Goal: Task Accomplishment & Management: Manage account settings

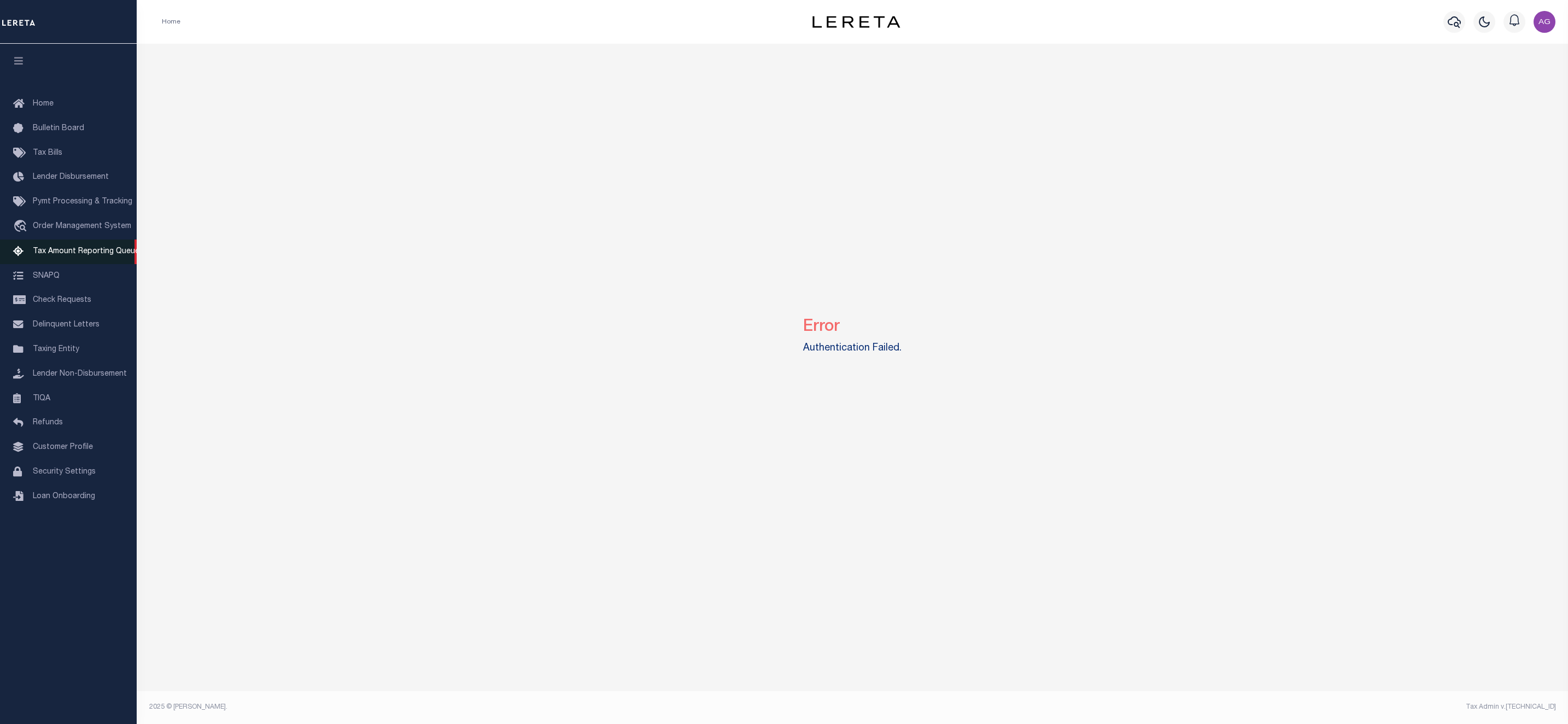
click at [57, 251] on span "Tax Amount Reporting Queue" at bounding box center [86, 251] width 107 height 8
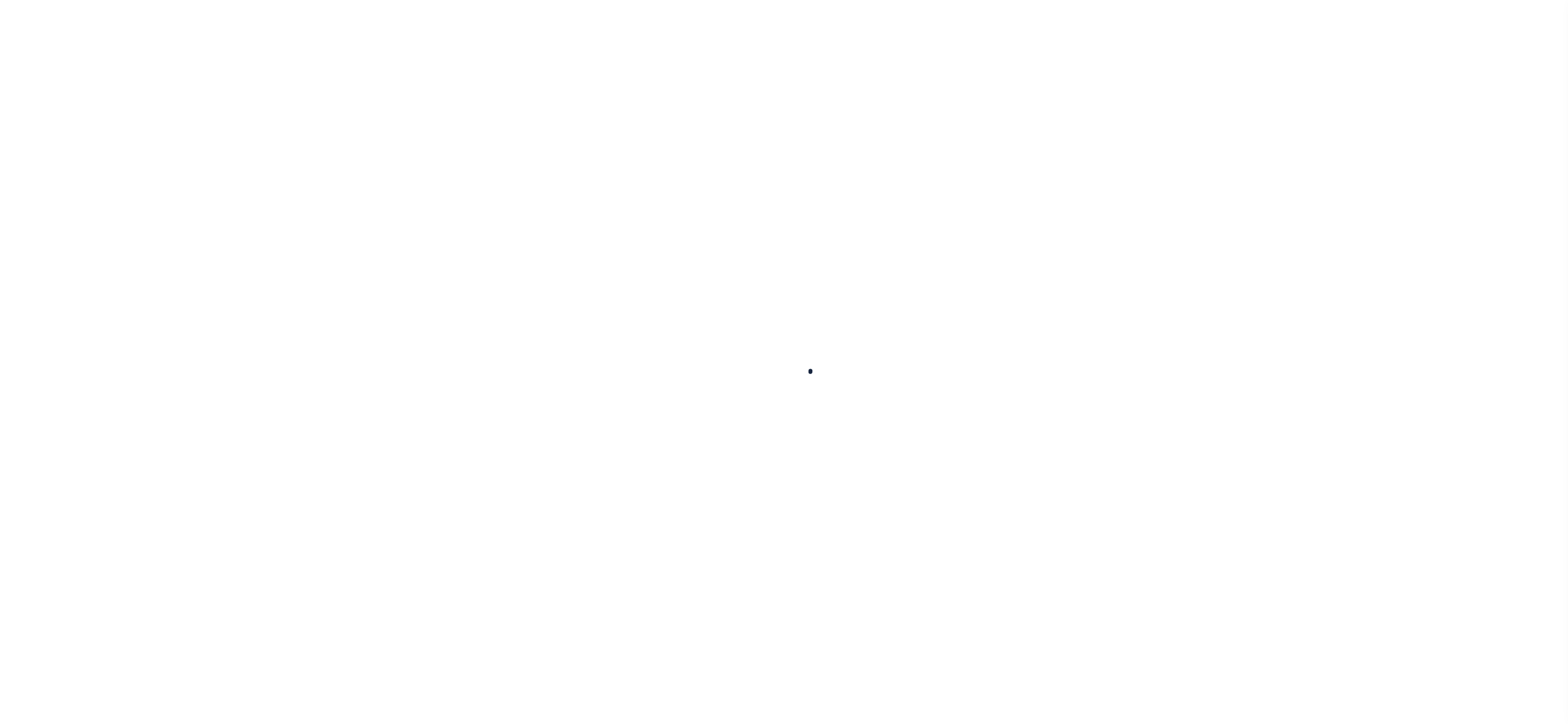
select select "100"
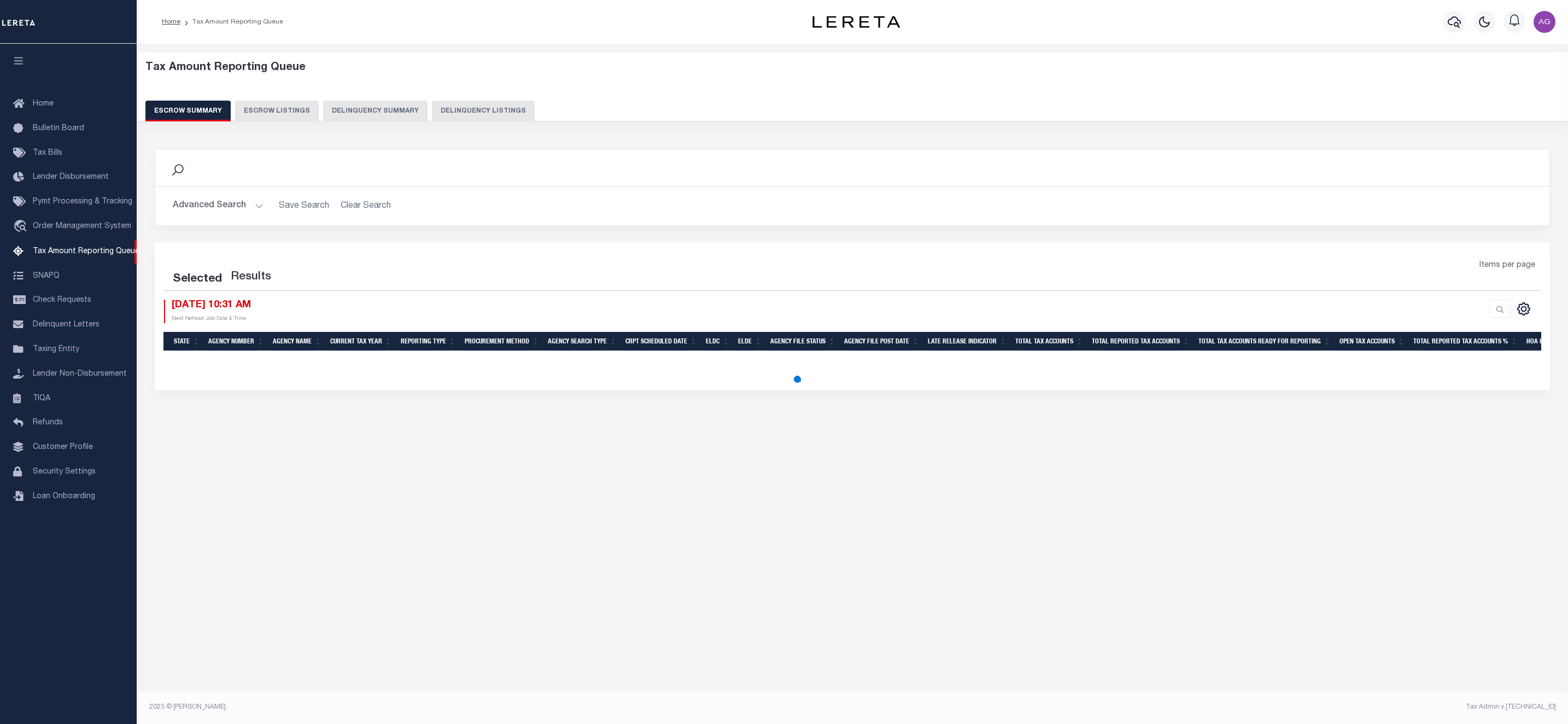
select select "100"
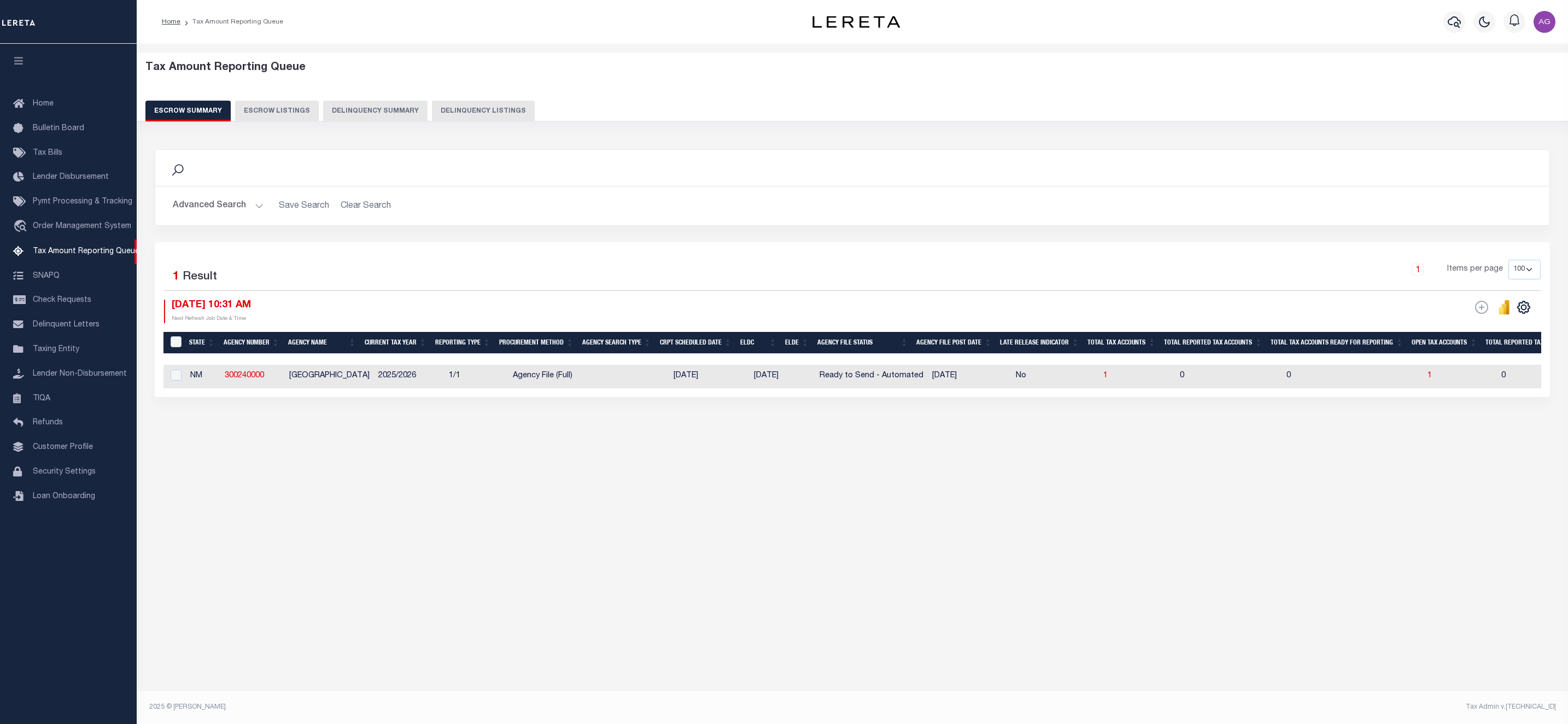
click at [369, 116] on button "Delinquency Summary" at bounding box center [376, 111] width 105 height 21
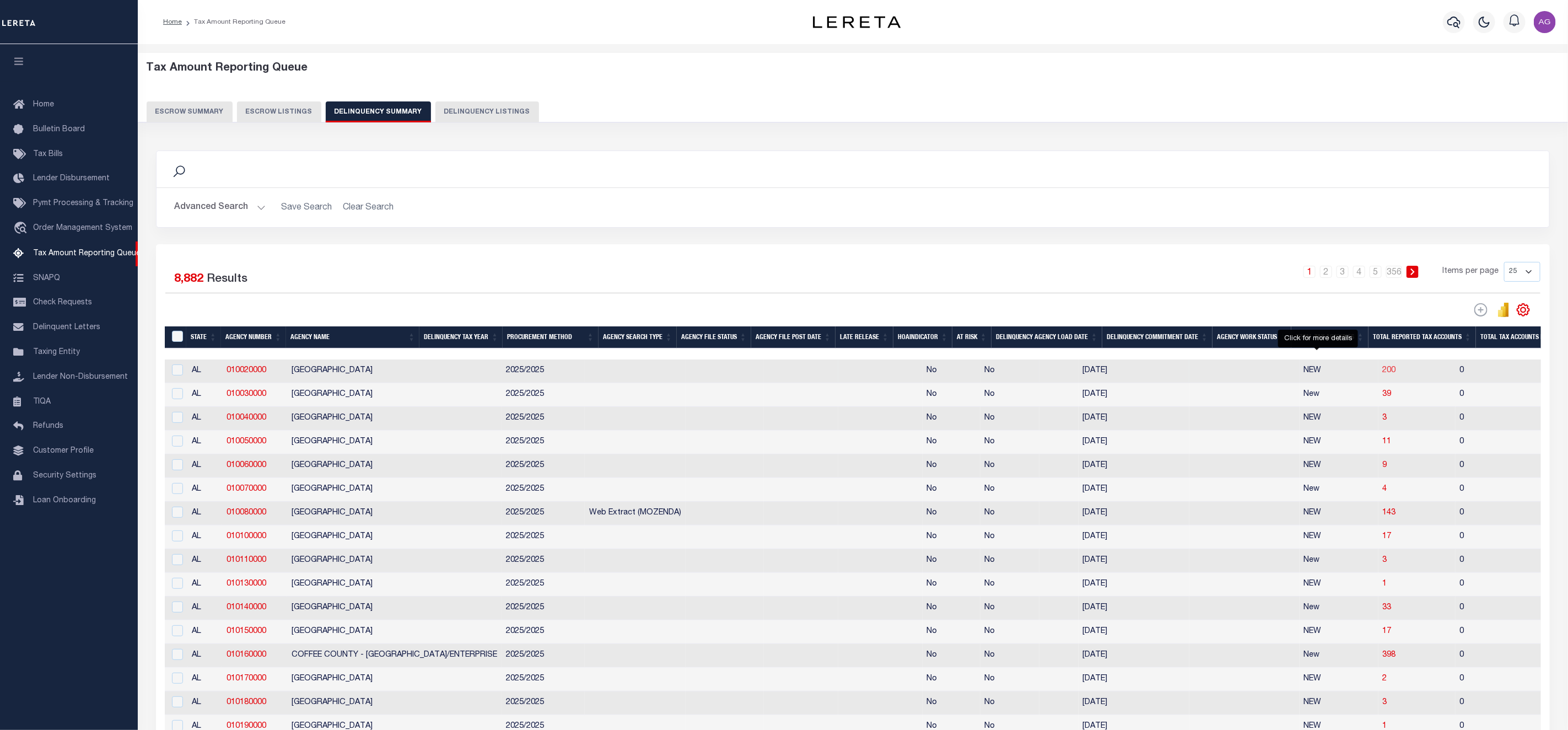
click at [1383, 375] on span "200" at bounding box center [1390, 370] width 14 height 8
select select "100"
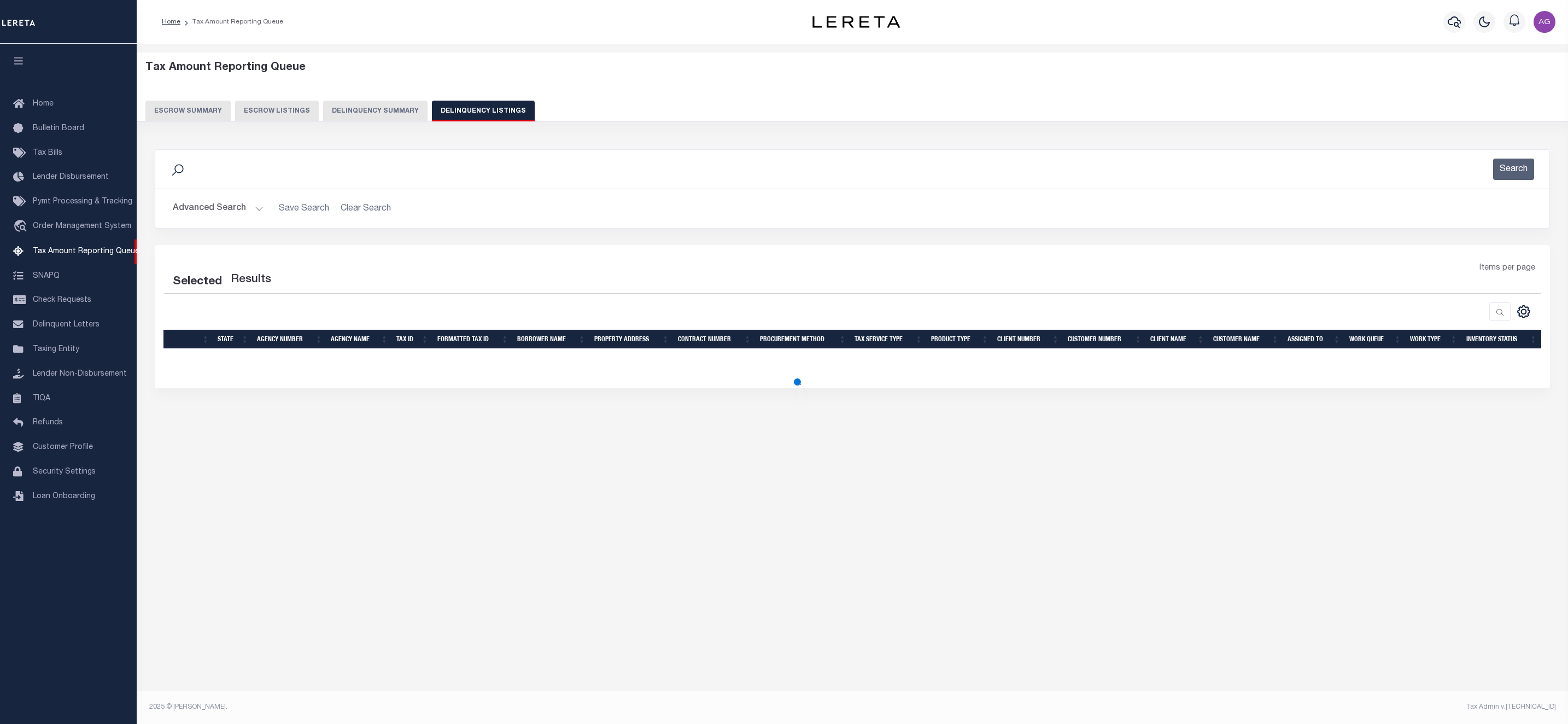
select select "100"
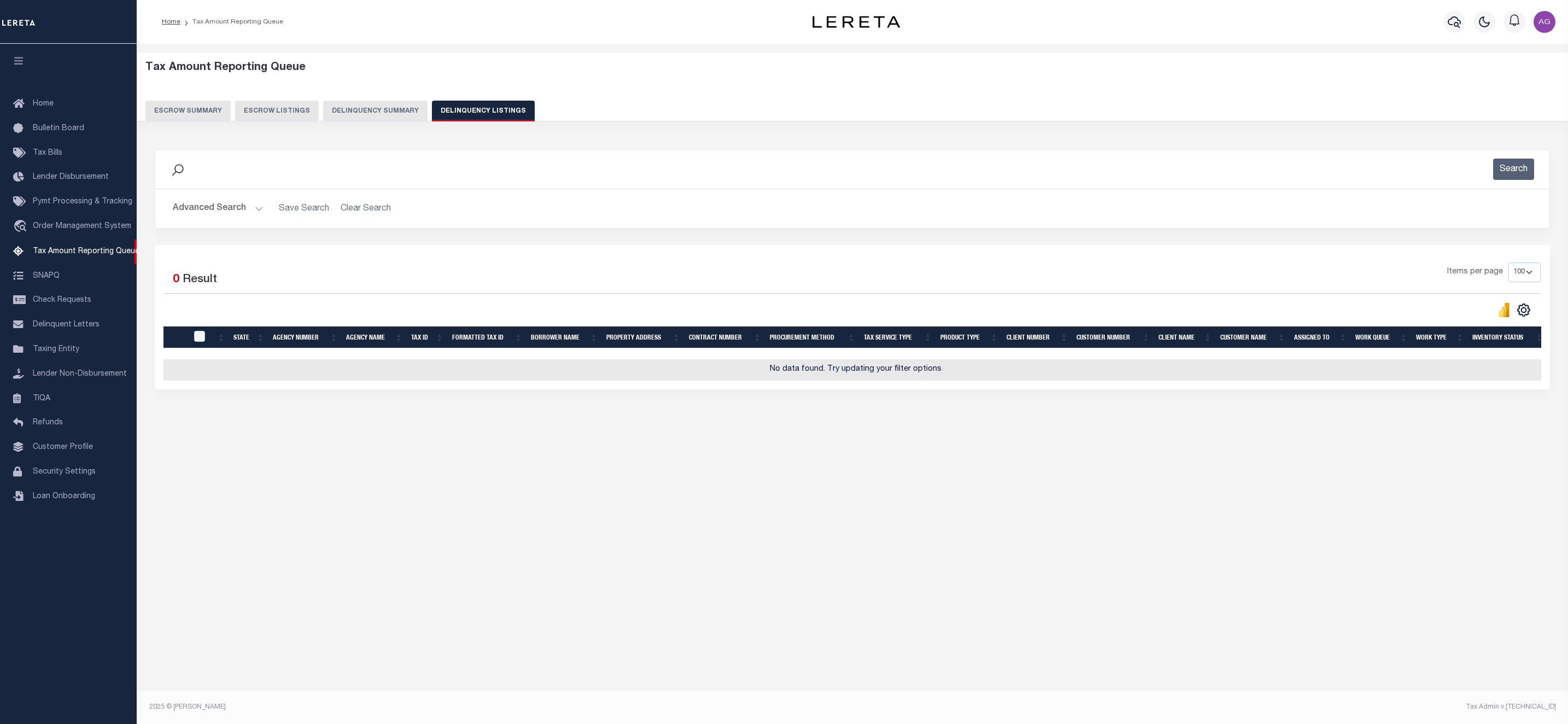
click at [379, 121] on div "Escrow Summary Escrow Listings Delinquency Summary Delinquency Listings" at bounding box center [852, 111] width 1431 height 21
click at [379, 112] on button "Delinquency Summary" at bounding box center [376, 111] width 105 height 21
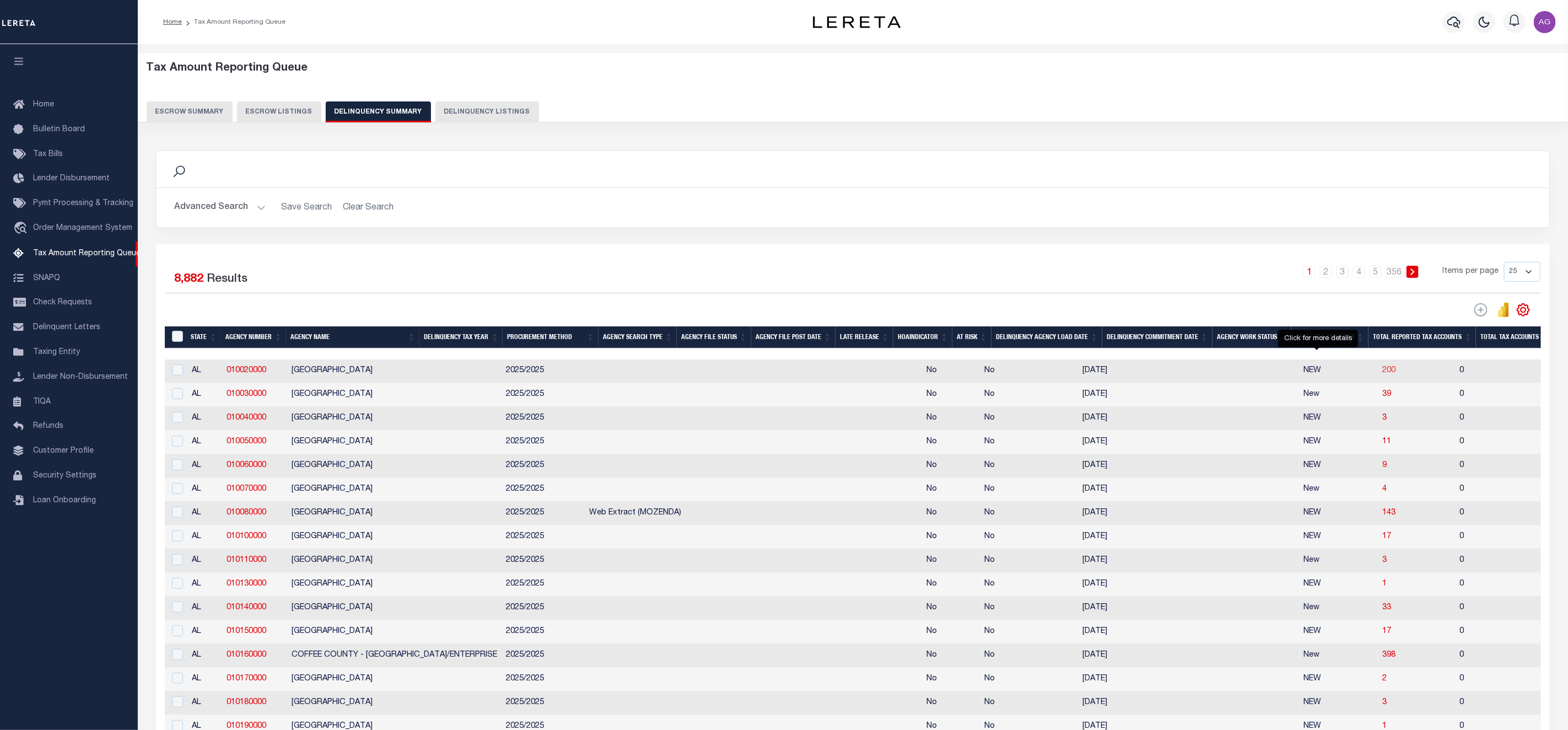
click at [1383, 375] on span "200" at bounding box center [1390, 370] width 14 height 8
select select "100"
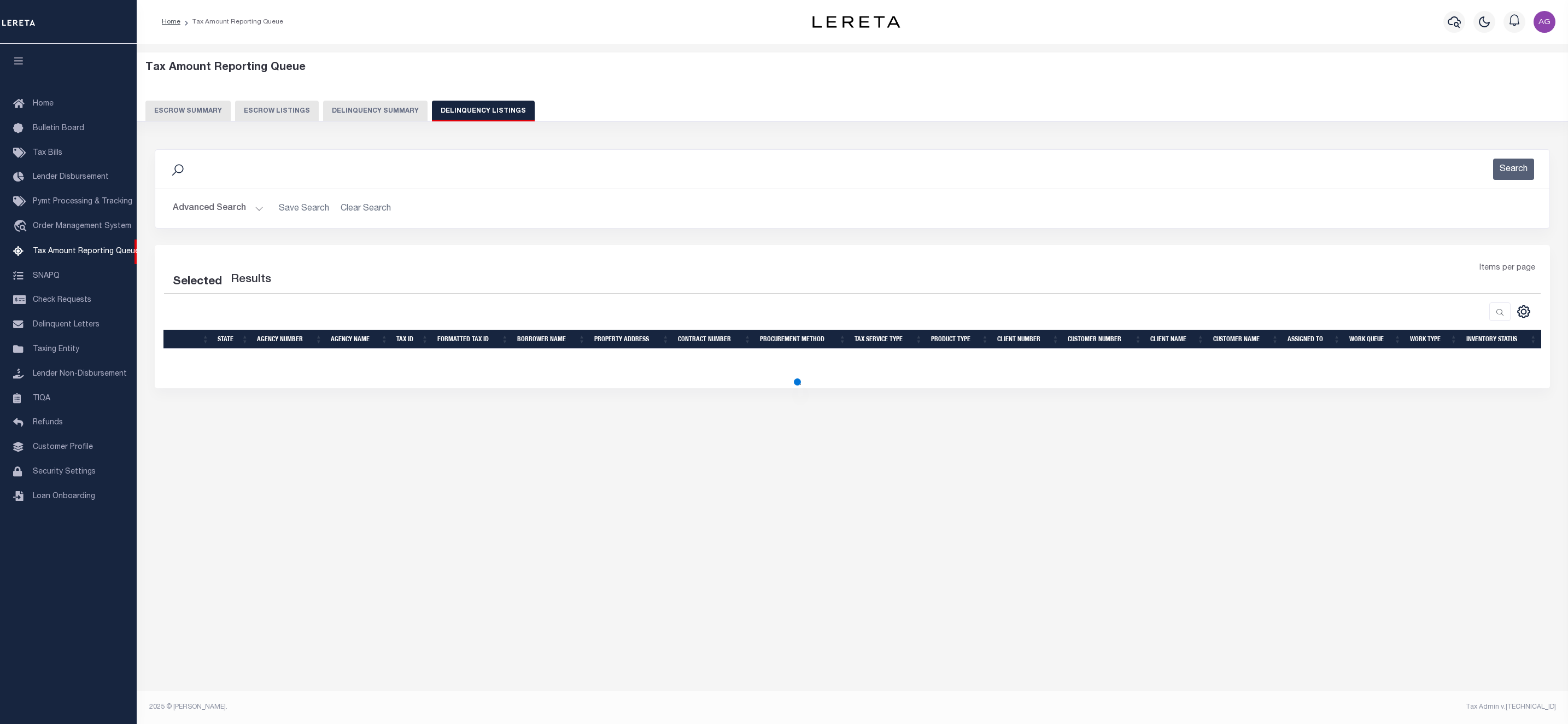
select select "100"
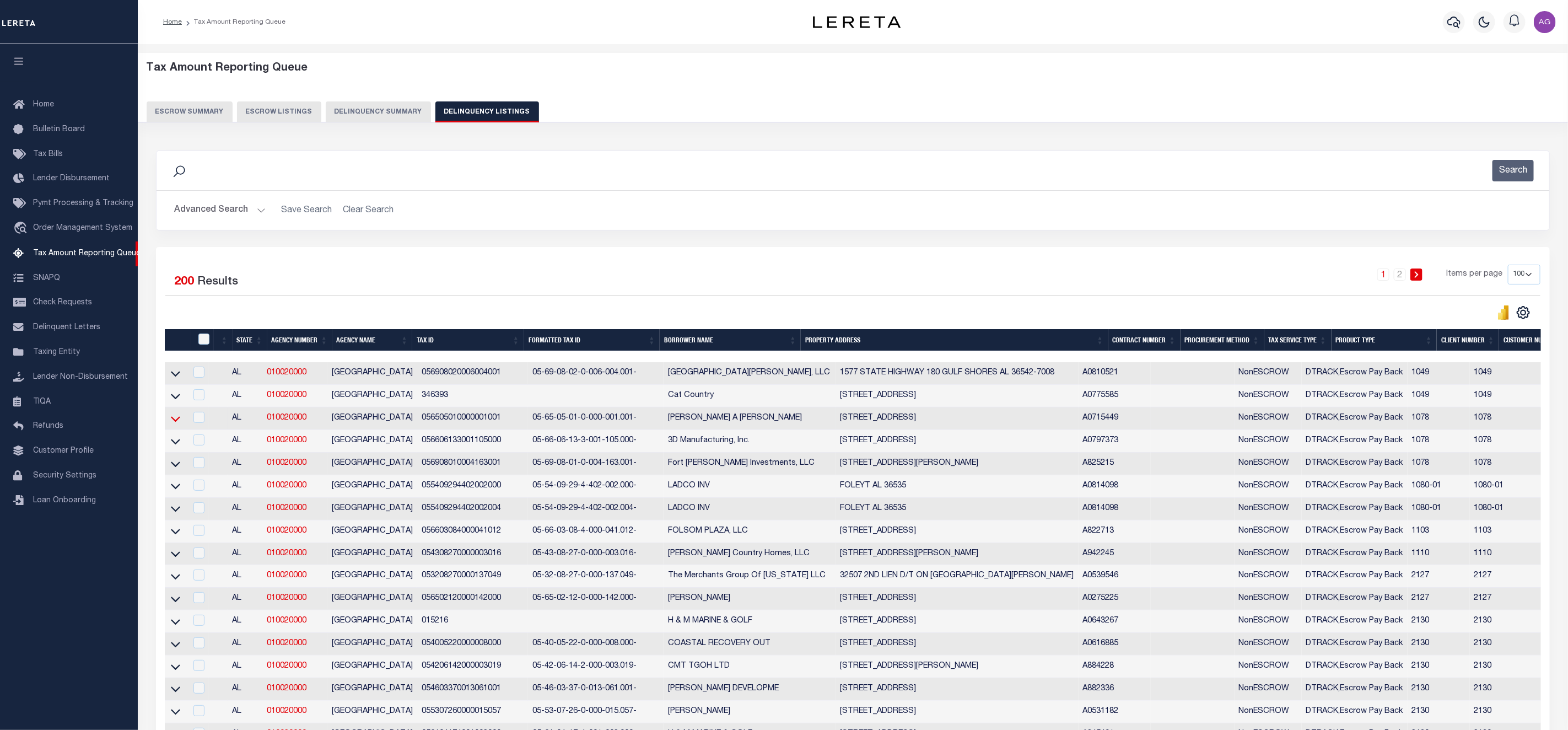
click at [176, 422] on icon at bounding box center [175, 419] width 9 height 12
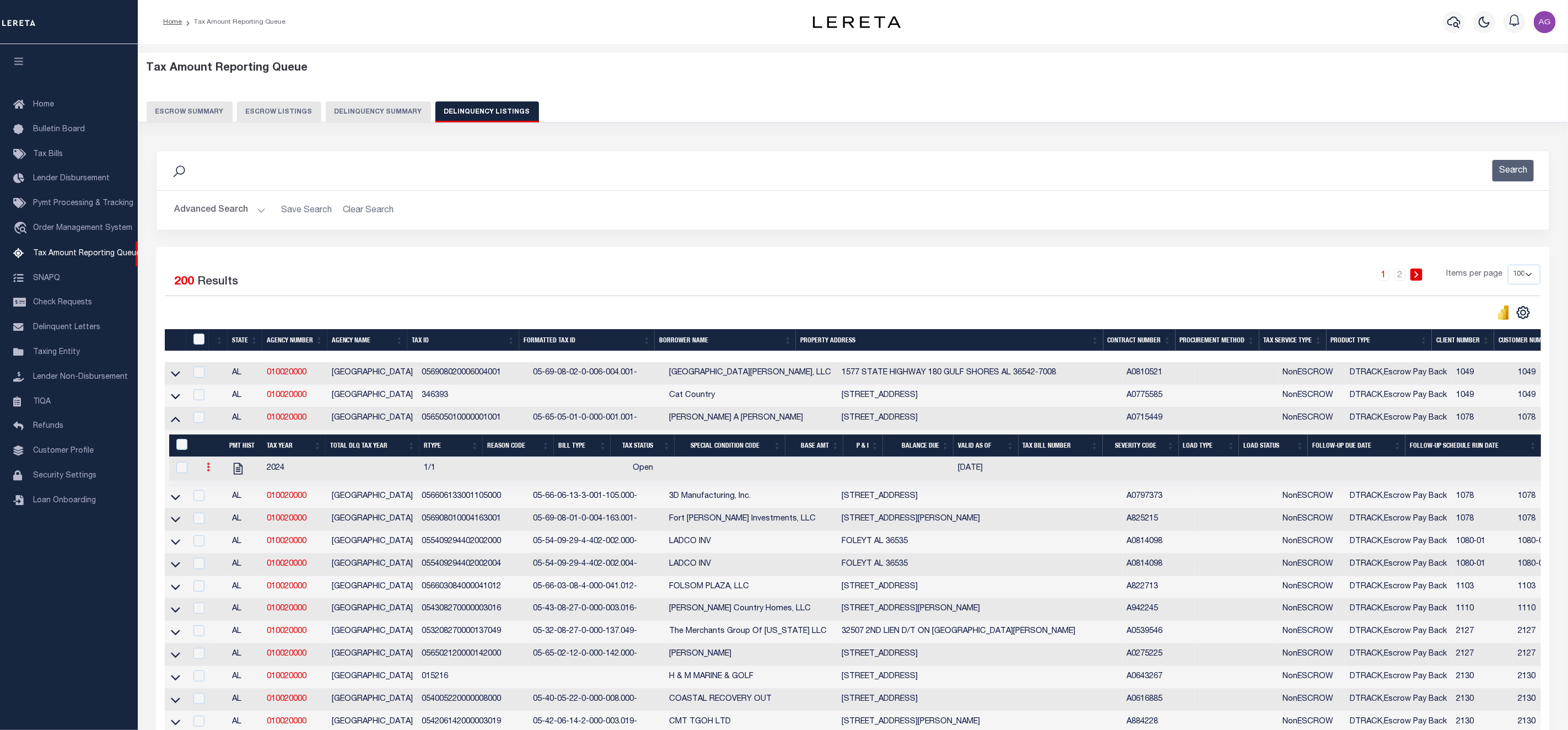
click at [207, 472] on icon at bounding box center [208, 467] width 3 height 9
click at [220, 510] on img "" at bounding box center [222, 503] width 11 height 12
select select "OP2"
select select
type input "[DATE]"
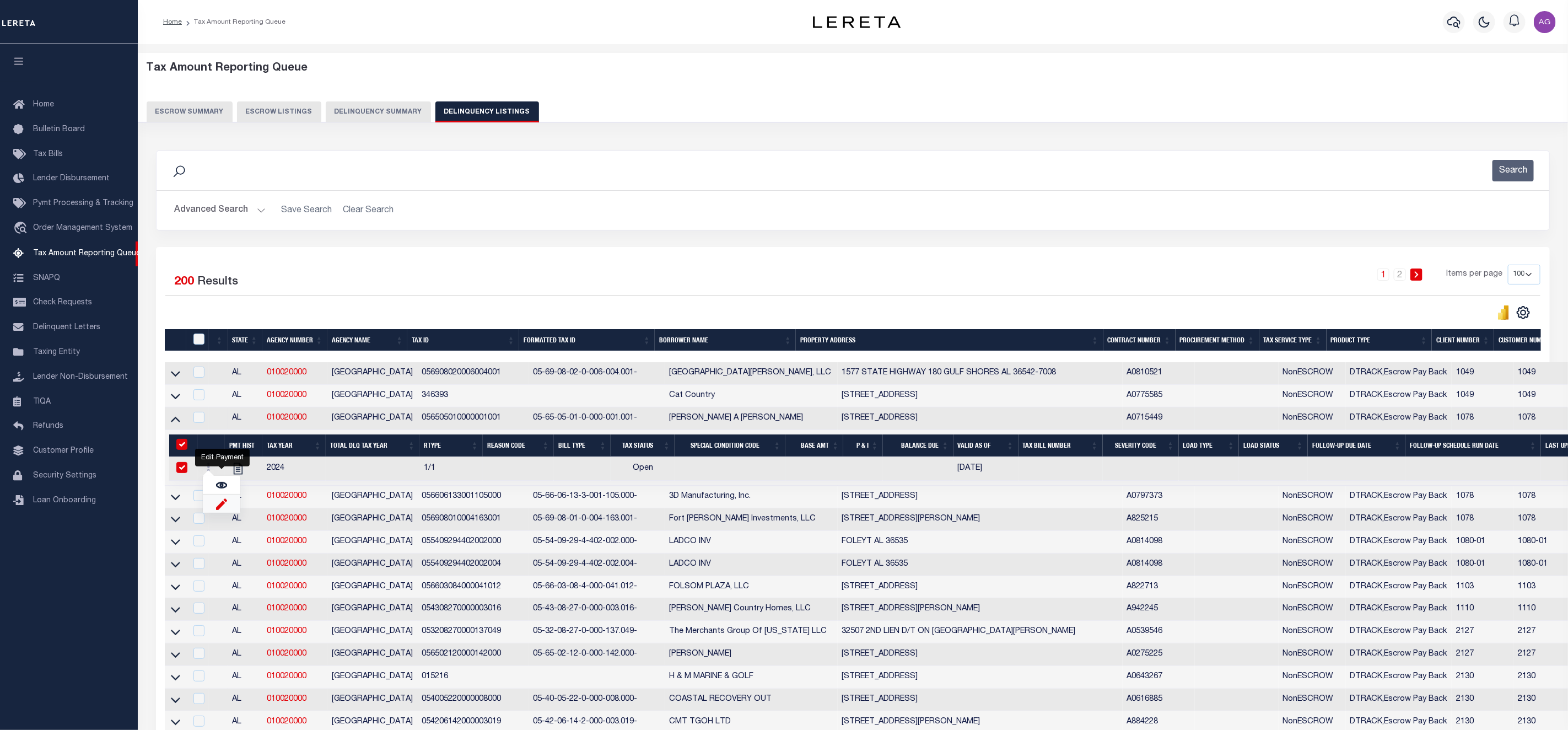
checkbox input "true"
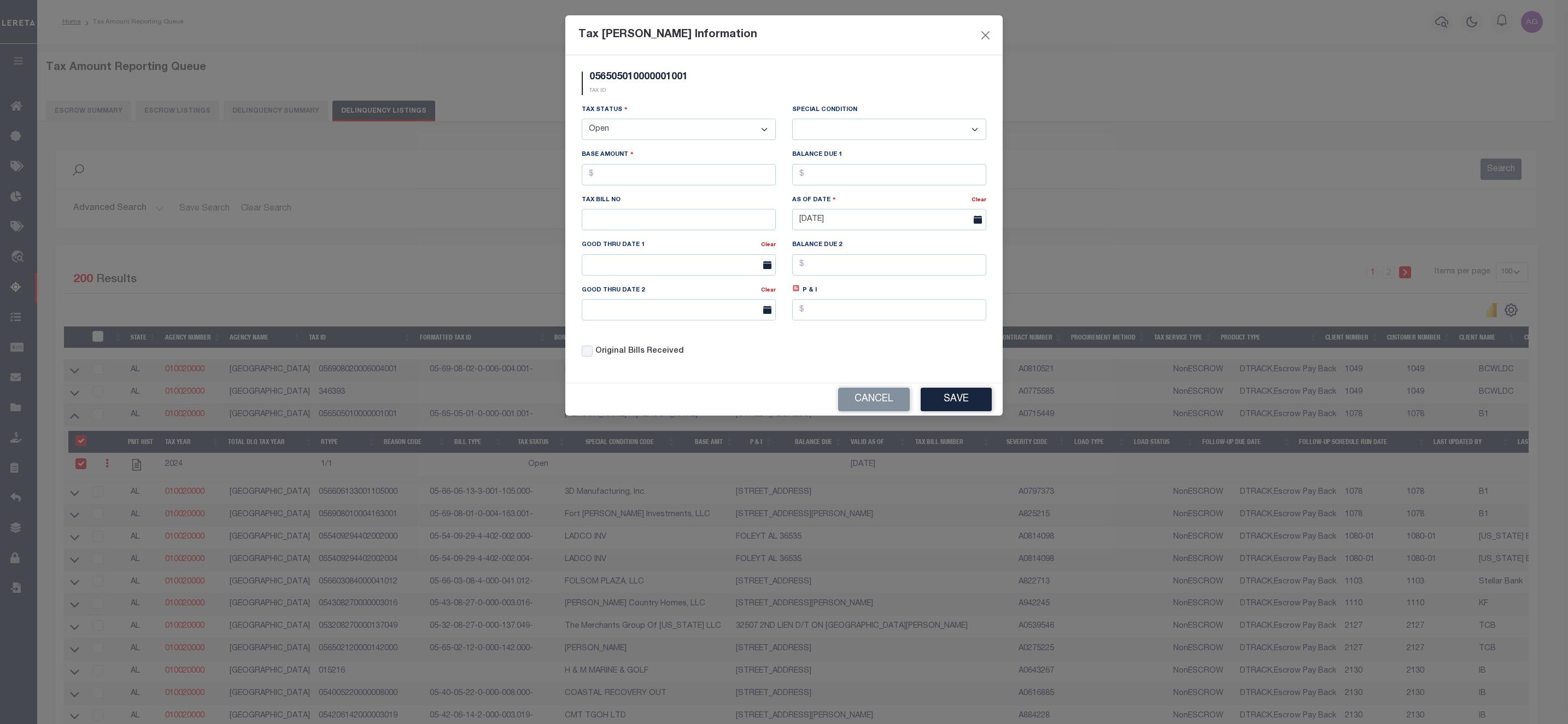
click at [717, 136] on select "- Select Status - Open Due/Unpaid Paid Incomplete No Tax Due Internal Refund Pr…" at bounding box center [679, 129] width 194 height 21
click at [582, 120] on select "- Select Status - Open Due/Unpaid Paid Incomplete No Tax Due Internal Refund Pr…" at bounding box center [679, 129] width 194 height 21
click at [660, 176] on input "text" at bounding box center [679, 174] width 194 height 21
type input "$111.00"
click at [859, 179] on input "text" at bounding box center [889, 174] width 194 height 21
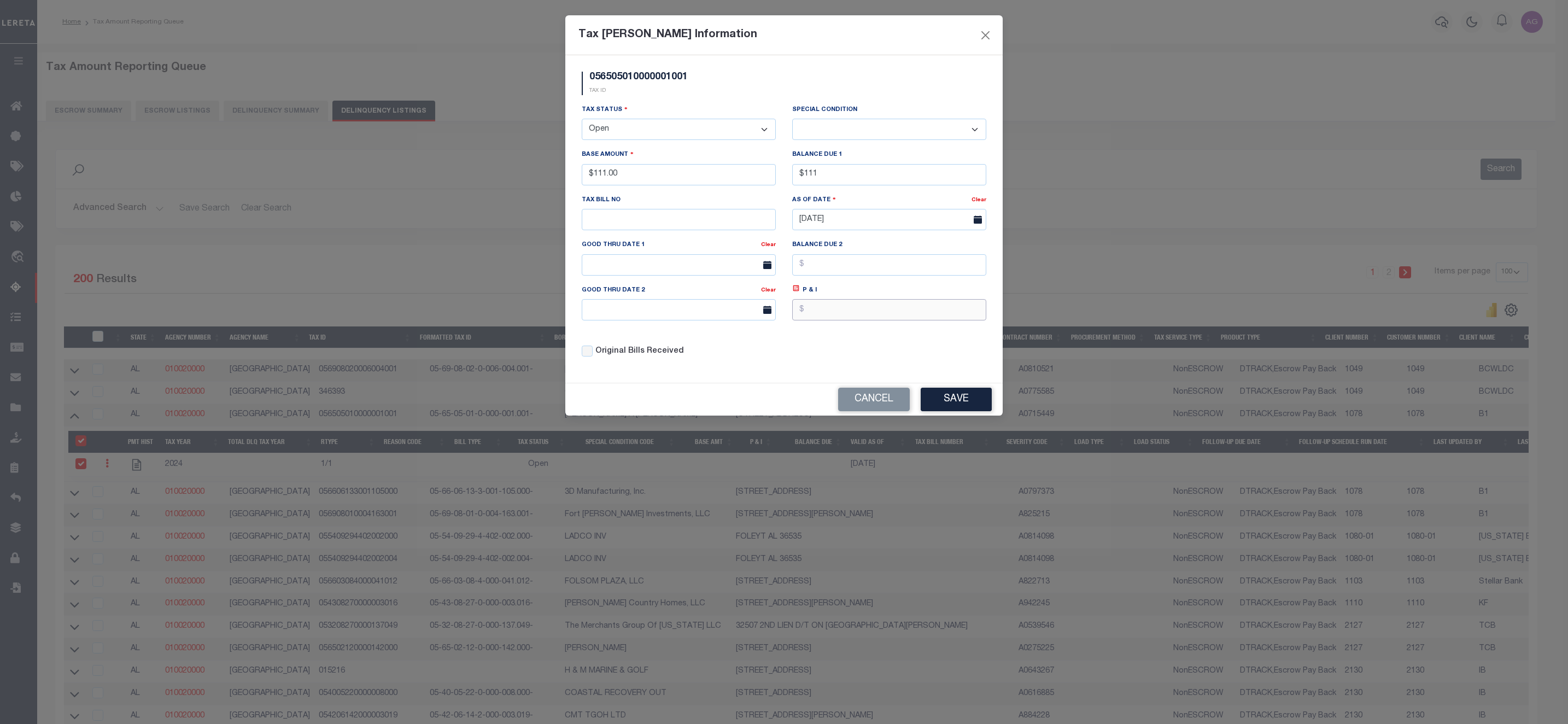
type input "$111.00"
click at [855, 320] on input "text" at bounding box center [889, 309] width 194 height 21
type input "$75.00"
click at [960, 404] on button "Save" at bounding box center [956, 399] width 71 height 24
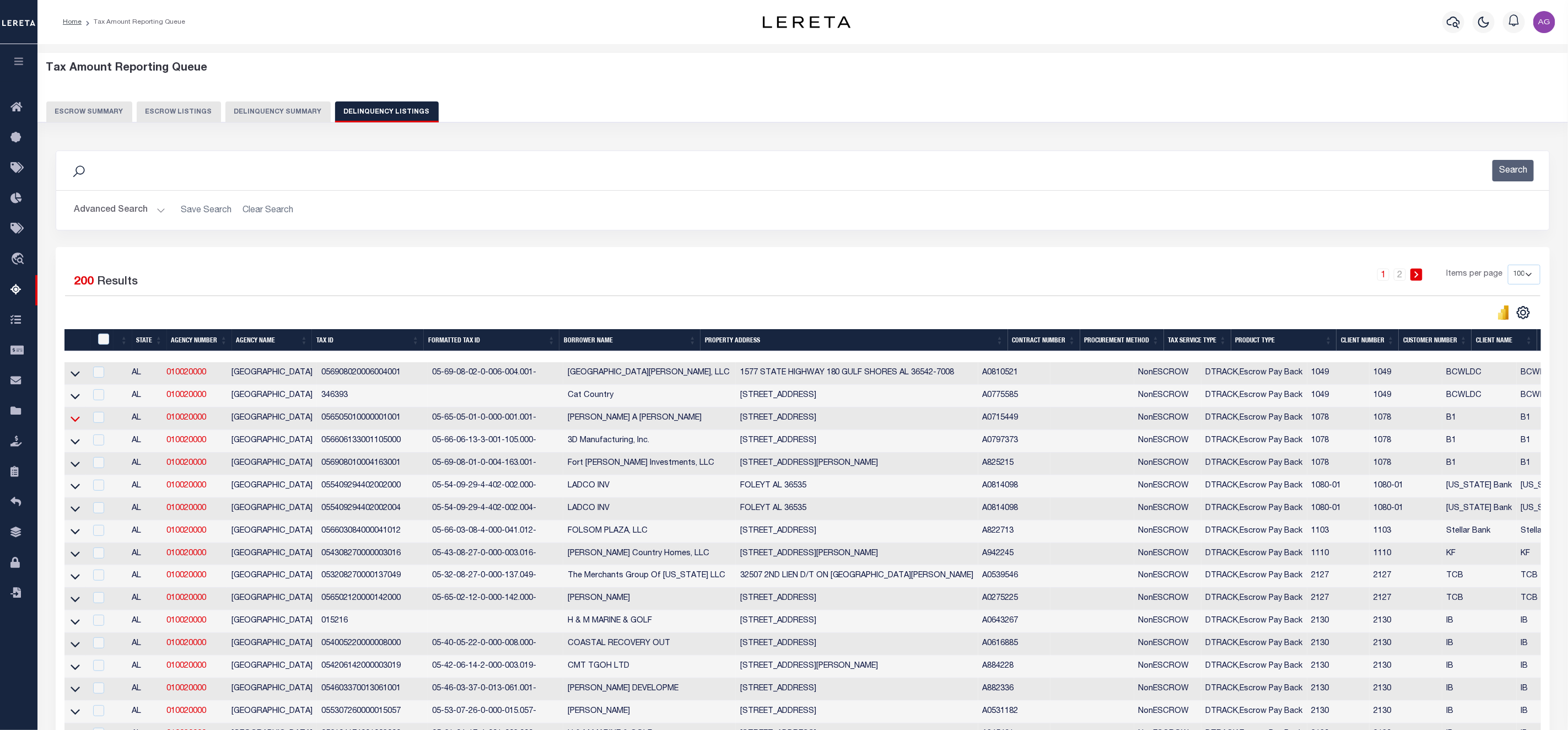
click at [77, 425] on icon at bounding box center [75, 419] width 9 height 12
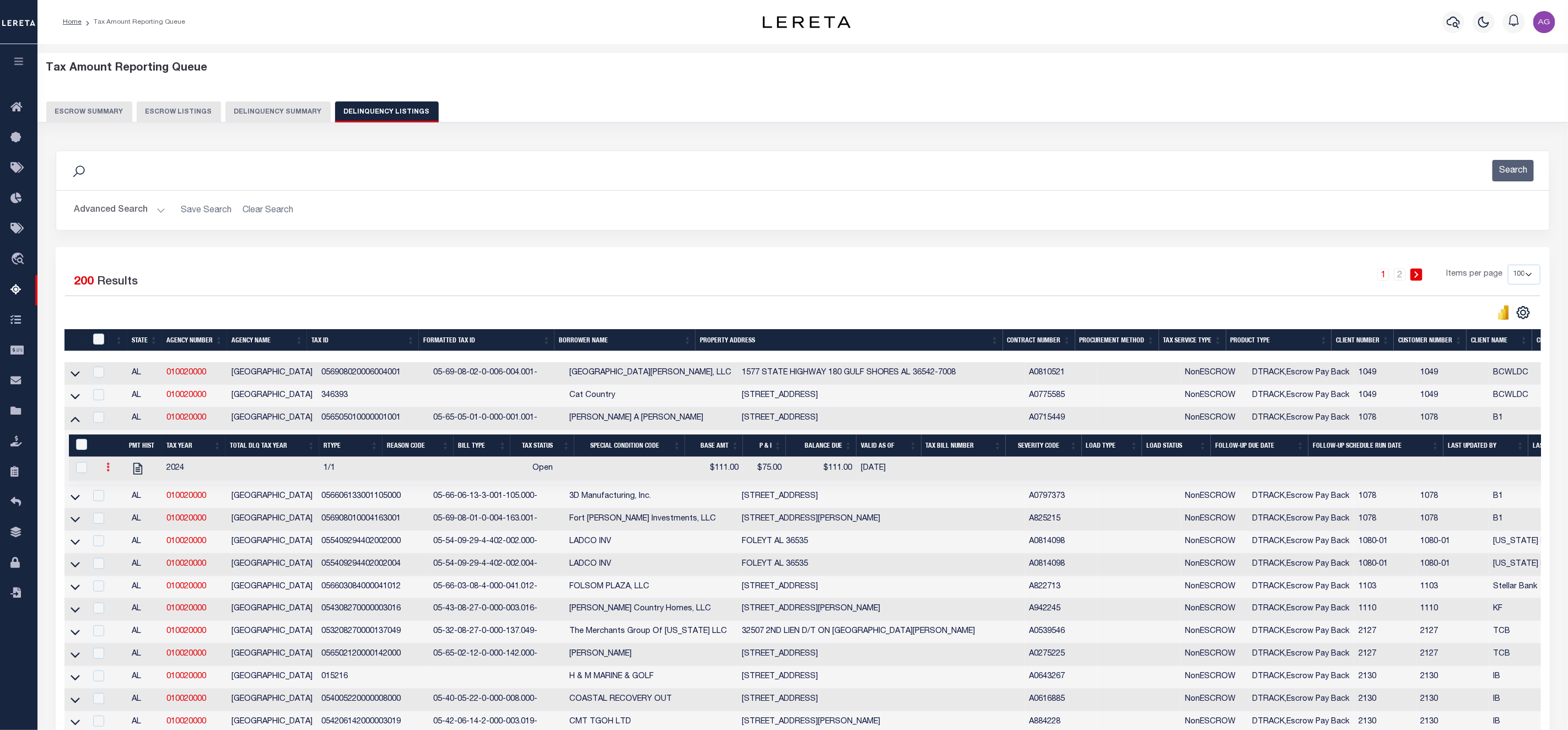
click at [106, 472] on icon at bounding box center [107, 467] width 3 height 9
click at [125, 507] on img "" at bounding box center [122, 503] width 11 height 12
select select
type input "$111.00"
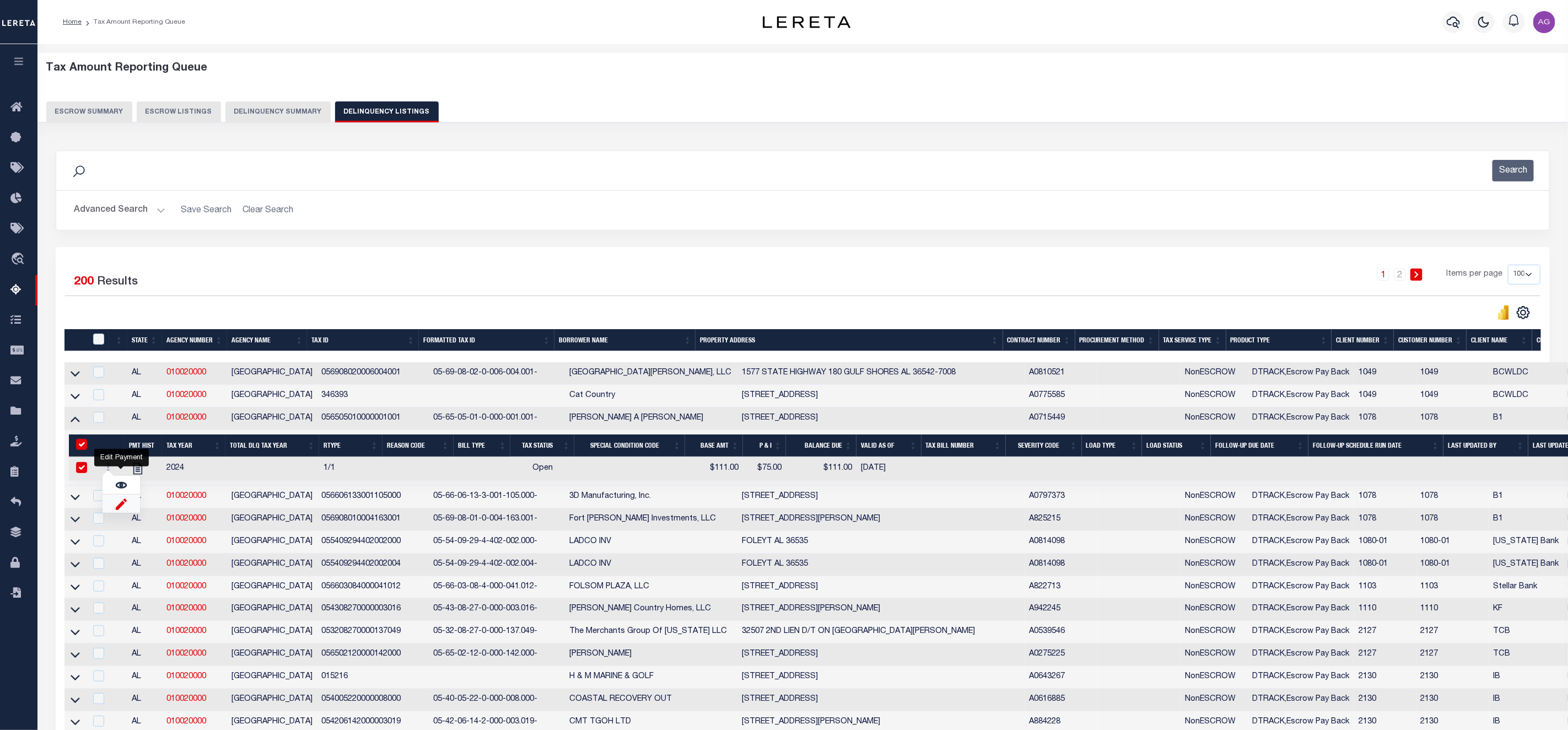
type input "$75.00"
checkbox input "true"
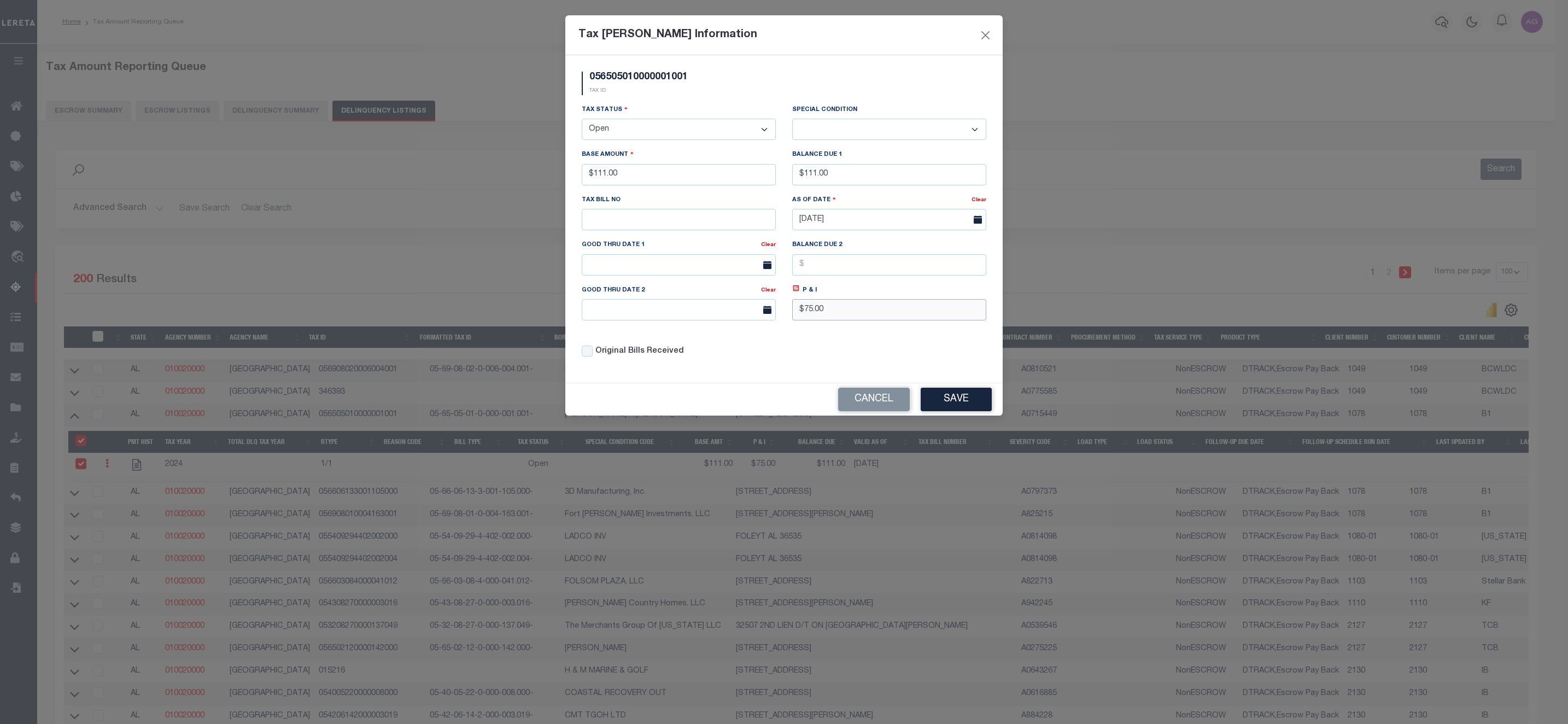
click at [806, 315] on input "$75.00" at bounding box center [889, 309] width 194 height 21
type input "$475.00"
click at [950, 407] on button "Save" at bounding box center [956, 399] width 71 height 24
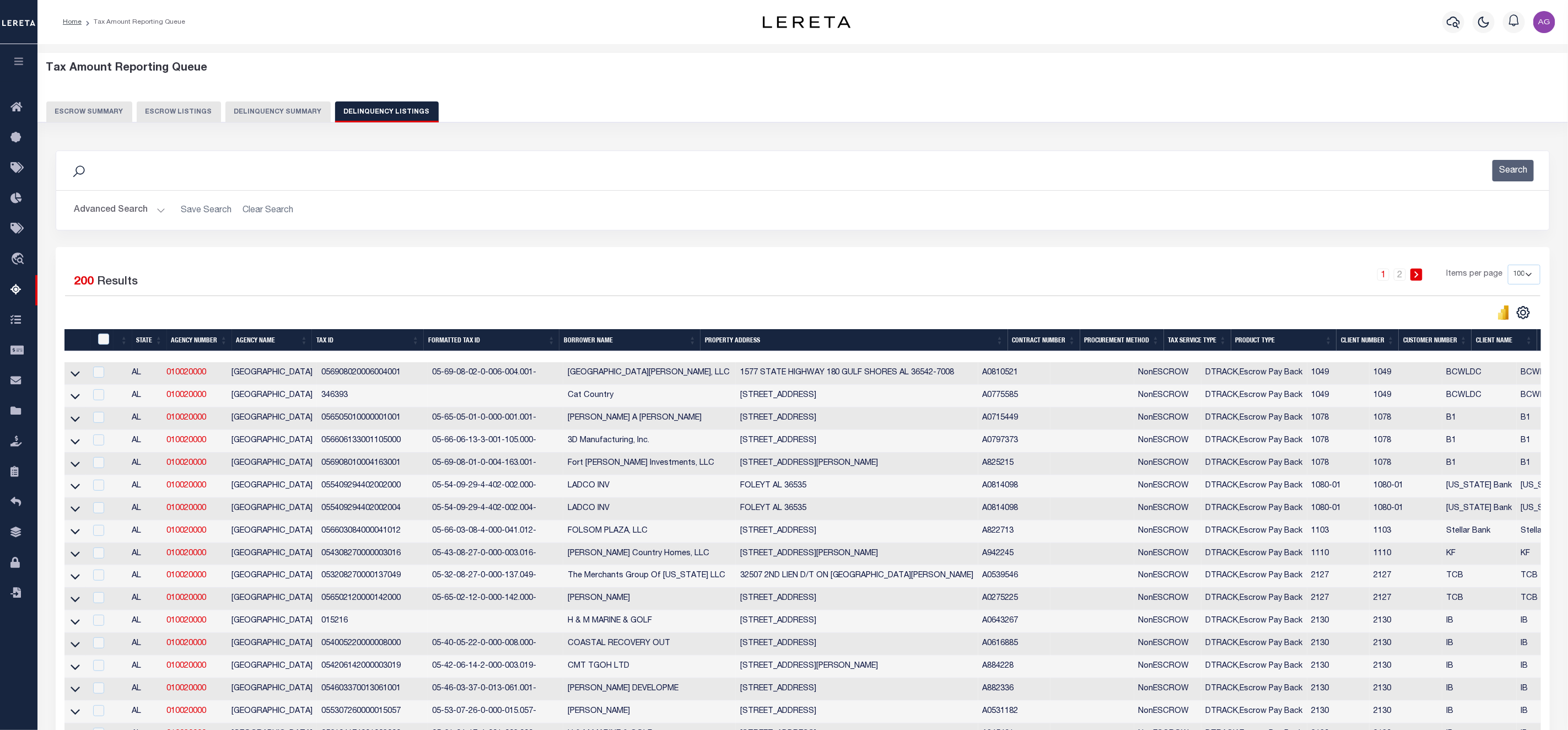
click at [292, 114] on button "Delinquency Summary" at bounding box center [278, 112] width 106 height 21
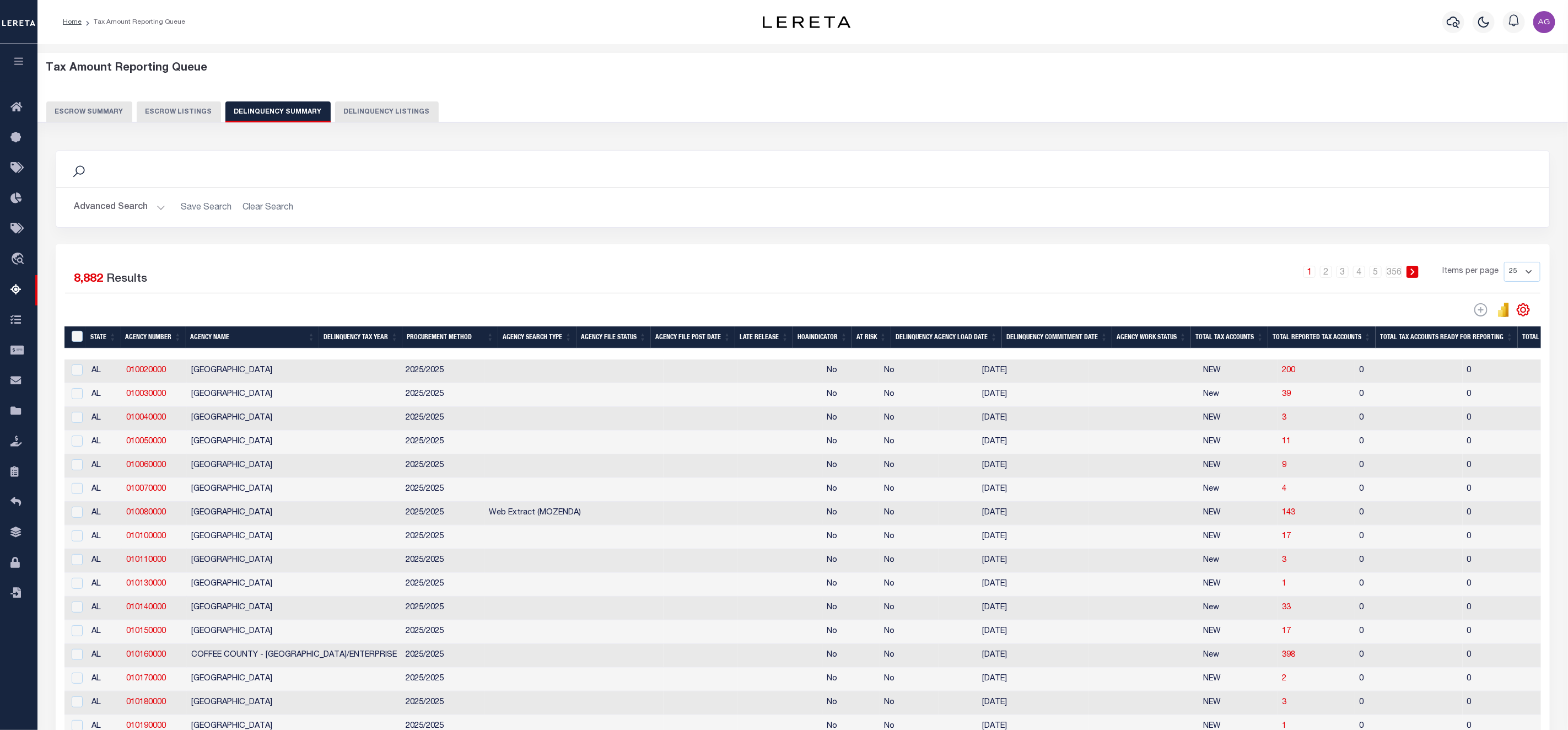
click at [119, 207] on button "Advanced Search" at bounding box center [119, 208] width 91 height 21
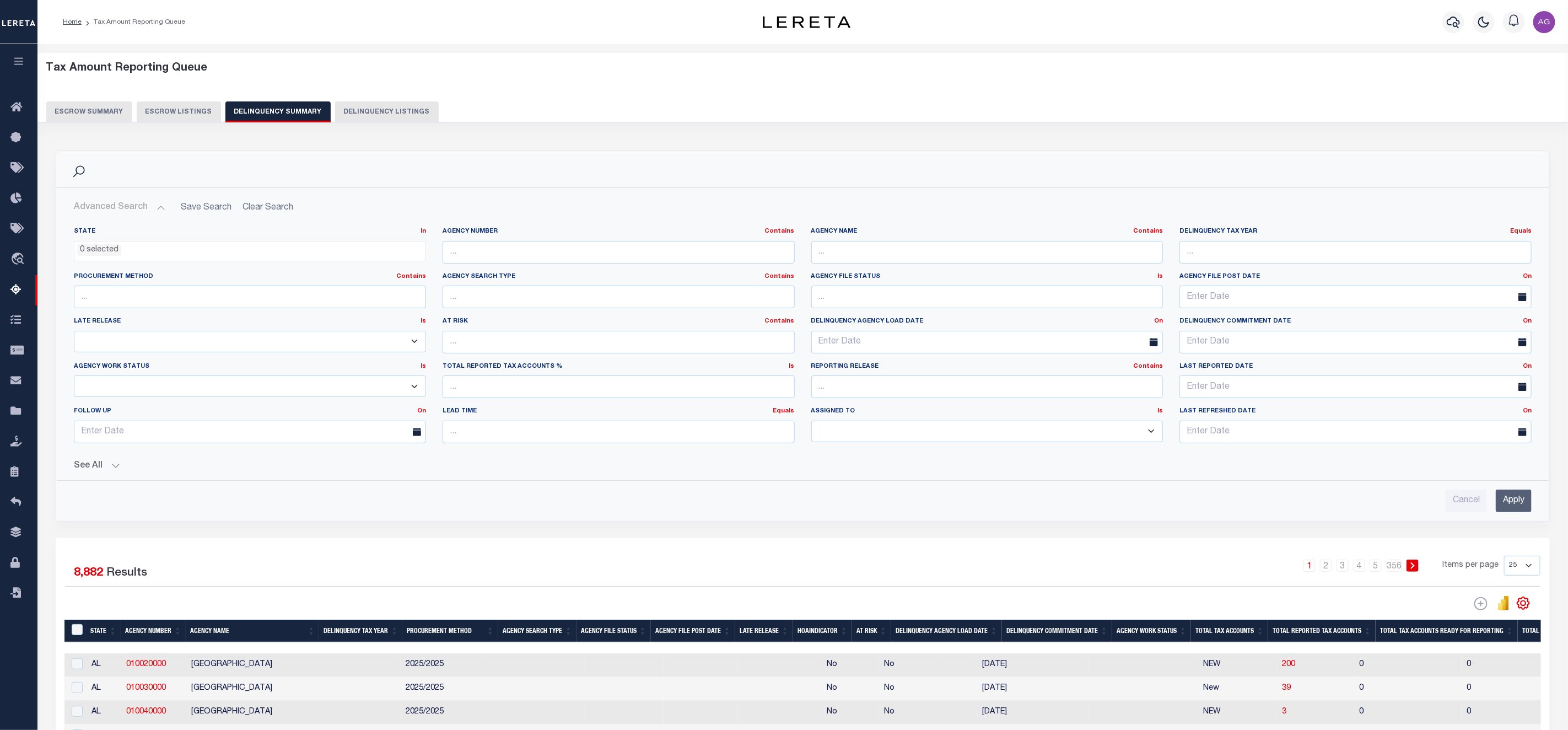
click at [106, 470] on button "See All" at bounding box center [803, 466] width 1458 height 10
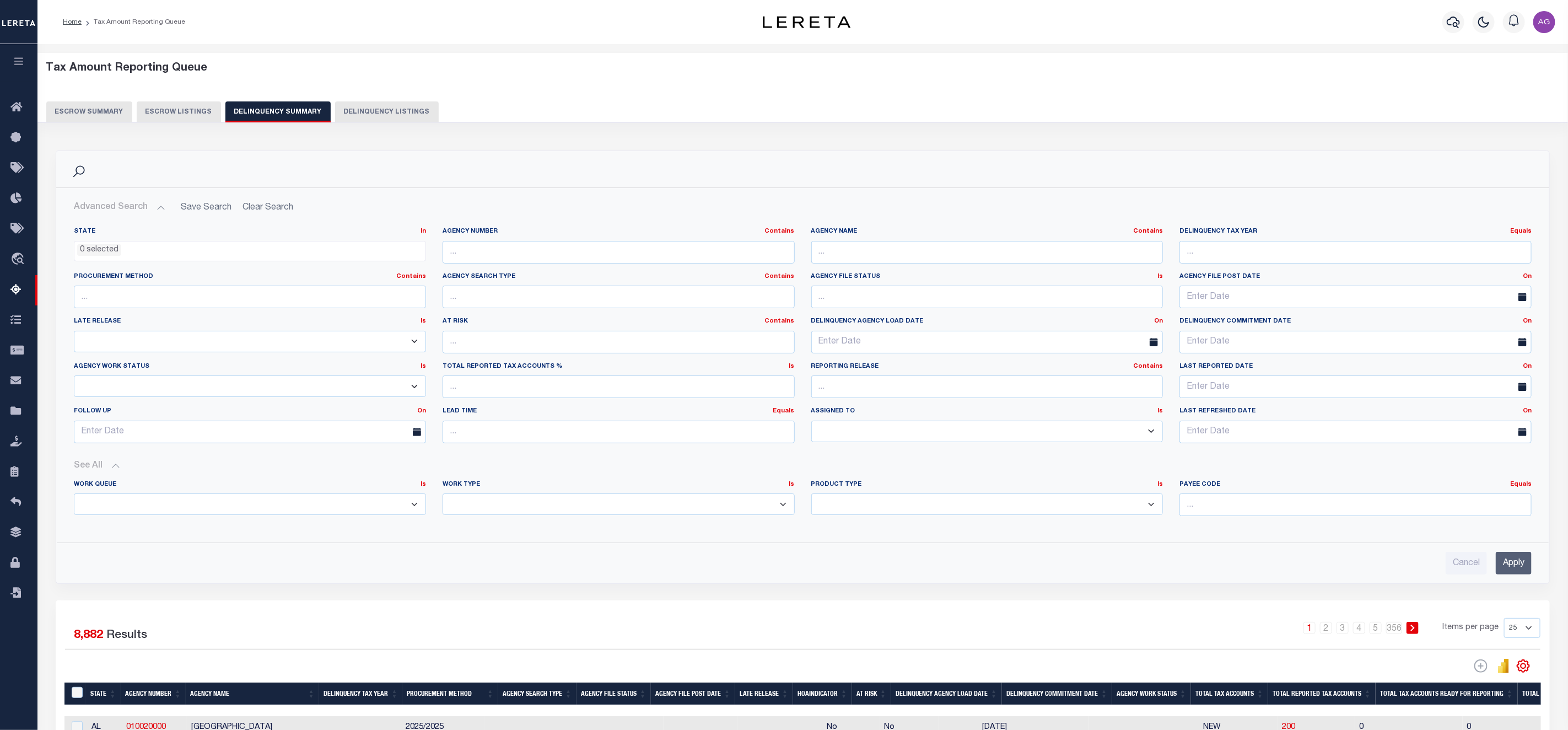
click at [539, 513] on select "Annual Delinquency Back Search Payment Status Check DTRACK" at bounding box center [619, 504] width 352 height 21
select select "BackSearch"
click at [442, 497] on select "Annual Delinquency Back Search Payment Status Check DTRACK" at bounding box center [619, 504] width 352 height 21
click at [1528, 566] on input "Apply" at bounding box center [1514, 563] width 36 height 23
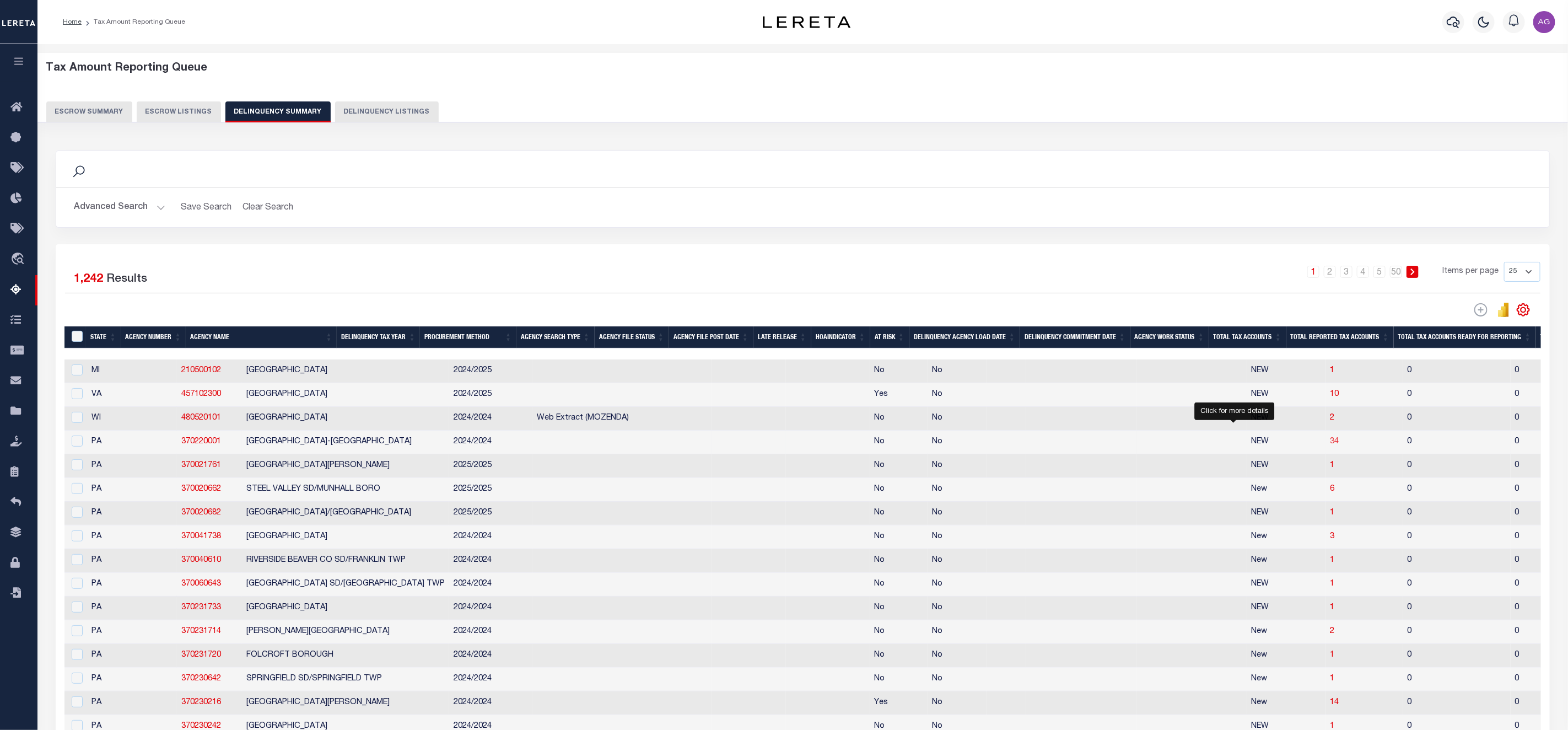
click at [1330, 446] on span "34" at bounding box center [1335, 441] width 9 height 8
select select "100"
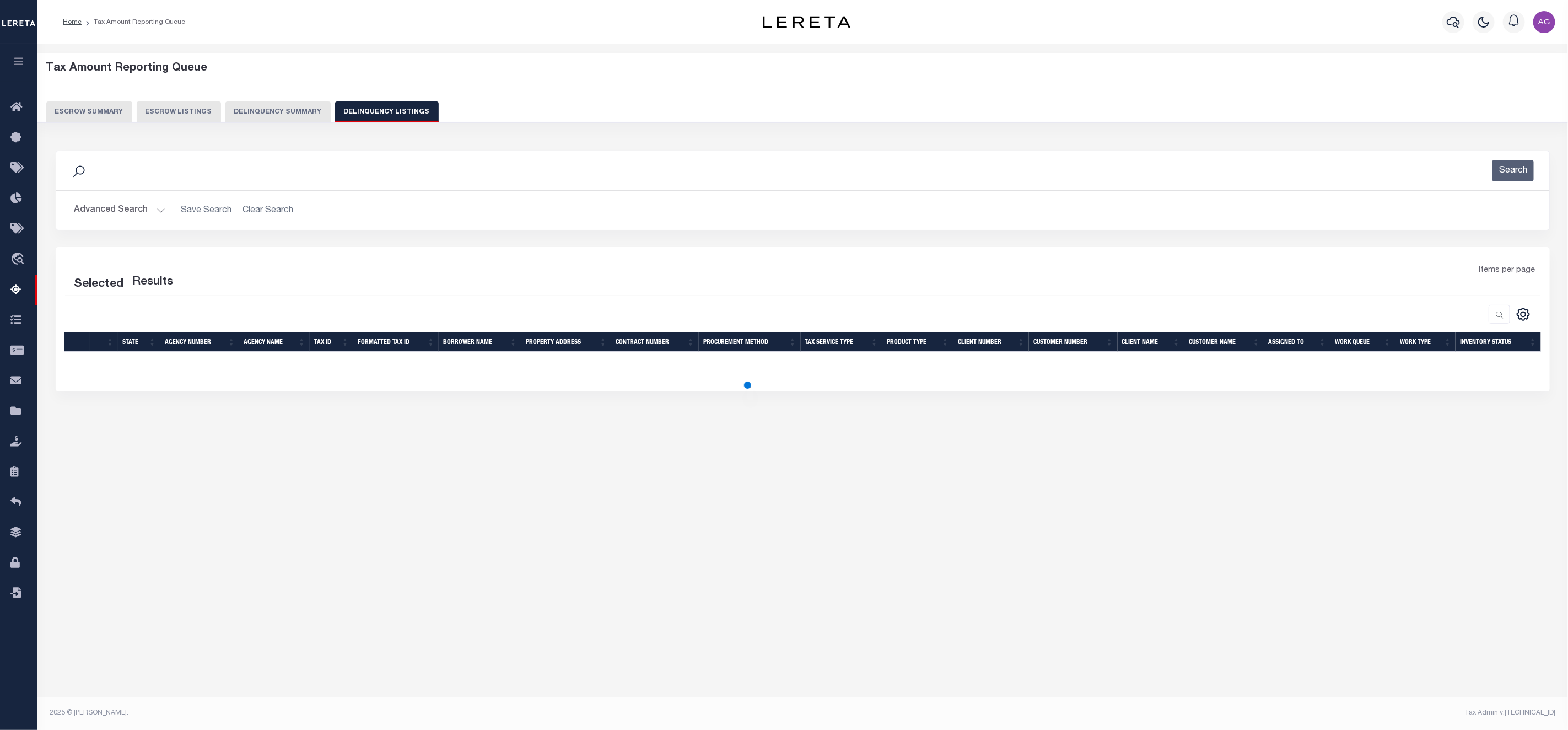
select select "100"
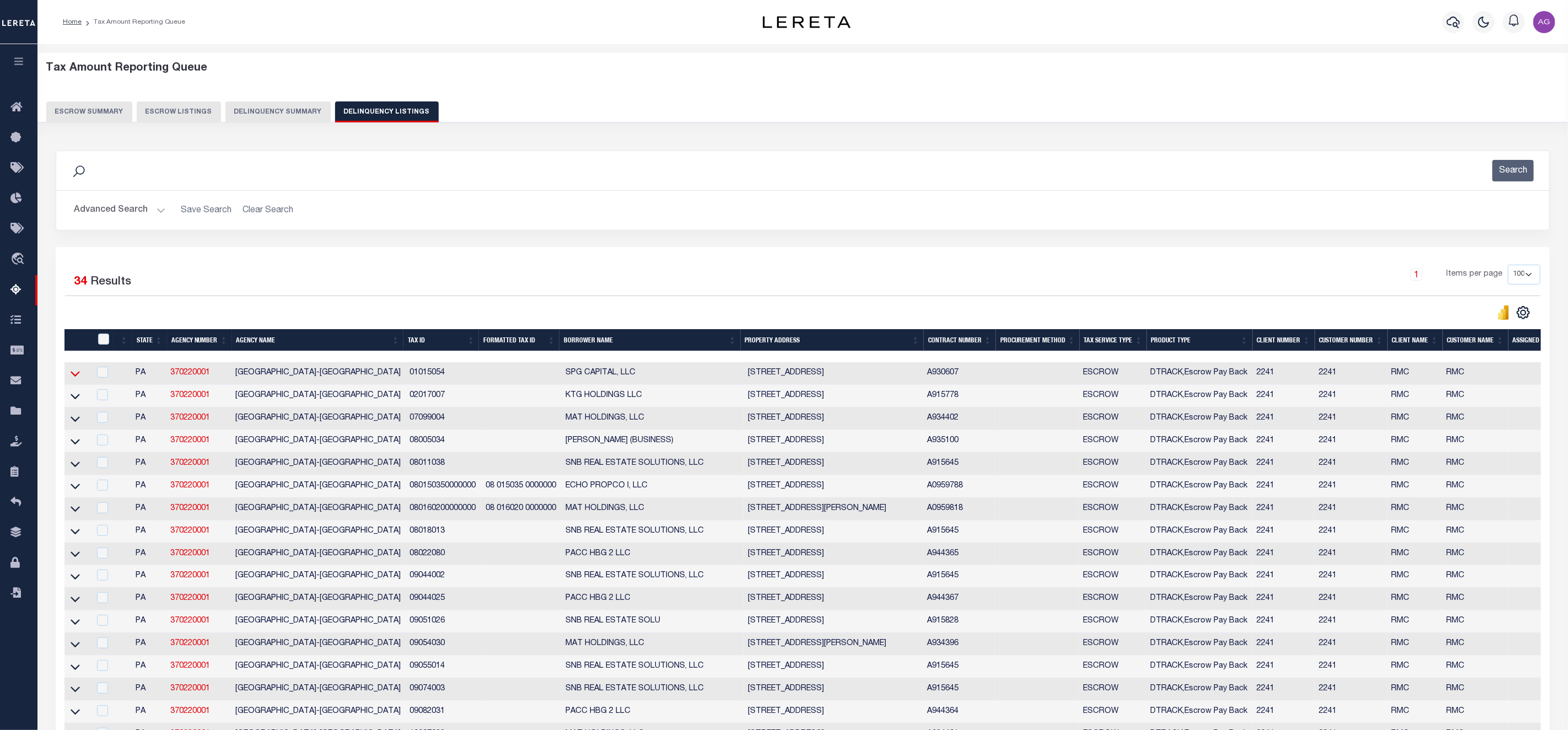
click at [74, 377] on icon at bounding box center [75, 373] width 9 height 12
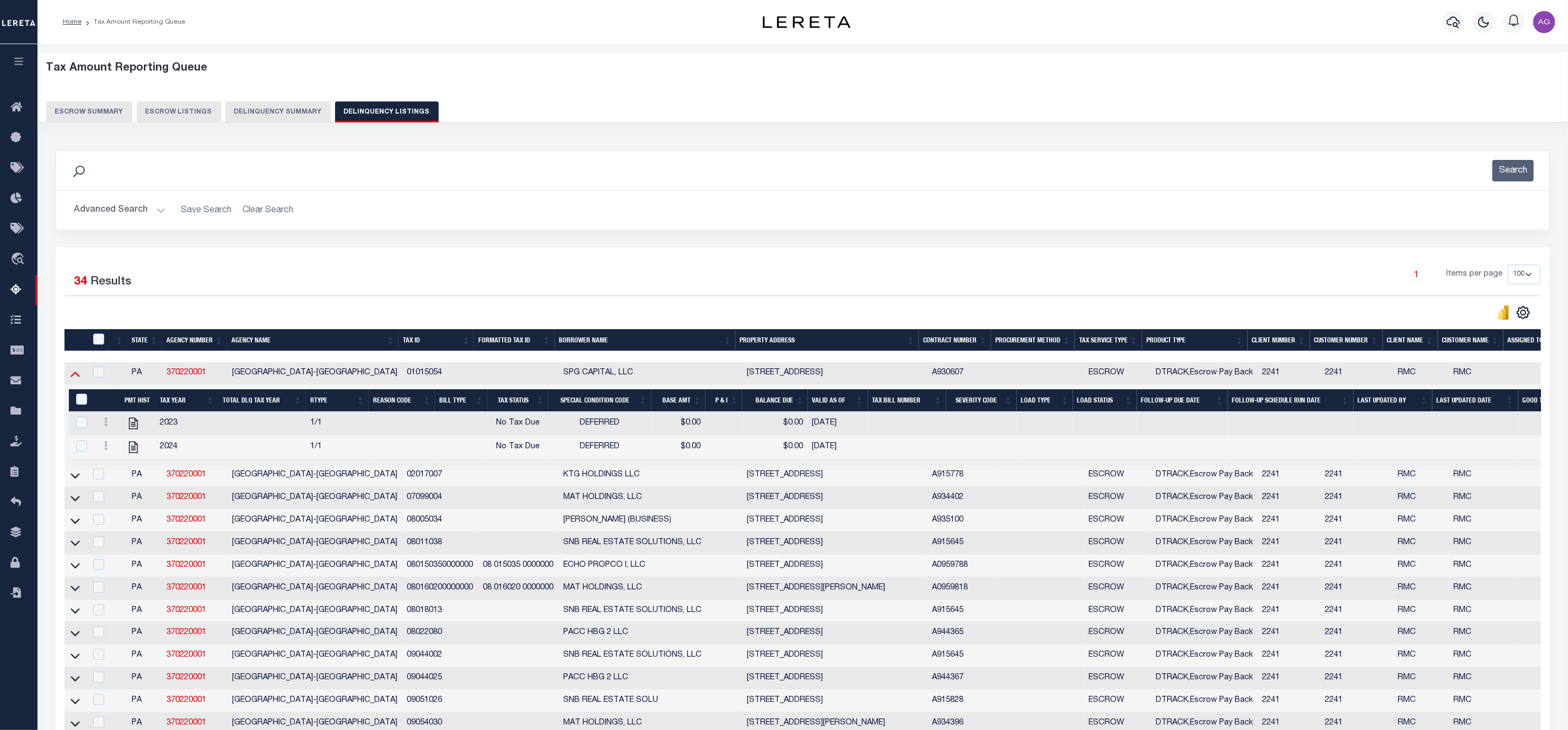
click at [74, 379] on icon at bounding box center [75, 373] width 9 height 12
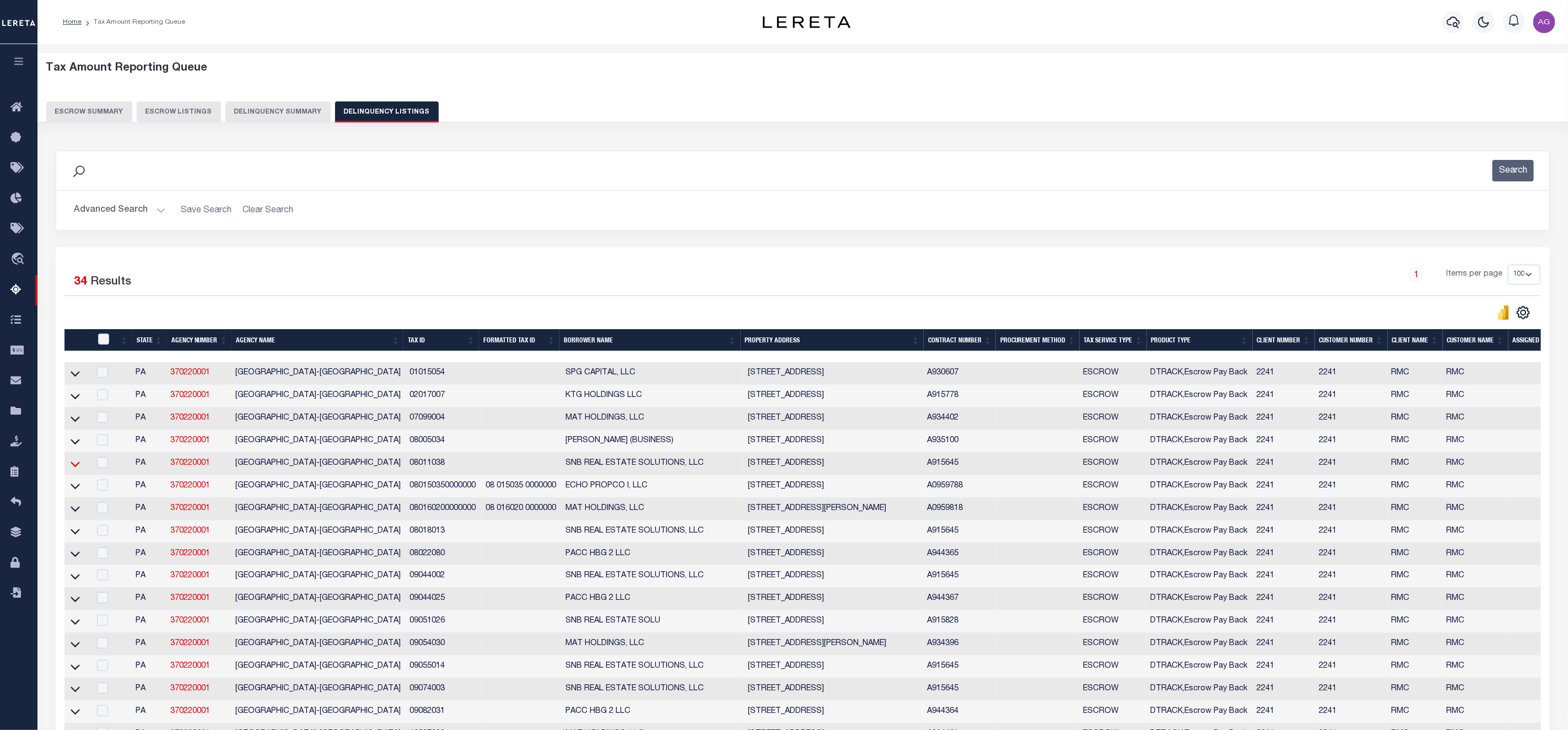
click at [74, 468] on icon at bounding box center [75, 464] width 9 height 12
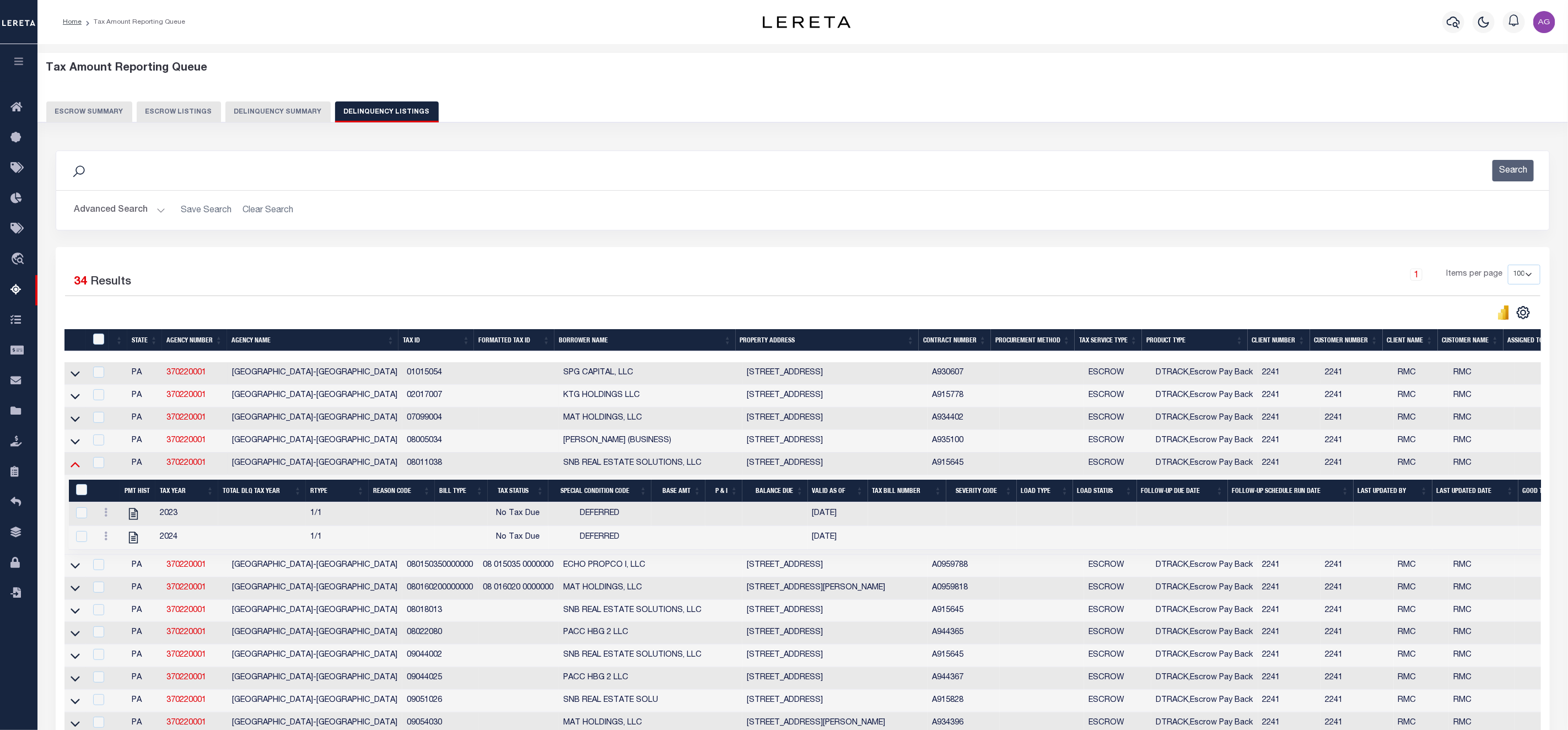
click at [71, 470] on icon at bounding box center [75, 464] width 9 height 12
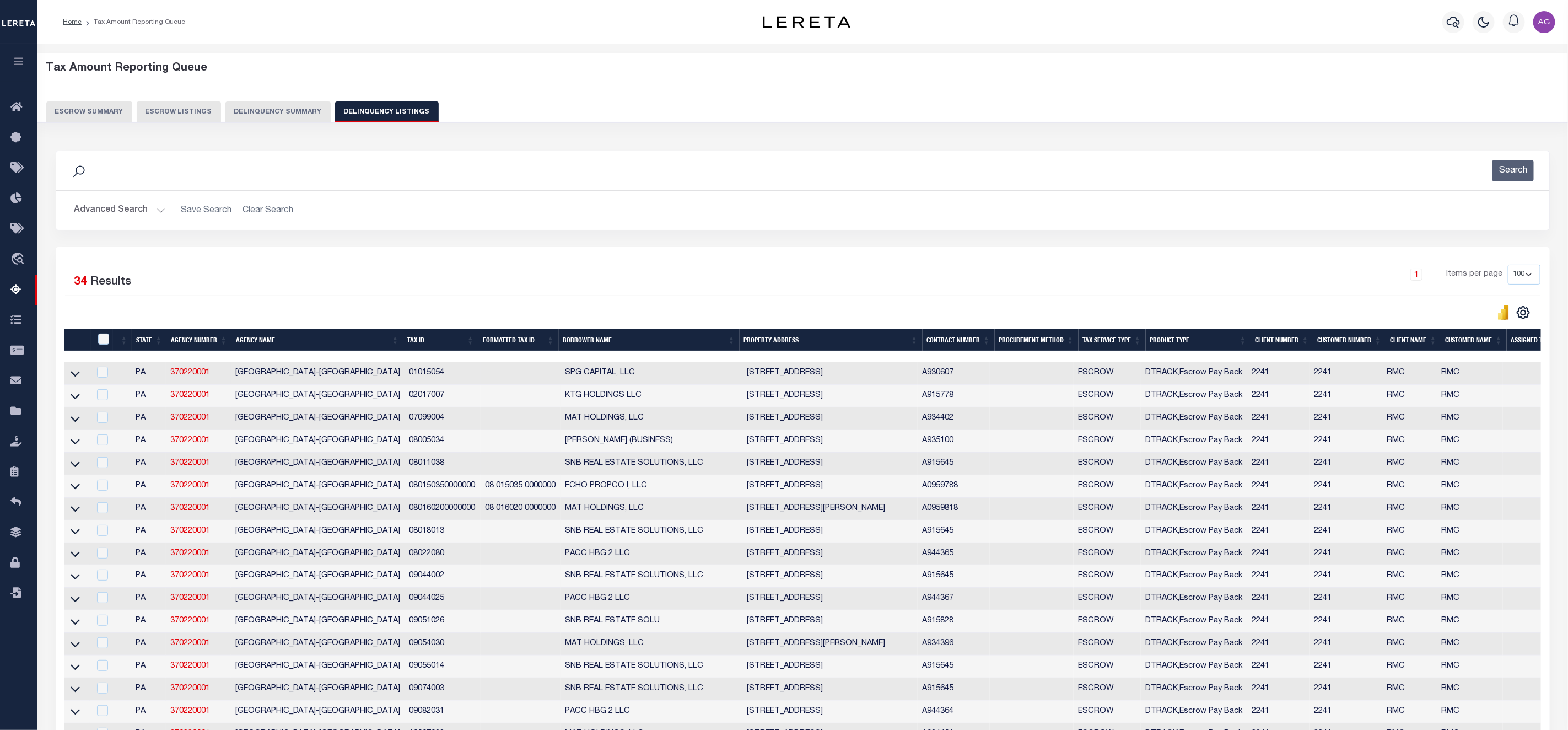
click at [291, 117] on button "Delinquency Summary" at bounding box center [278, 112] width 106 height 21
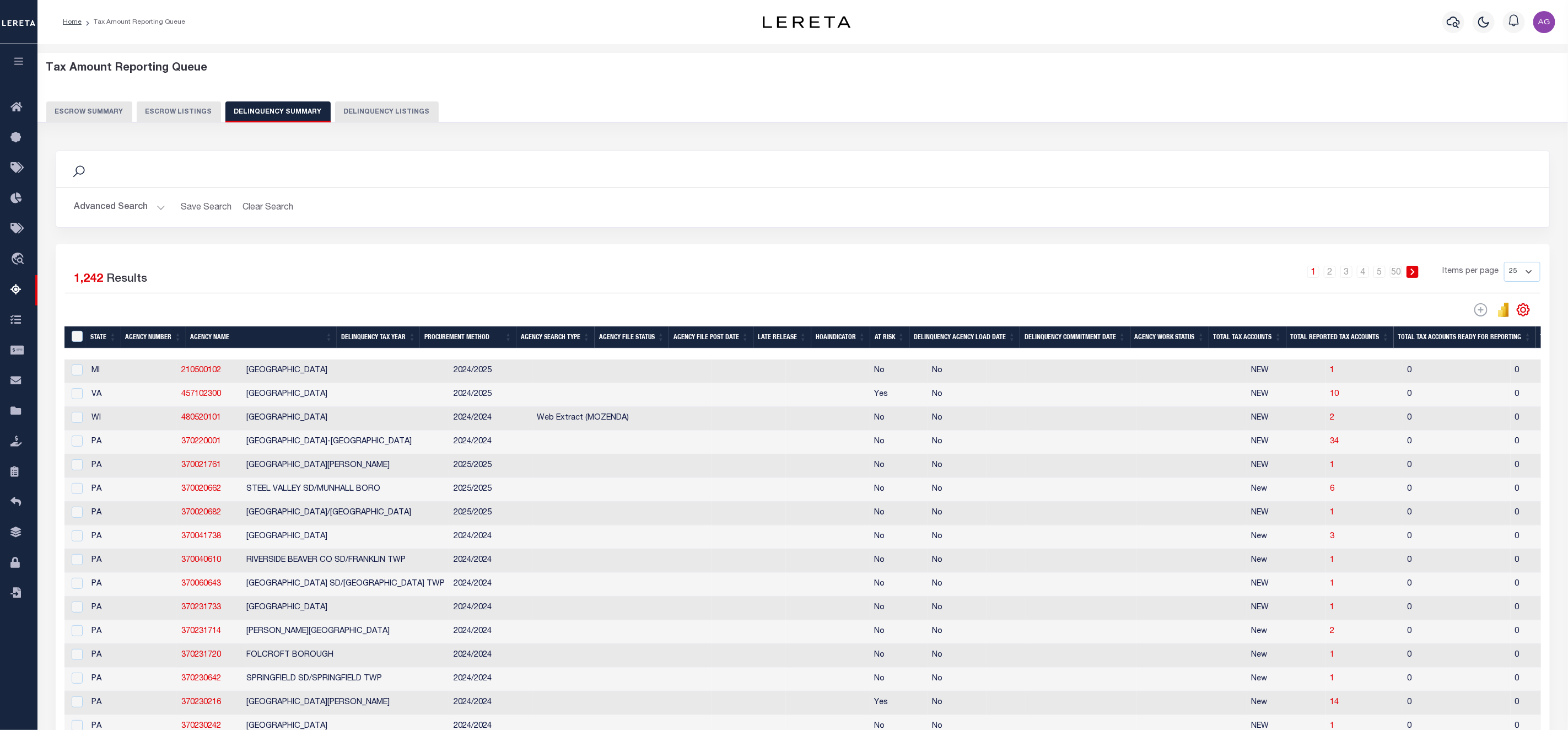
scroll to position [165, 0]
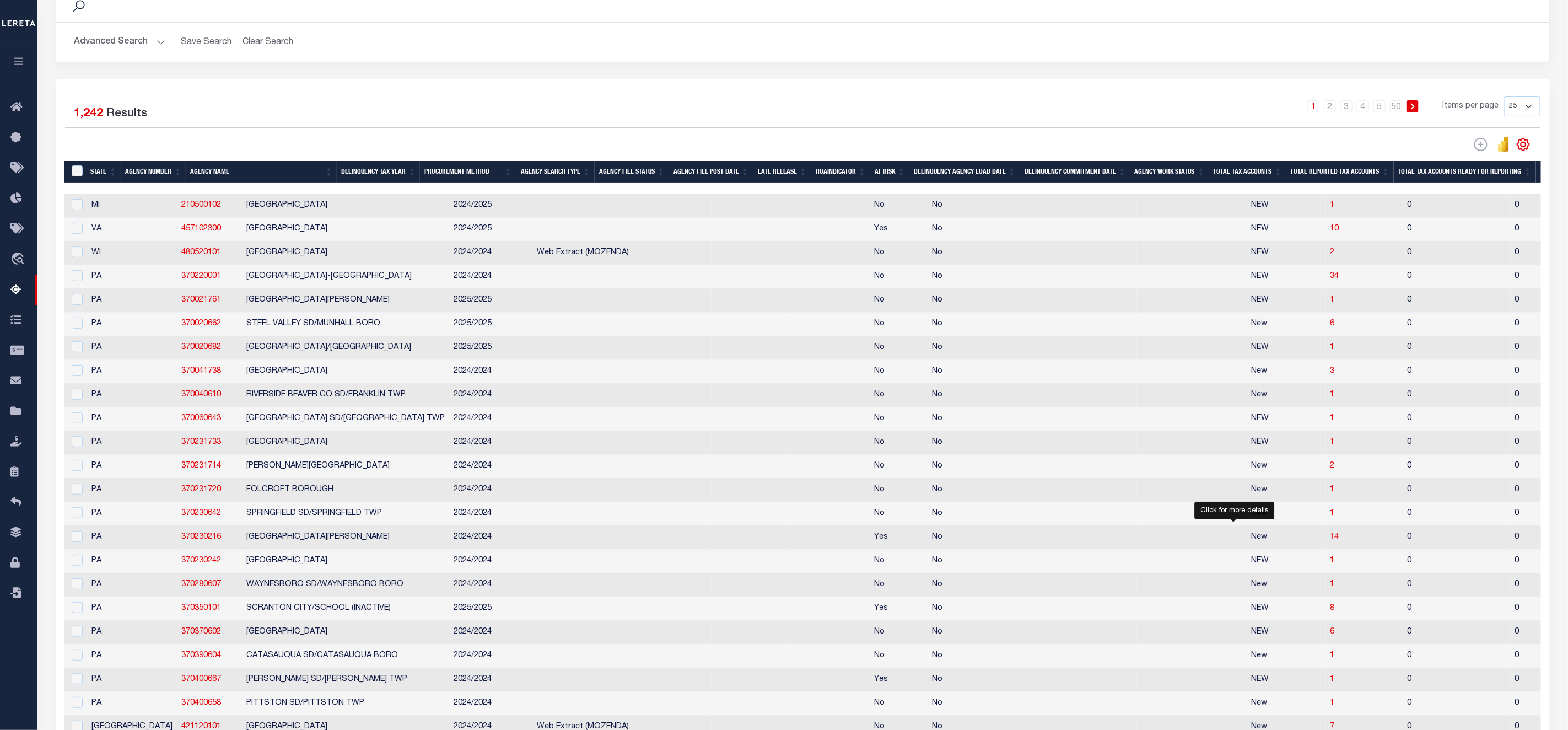
click at [1330, 541] on span "14" at bounding box center [1335, 537] width 9 height 8
select select "100"
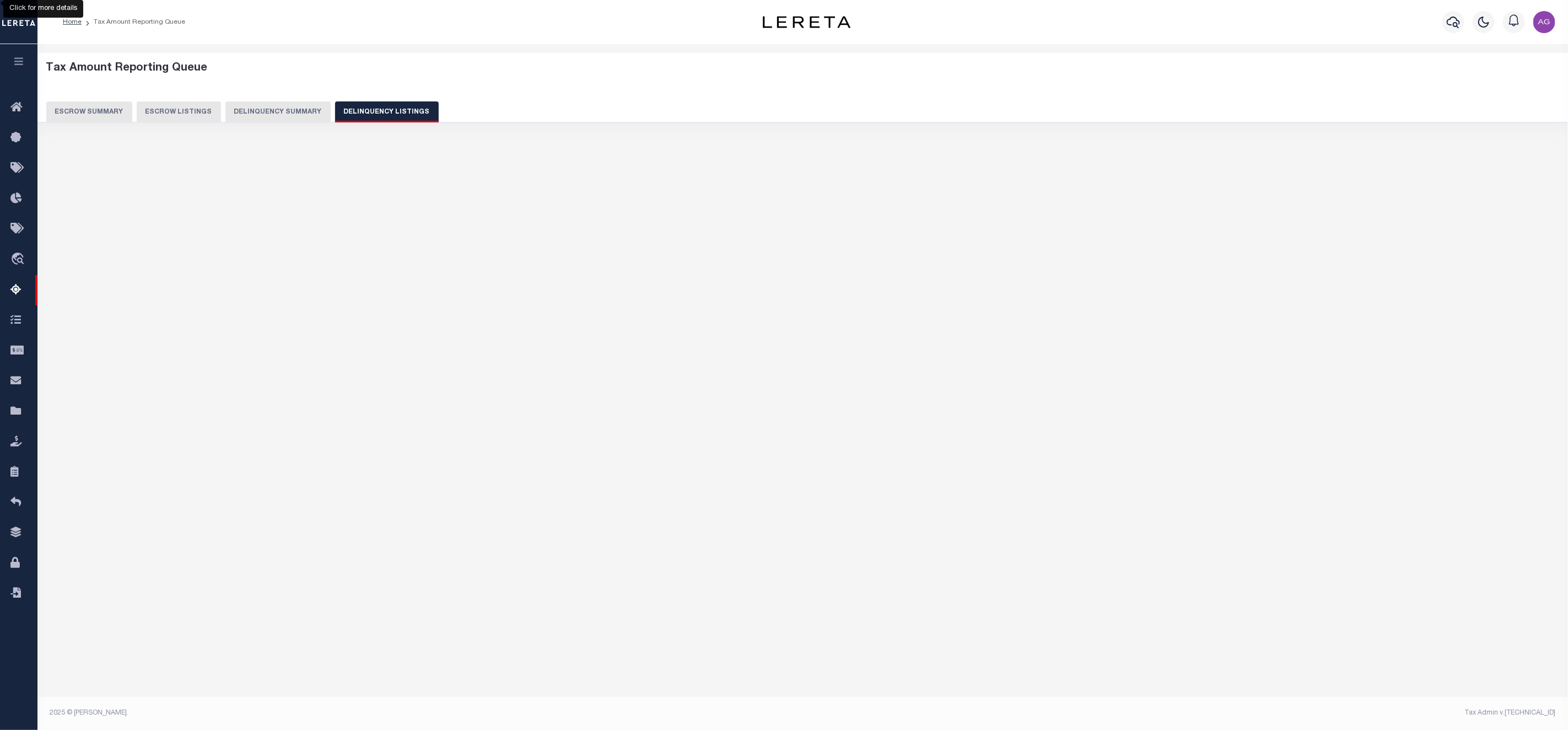
scroll to position [0, 0]
select select "100"
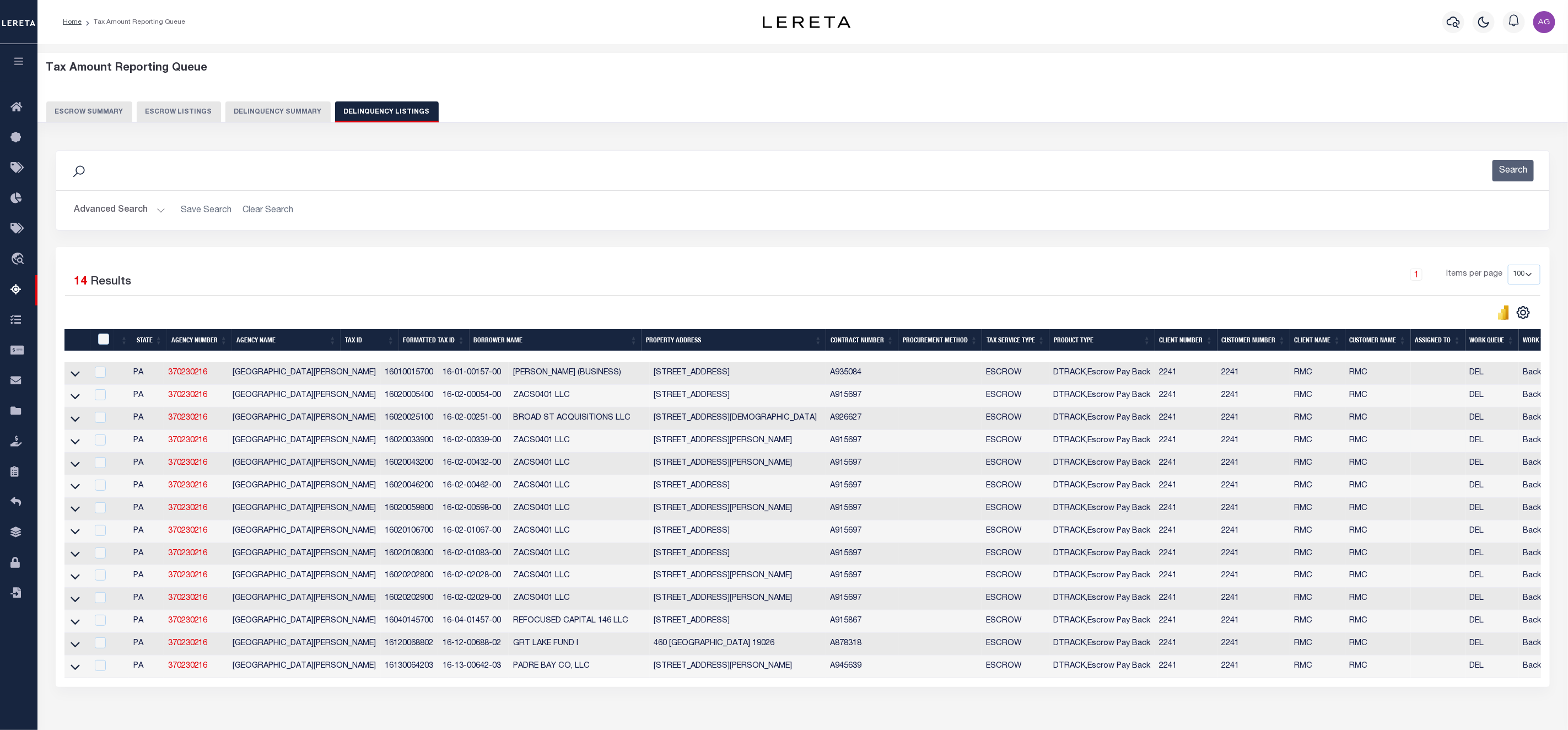
drag, startPoint x: 73, startPoint y: 675, endPoint x: 439, endPoint y: 445, distance: 432.3
click at [73, 673] on icon at bounding box center [75, 667] width 9 height 12
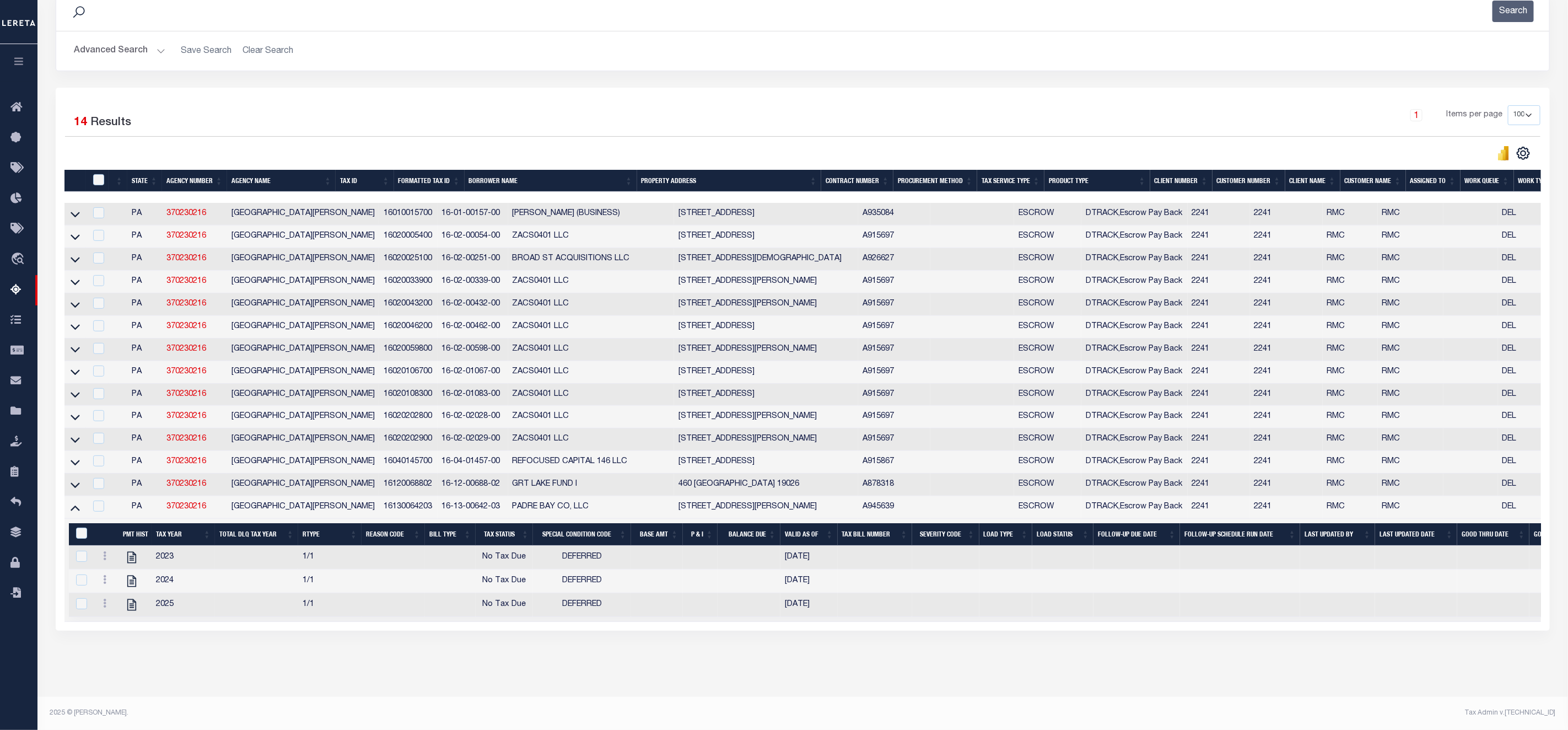
scroll to position [10, 0]
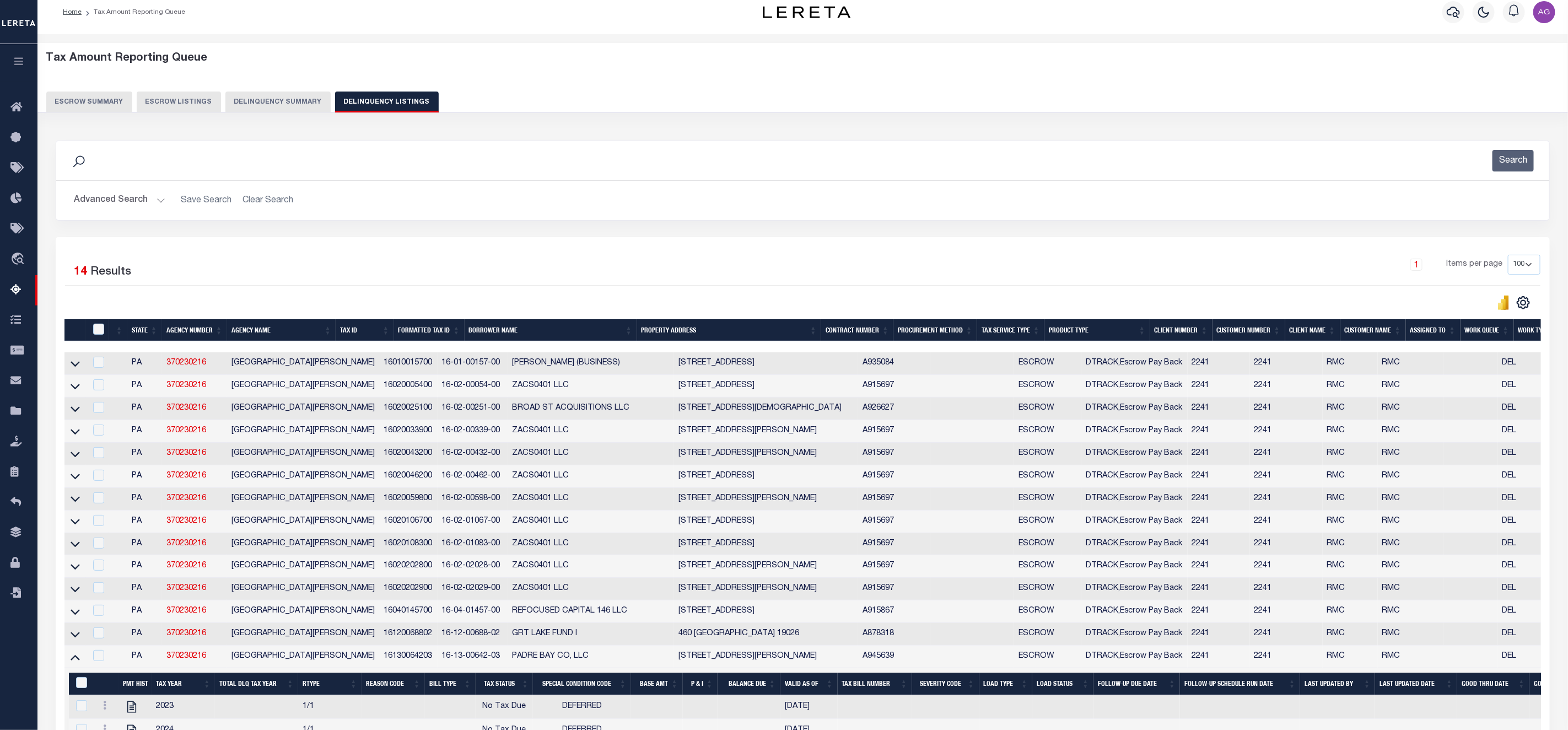
click at [265, 103] on button "Delinquency Summary" at bounding box center [278, 102] width 106 height 21
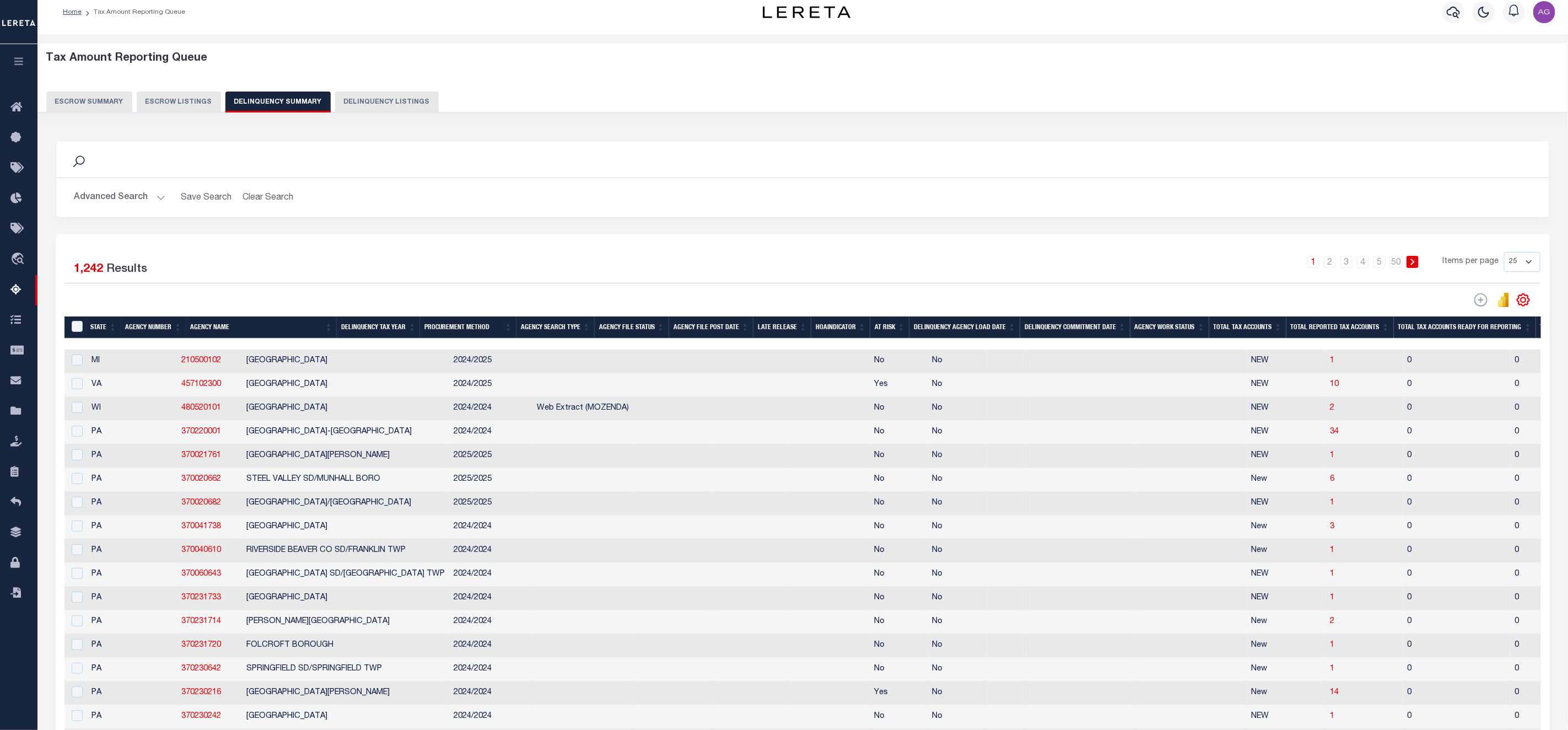
scroll to position [349, 0]
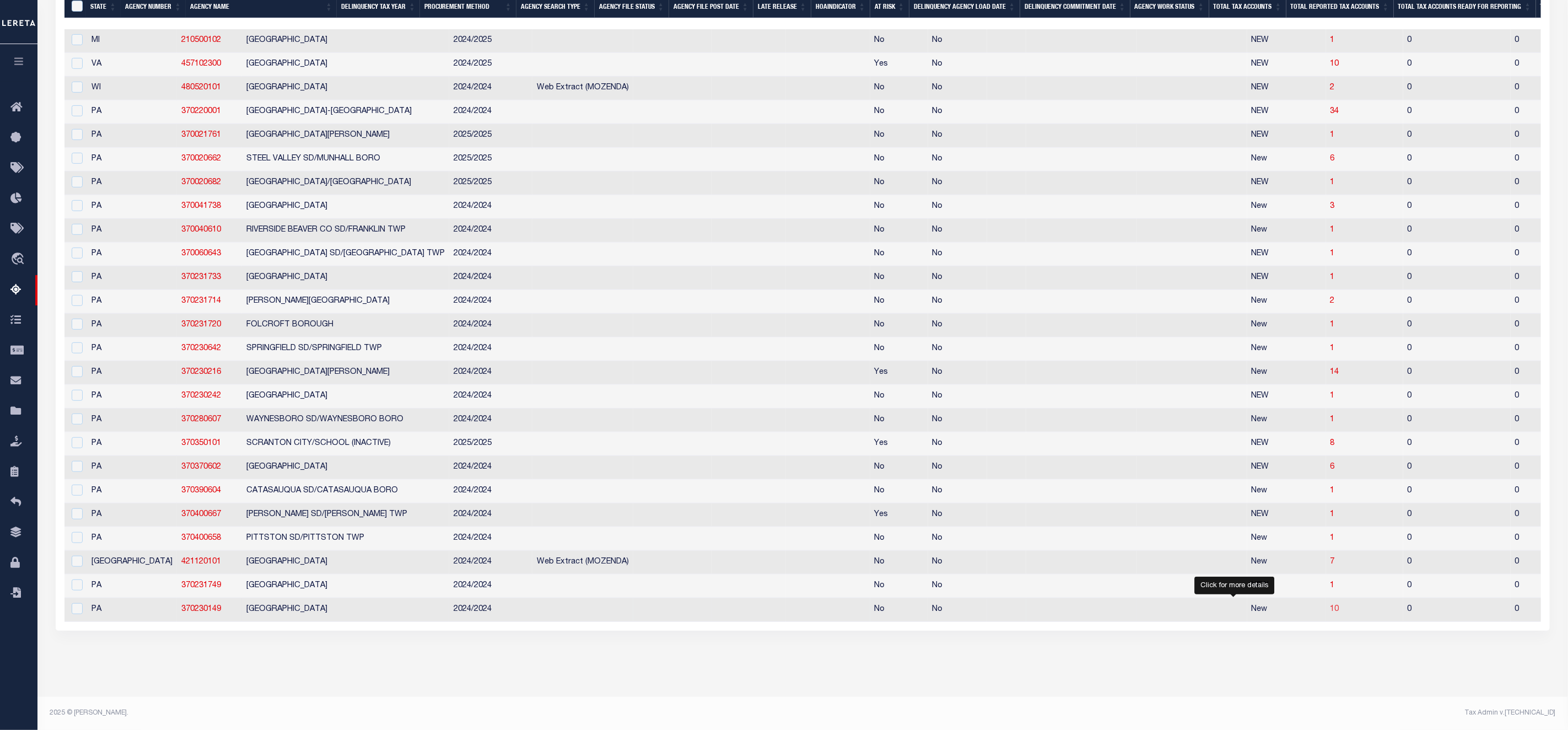
click at [1330, 605] on span "10" at bounding box center [1335, 609] width 9 height 8
select select "100"
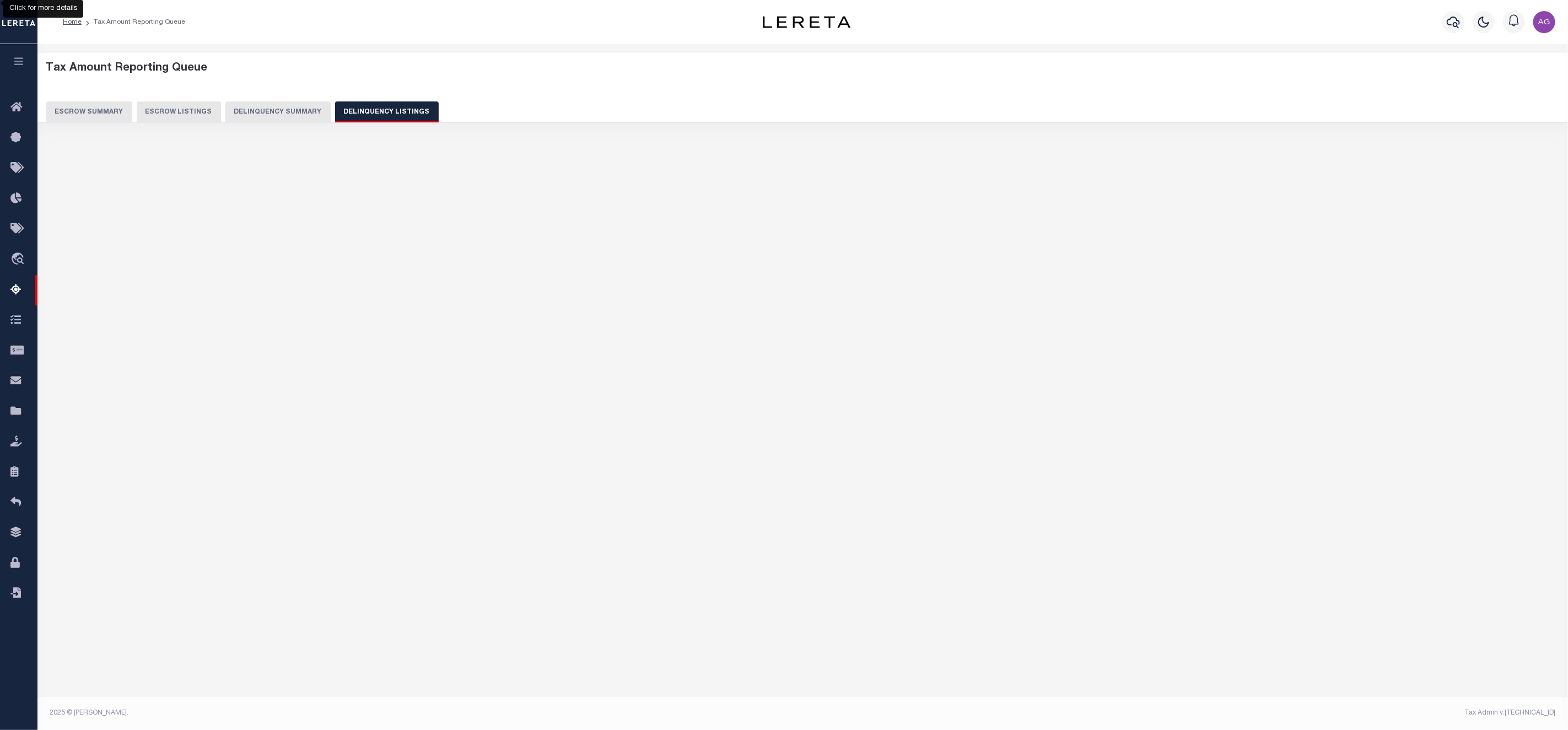
scroll to position [0, 0]
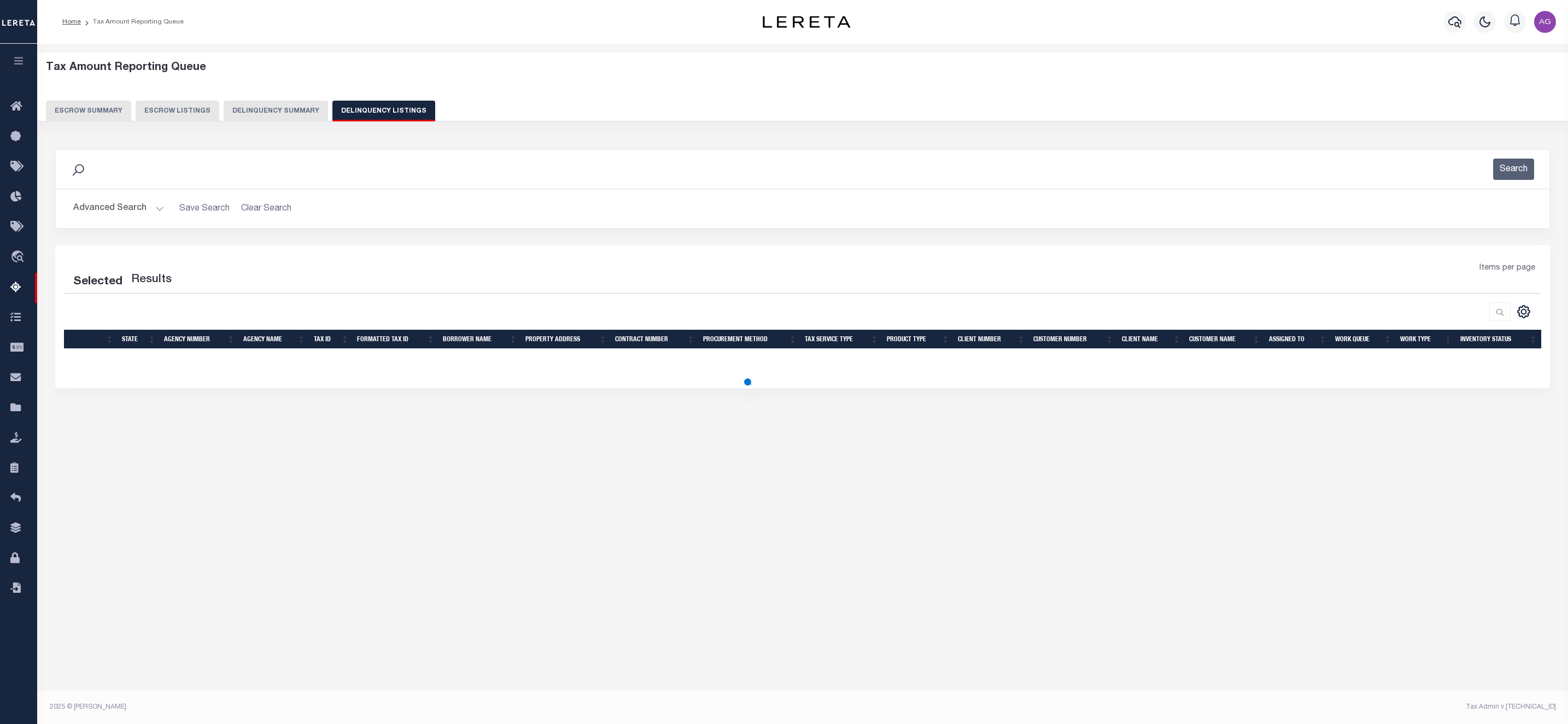
select select "100"
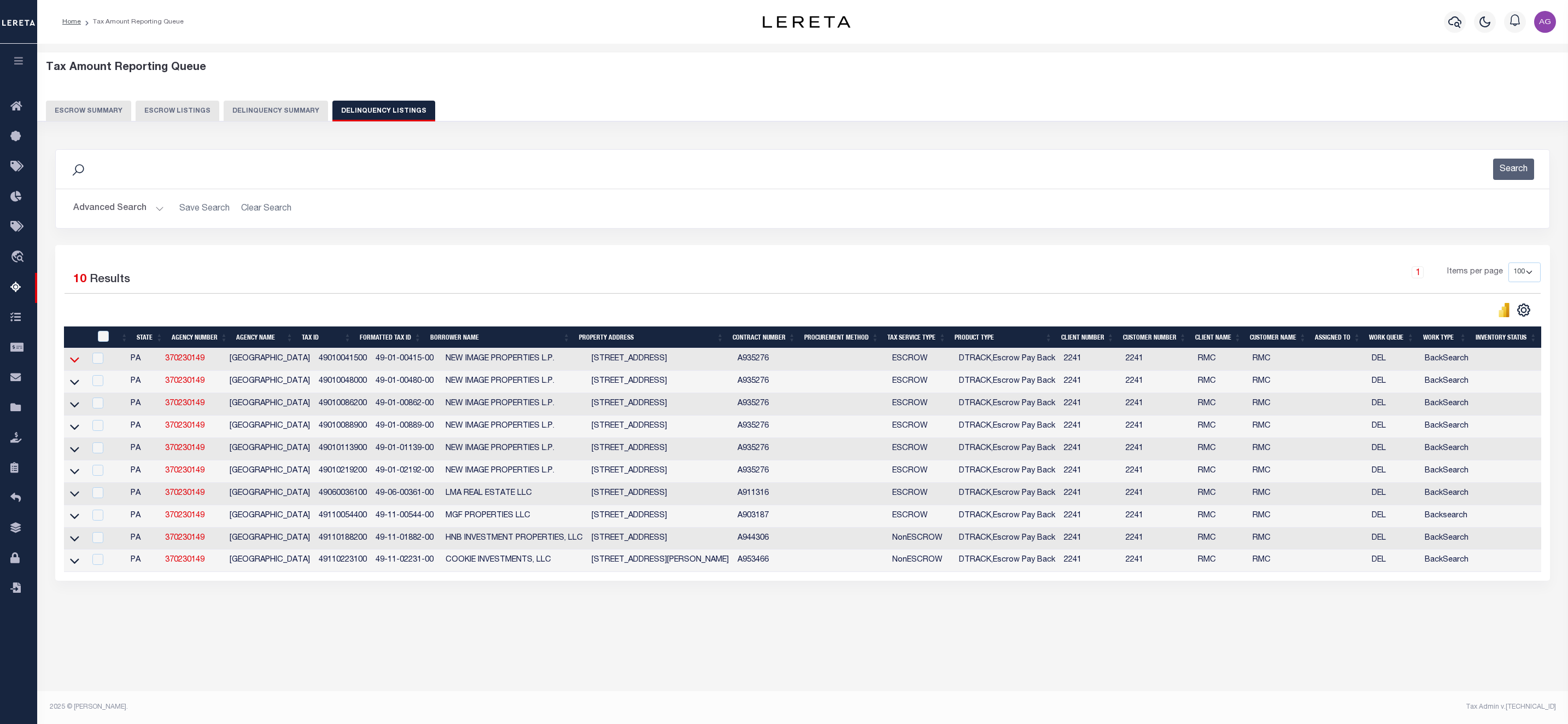
click at [74, 363] on icon at bounding box center [74, 360] width 9 height 5
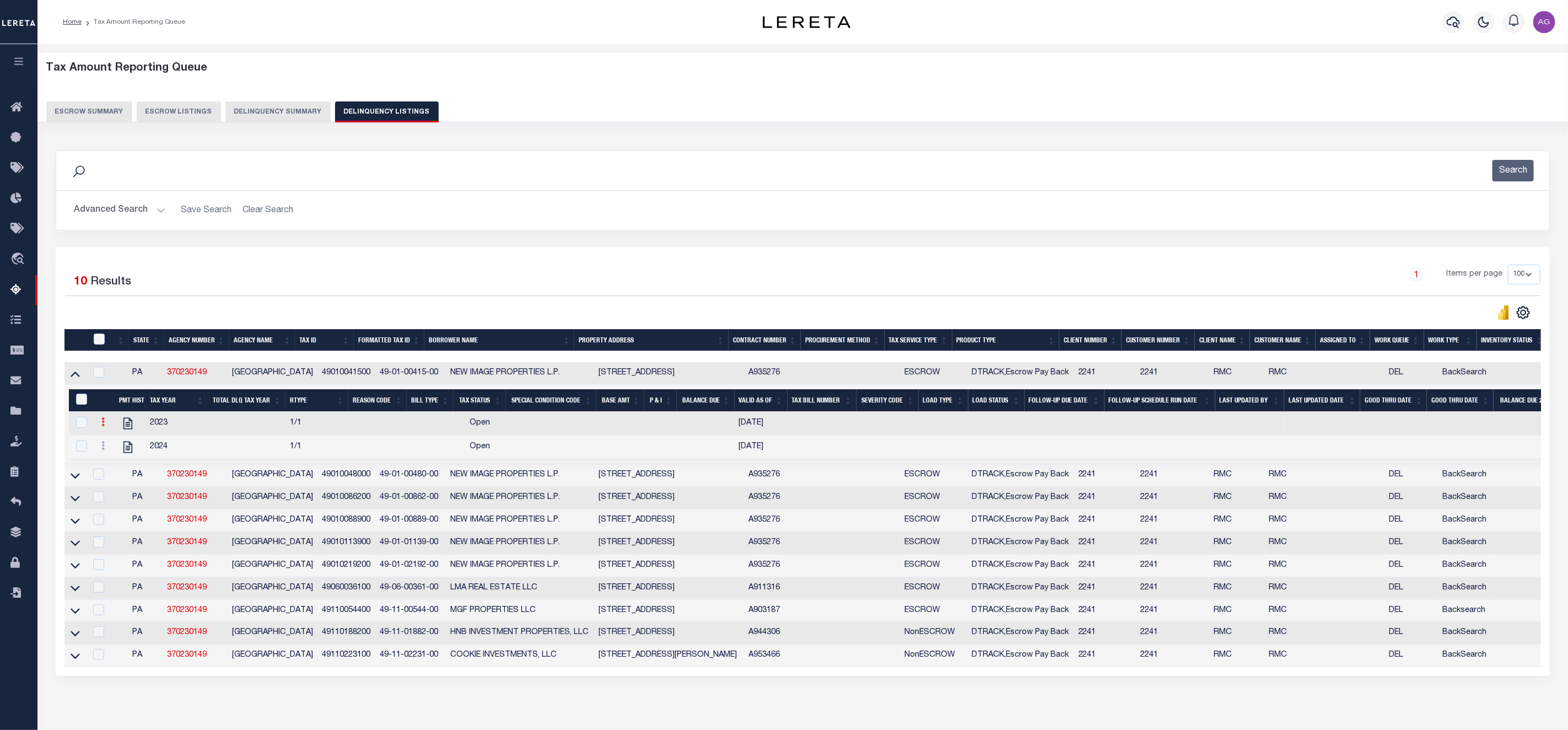
click at [102, 424] on link at bounding box center [103, 424] width 12 height 9
click at [107, 462] on link "" at bounding box center [116, 459] width 37 height 18
select select
checkbox input "true"
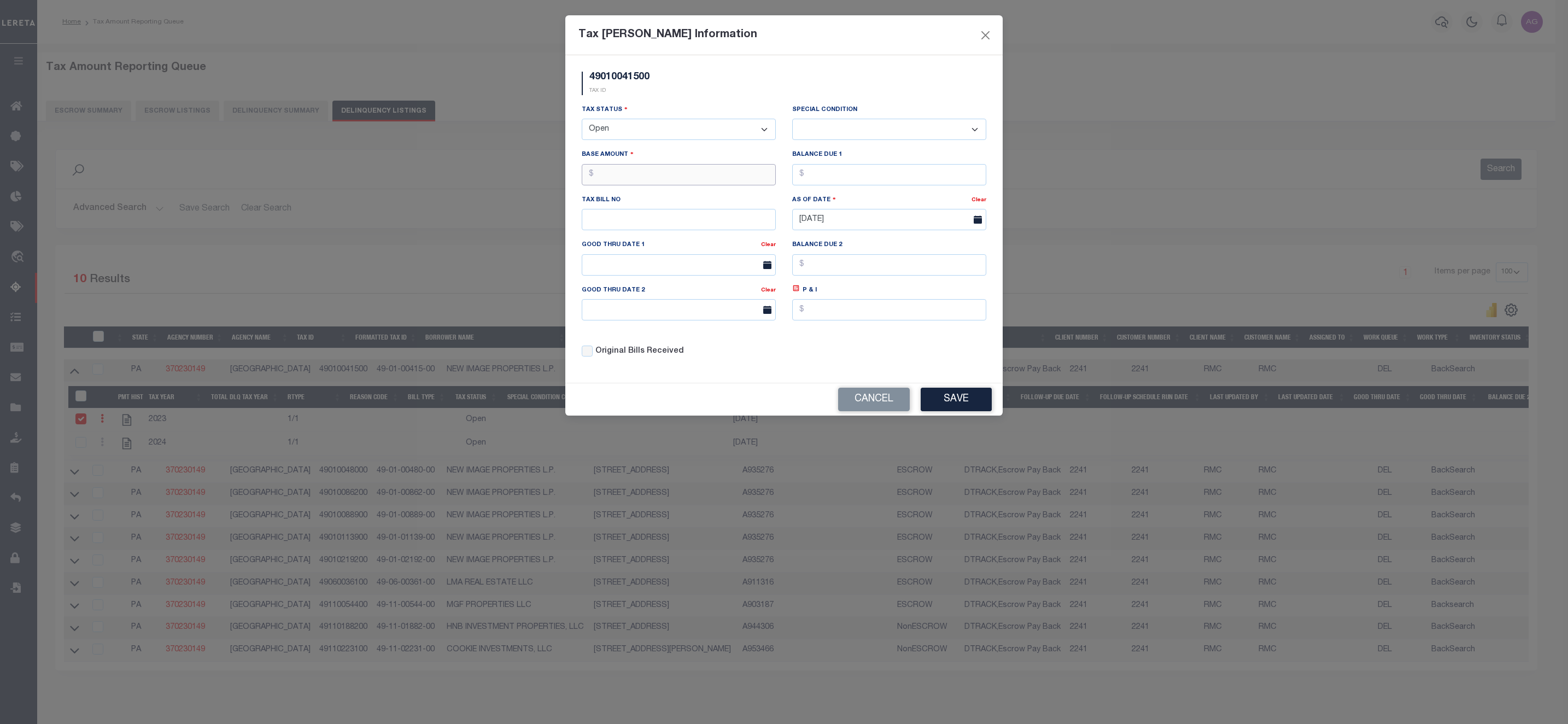
click at [673, 177] on input "text" at bounding box center [679, 174] width 194 height 21
type input "$141.00"
click at [829, 179] on input "text" at bounding box center [889, 174] width 194 height 21
type input "$141.00"
click at [881, 315] on input "text" at bounding box center [889, 309] width 194 height 21
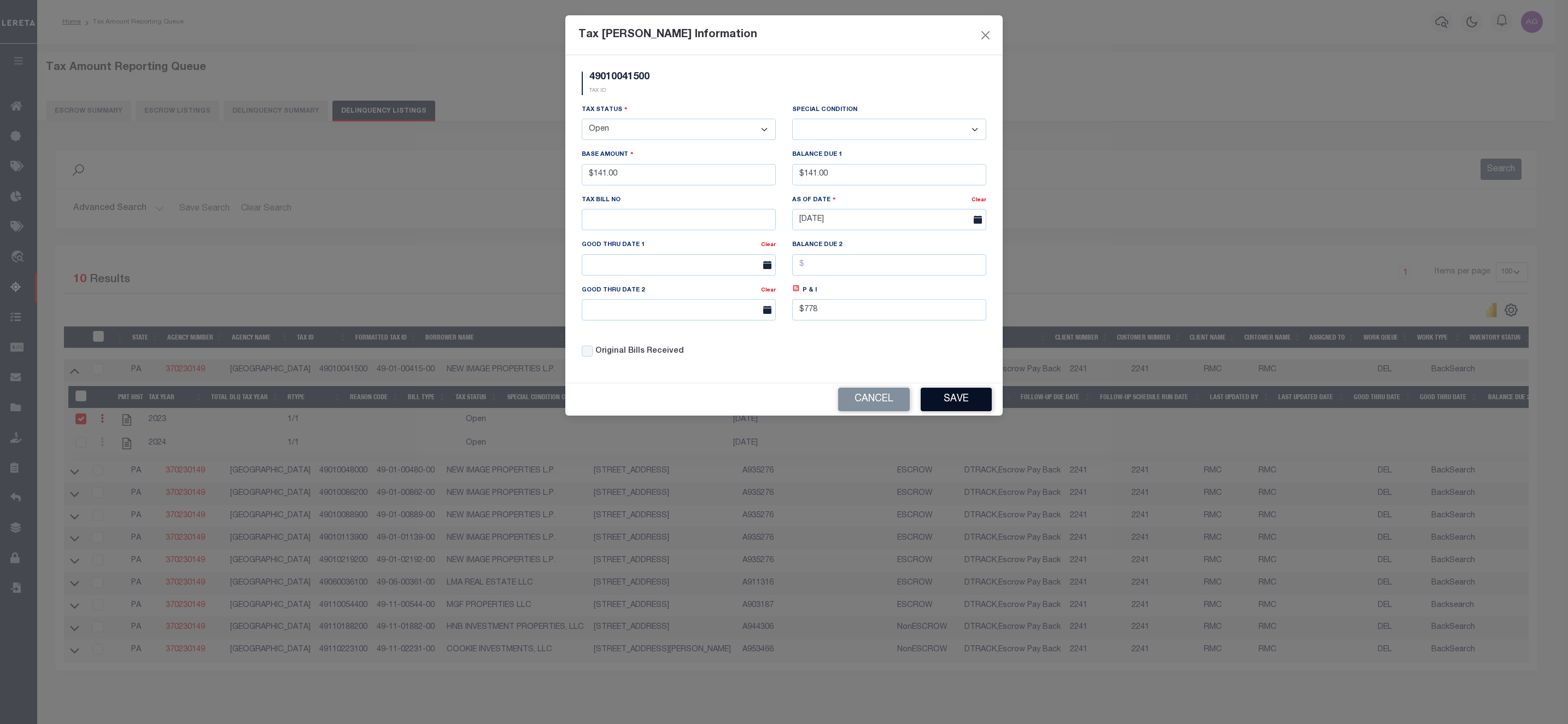
type input "$778.00"
click at [973, 409] on button "Save" at bounding box center [956, 399] width 71 height 24
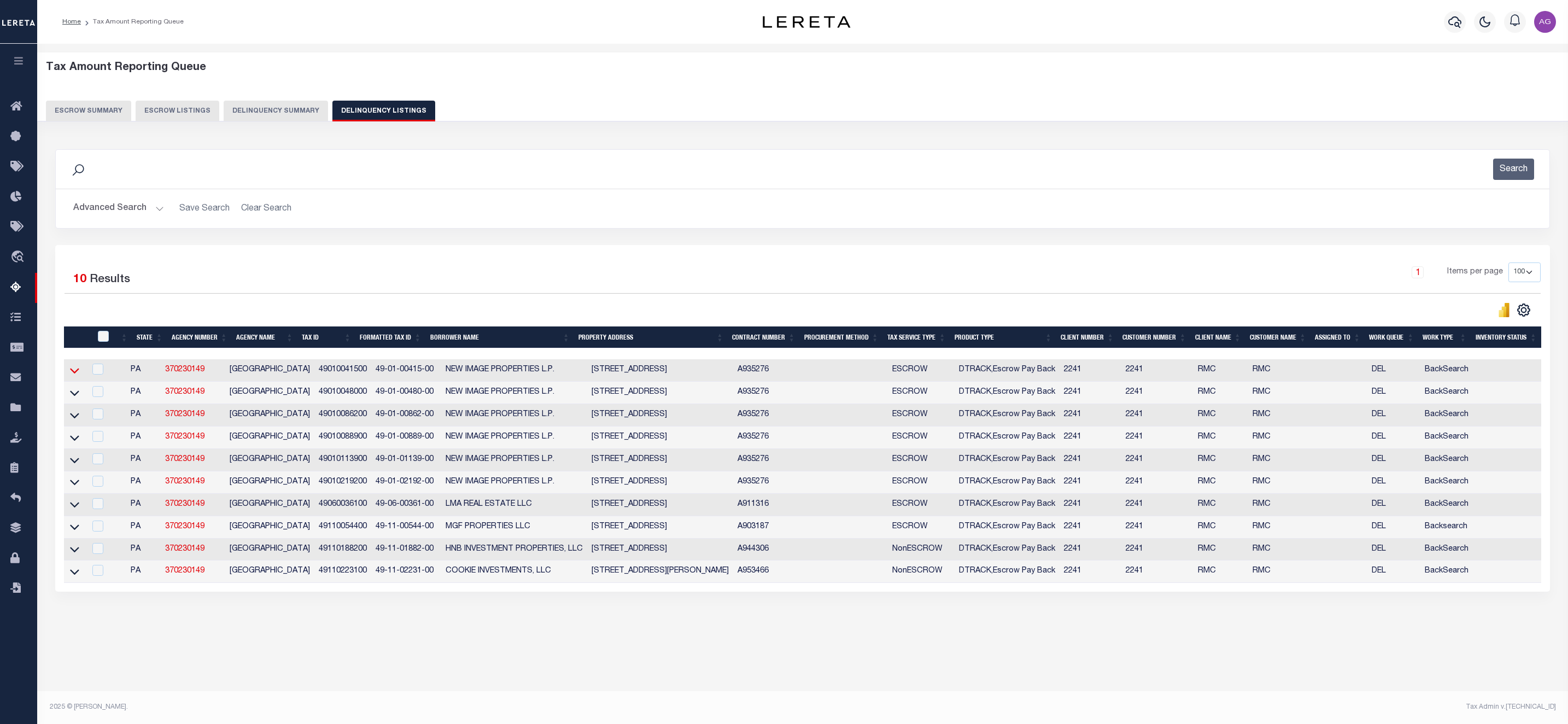
click at [72, 374] on icon at bounding box center [74, 371] width 9 height 5
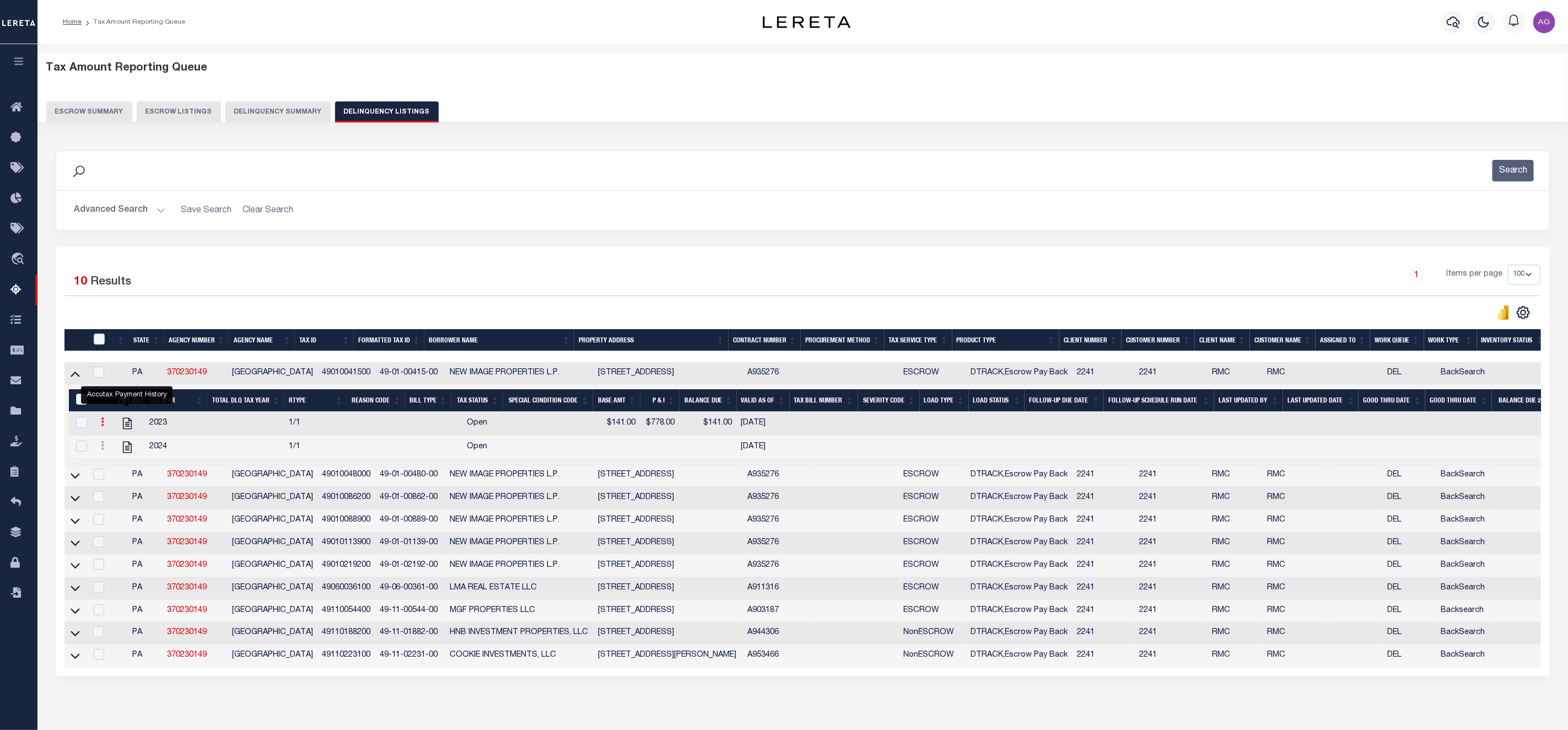
click at [101, 426] on icon at bounding box center [102, 422] width 3 height 9
click at [117, 464] on img "" at bounding box center [116, 458] width 11 height 12
select select
type input "$141.00"
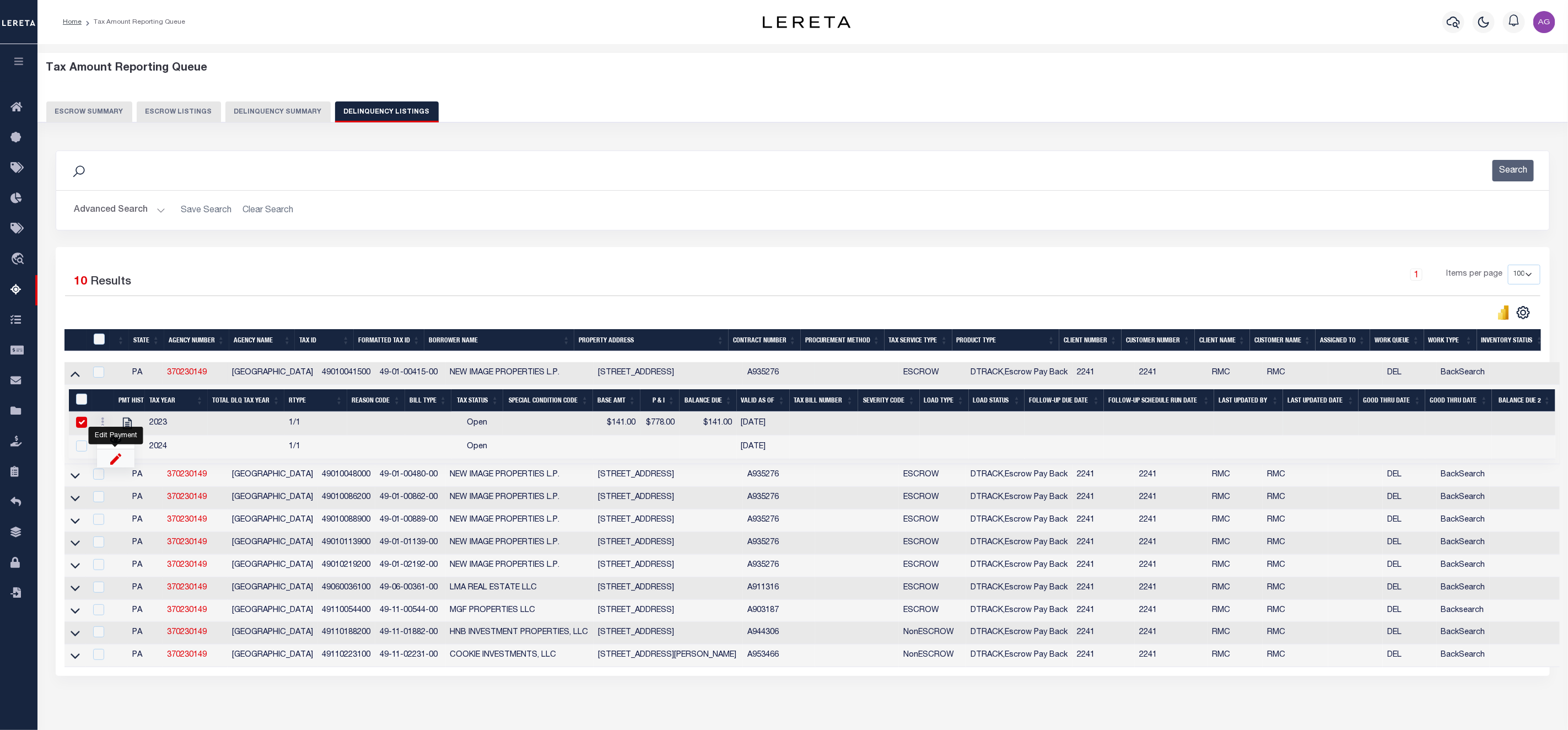
type input "$778.00"
checkbox input "true"
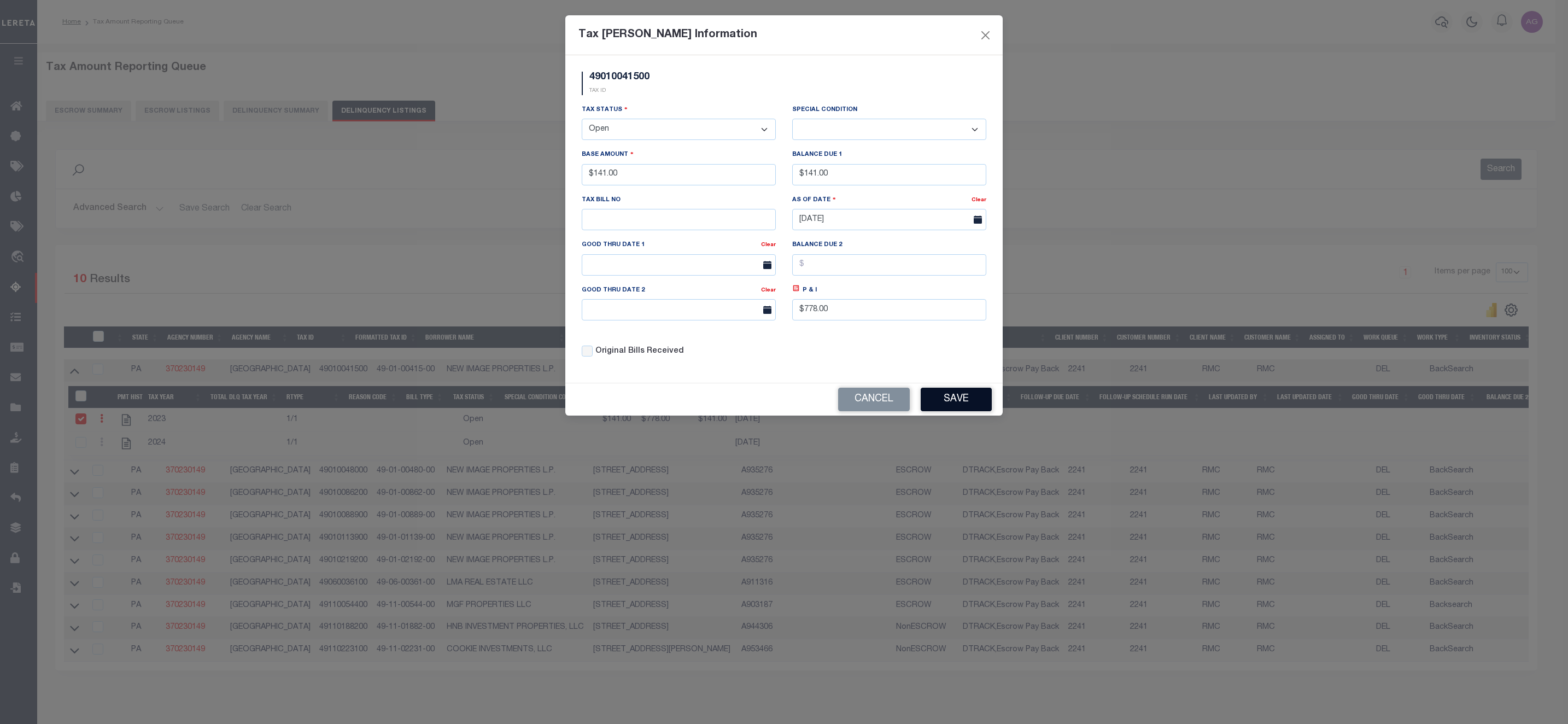
click at [956, 406] on button "Save" at bounding box center [956, 399] width 71 height 24
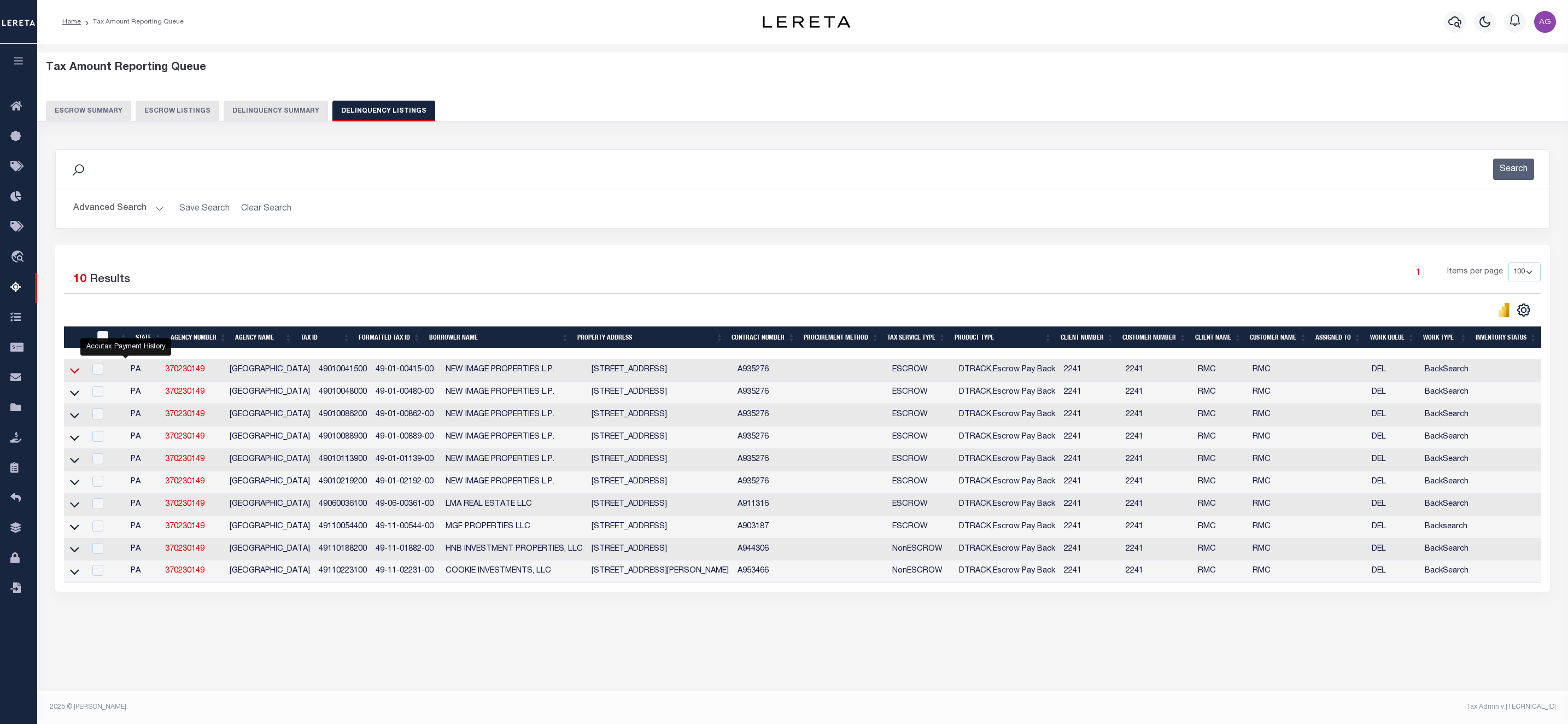
drag, startPoint x: 127, startPoint y: 426, endPoint x: 78, endPoint y: 371, distance: 73.7
click at [78, 371] on icon at bounding box center [74, 370] width 9 height 12
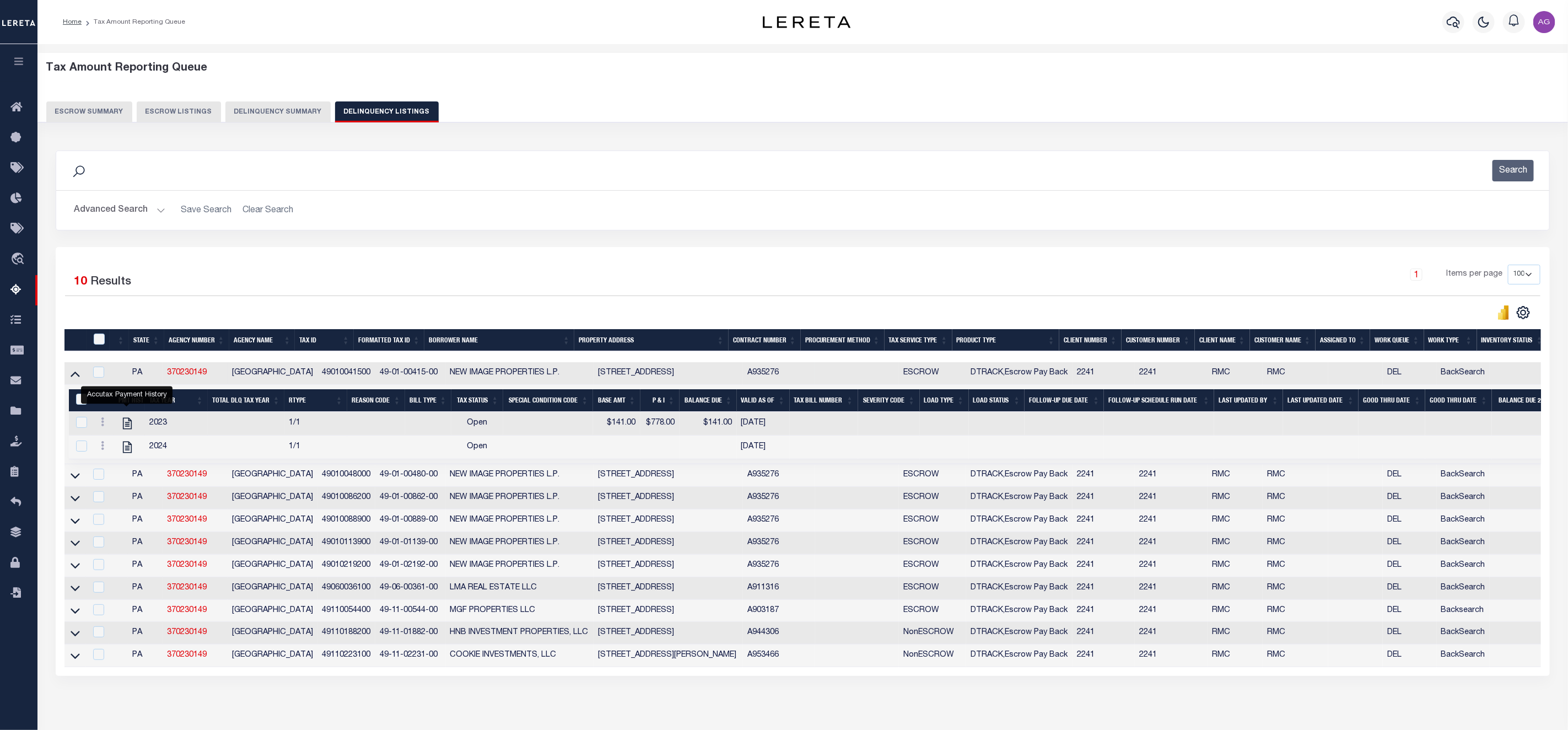
click at [182, 709] on div "Data sync process is currently running, you may face some response delays. Sear…" at bounding box center [803, 424] width 1509 height 570
click at [193, 676] on div "Selected 10 Results 1 Items per page 10 25 50 100 500" at bounding box center [803, 461] width 1494 height 429
click at [126, 429] on icon "" at bounding box center [127, 423] width 14 height 14
checkbox input "true"
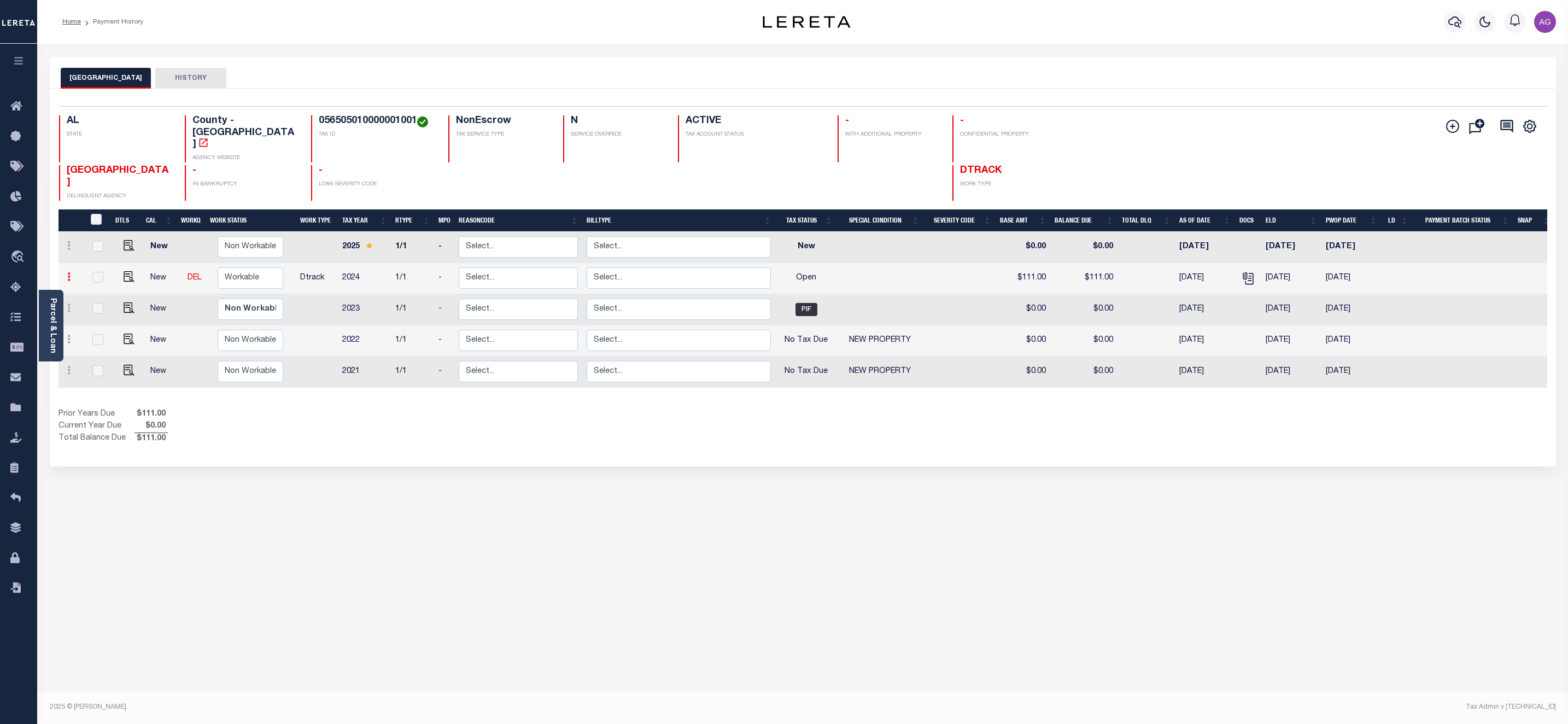
click at [74, 274] on link at bounding box center [69, 278] width 12 height 9
click at [97, 309] on img at bounding box center [95, 314] width 11 height 12
select select "OP2"
type input "$111.00"
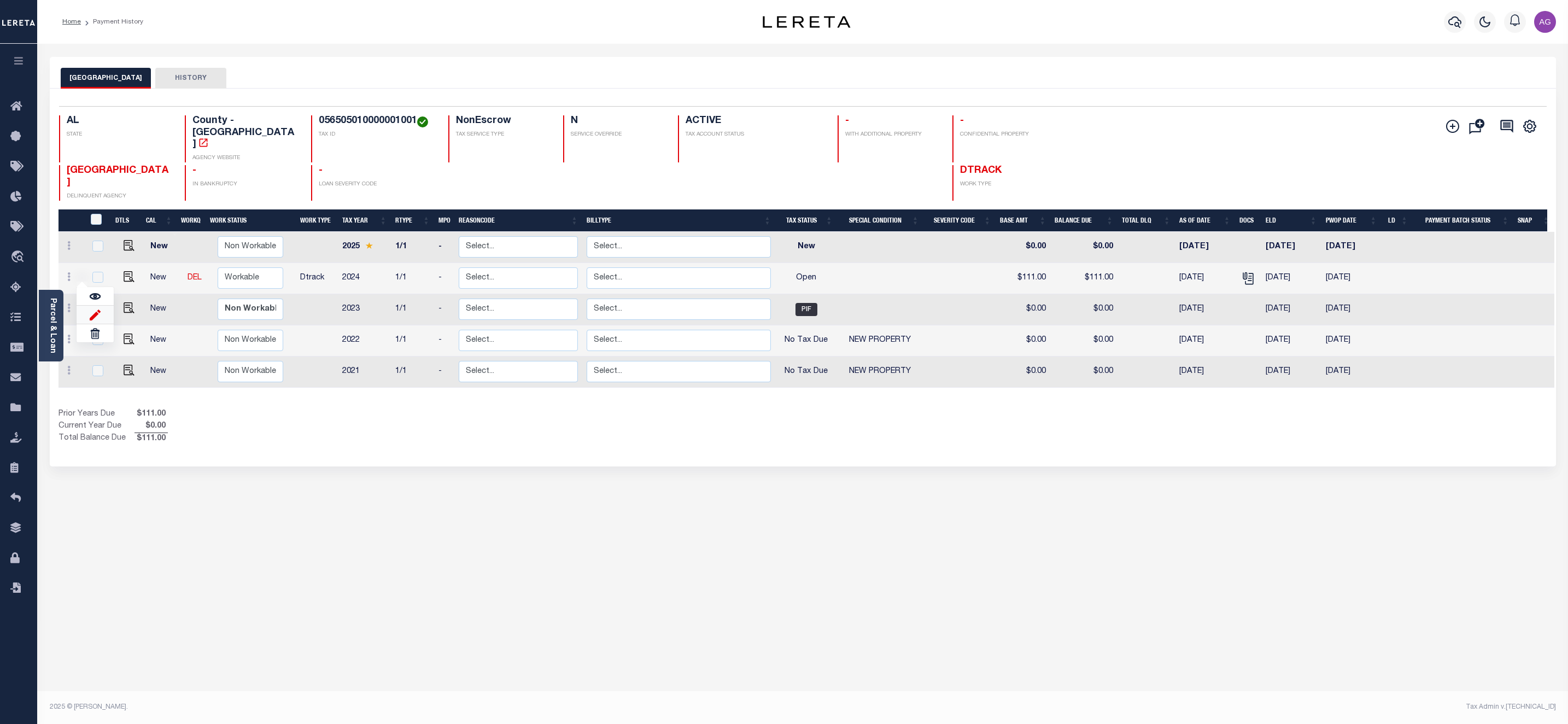
type input "08/13/2025"
type input "$75.00"
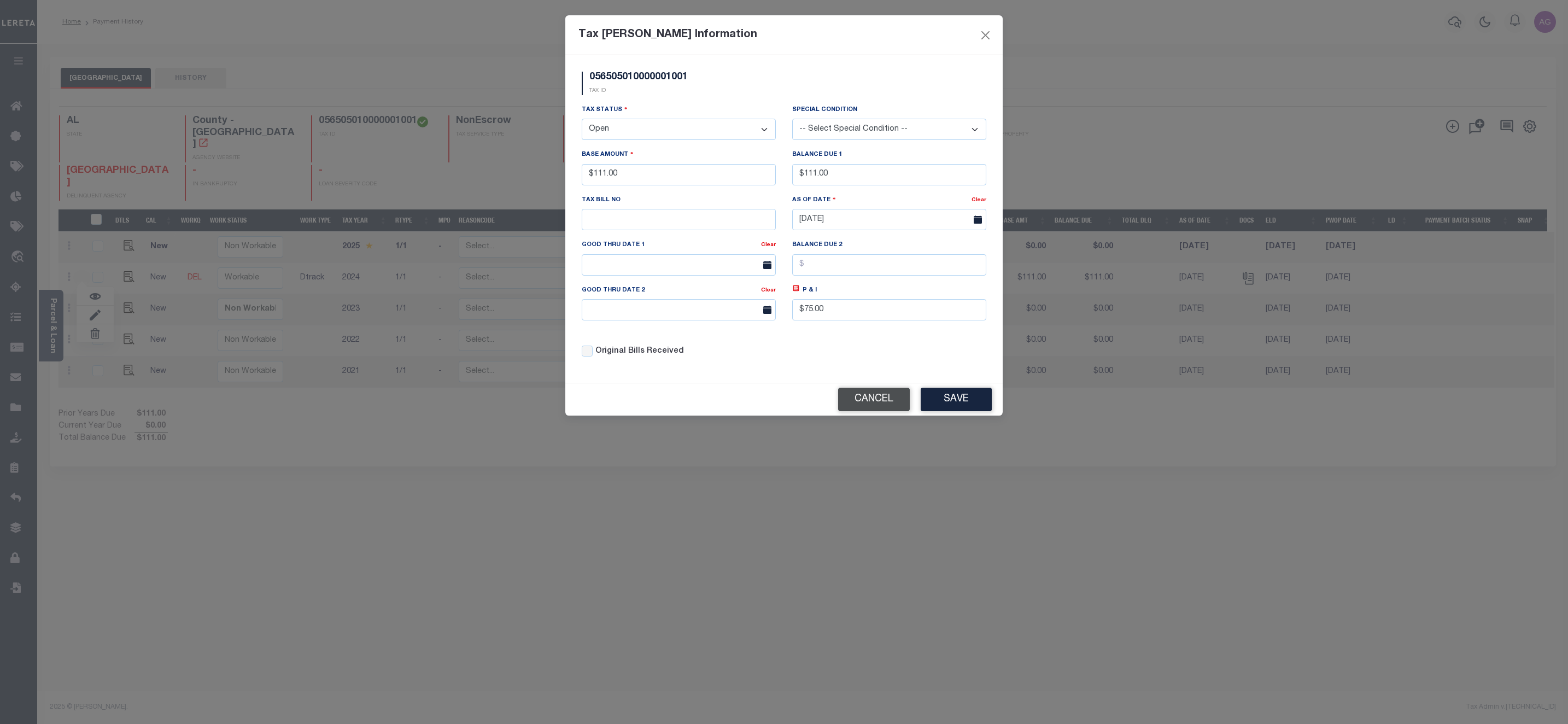
click at [886, 409] on button "Cancel" at bounding box center [874, 399] width 72 height 24
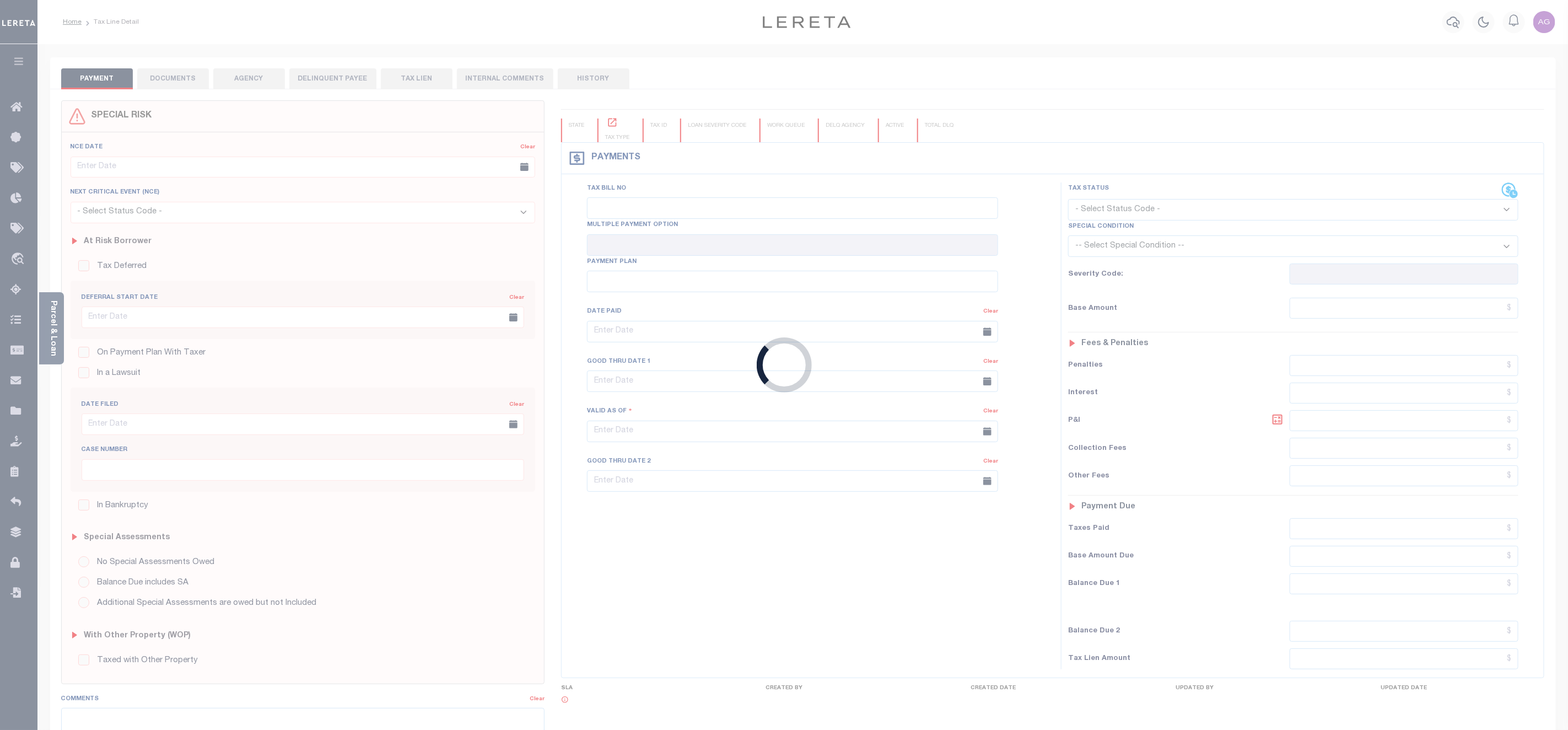
checkbox input "false"
type input "[DATE]"
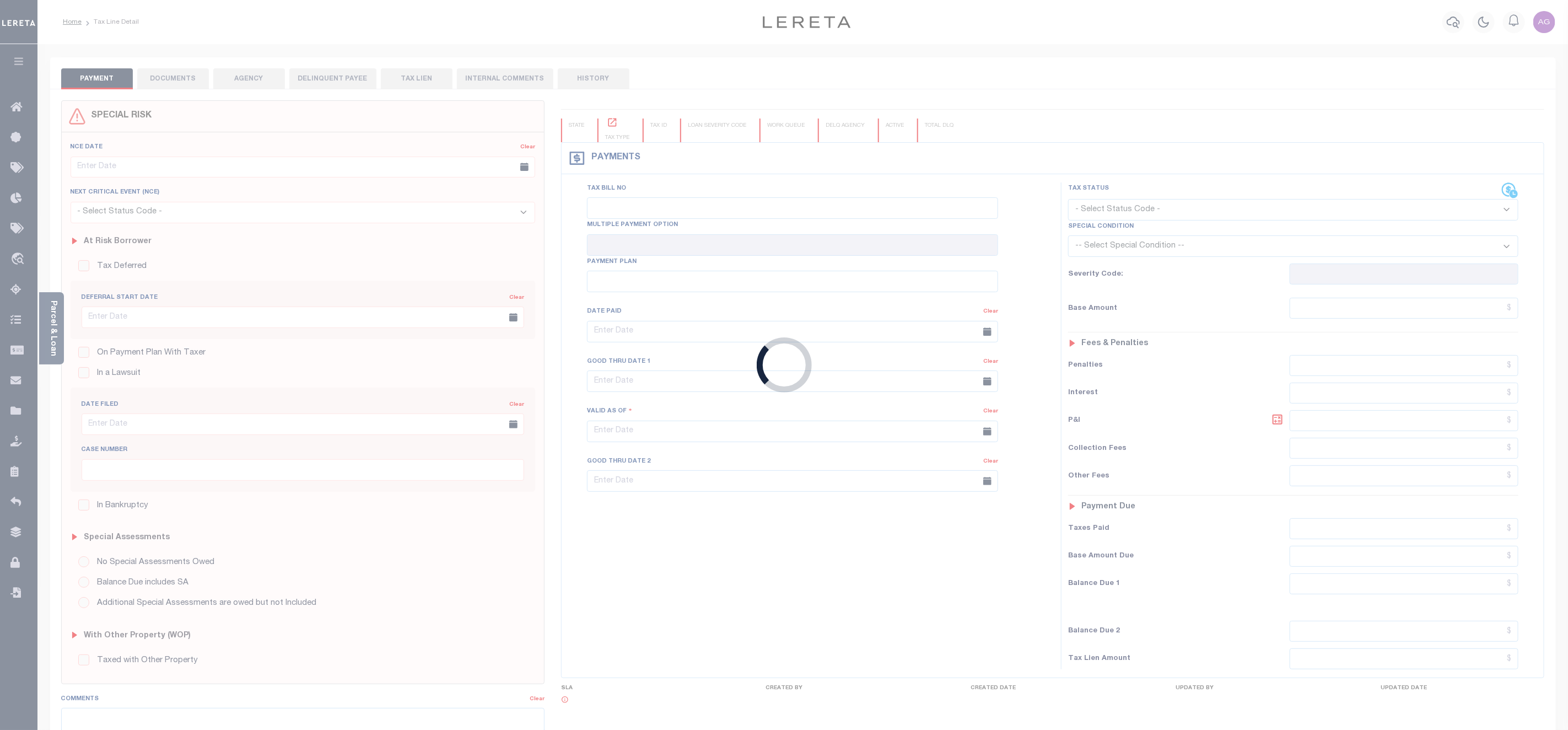
select select "OP2"
type input "$111"
type input "$75"
type input "$111"
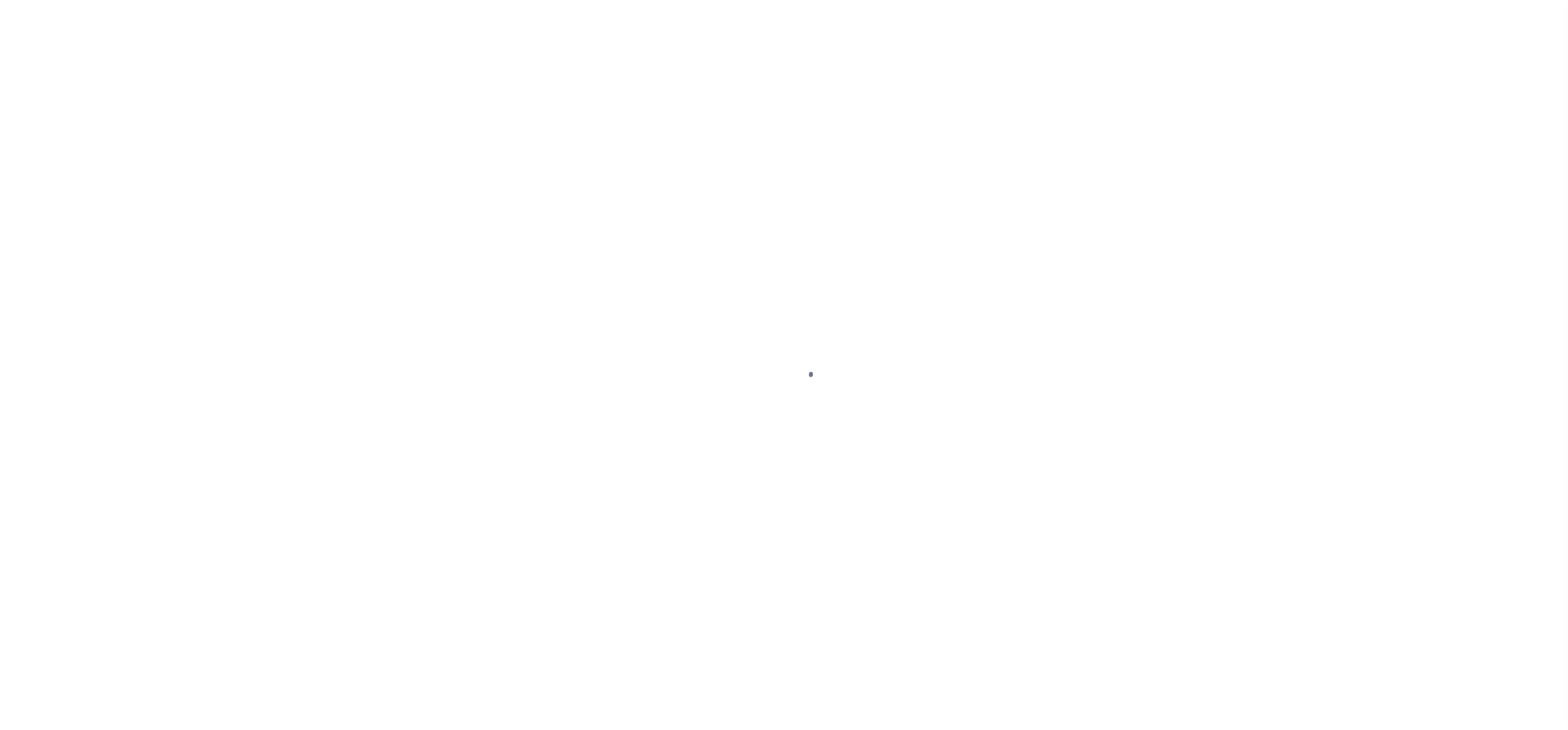
select select "OP2"
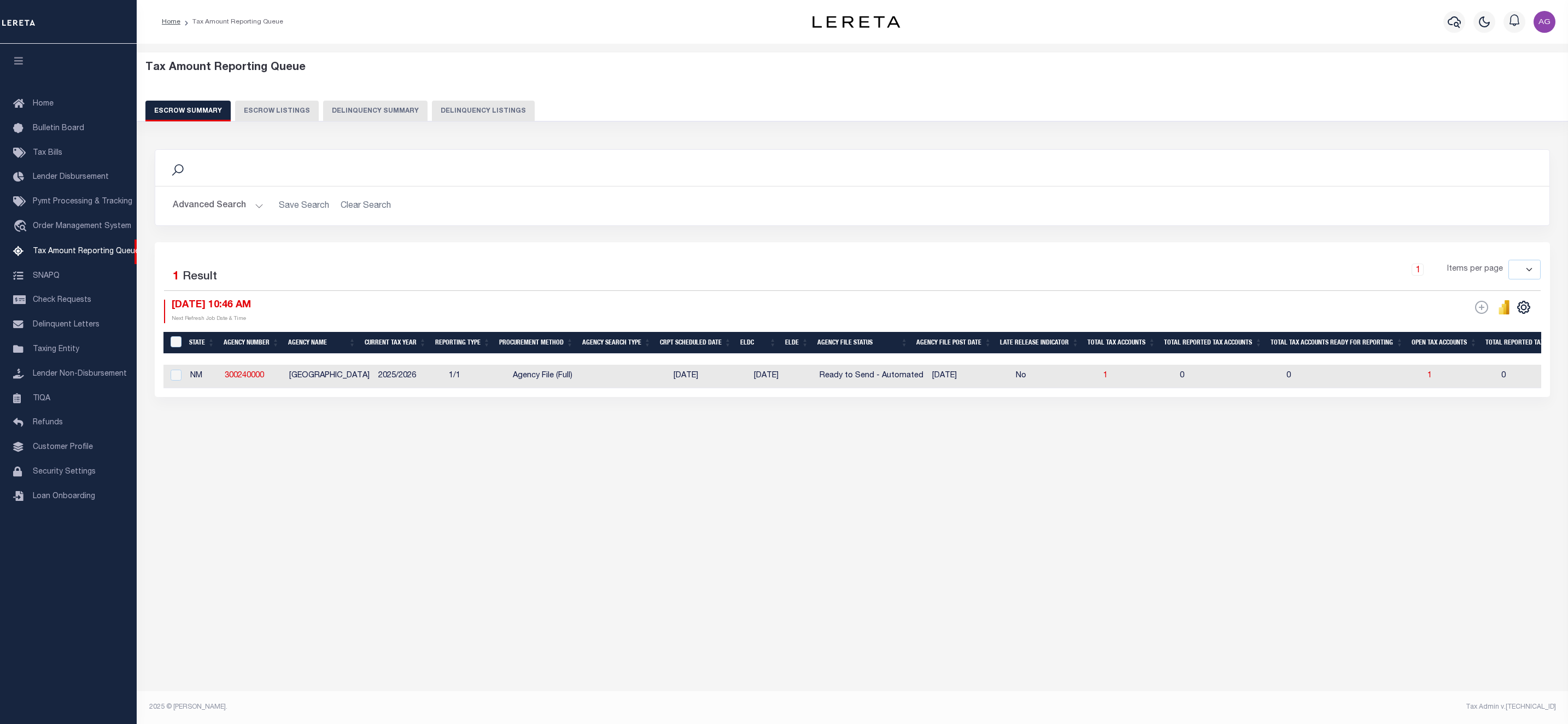
select select
click at [355, 110] on button "Delinquency Summary" at bounding box center [376, 111] width 105 height 21
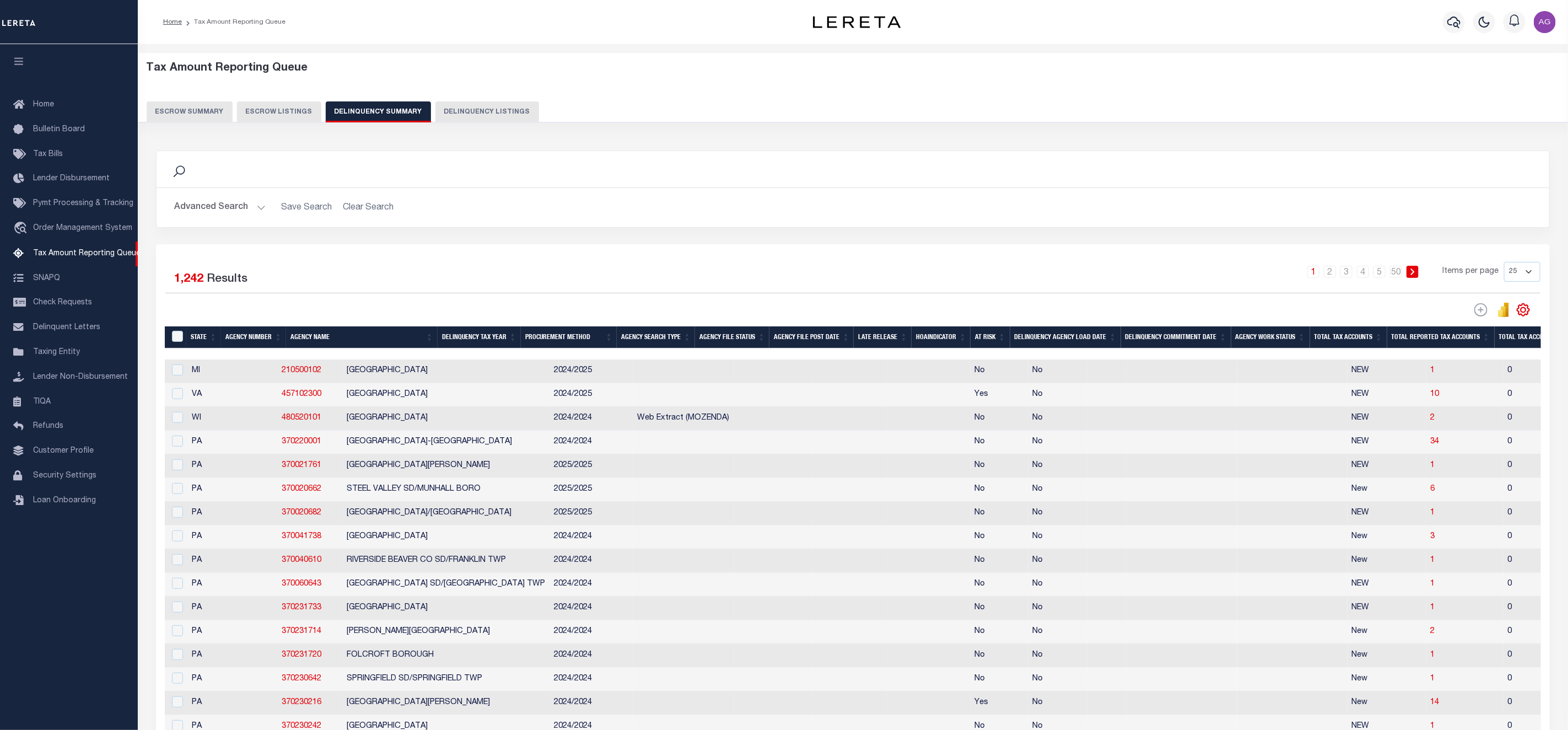
scroll to position [349, 0]
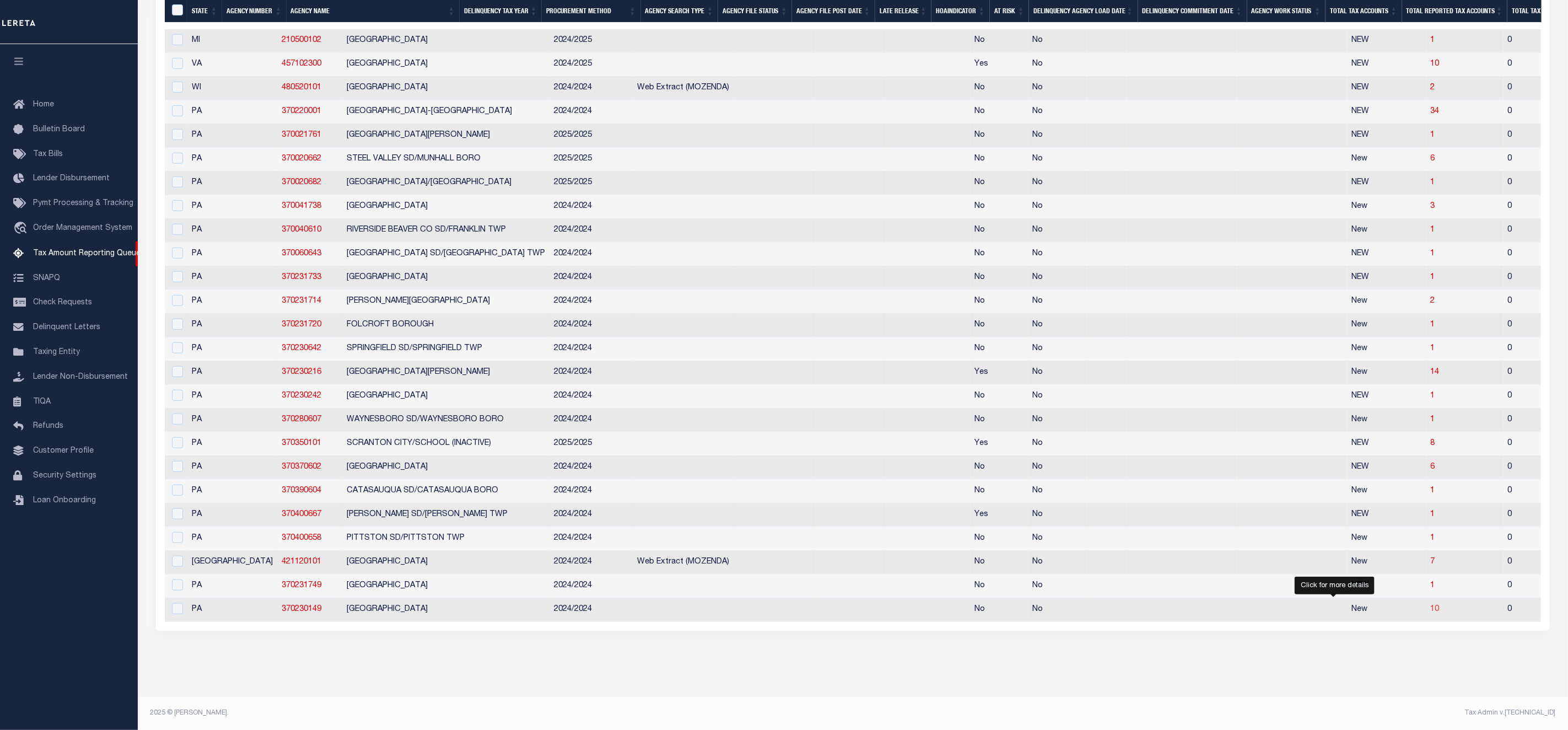
click at [1431, 605] on span "10" at bounding box center [1435, 609] width 9 height 8
select select "100"
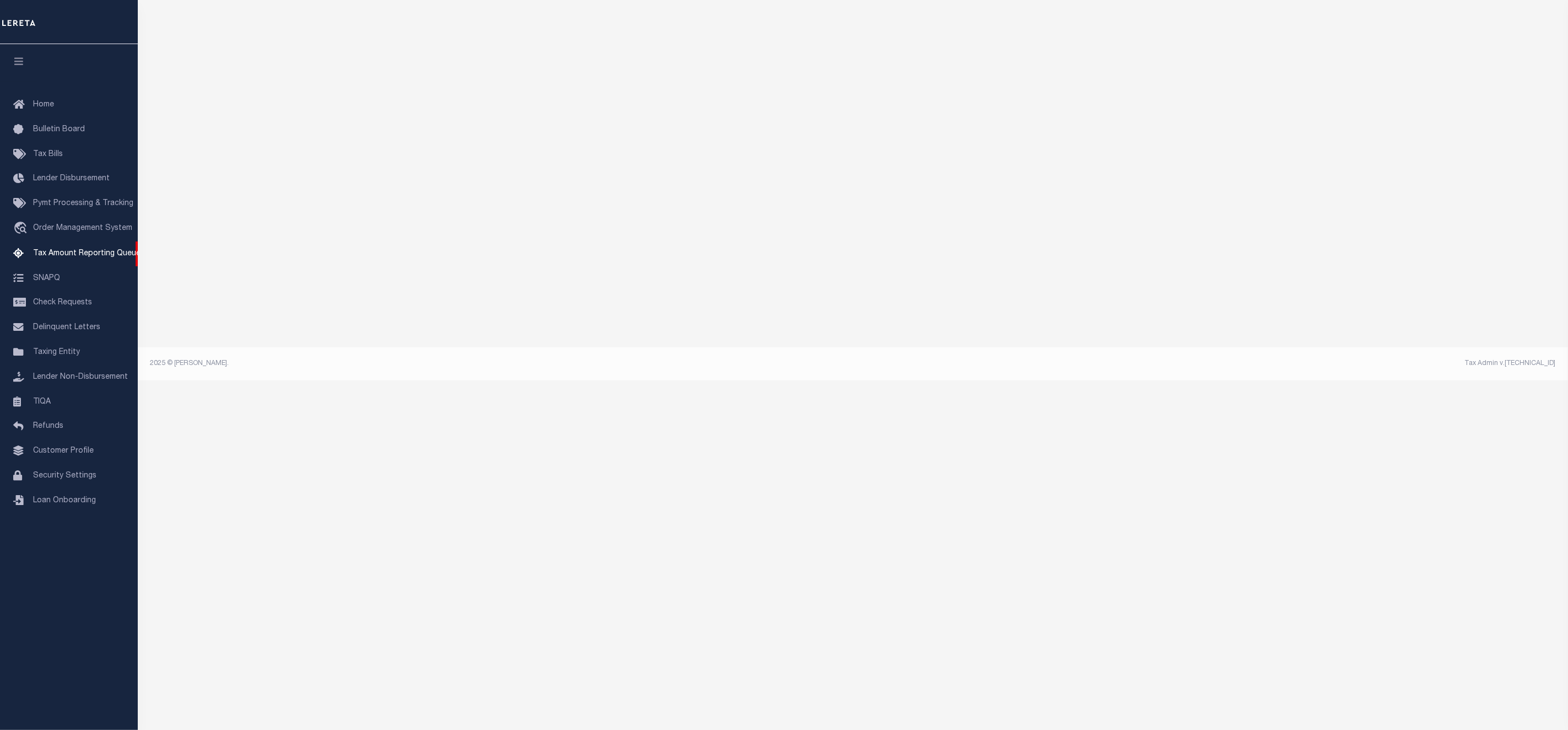
scroll to position [0, 0]
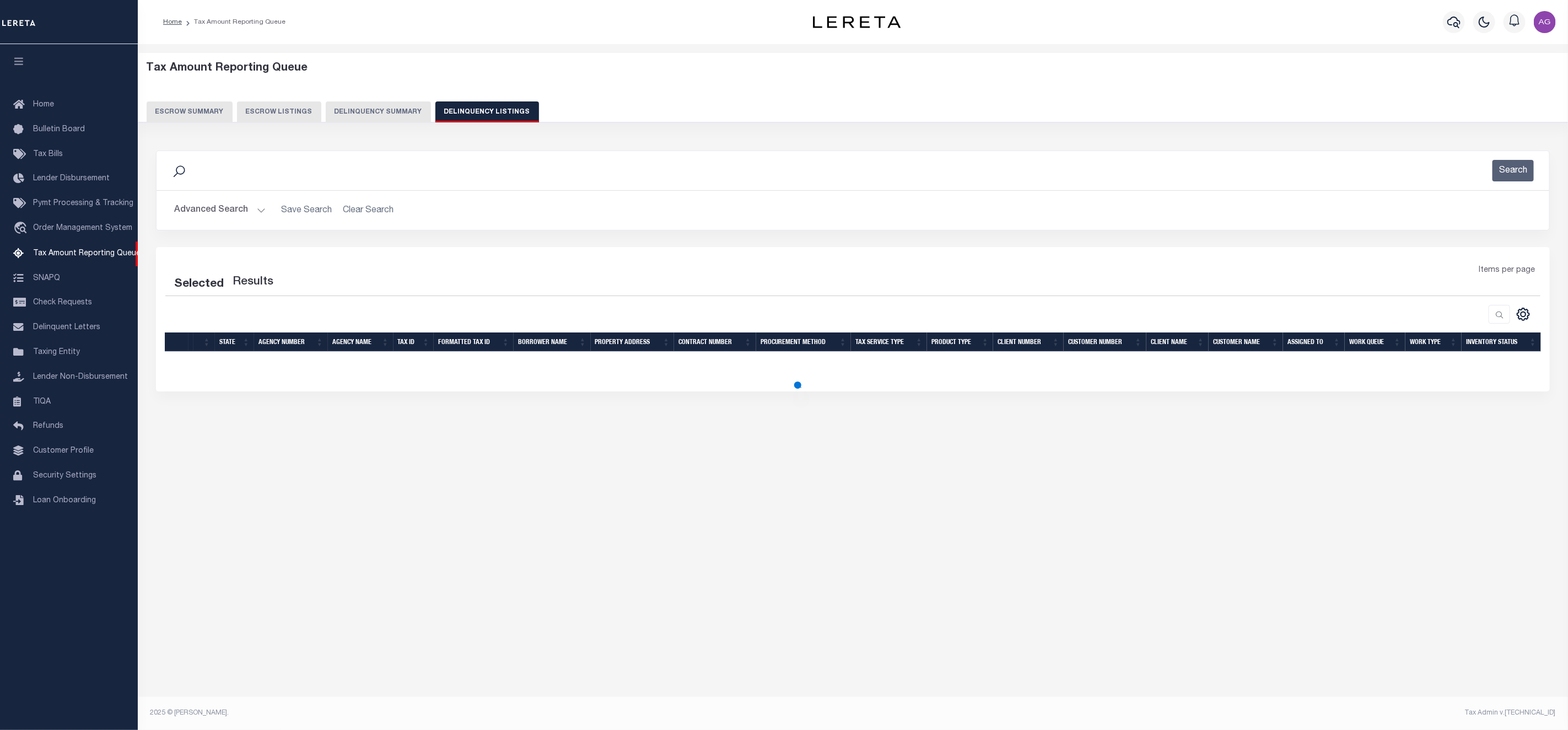
select select "100"
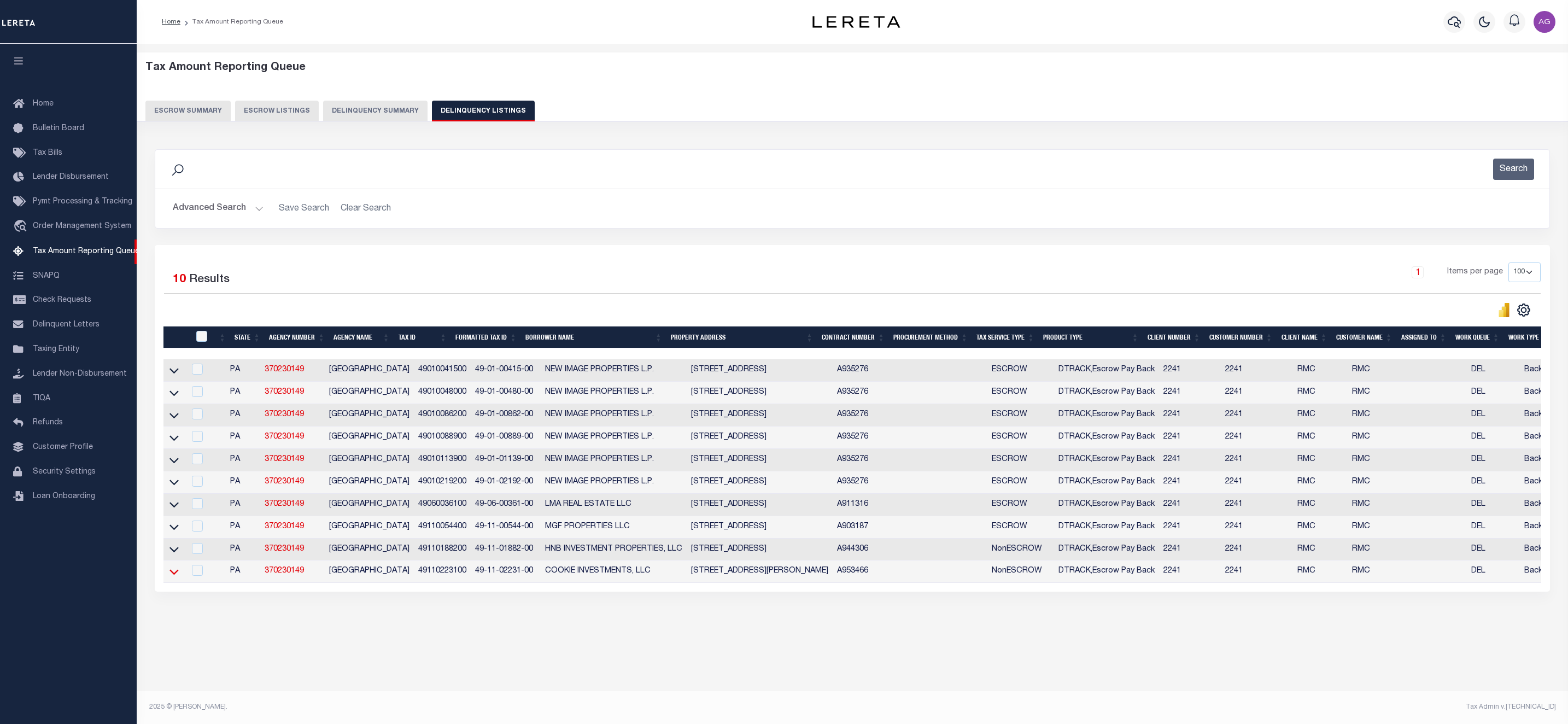
click at [174, 575] on icon at bounding box center [173, 572] width 9 height 5
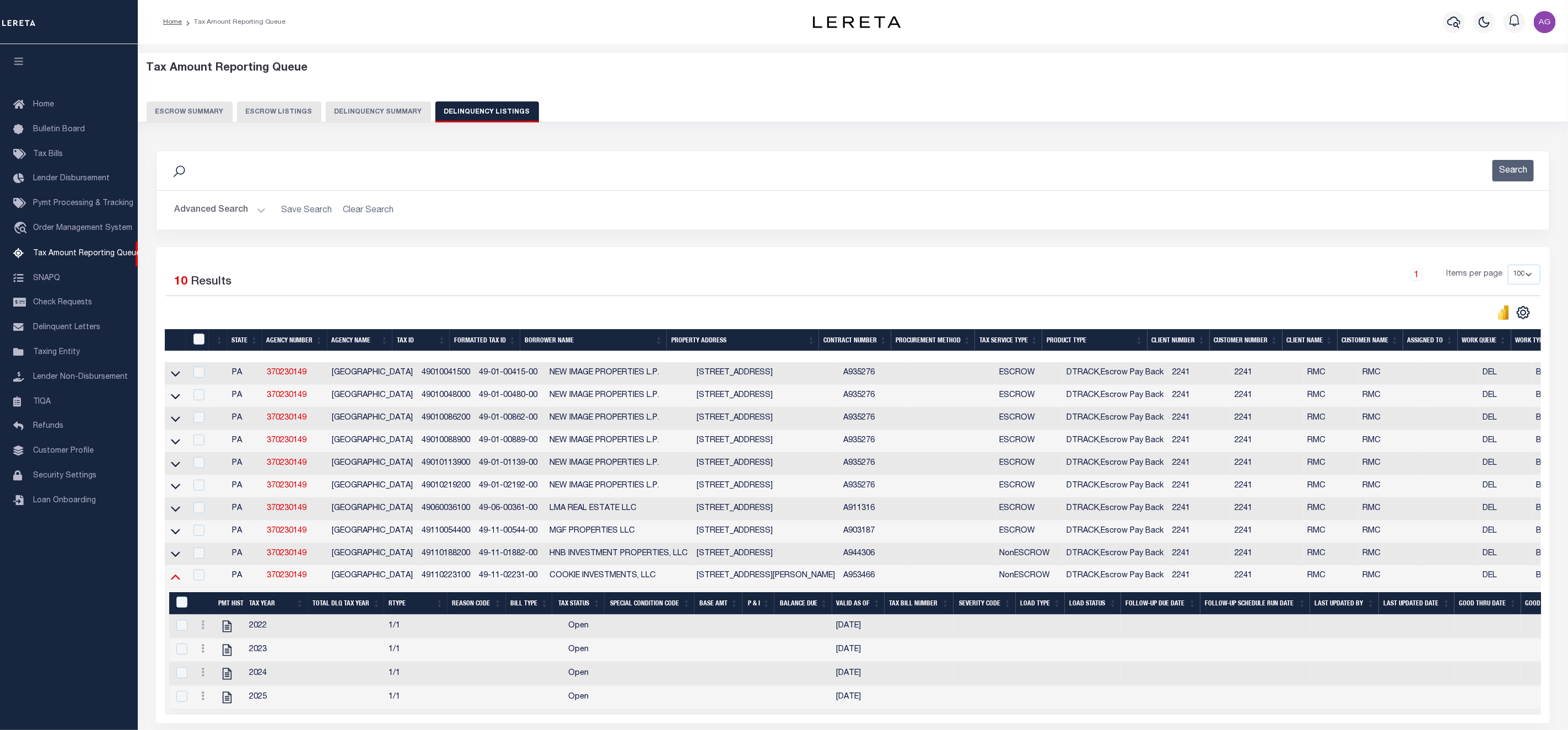
click at [179, 581] on icon at bounding box center [175, 577] width 9 height 12
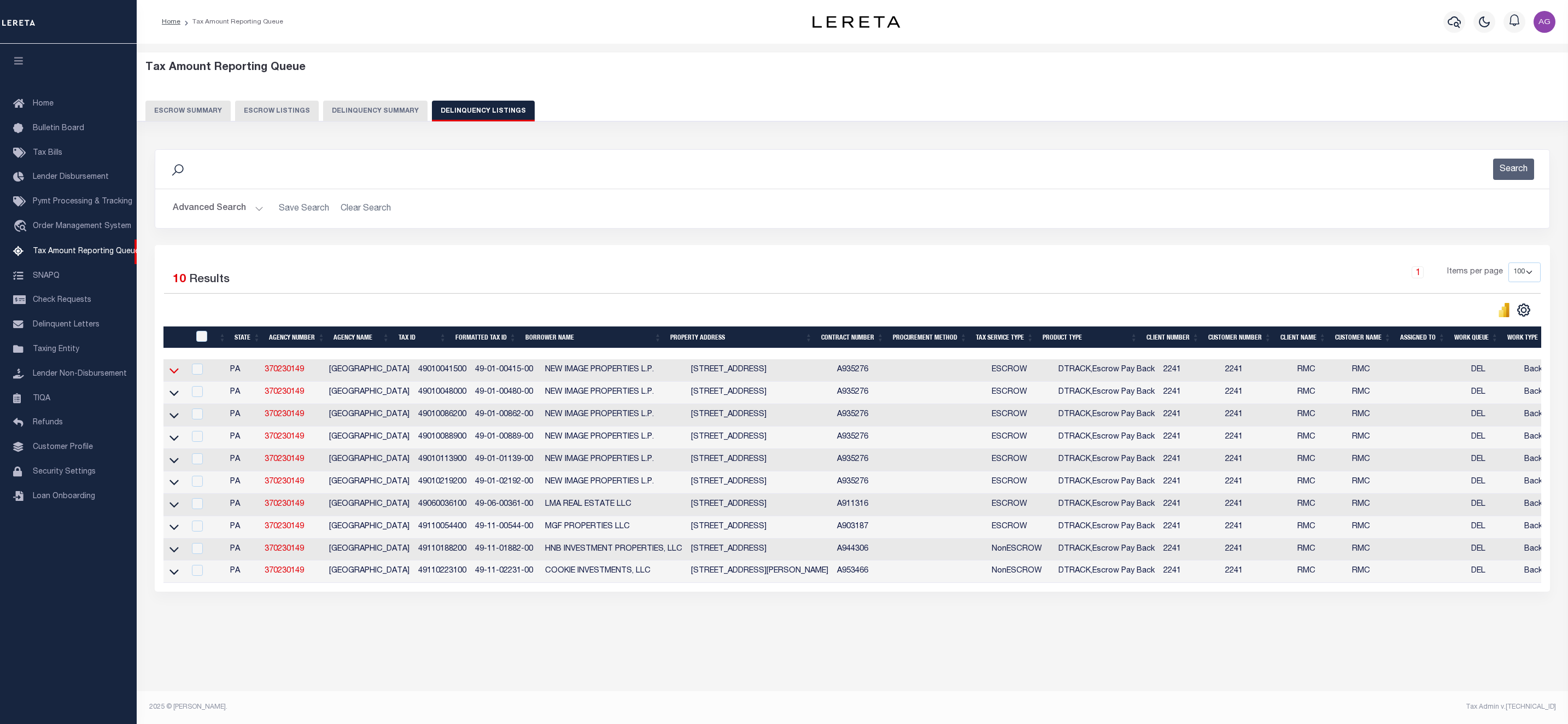
click at [171, 376] on icon at bounding box center [173, 370] width 9 height 12
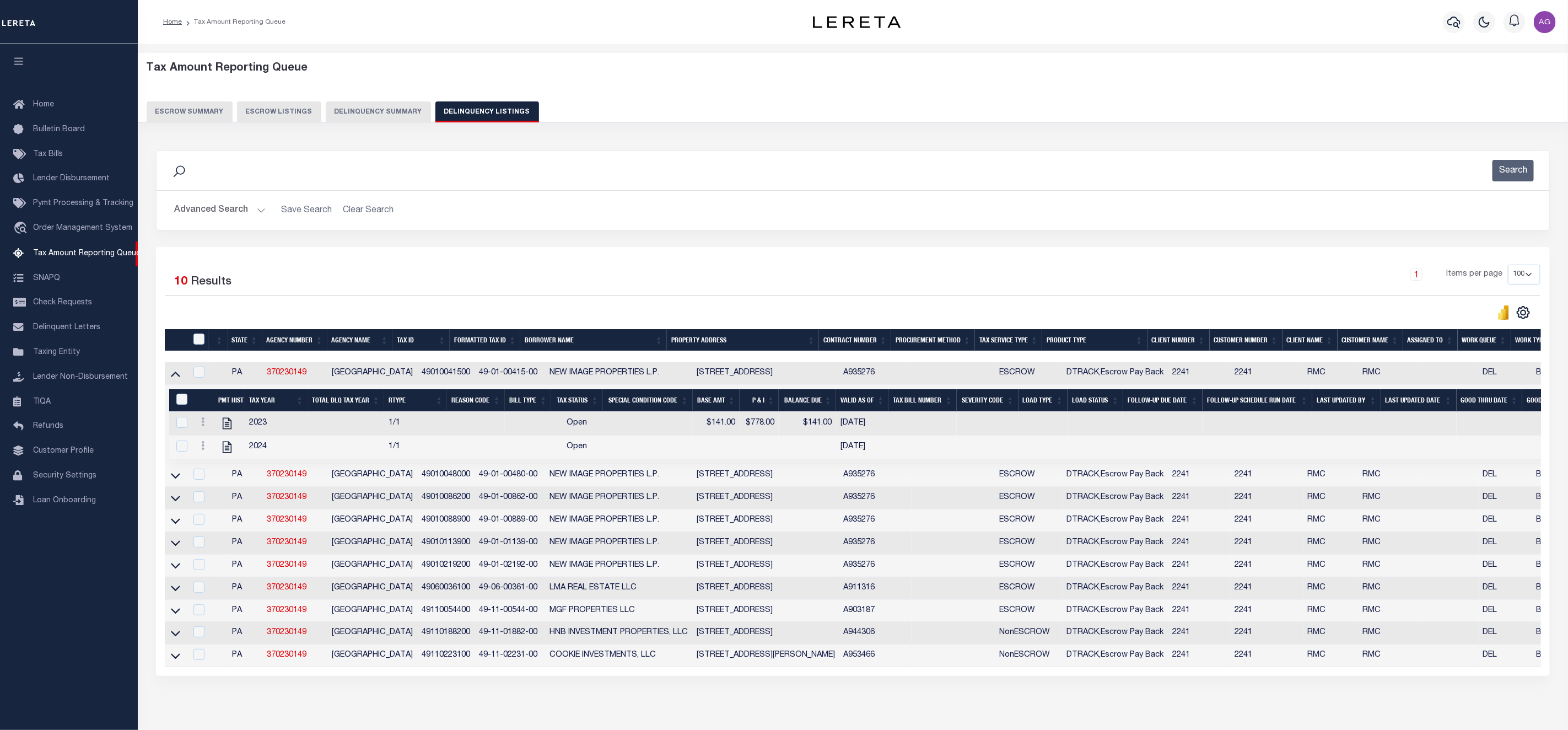
click at [496, 709] on div "Data sync process is currently running, you may face some response delays. Sear…" at bounding box center [854, 424] width 1409 height 570
click at [360, 117] on button "Delinquency Summary" at bounding box center [379, 112] width 106 height 21
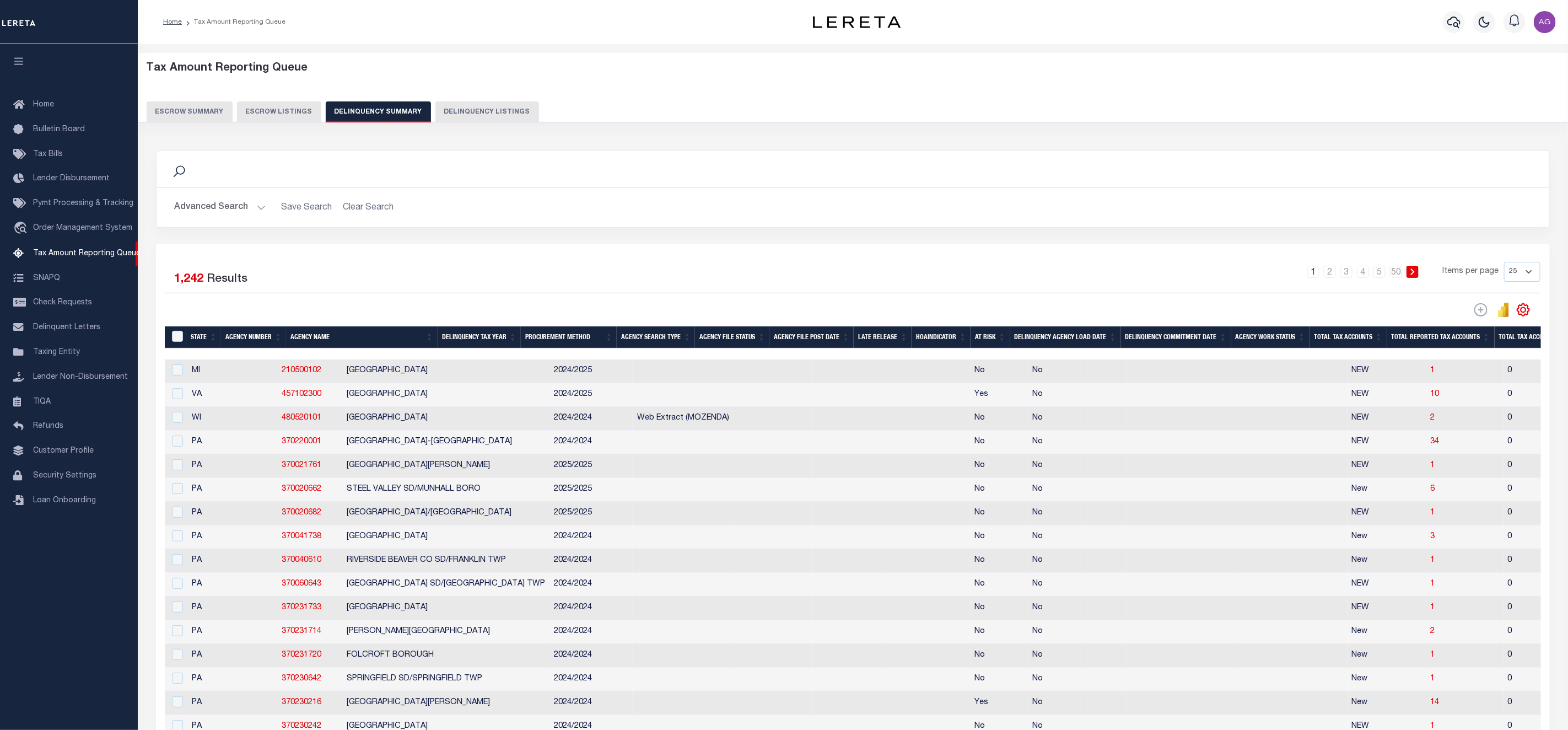
click at [230, 208] on button "Advanced Search" at bounding box center [220, 208] width 91 height 21
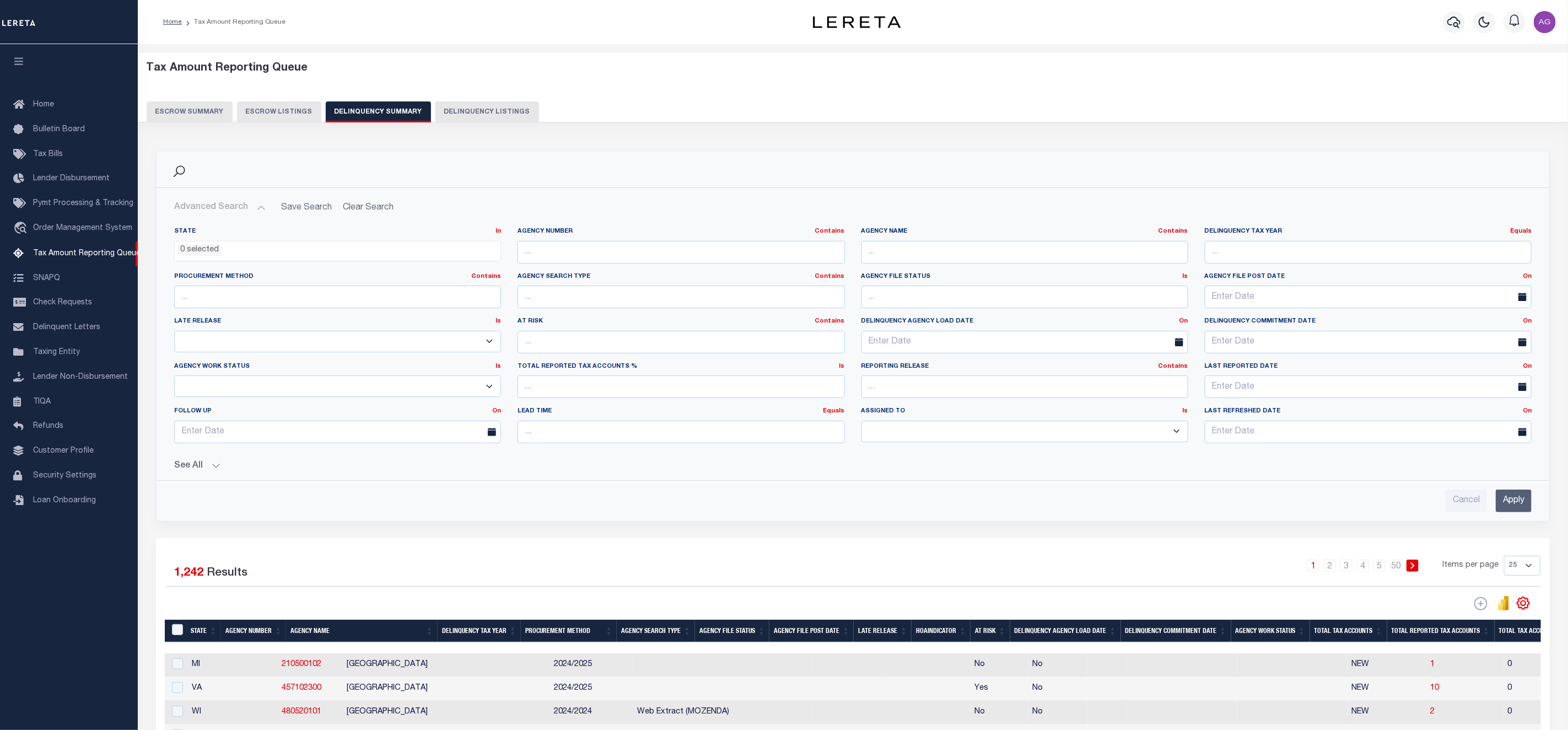
click at [198, 465] on button "See All" at bounding box center [853, 466] width 1358 height 10
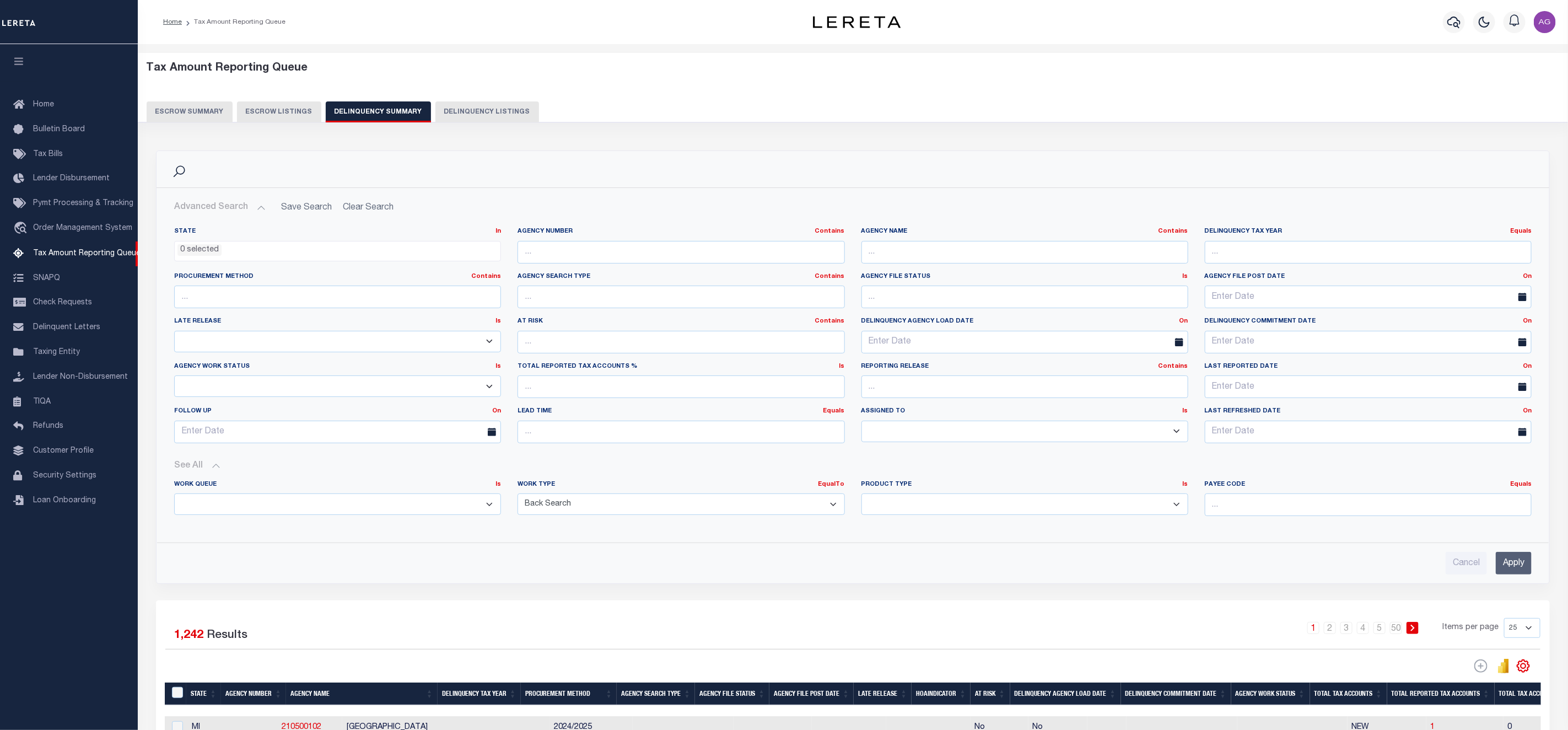
click at [663, 508] on select "Annual Delinquency Back Search Payment Status Check DTRACK" at bounding box center [681, 504] width 327 height 21
select select "AnnualDelinquency"
click at [517, 497] on select "Annual Delinquency Back Search Payment Status Check DTRACK" at bounding box center [681, 504] width 327 height 21
click at [1524, 575] on input "Apply" at bounding box center [1514, 563] width 36 height 23
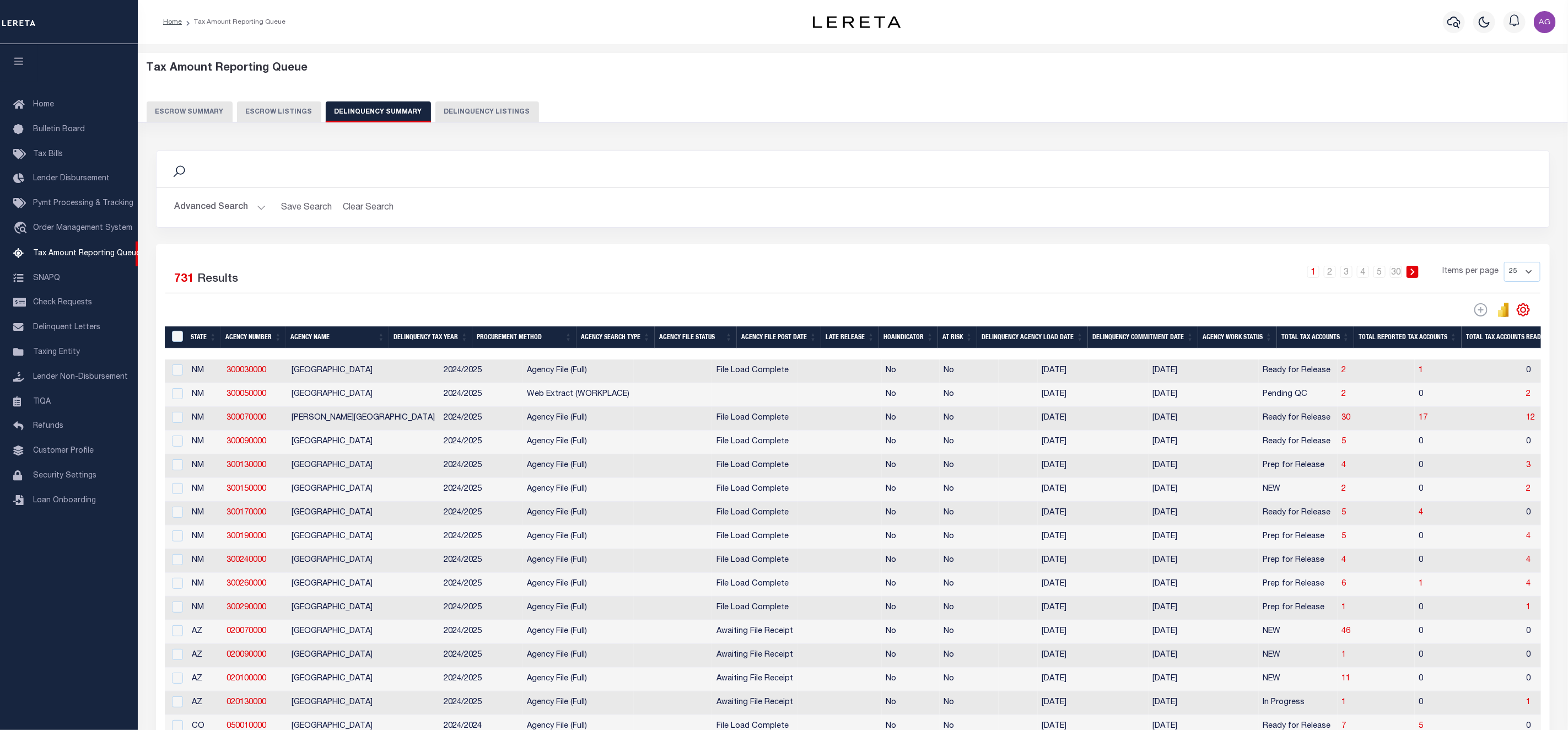
click at [227, 203] on button "Advanced Search" at bounding box center [220, 208] width 91 height 21
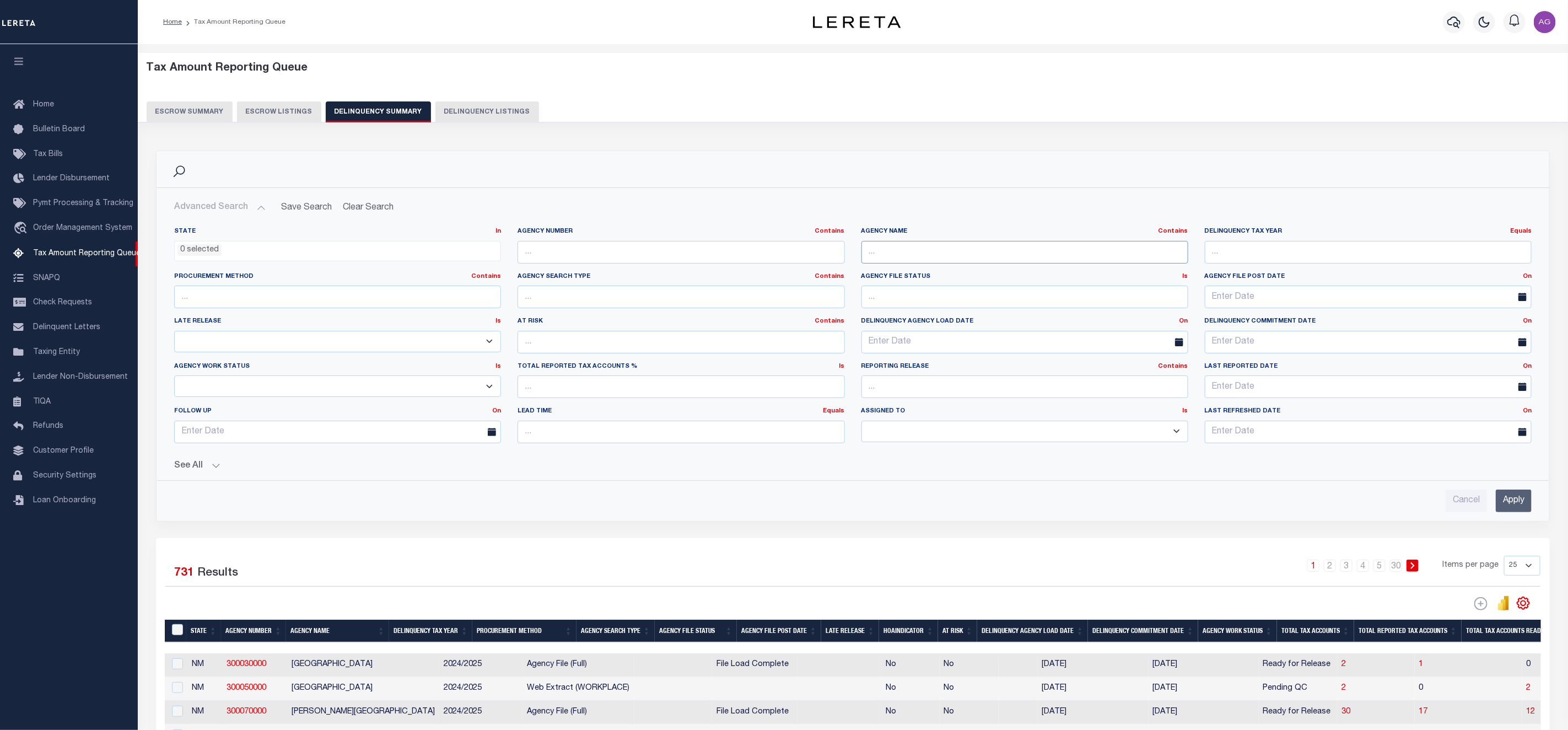
click at [922, 245] on input "text" at bounding box center [1025, 252] width 327 height 23
click at [916, 246] on input "WHITE" at bounding box center [1025, 252] width 327 height 23
type input "WHITE"
click at [1520, 496] on input "Apply" at bounding box center [1514, 501] width 36 height 23
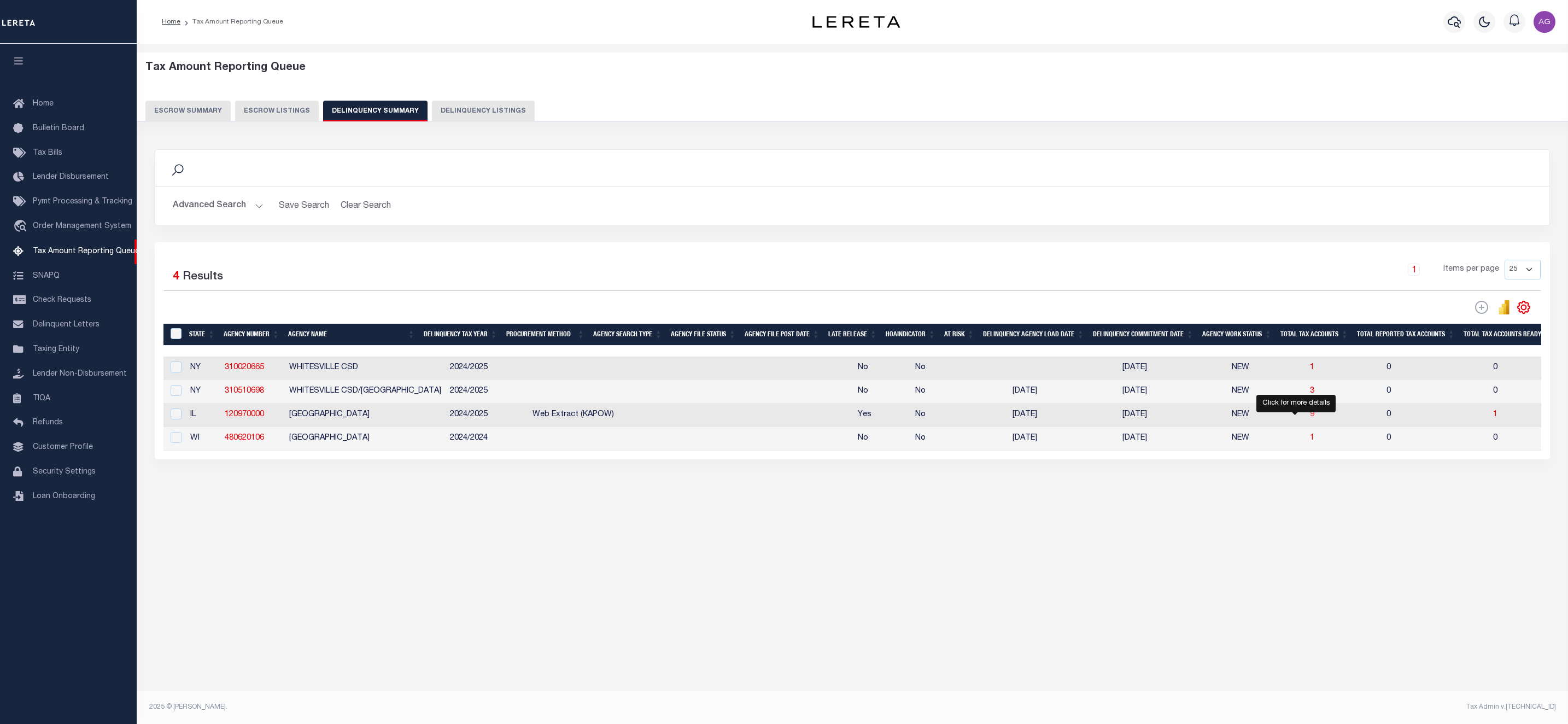
click at [1310, 418] on span "9" at bounding box center [1312, 415] width 4 height 8
select select "100"
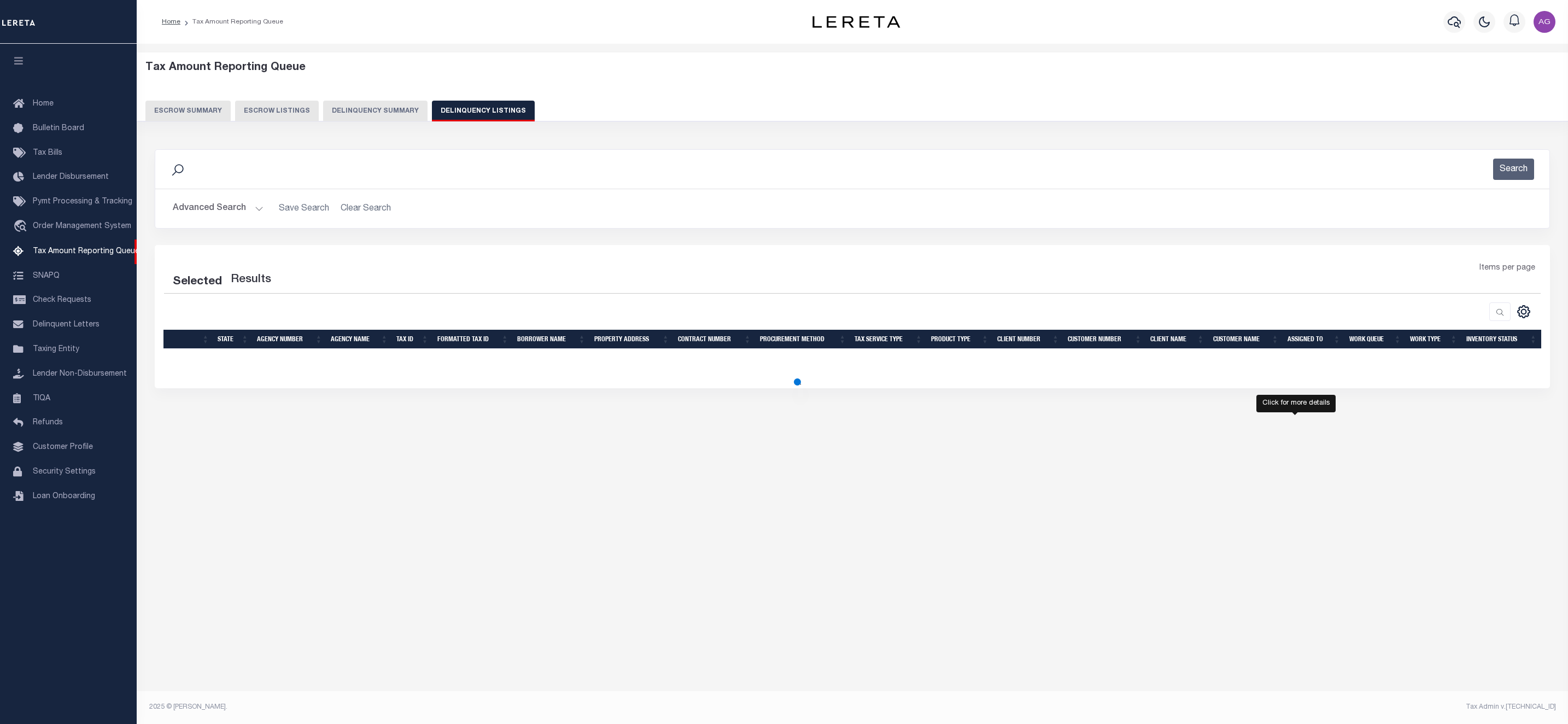
select select "100"
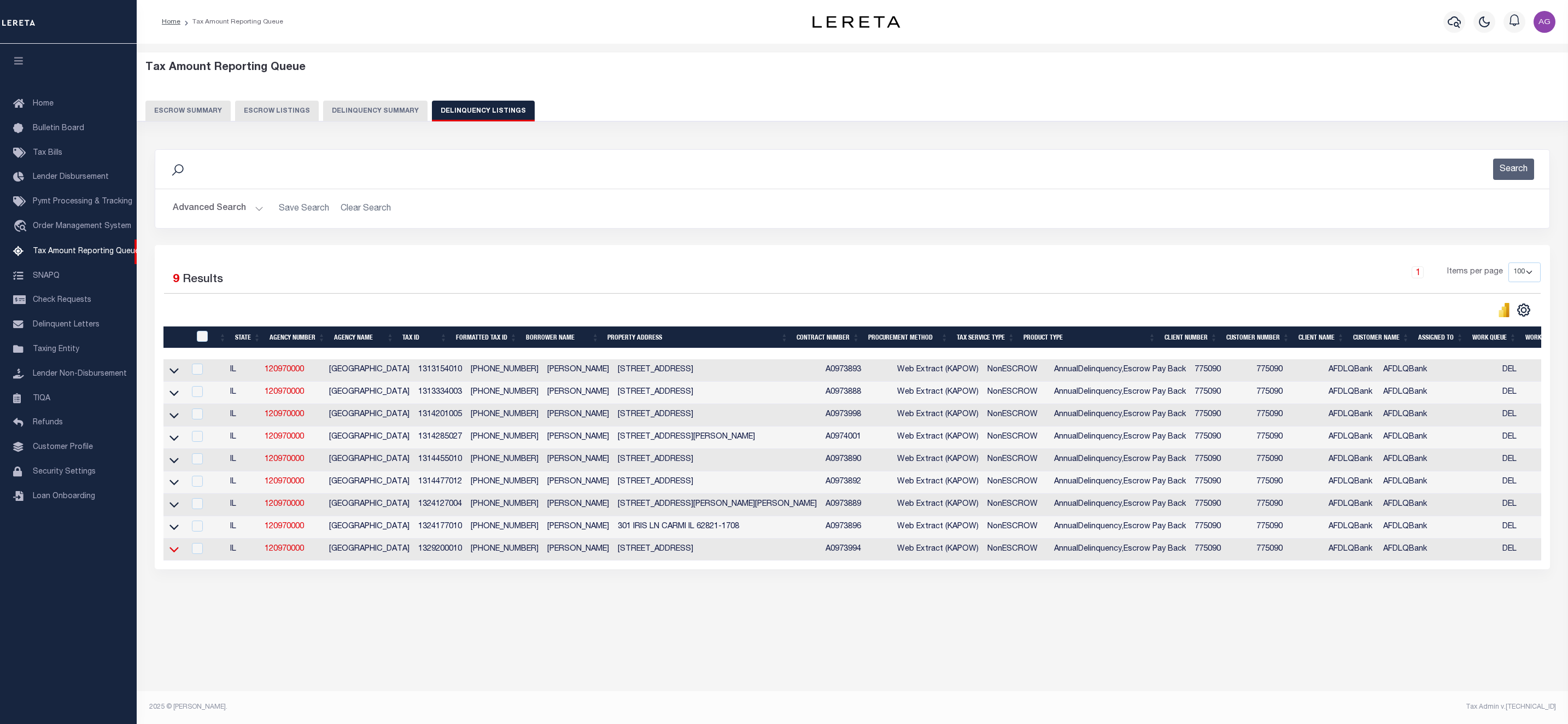
click at [175, 555] on icon at bounding box center [173, 549] width 9 height 12
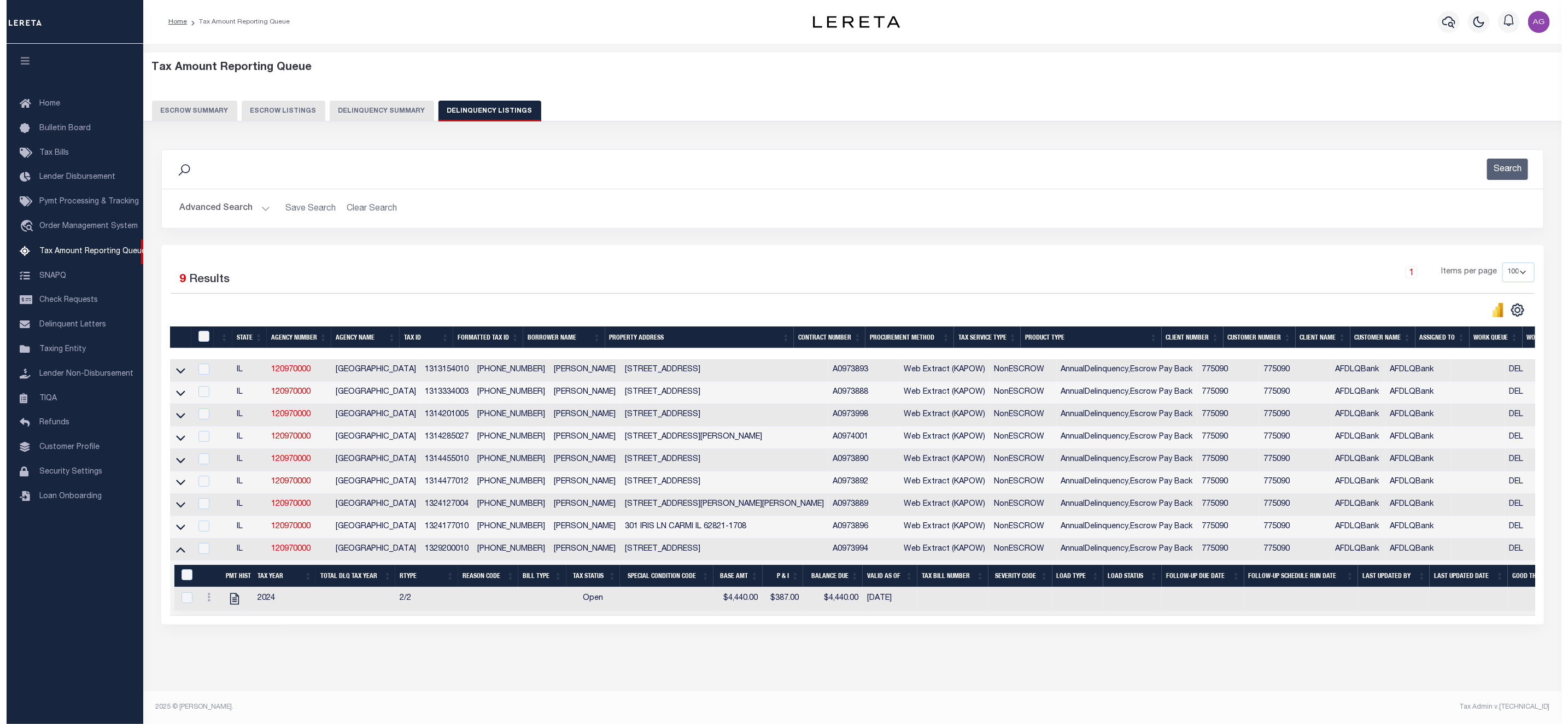
scroll to position [13, 0]
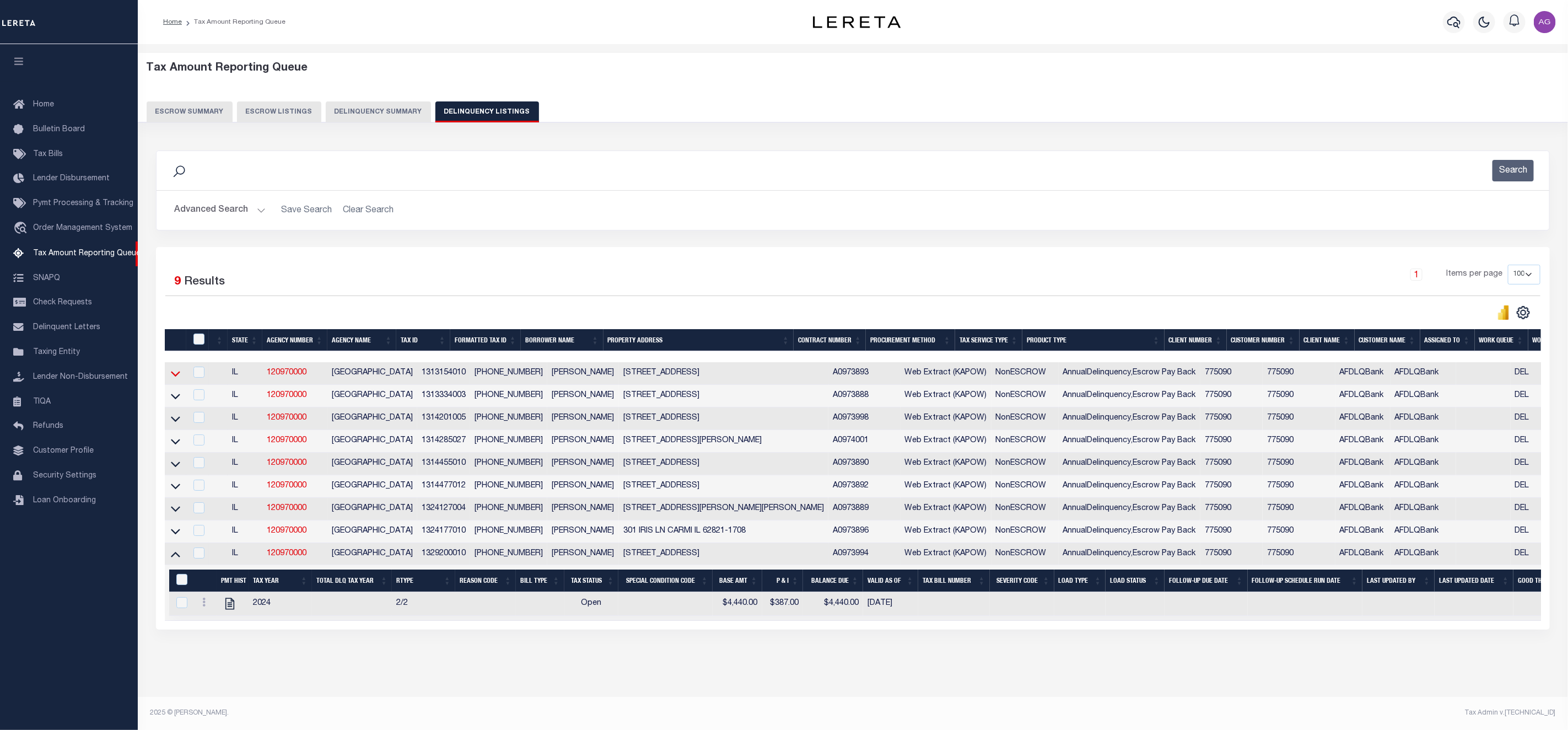
click at [177, 368] on icon at bounding box center [175, 373] width 9 height 12
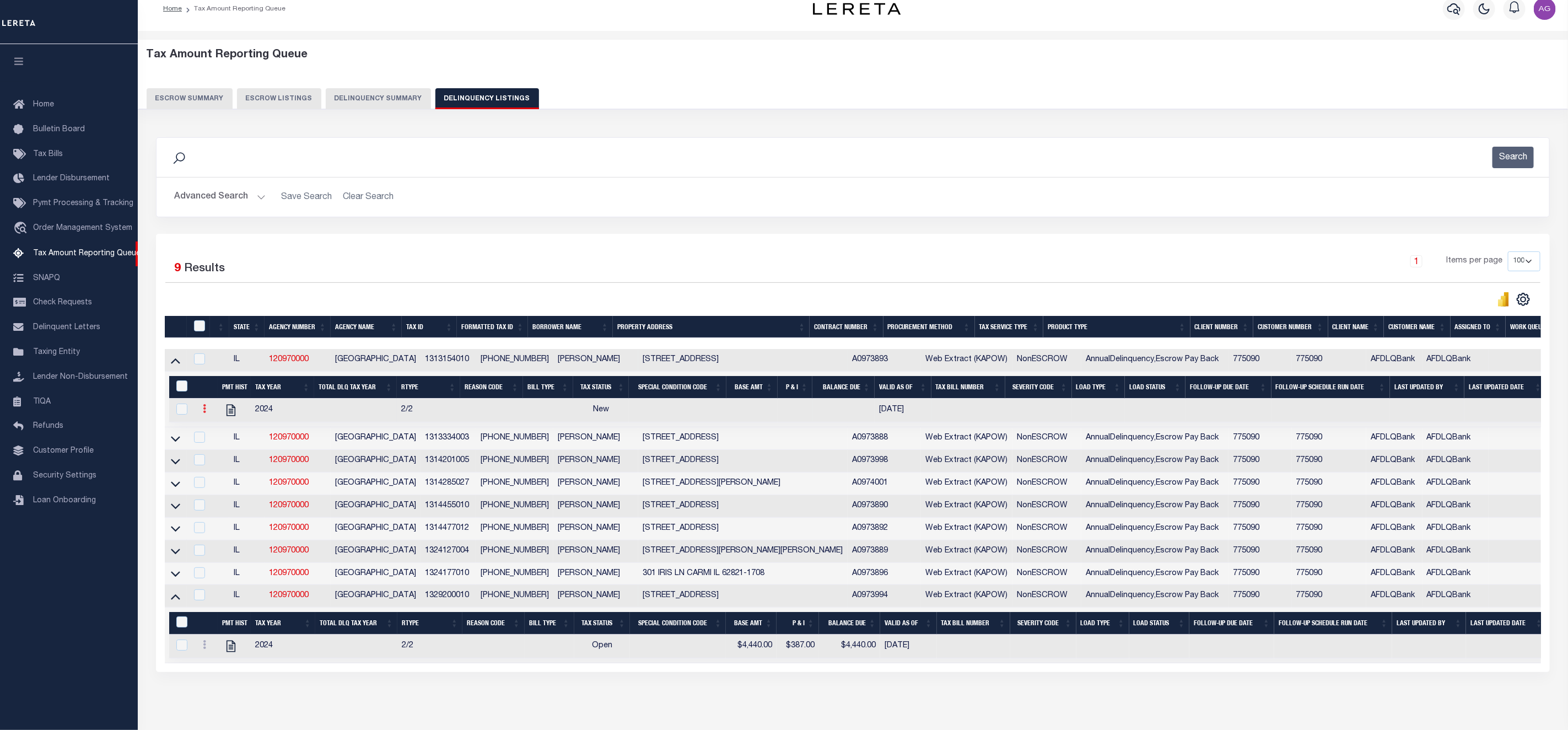
click at [202, 414] on link at bounding box center [204, 410] width 12 height 9
click at [217, 451] on img "" at bounding box center [218, 445] width 11 height 12
select select "NW2"
select select
type input "[DATE]"
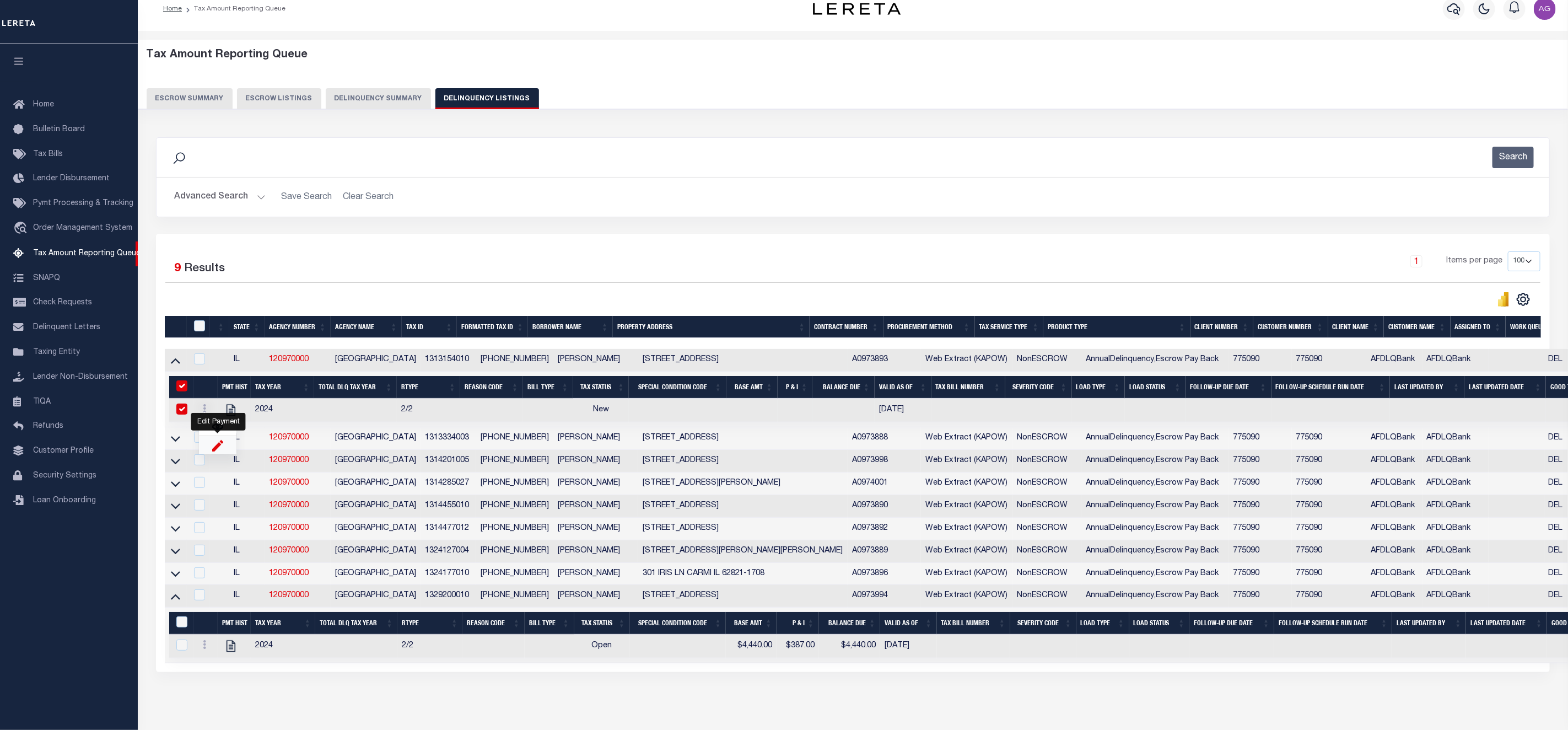
checkbox input "true"
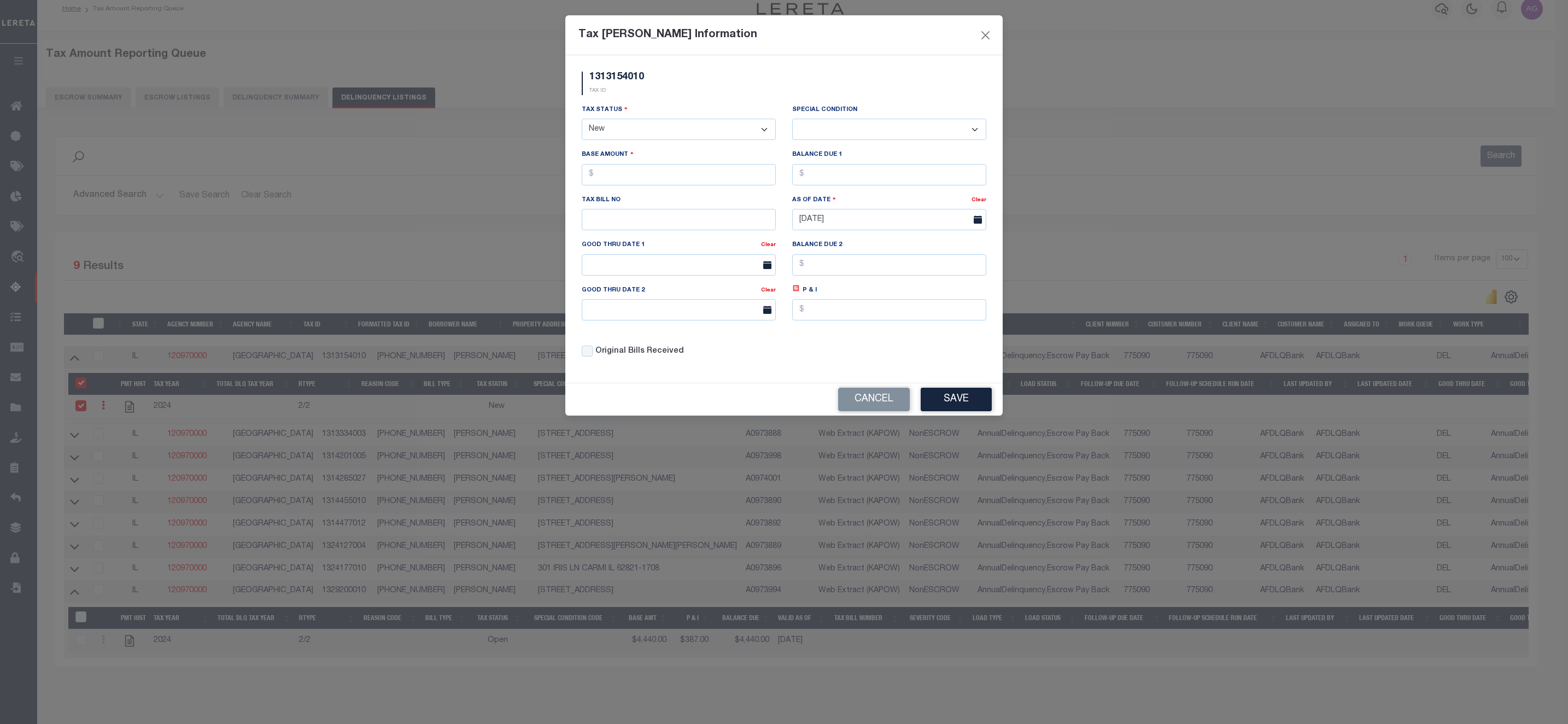
click at [640, 133] on select "- Select Status - Open Due/Unpaid Paid Incomplete No Tax Due Internal Refund Pr…" at bounding box center [679, 129] width 194 height 21
select select "OP2"
click at [582, 120] on select "- Select Status - Open Due/Unpaid Paid Incomplete No Tax Due Internal Refund Pr…" at bounding box center [679, 129] width 194 height 21
select select "0"
click at [645, 170] on input "text" at bounding box center [679, 174] width 194 height 21
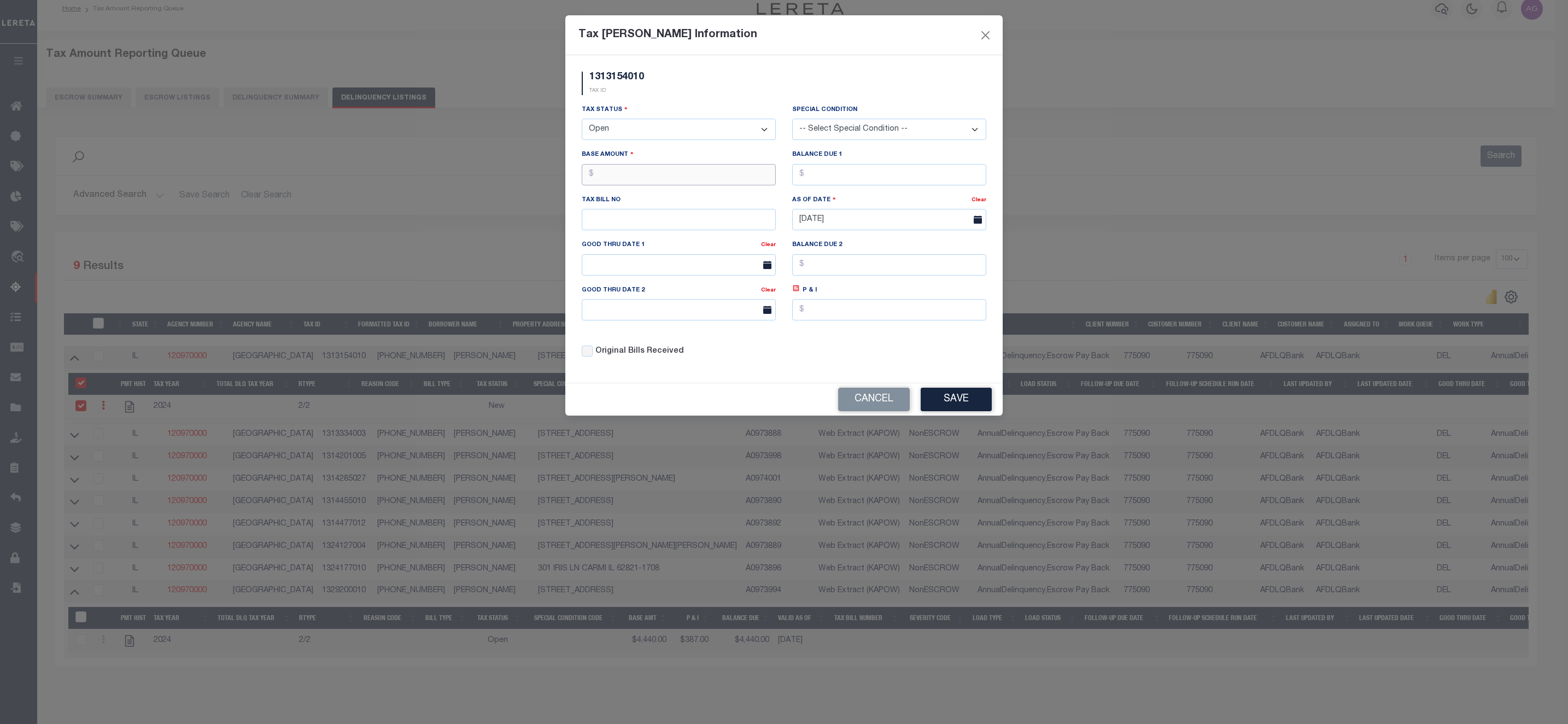
click at [649, 175] on input "text" at bounding box center [679, 174] width 194 height 21
type input "$445.00"
click at [835, 175] on input "text" at bounding box center [889, 174] width 194 height 21
type input "$445.00"
click at [842, 319] on input "text" at bounding box center [889, 309] width 194 height 21
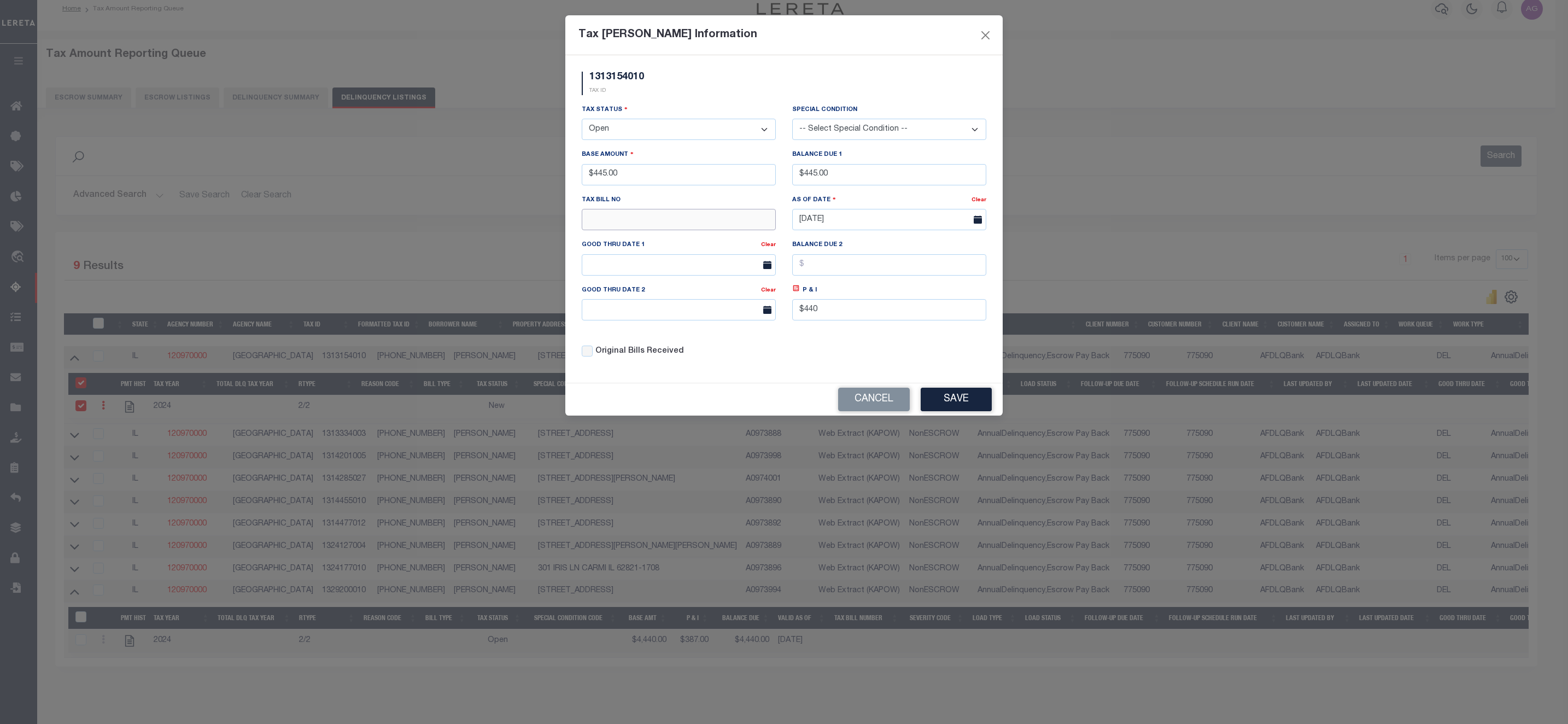
type input "$440.00"
click at [699, 223] on input "text" at bounding box center [679, 219] width 194 height 21
type input "7878"
click at [960, 410] on button "Save" at bounding box center [956, 399] width 71 height 24
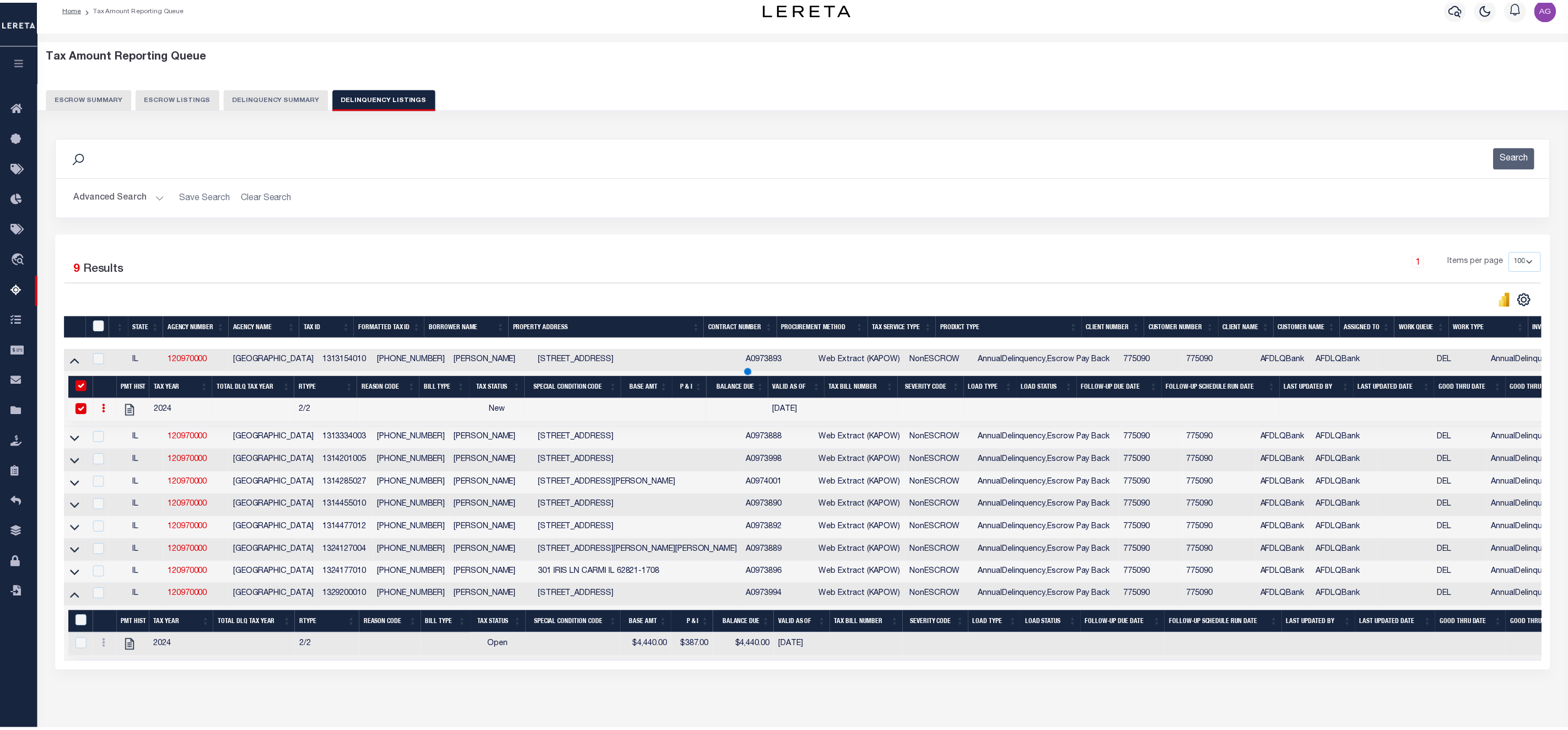
scroll to position [0, 0]
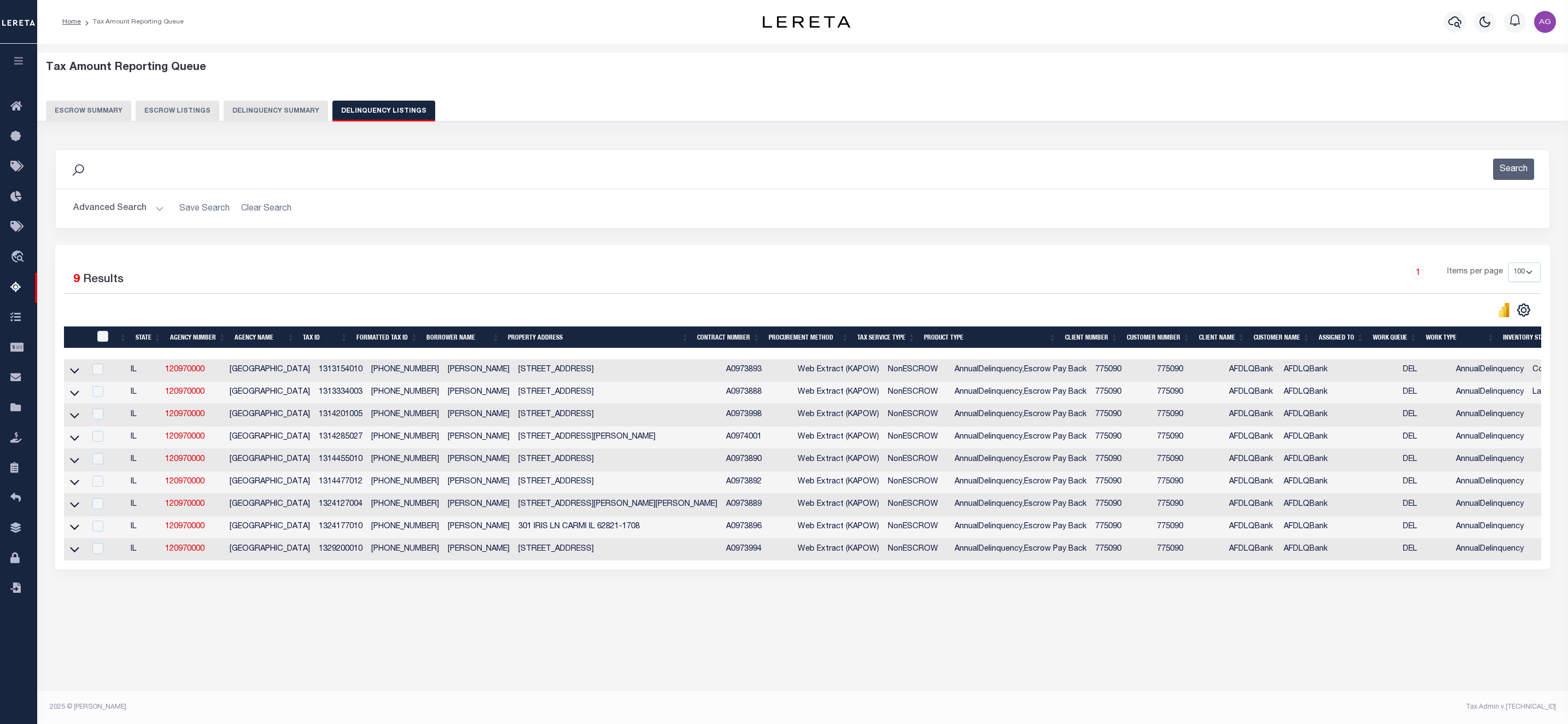
click at [81, 376] on td at bounding box center [74, 370] width 21 height 23
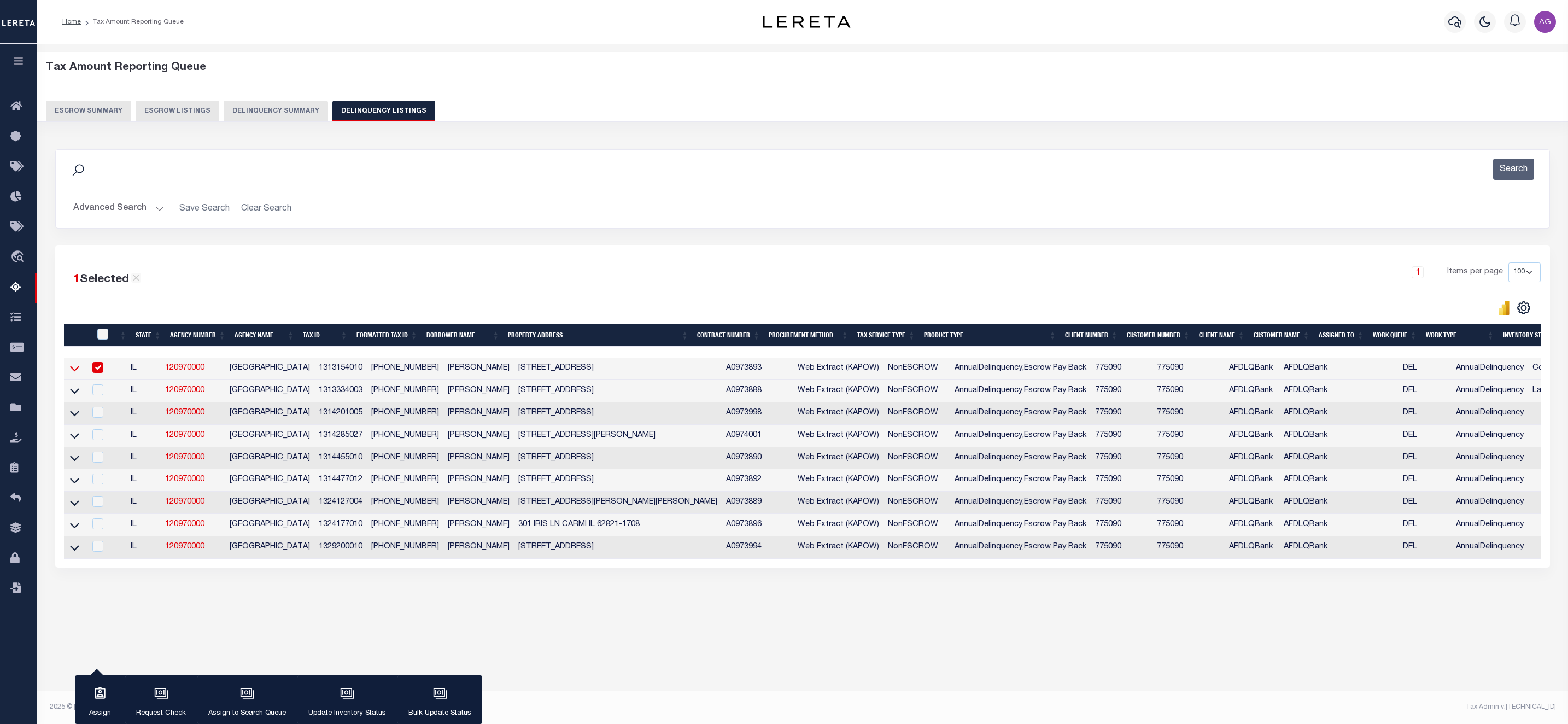
click at [79, 374] on icon at bounding box center [74, 368] width 9 height 12
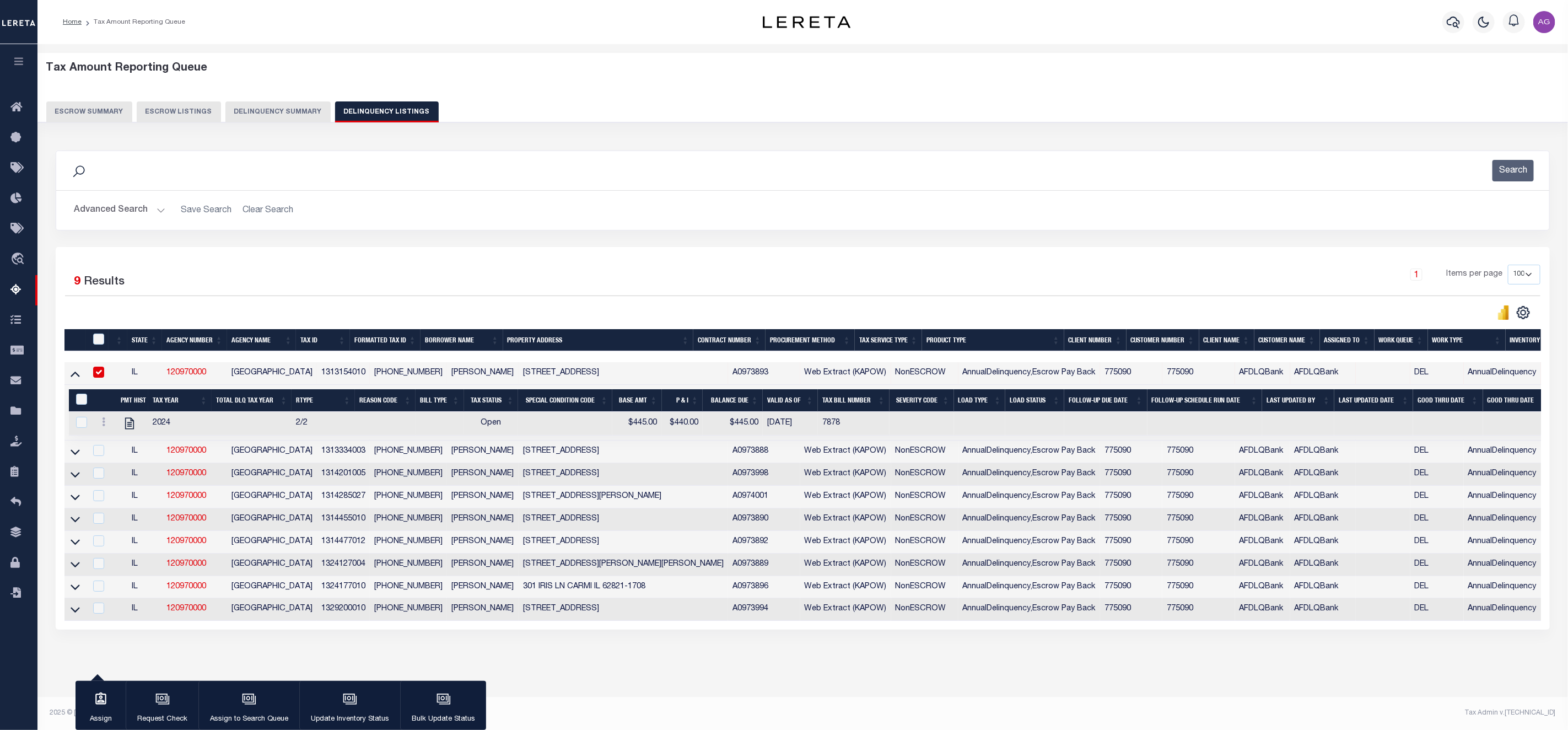
click at [101, 375] on input "checkbox" at bounding box center [99, 372] width 11 height 11
checkbox input "false"
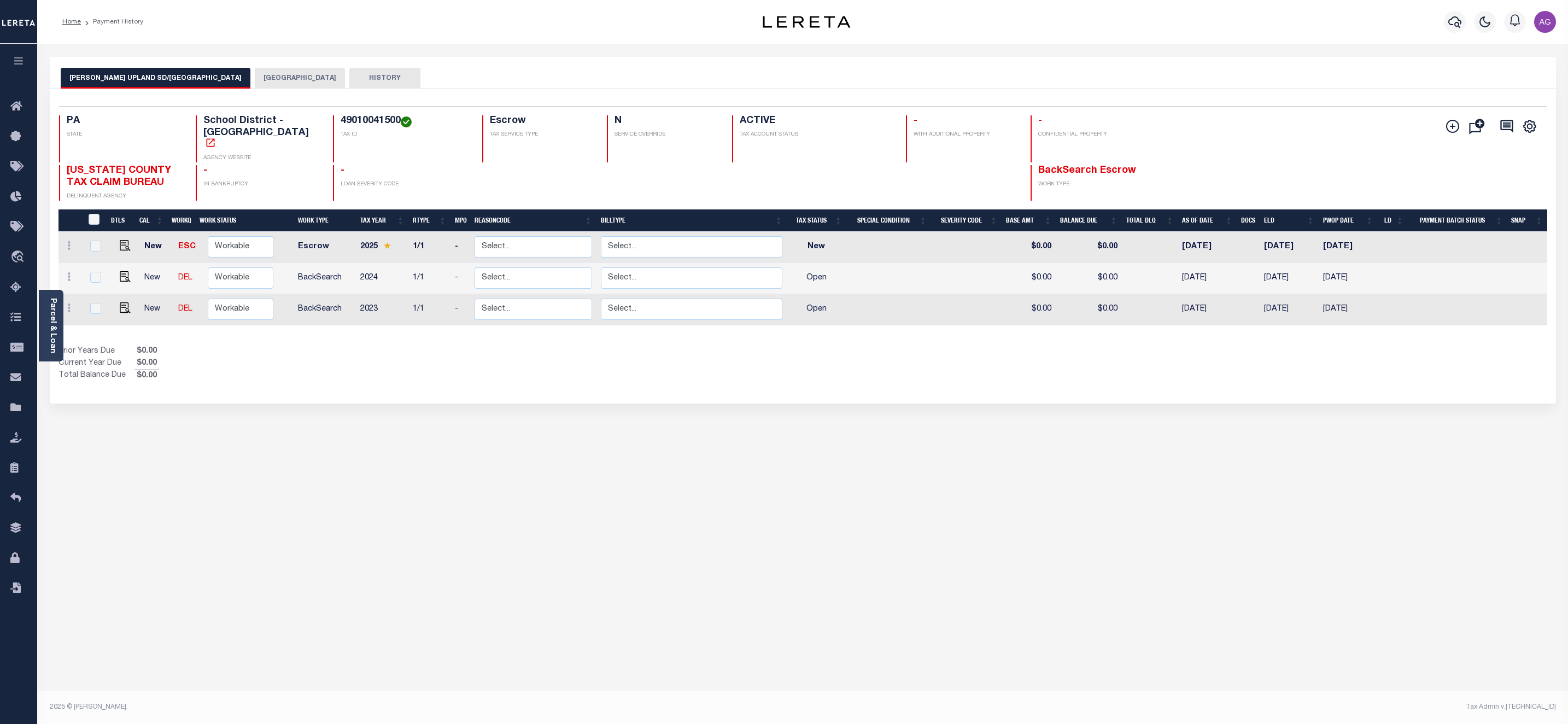
click at [255, 77] on button "CHESTER CITY" at bounding box center [300, 78] width 90 height 21
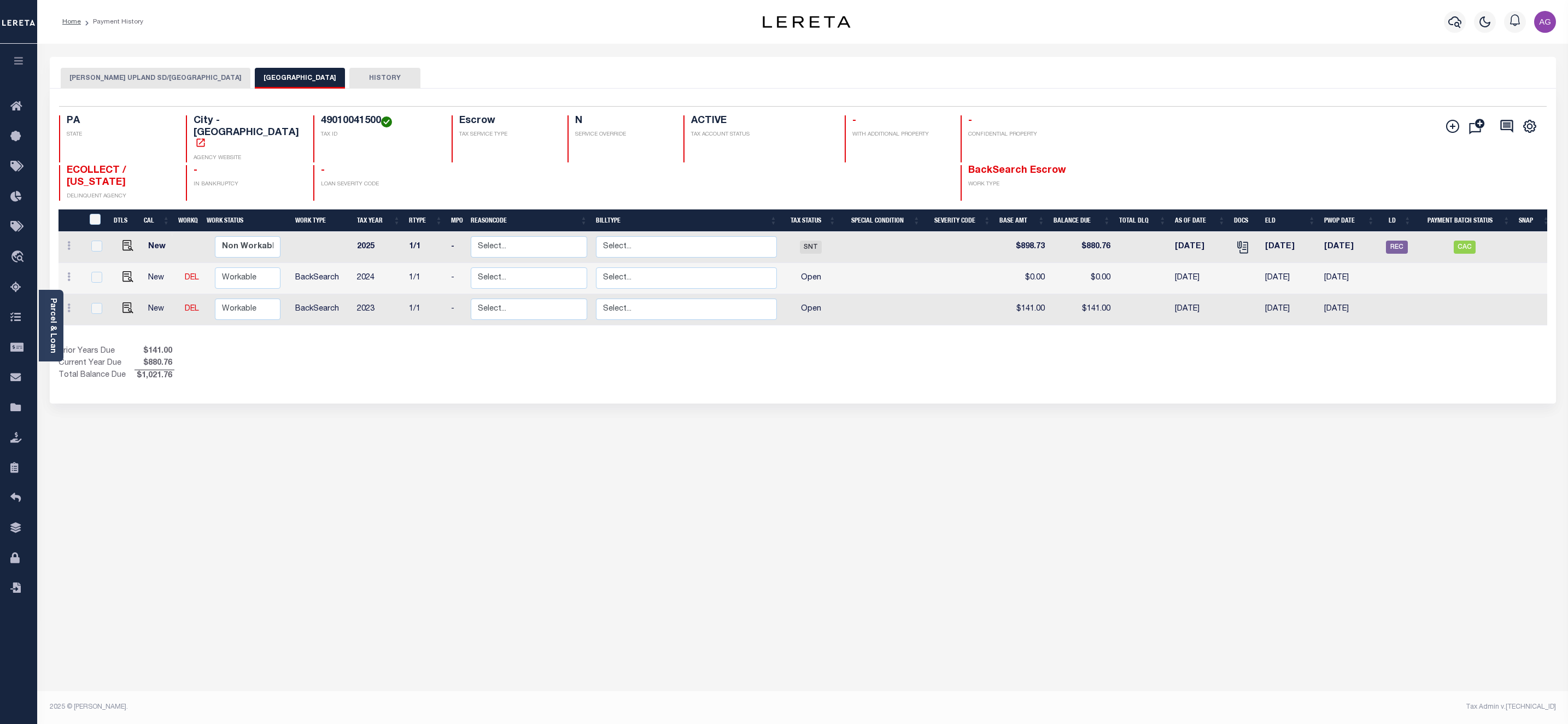
click at [172, 83] on button "CHESTER UPLAND SD/CHESTER CITY" at bounding box center [156, 78] width 190 height 21
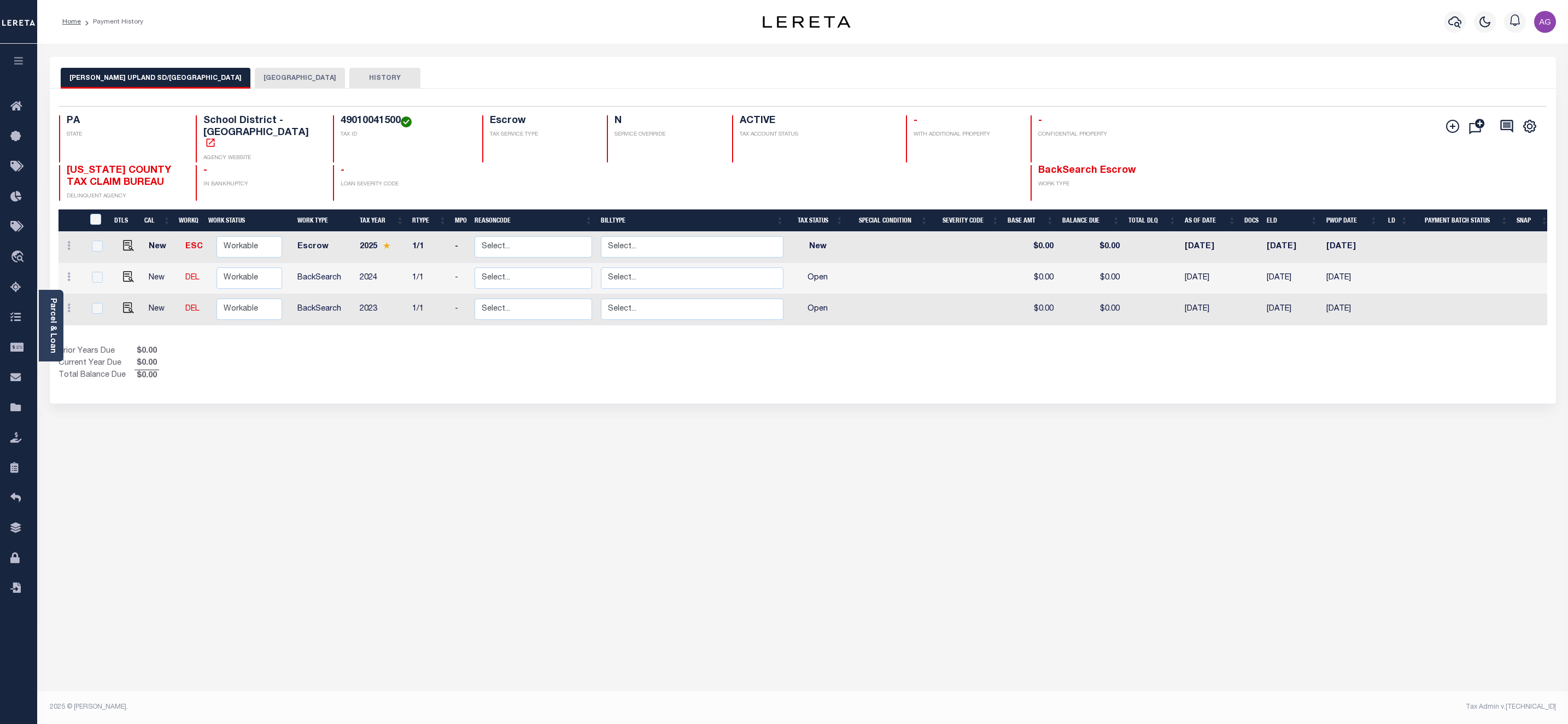
click at [255, 83] on button "CHESTER CITY" at bounding box center [300, 78] width 90 height 21
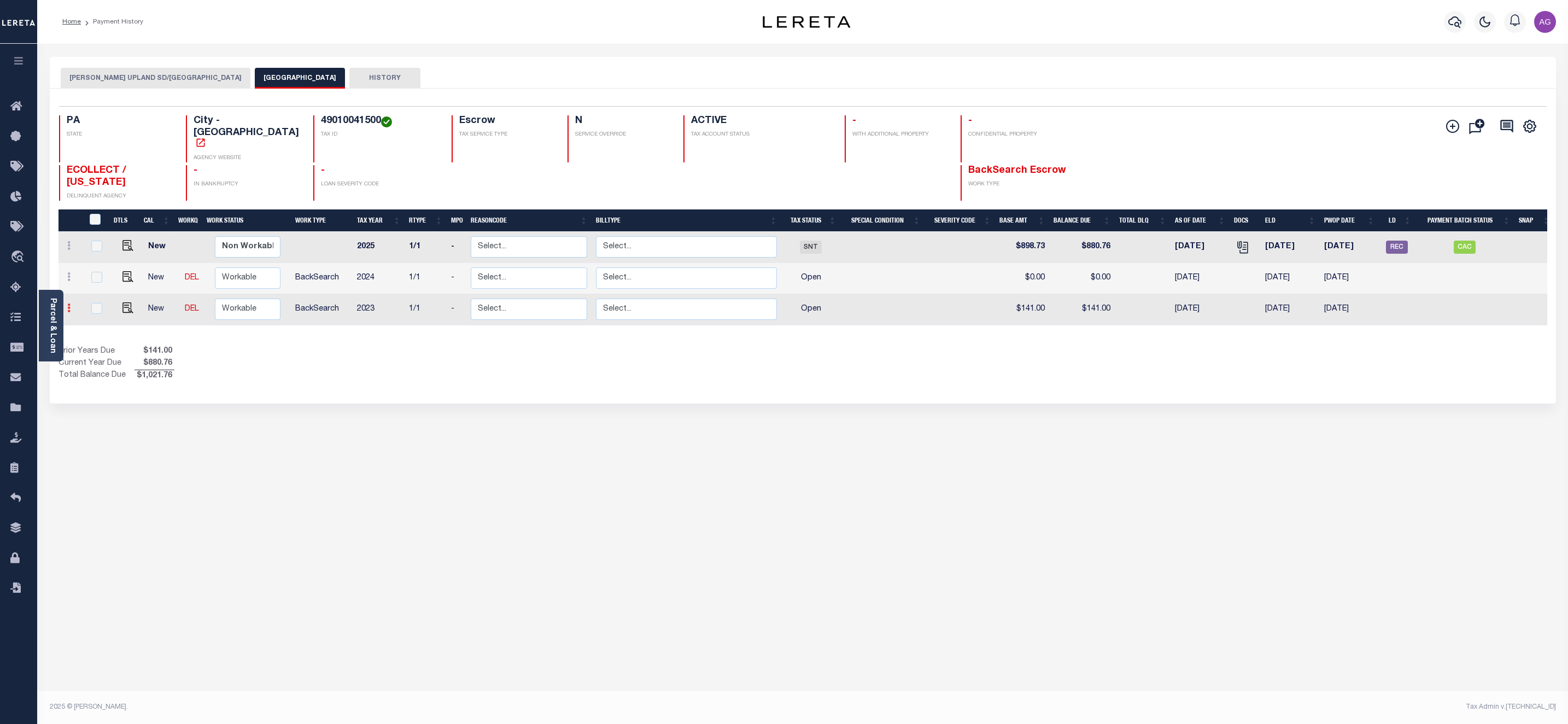
click at [69, 303] on icon at bounding box center [68, 308] width 3 height 9
click at [96, 279] on img at bounding box center [95, 285] width 11 height 12
select select "OP2"
type input "$141.00"
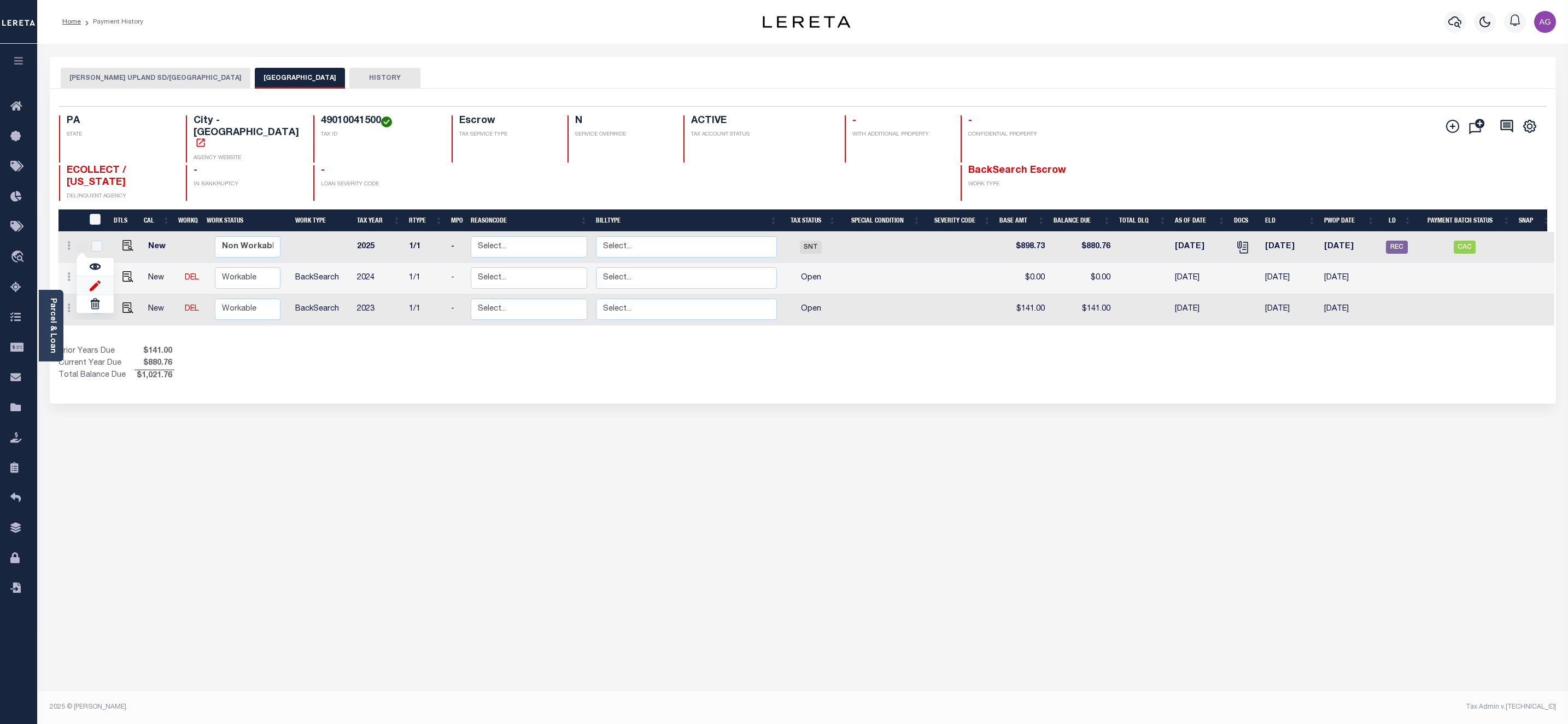
type input "[DATE]"
type input "$778.00"
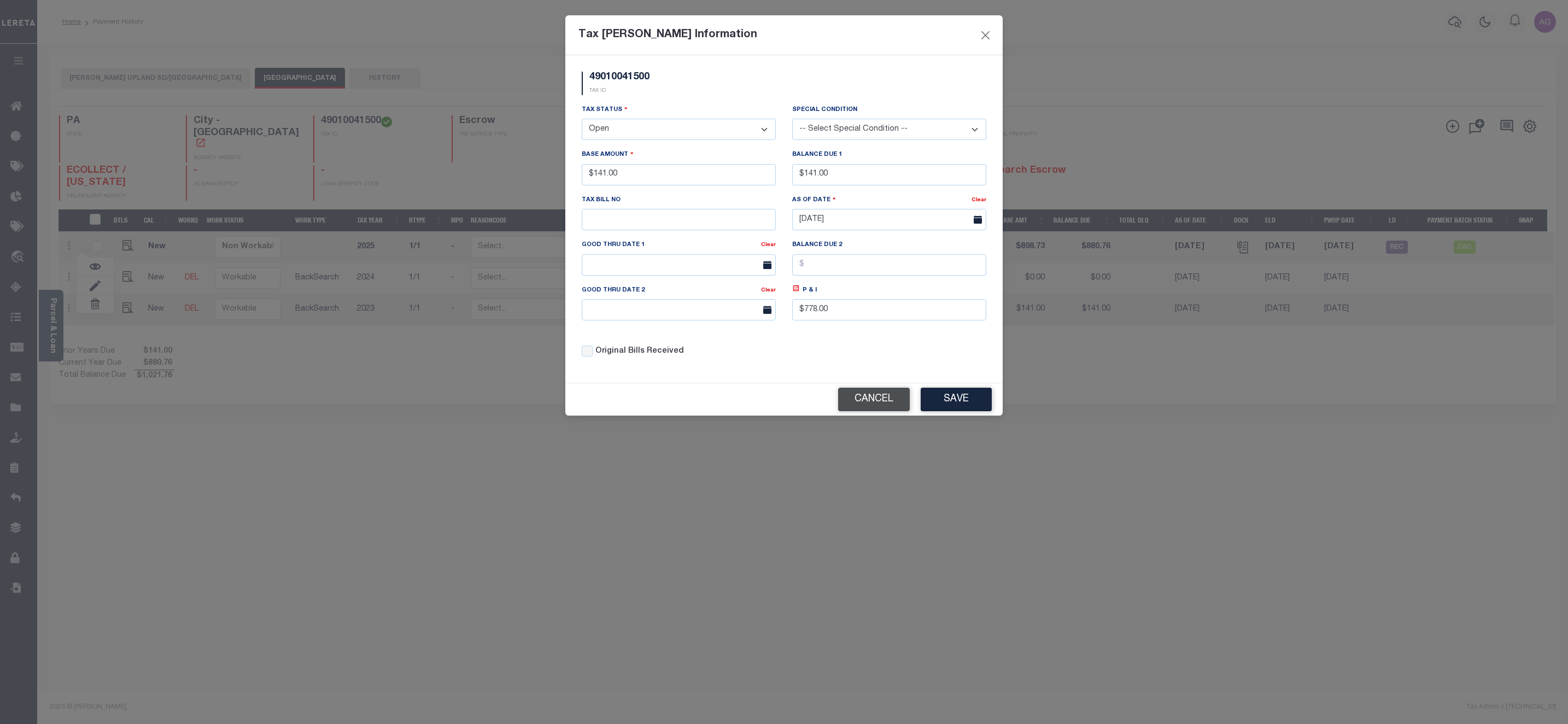
click at [858, 410] on button "Cancel" at bounding box center [874, 399] width 72 height 24
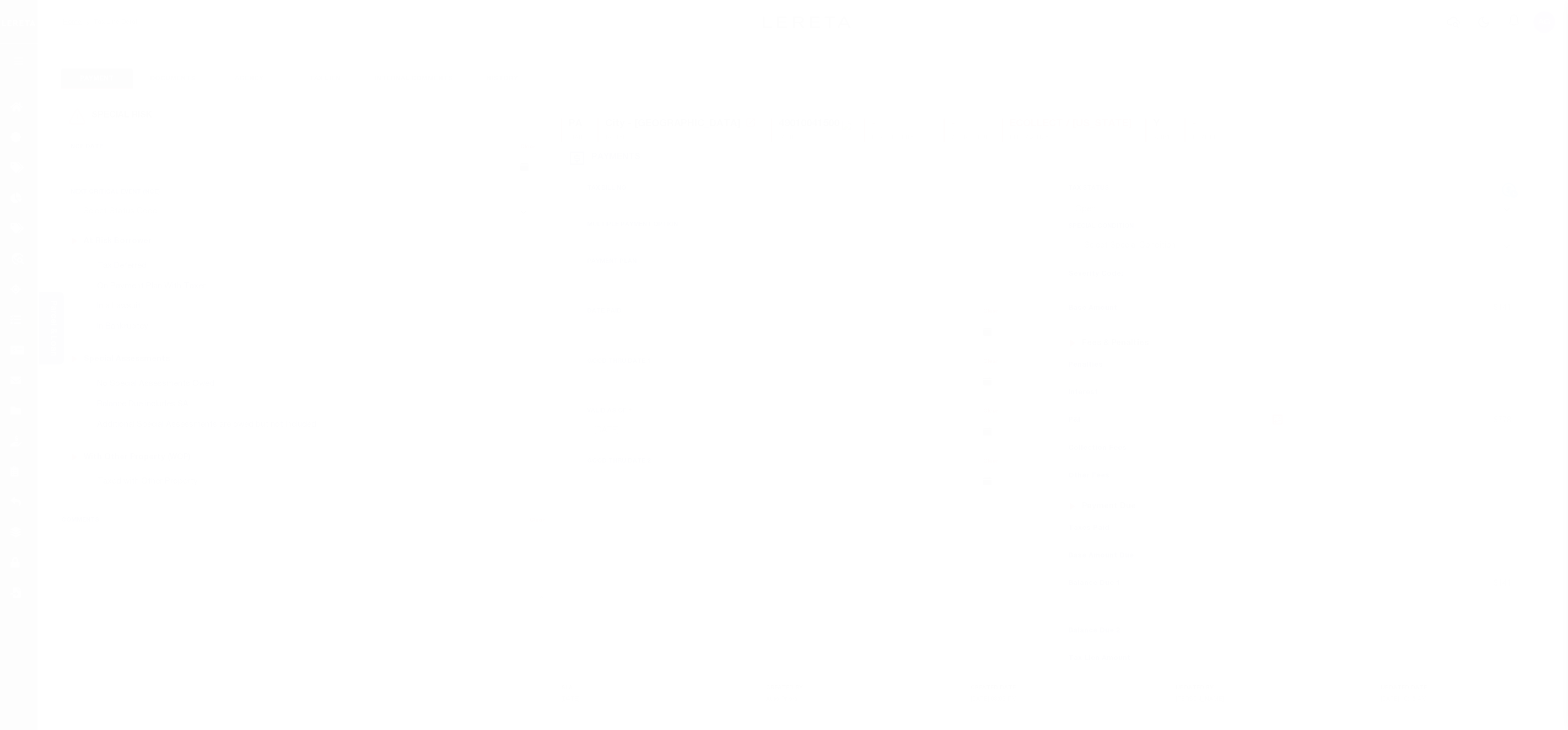
select select "OP2"
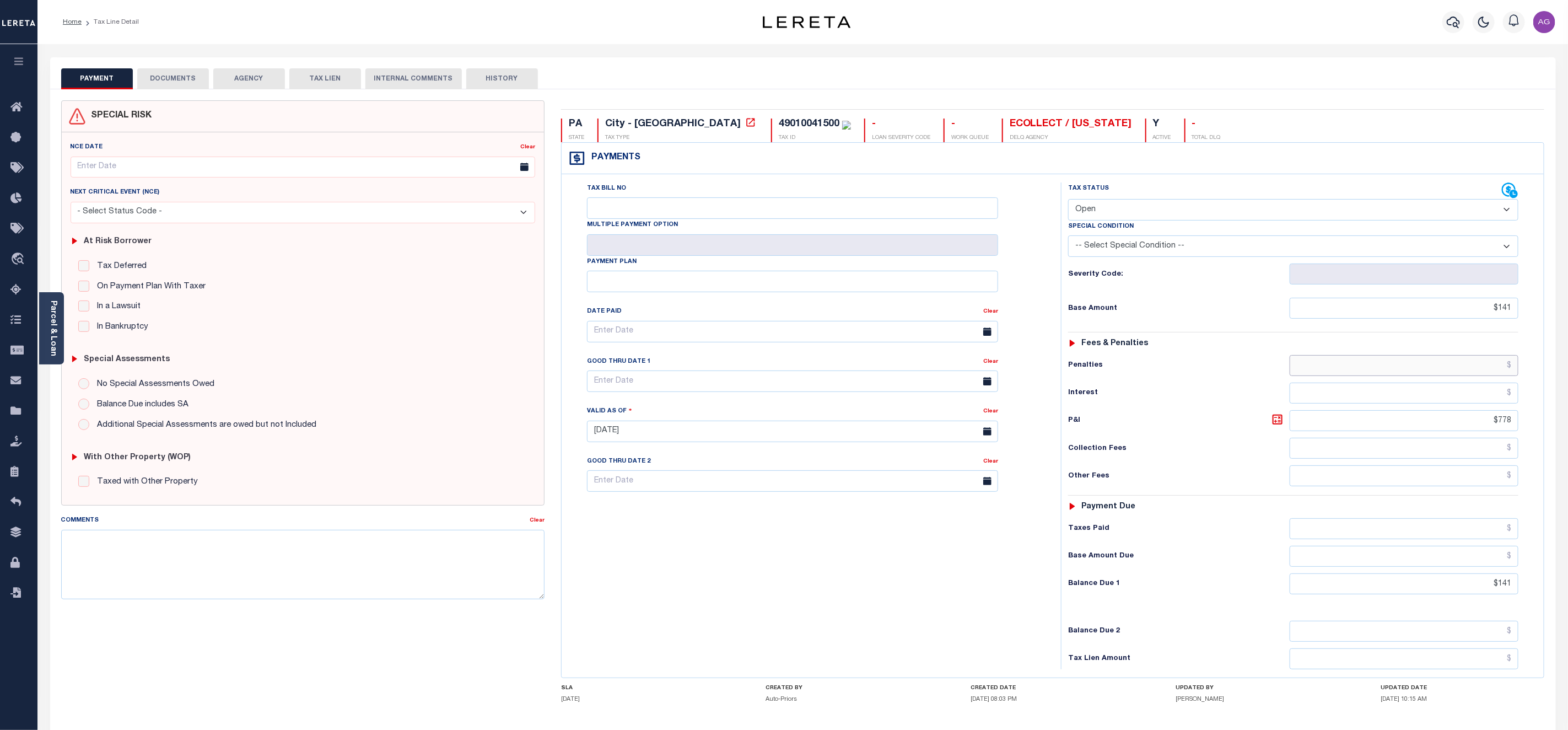
click at [1480, 376] on input "text" at bounding box center [1404, 365] width 229 height 21
type input "$44.00"
click at [1469, 394] on input "text" at bounding box center [1404, 393] width 229 height 21
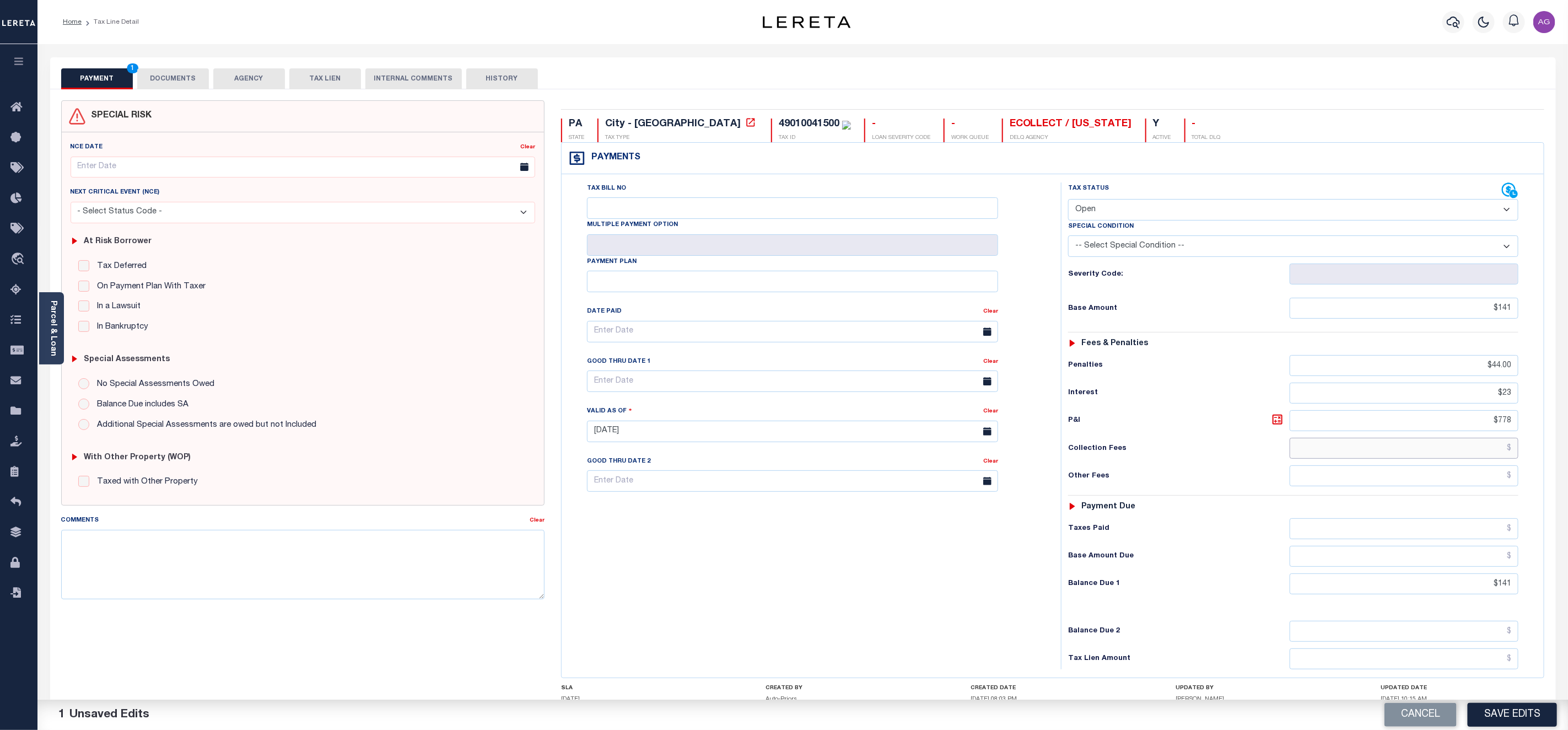
type input "$23.00"
click at [1496, 459] on input "text" at bounding box center [1404, 448] width 229 height 21
type input "$235,235.00"
click at [1483, 475] on input "text" at bounding box center [1404, 476] width 229 height 21
type input "$2,355.00"
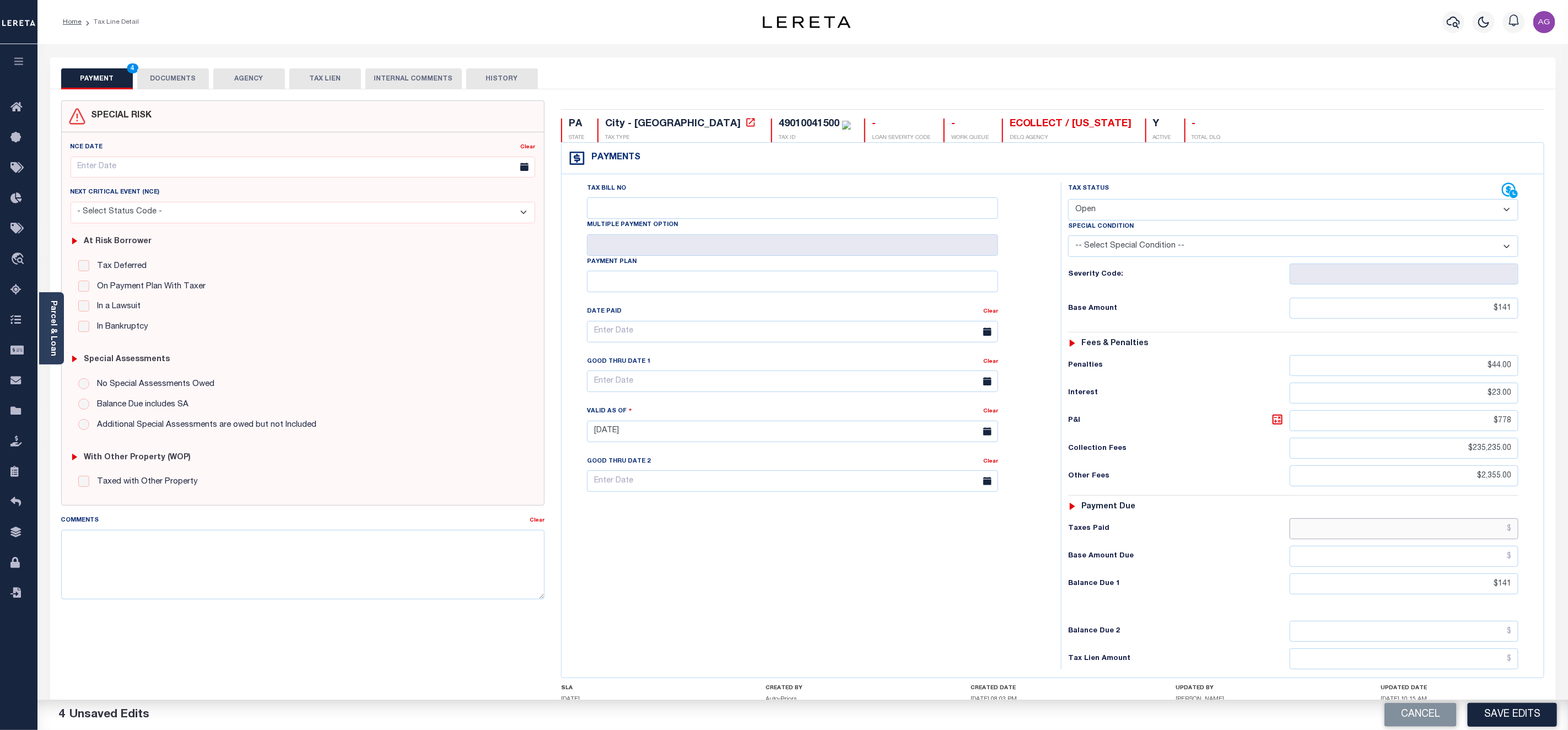
click at [1486, 538] on input "text" at bounding box center [1404, 529] width 229 height 21
type input "$789.00"
click at [1486, 562] on input "text" at bounding box center [1404, 556] width 229 height 21
type input "$789.00"
click at [1492, 642] on input "text" at bounding box center [1404, 631] width 229 height 21
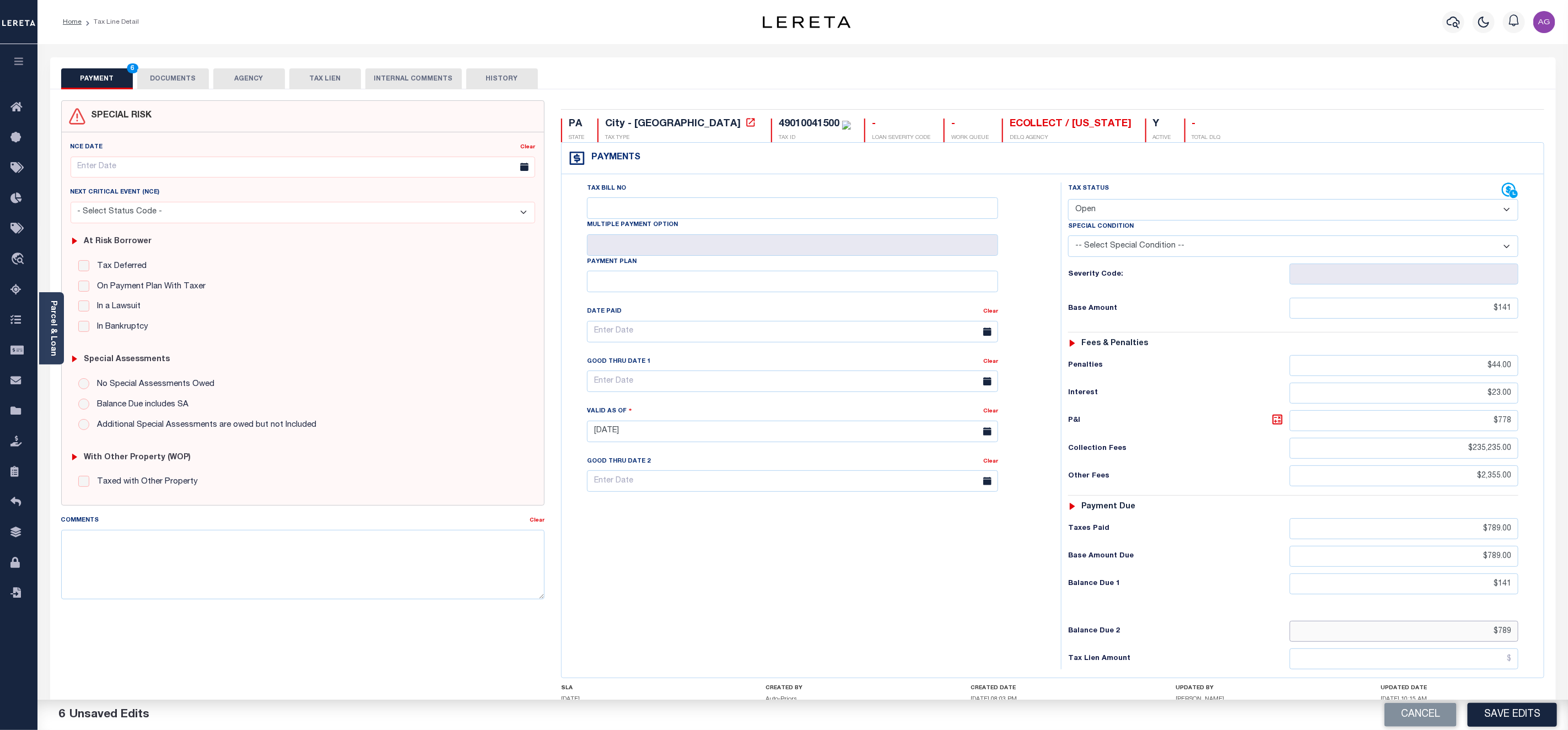
scroll to position [83, 0]
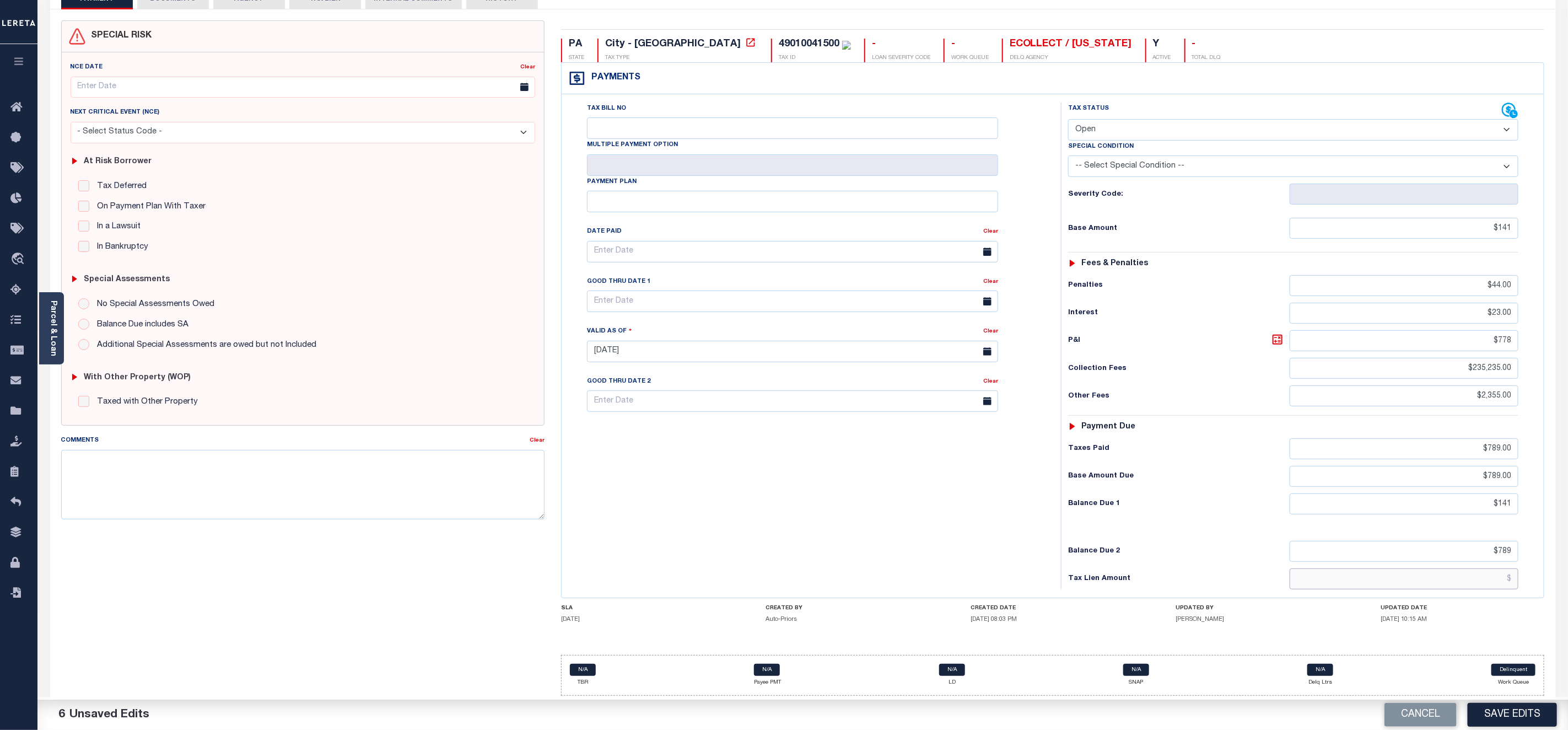
type input "$789.00"
click at [1484, 589] on input "text" at bounding box center [1404, 579] width 229 height 21
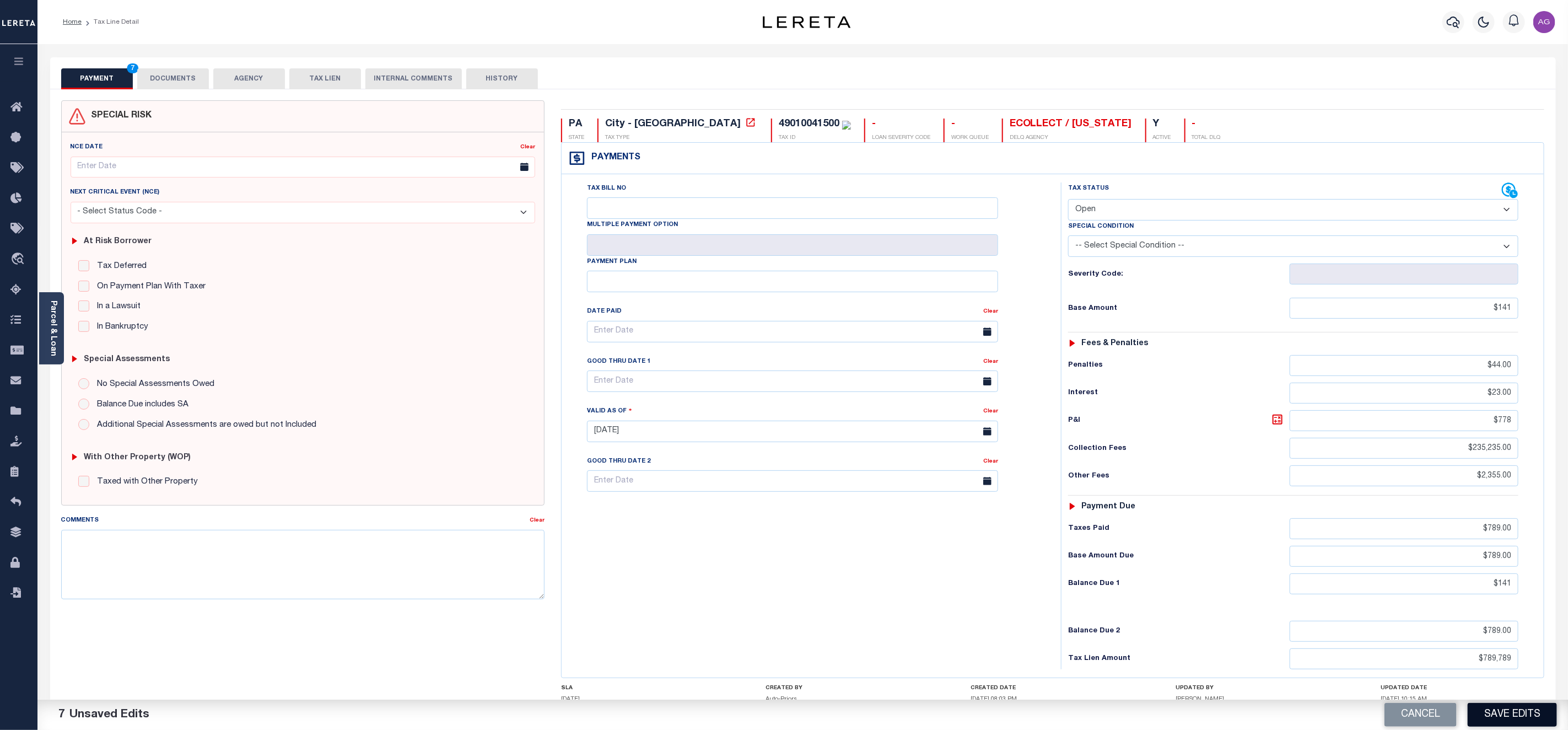
type input "$789,789.00"
click at [1512, 720] on button "Save Edits" at bounding box center [1513, 715] width 90 height 24
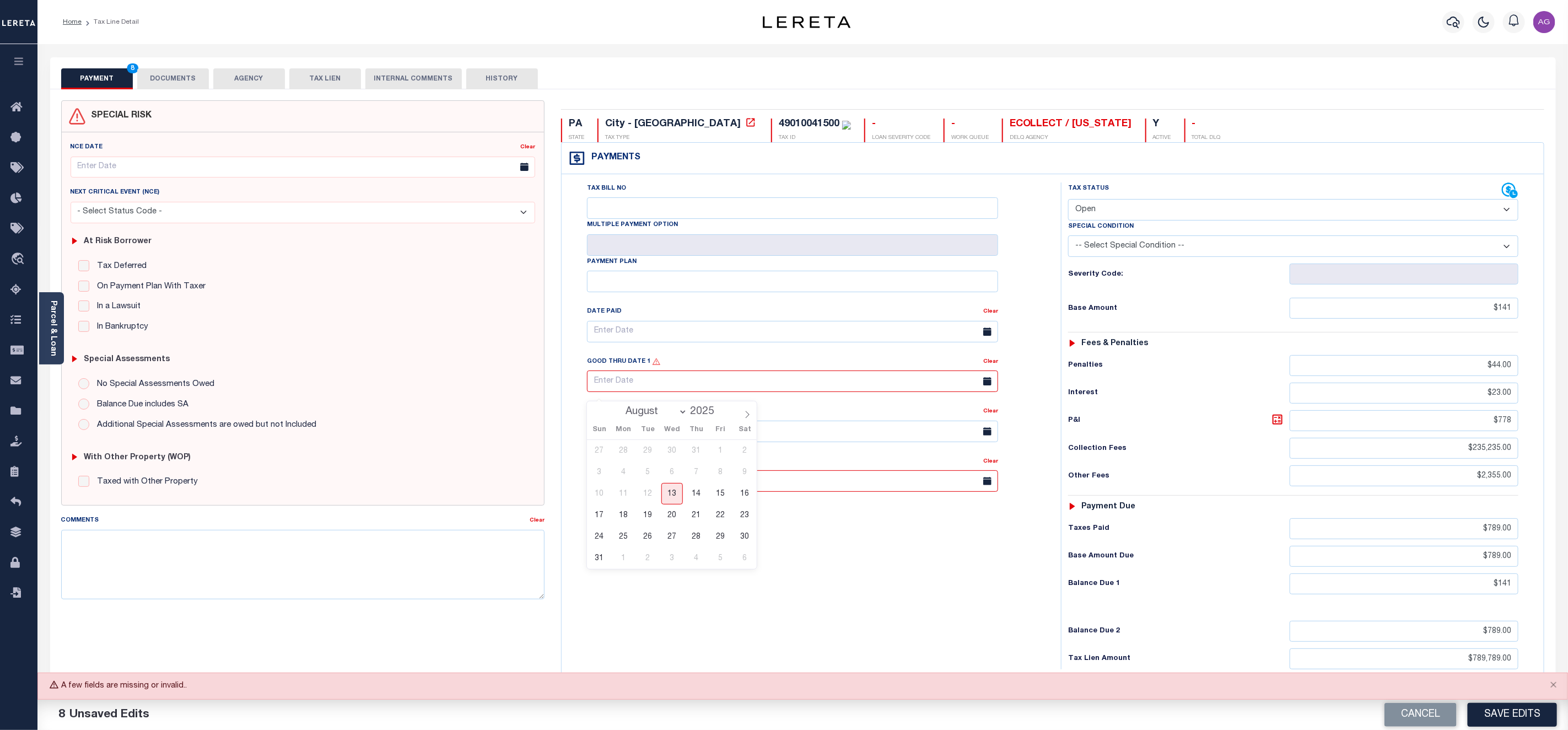
click at [936, 391] on input "text" at bounding box center [793, 381] width 411 height 21
click at [671, 493] on span "13" at bounding box center [672, 494] width 21 height 21
type input "[DATE]"
click at [842, 491] on input "text" at bounding box center [793, 481] width 411 height 21
click at [700, 597] on span "14" at bounding box center [696, 596] width 21 height 21
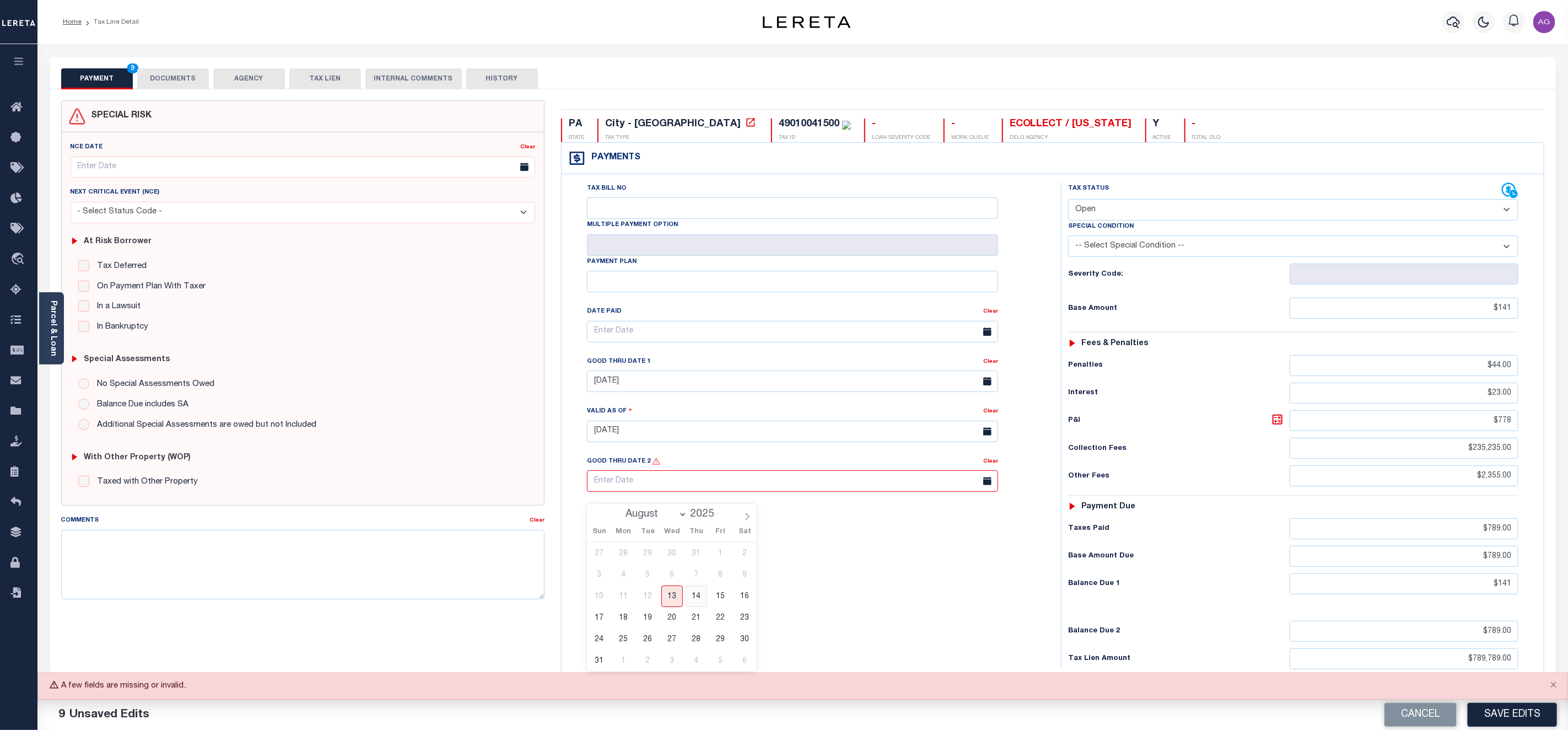
type input "[DATE]"
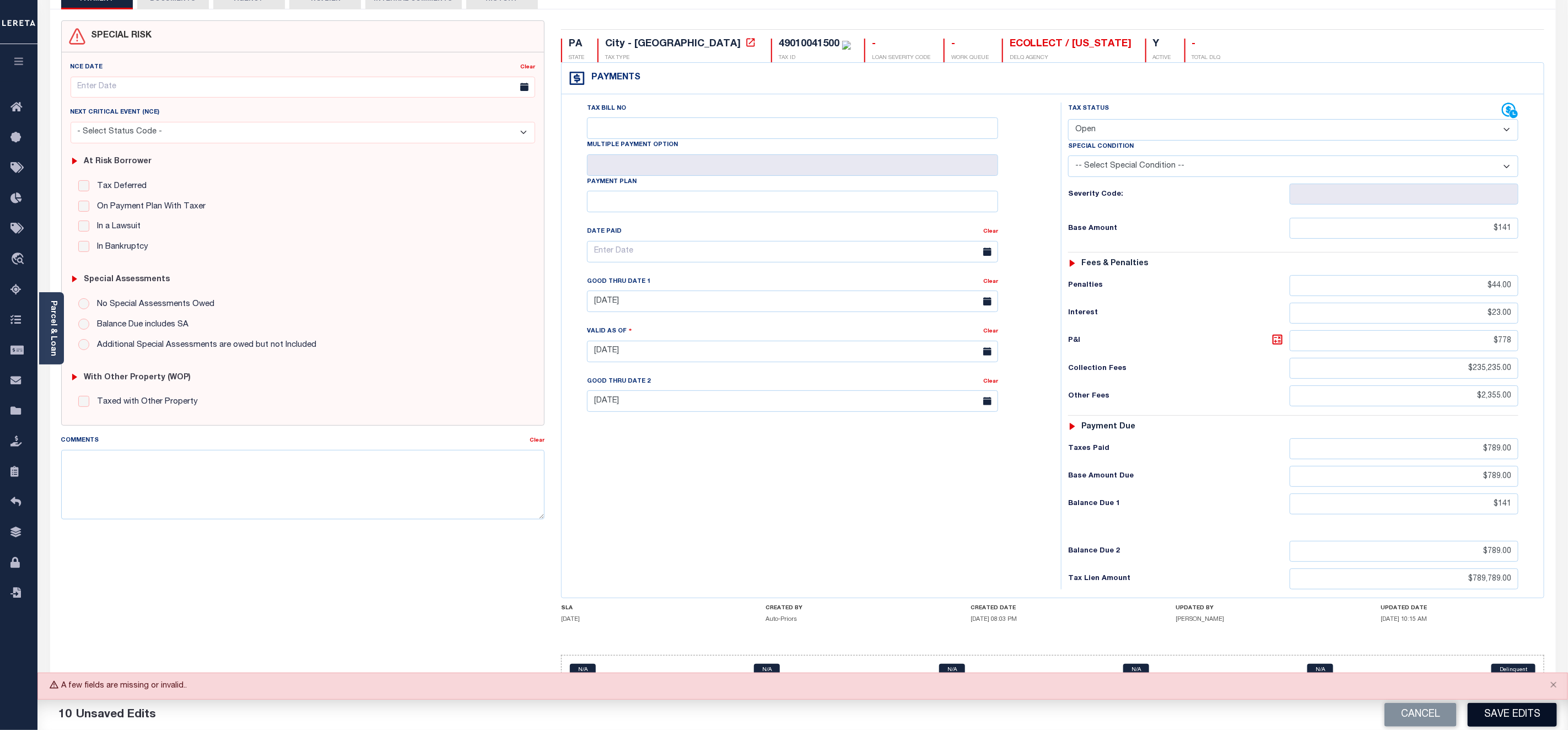
click at [1513, 707] on button "Save Edits" at bounding box center [1513, 715] width 90 height 24
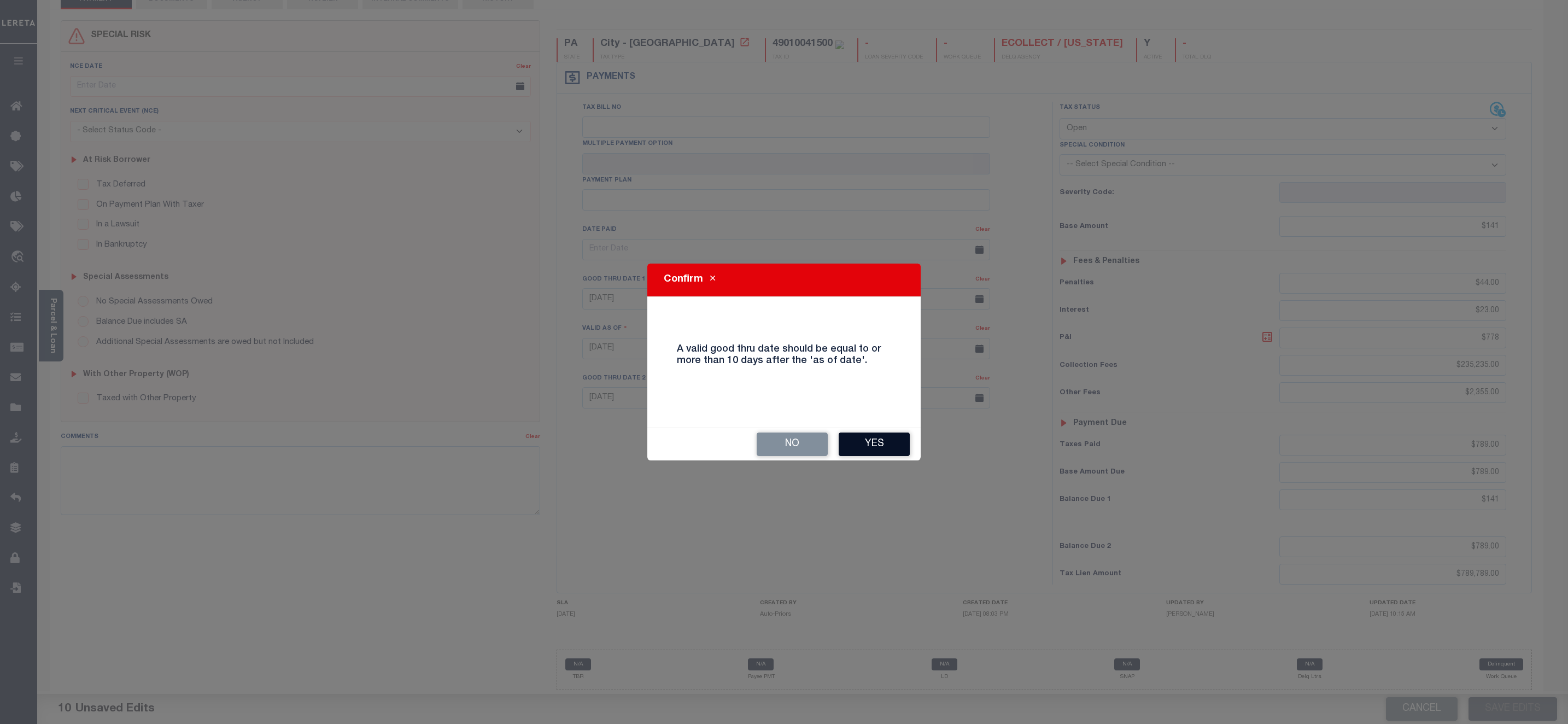
click at [887, 438] on button "Yes" at bounding box center [874, 444] width 71 height 24
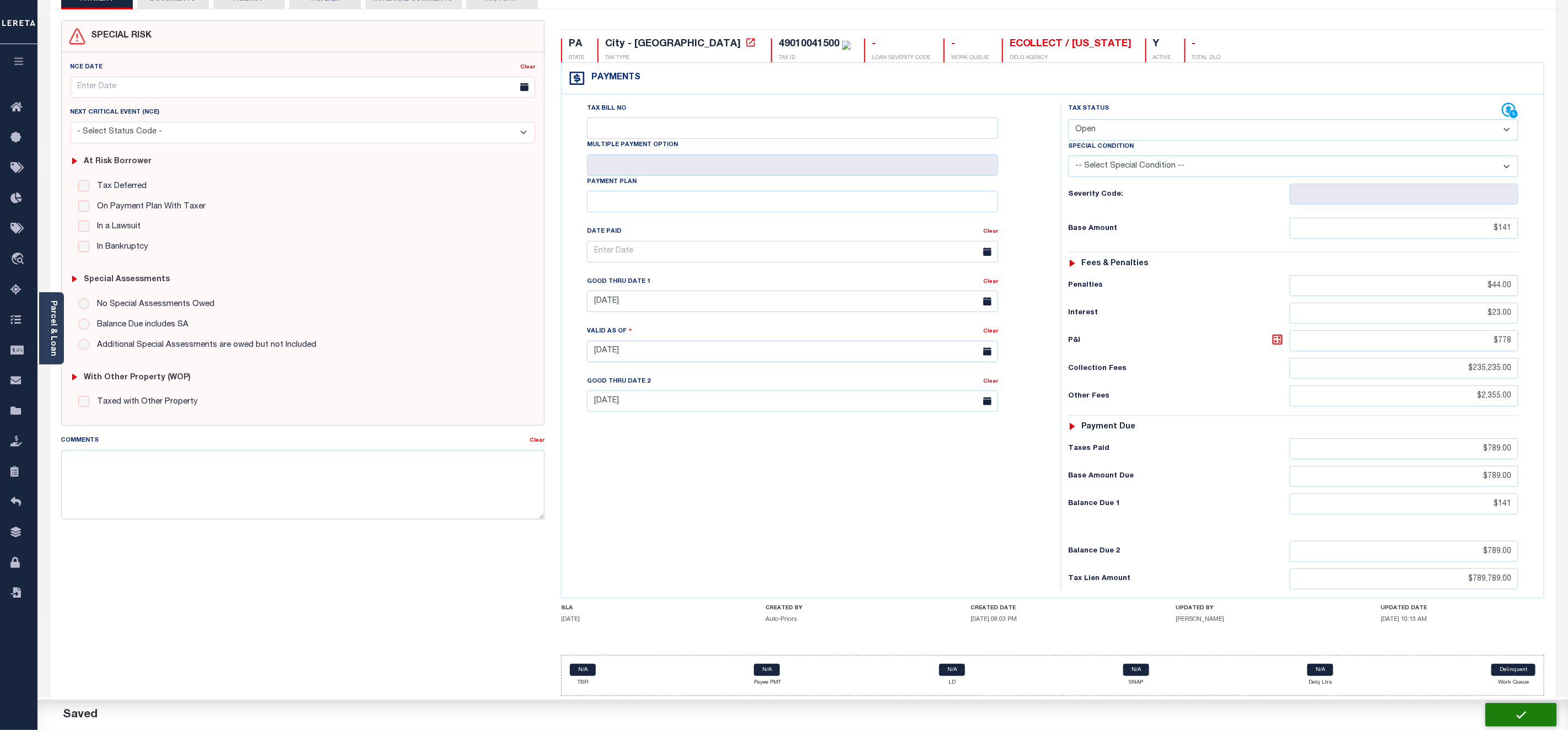
checkbox input "false"
type input "$141"
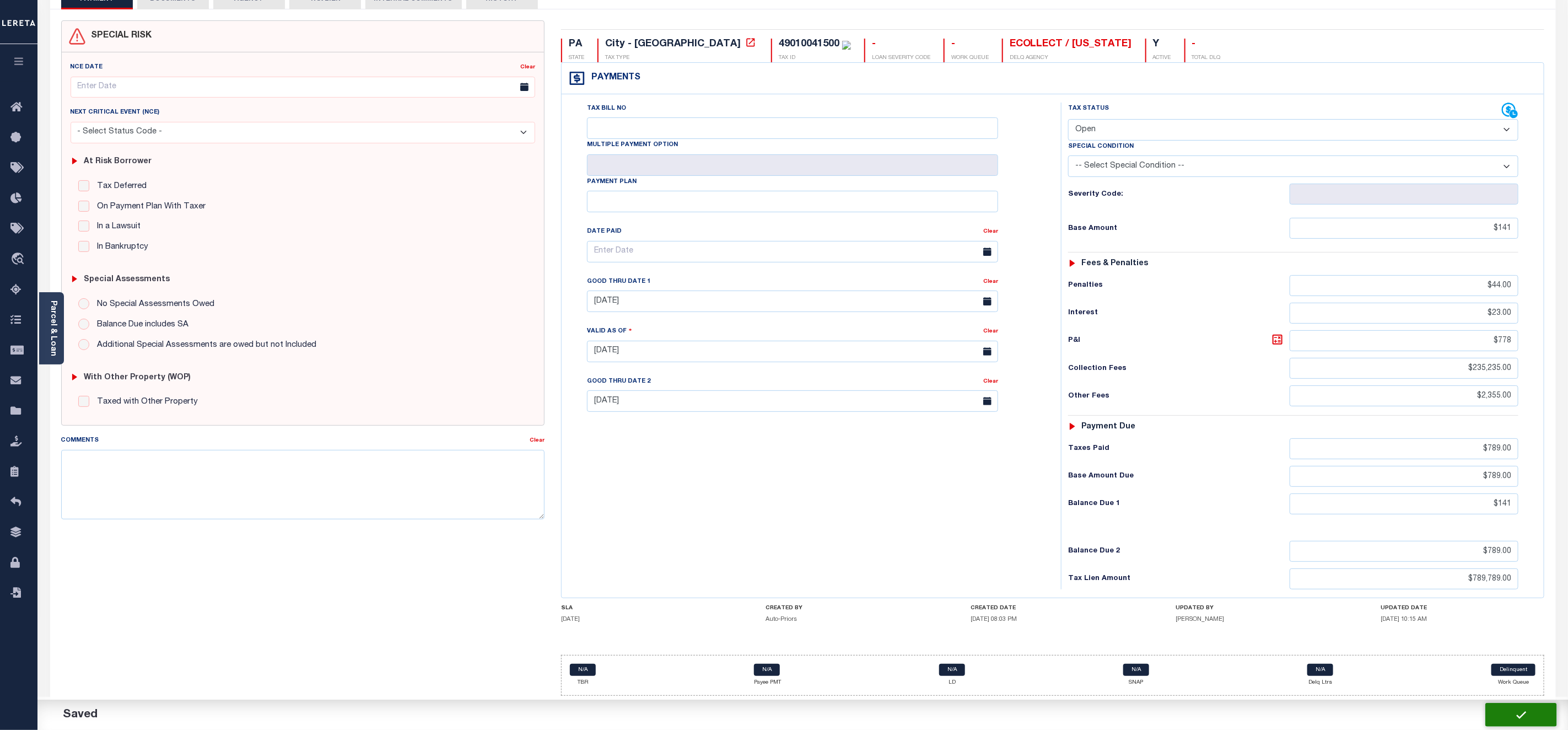
type input "$44"
type input "$23"
type input "$778"
type input "$235,235"
type input "$2,355"
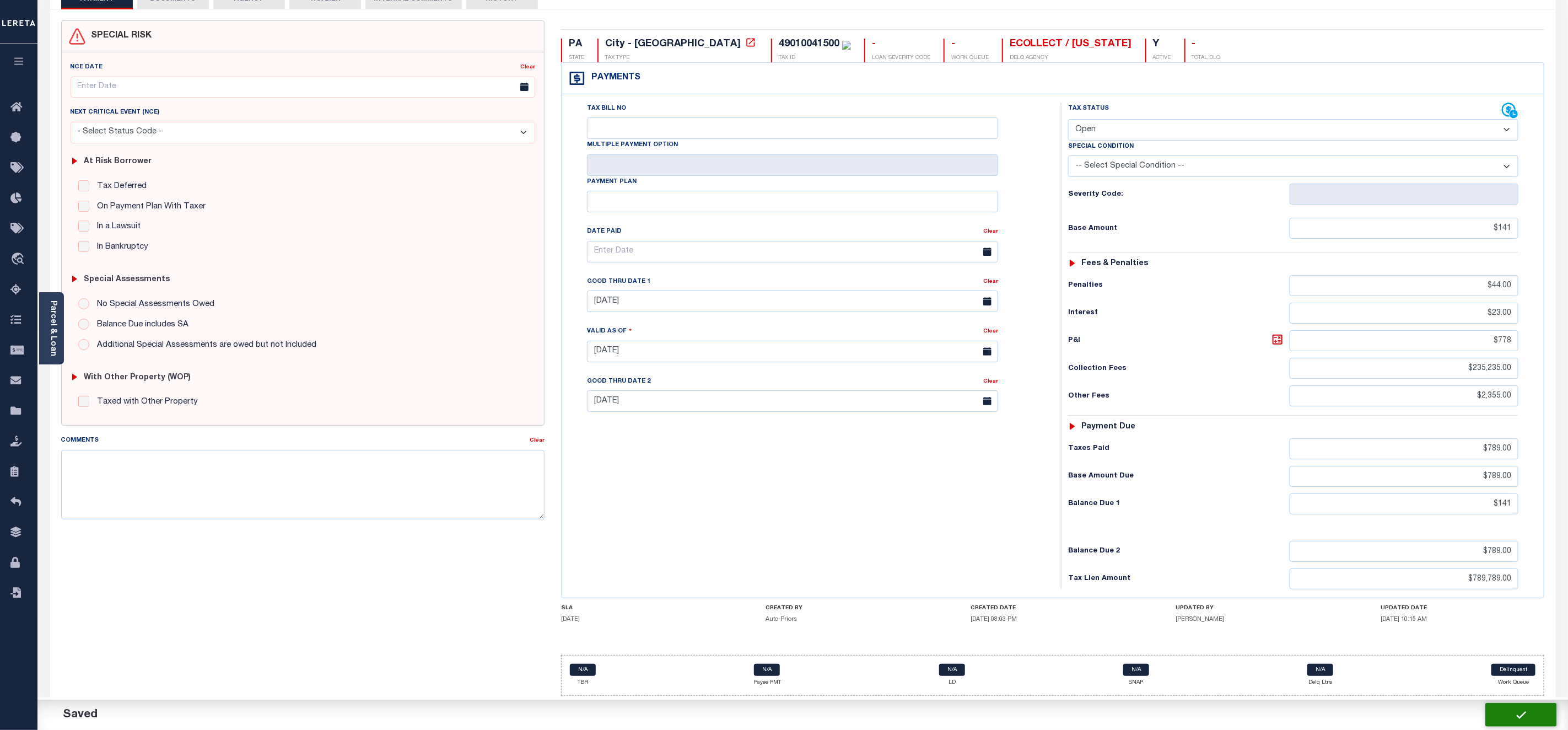
type input "$789"
type input "$141"
type input "$789"
type input "$789,789"
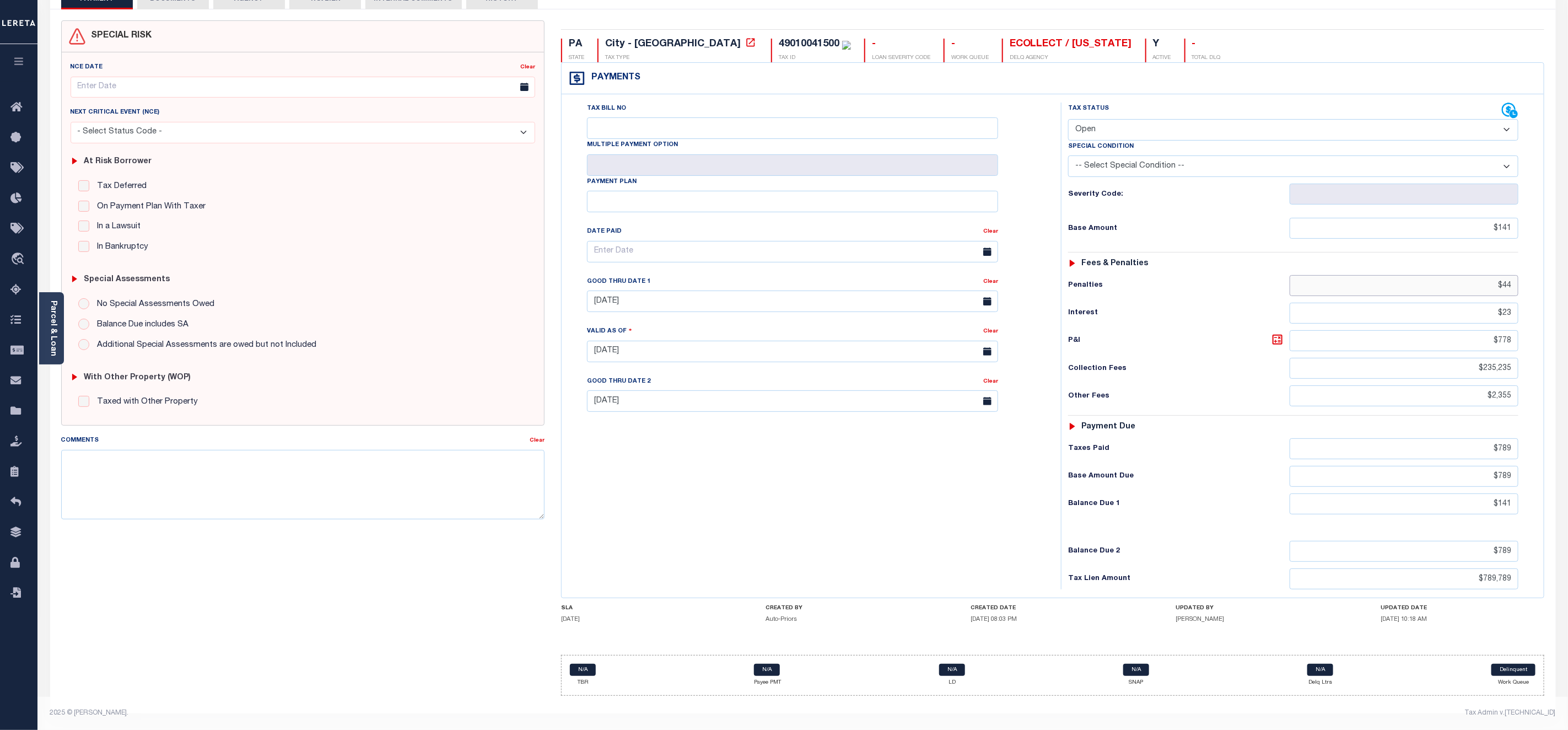
click at [1505, 282] on input "$44" at bounding box center [1404, 285] width 229 height 21
type input "$434.00"
click at [1503, 308] on input "$23" at bounding box center [1404, 313] width 229 height 21
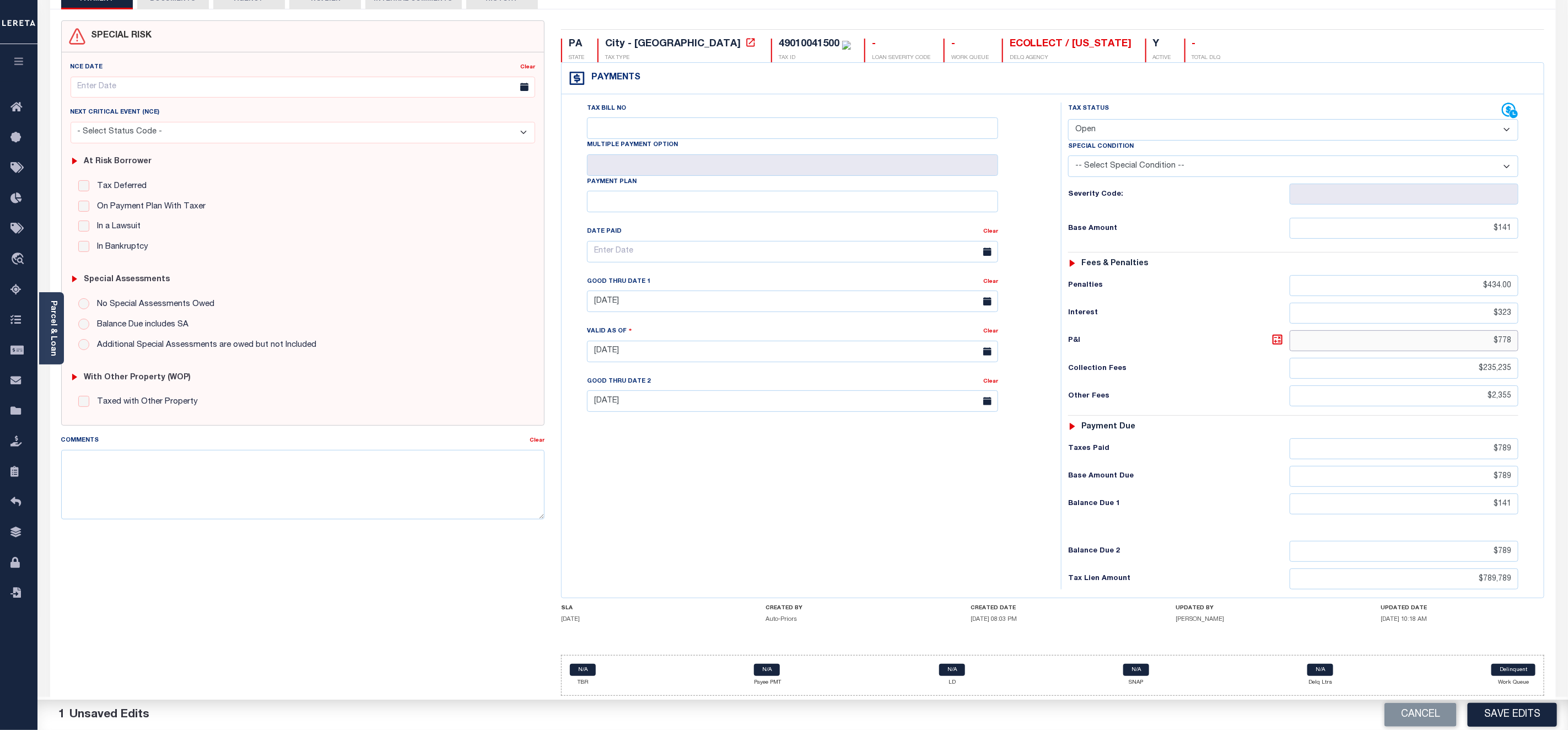
type input "$323.00"
click at [1500, 338] on input "$778" at bounding box center [1404, 341] width 229 height 21
type input "$3,778.00"
click at [1500, 220] on input "$141" at bounding box center [1404, 228] width 229 height 21
type input "$3,141.00"
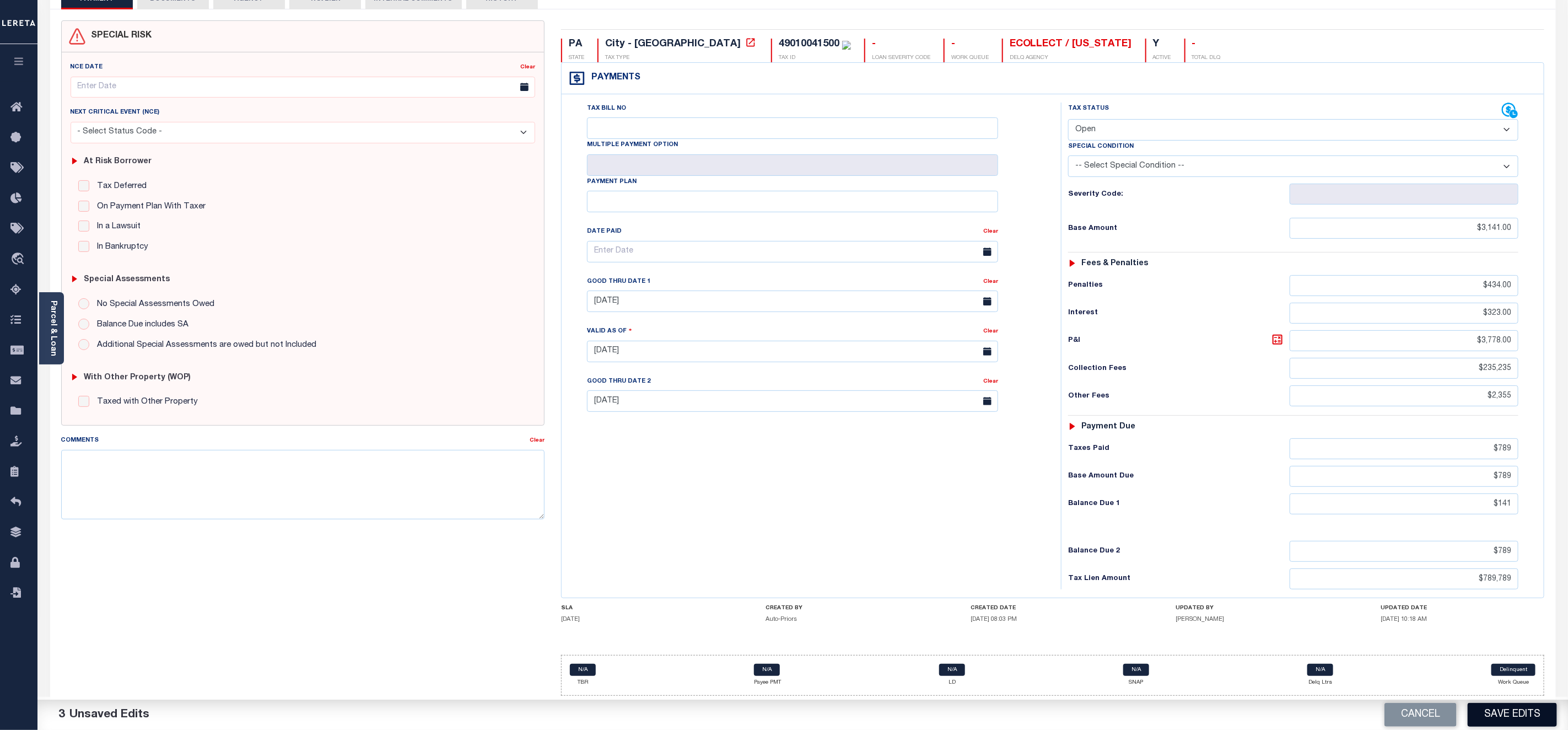
click at [1520, 713] on button "Save Edits" at bounding box center [1513, 715] width 90 height 24
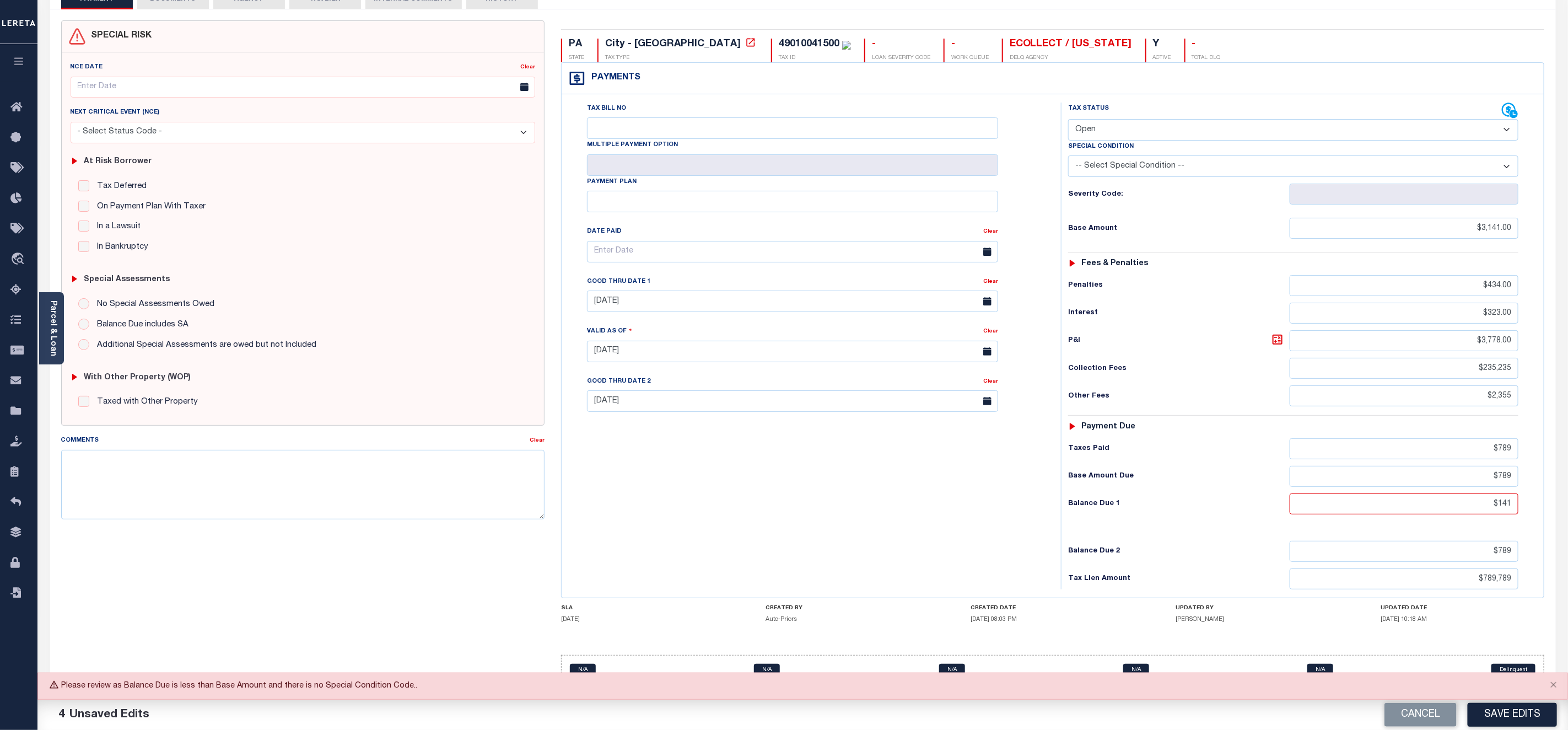
click at [1210, 155] on select "-- Select Special Condition -- 3RD PARTY TAX LIEN AGENCY TAX LIEN (A.K.A Inside…" at bounding box center [1294, 166] width 450 height 21
select select "20"
click at [1068, 155] on select "-- Select Special Condition -- 3RD PARTY TAX LIEN AGENCY TAX LIEN (A.K.A Inside…" at bounding box center [1294, 166] width 450 height 21
click at [1522, 705] on button "Save Edits" at bounding box center [1513, 715] width 90 height 24
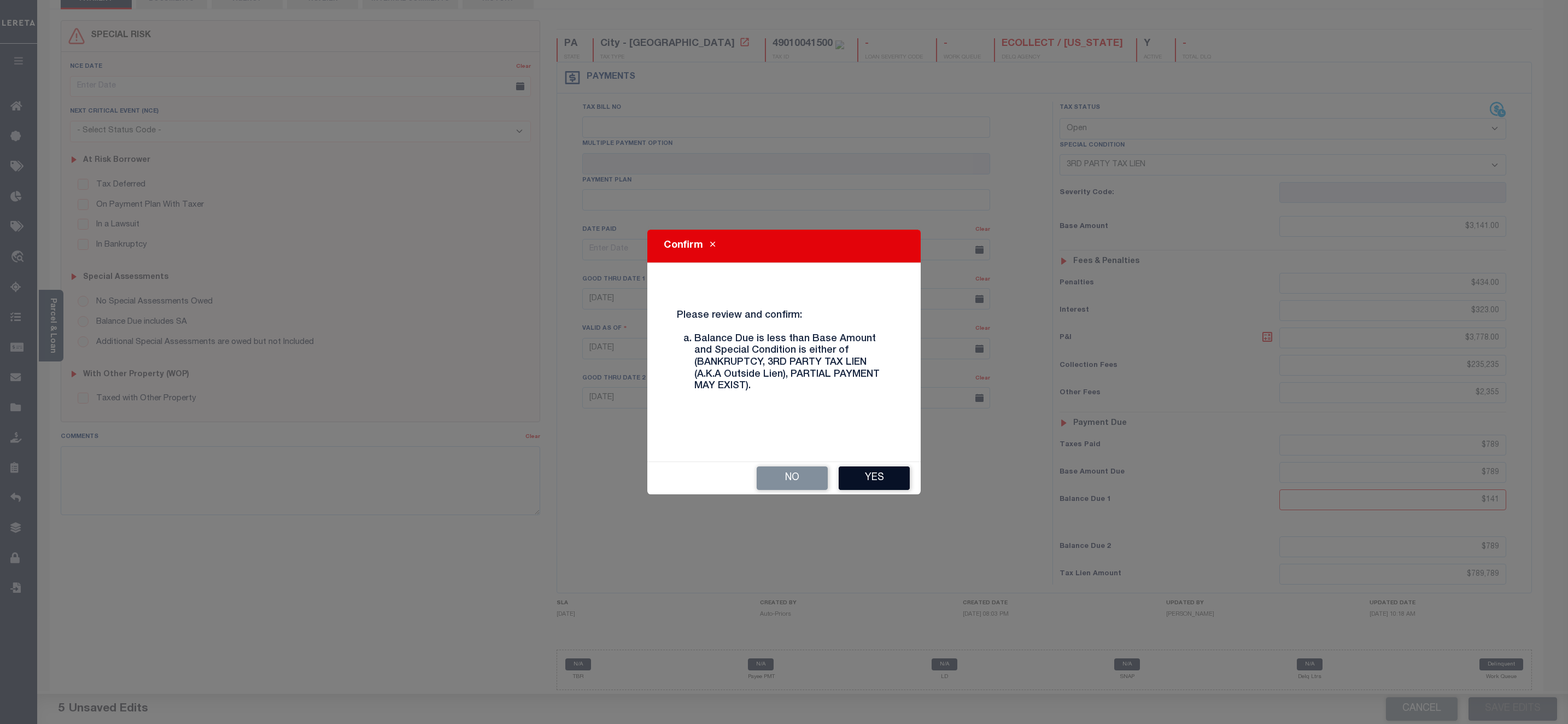
click at [863, 477] on button "Yes" at bounding box center [874, 478] width 71 height 24
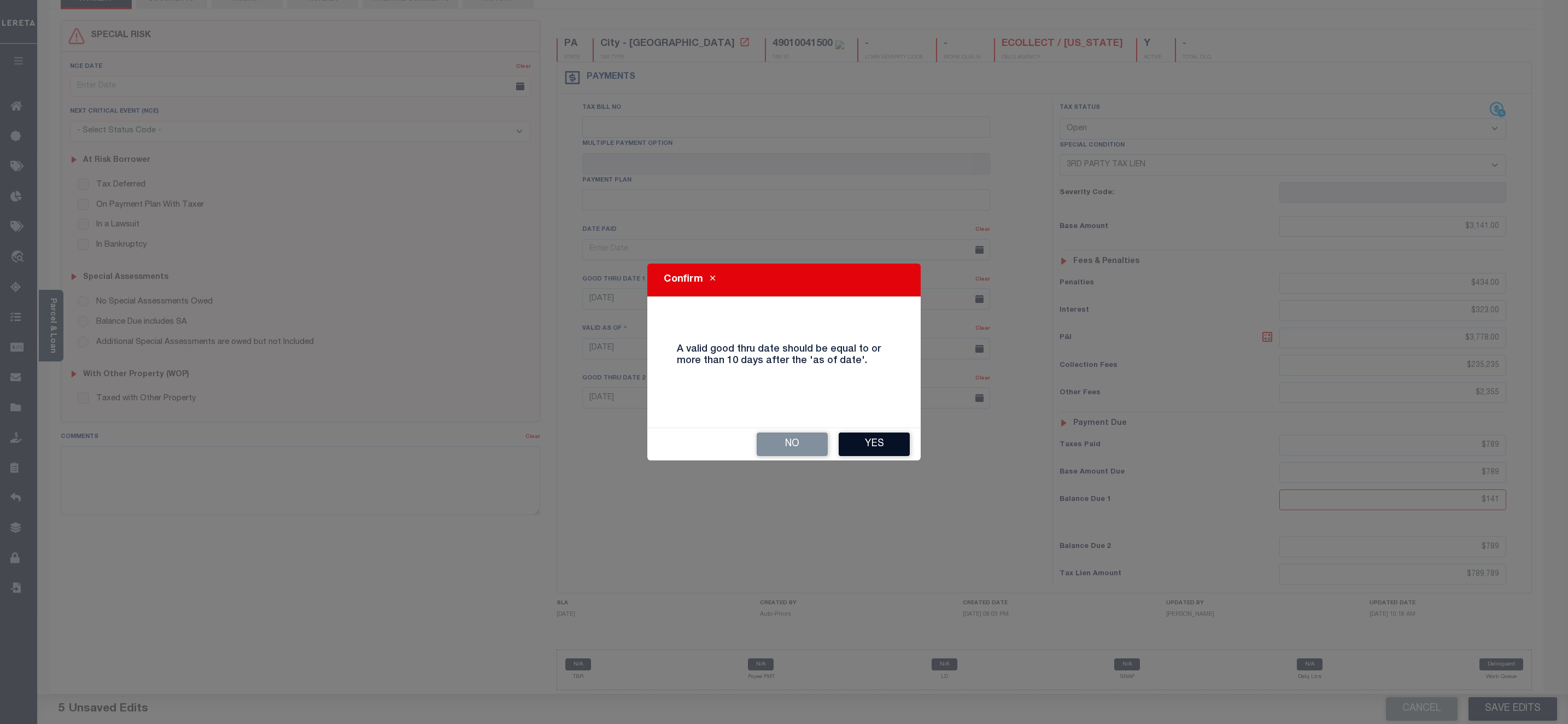
click at [840, 443] on button "Yes" at bounding box center [874, 444] width 71 height 24
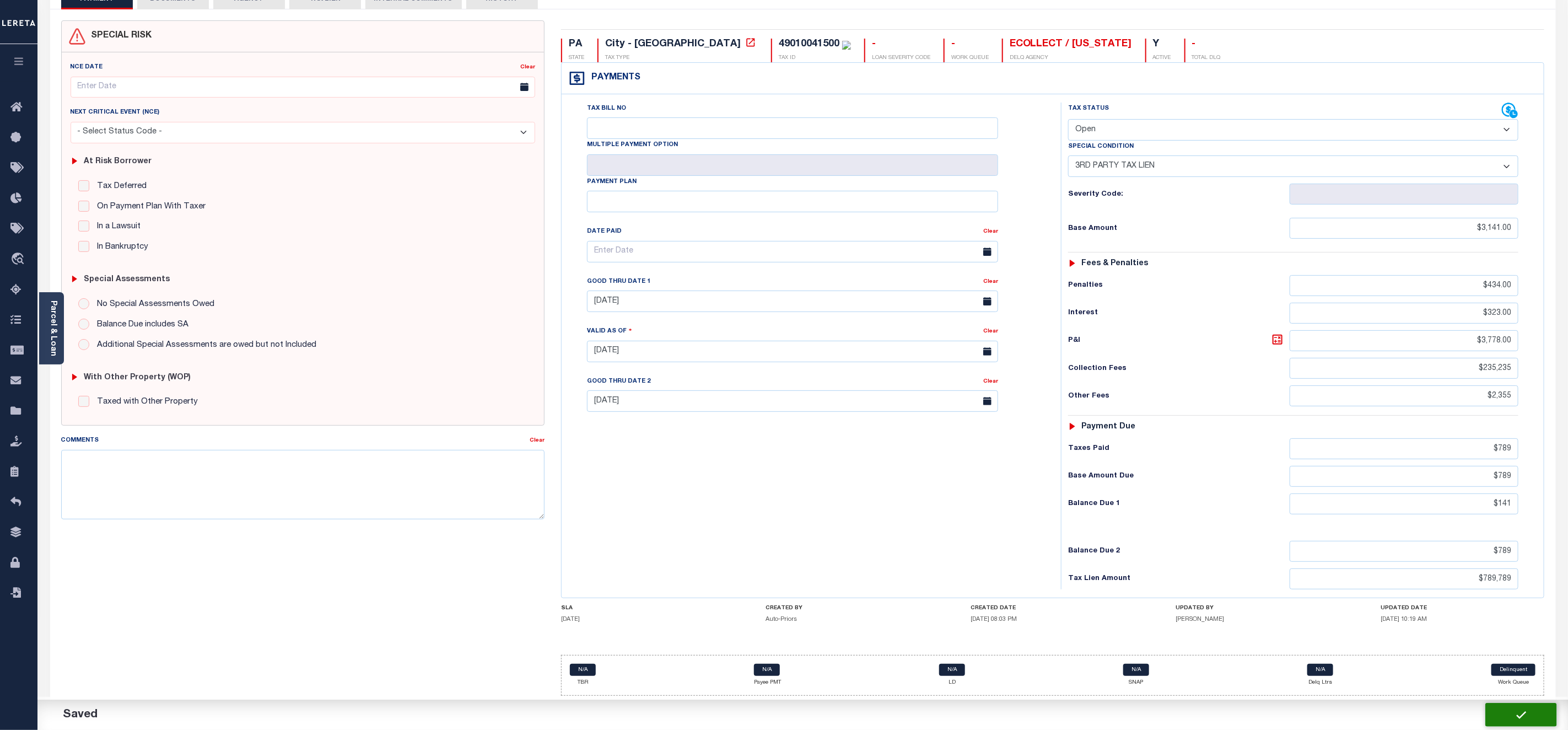
checkbox input "false"
type input "0"
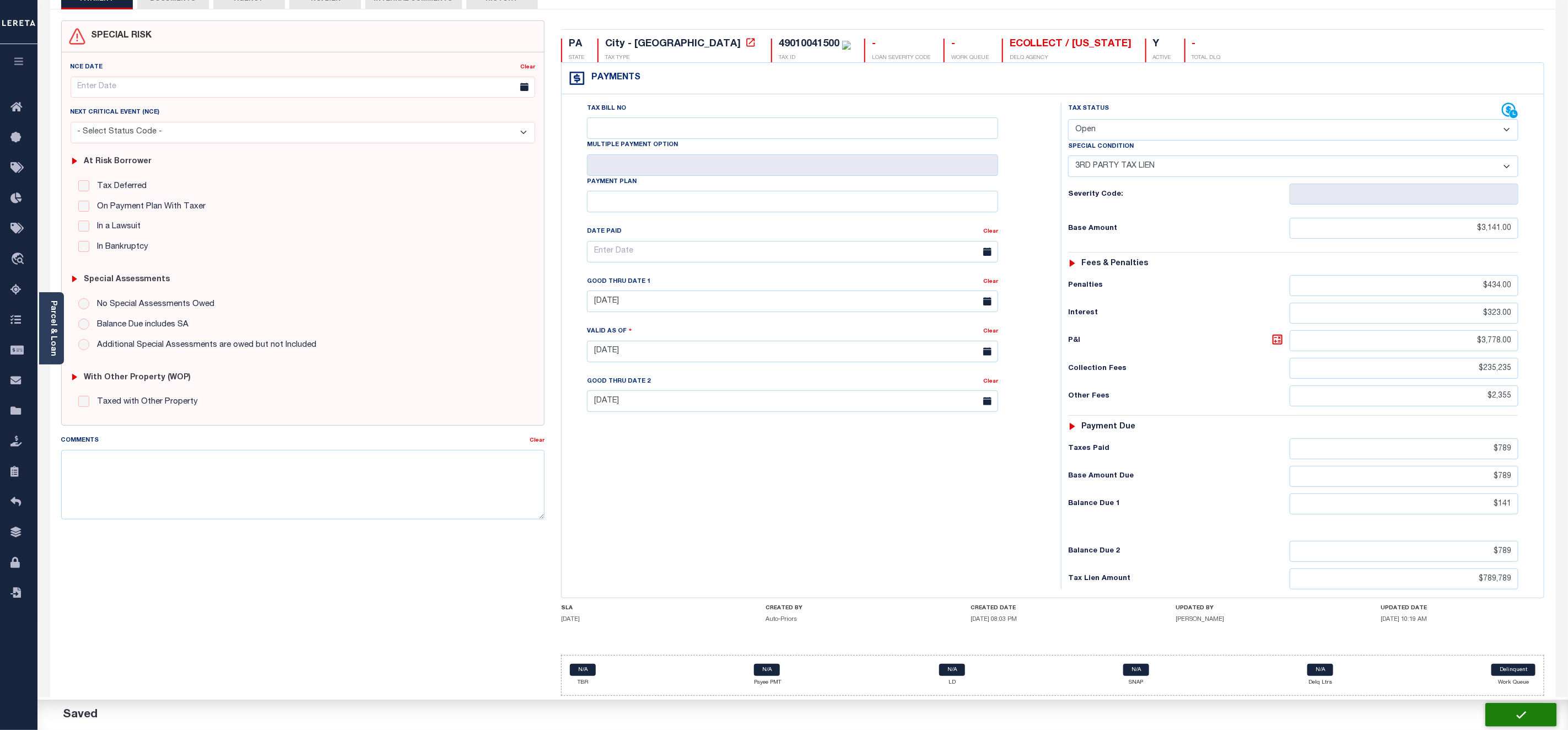
type input "$3,141"
type input "$434"
type input "$323"
type input "$3,778"
type input "$235,235"
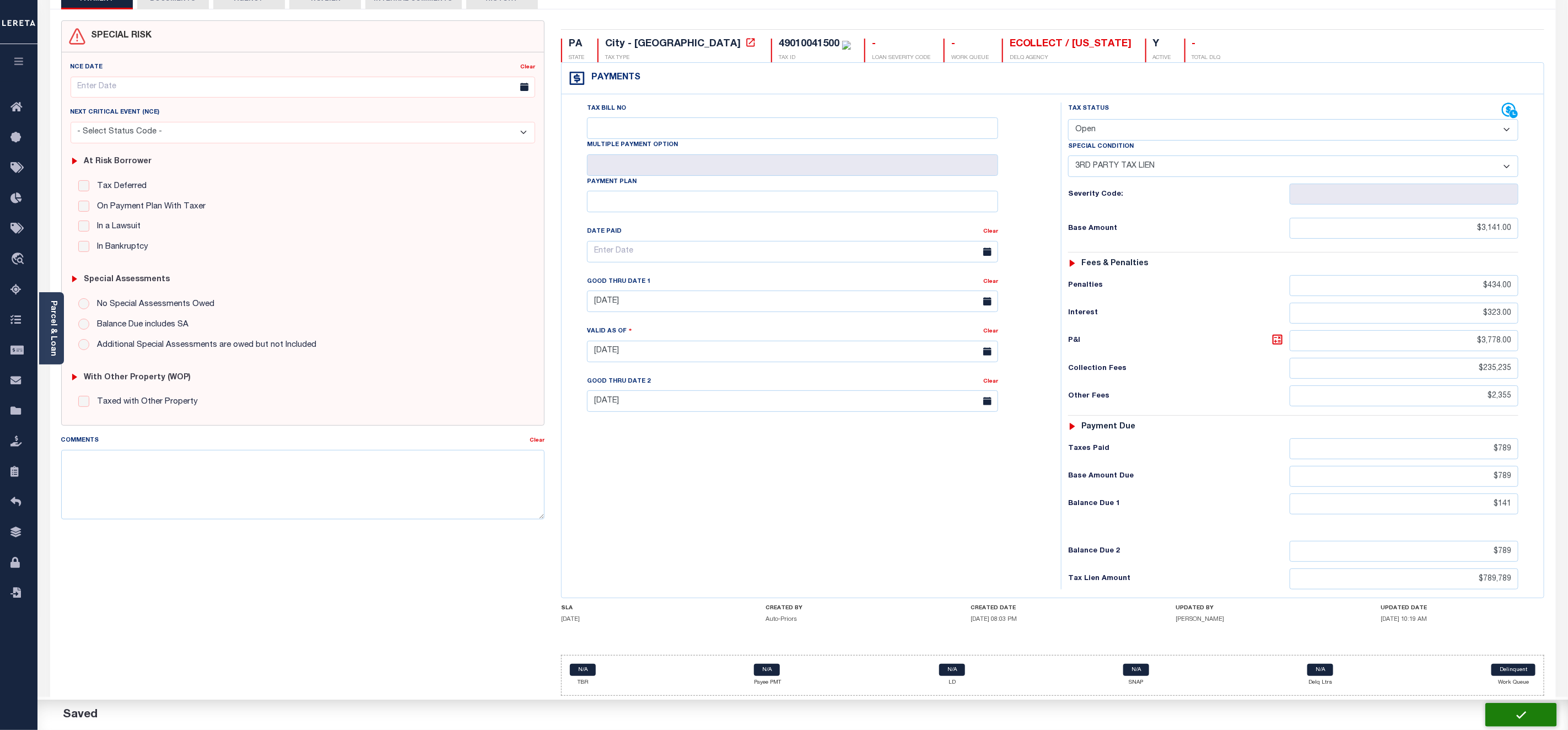
type input "$2,355"
type input "$789"
type input "$141"
type input "$789"
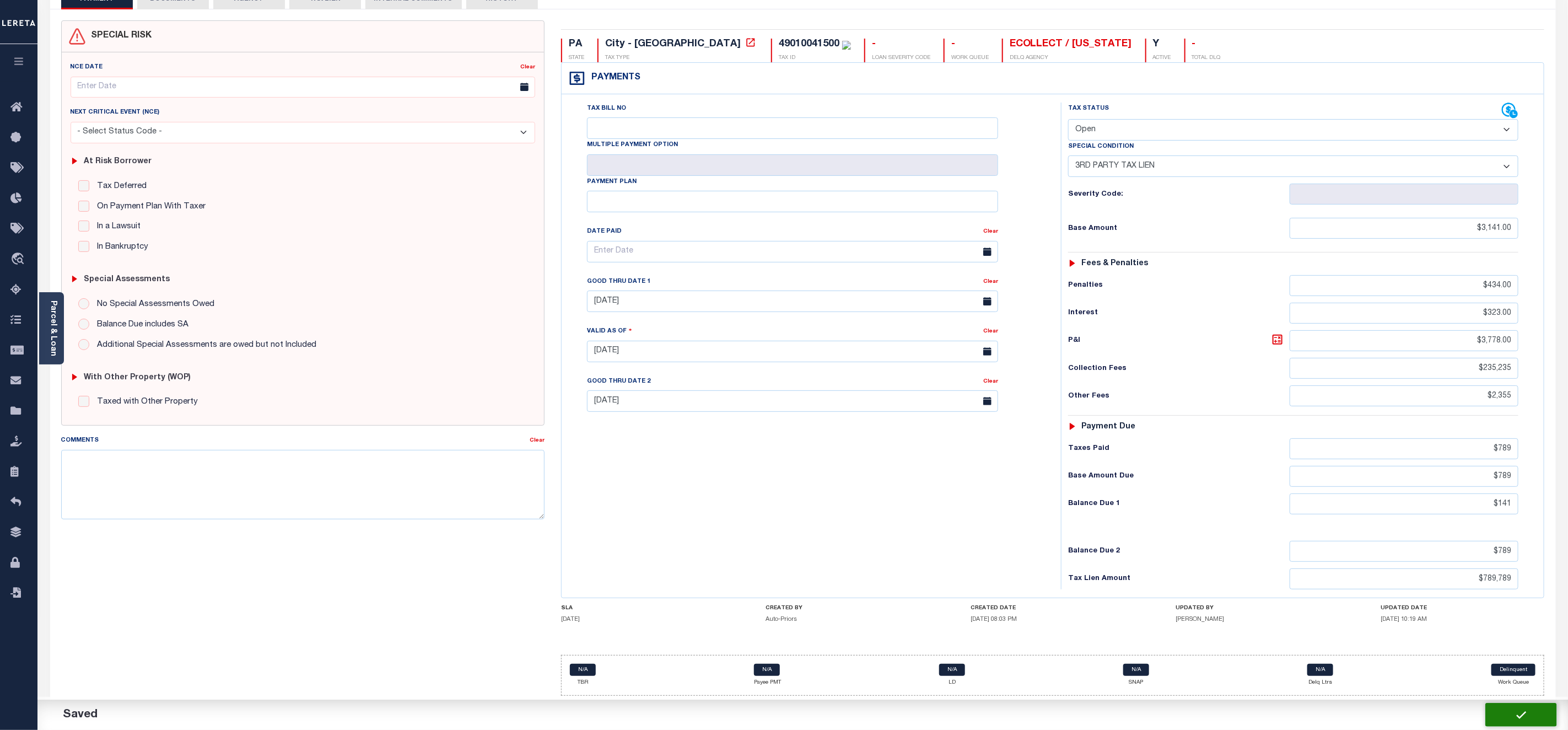
type input "$789,789"
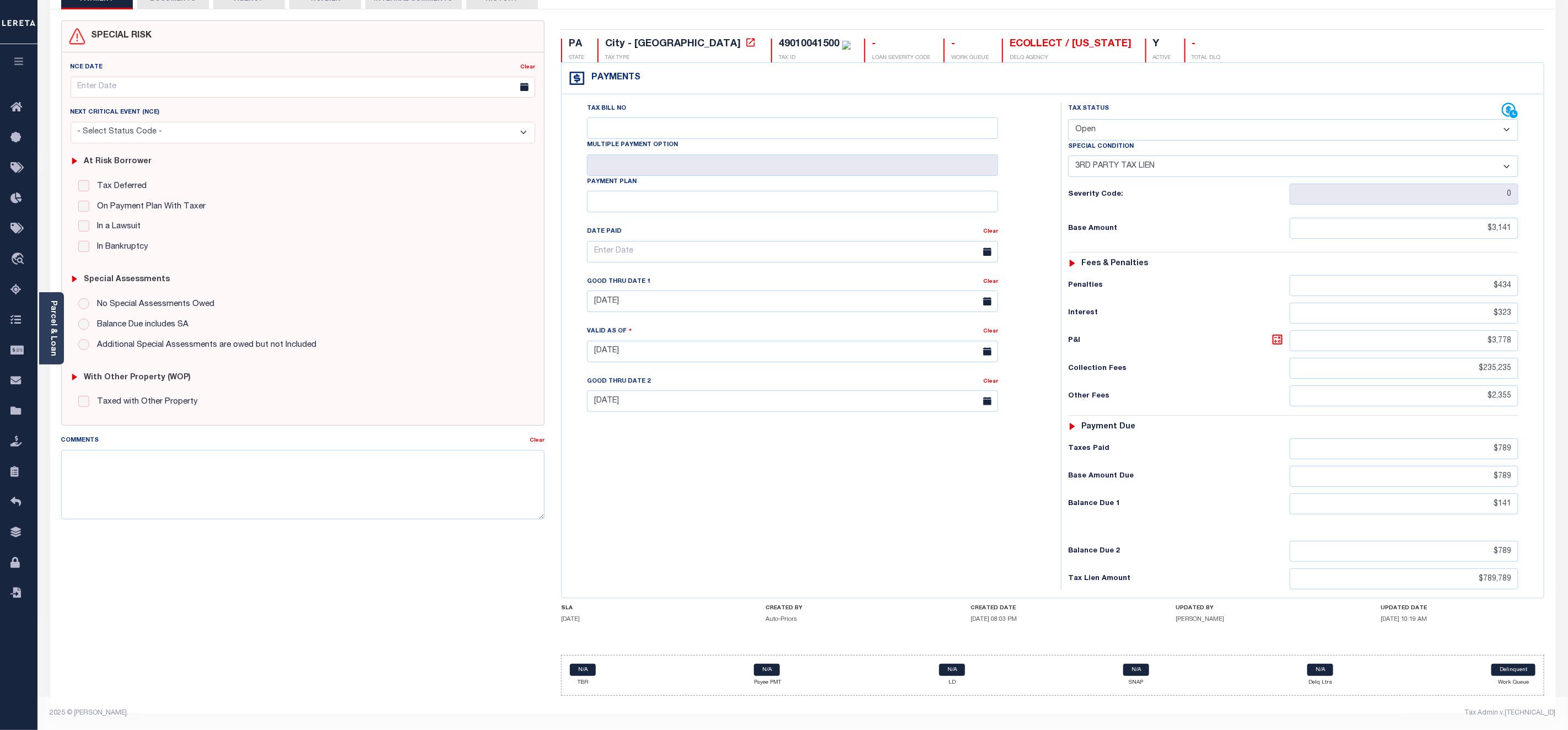
click at [424, 551] on div "SPECIAL RISK NCE Date Clear - Select Status Code -" at bounding box center [303, 362] width 500 height 685
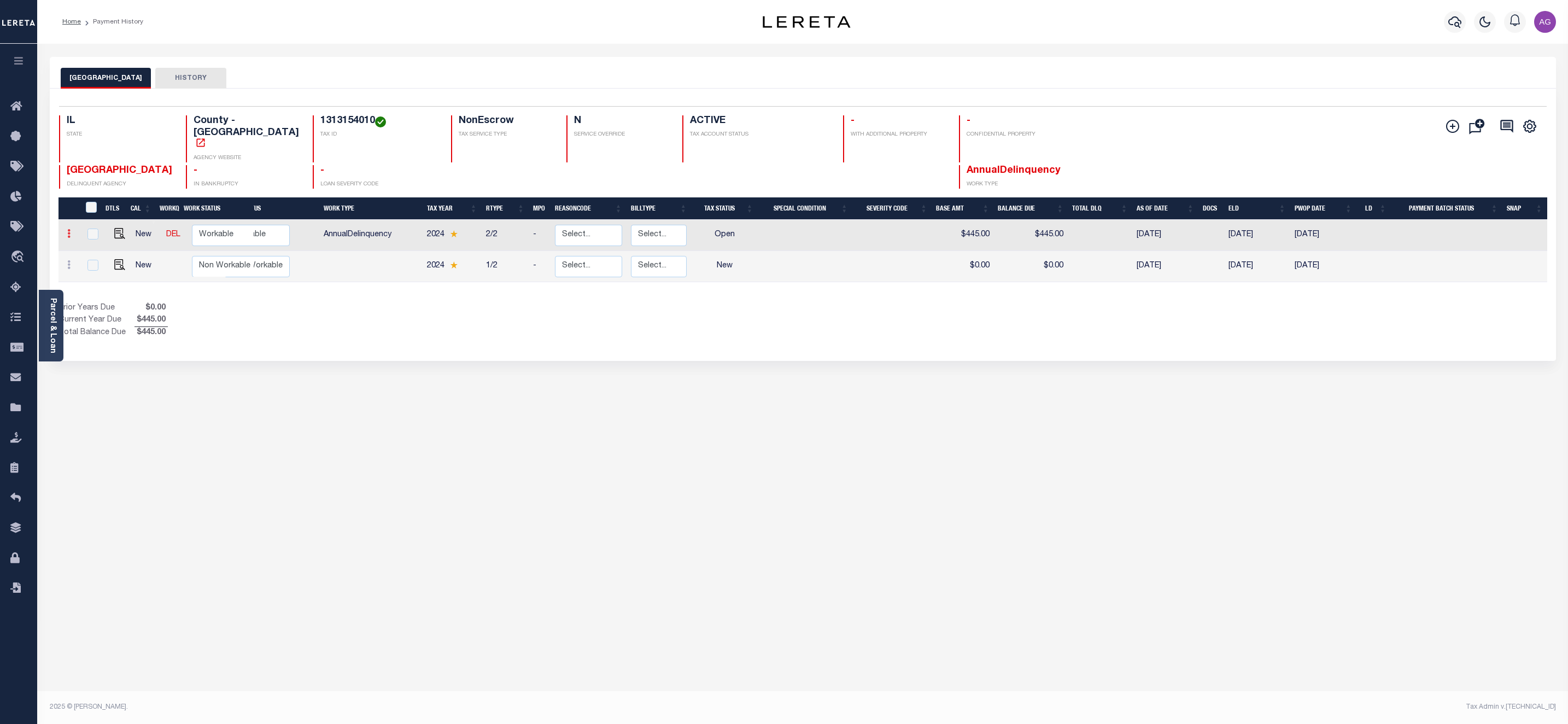
click at [69, 229] on icon at bounding box center [68, 233] width 3 height 9
click at [137, 247] on img at bounding box center [135, 253] width 11 height 12
select select "OP2"
type input "$445.00"
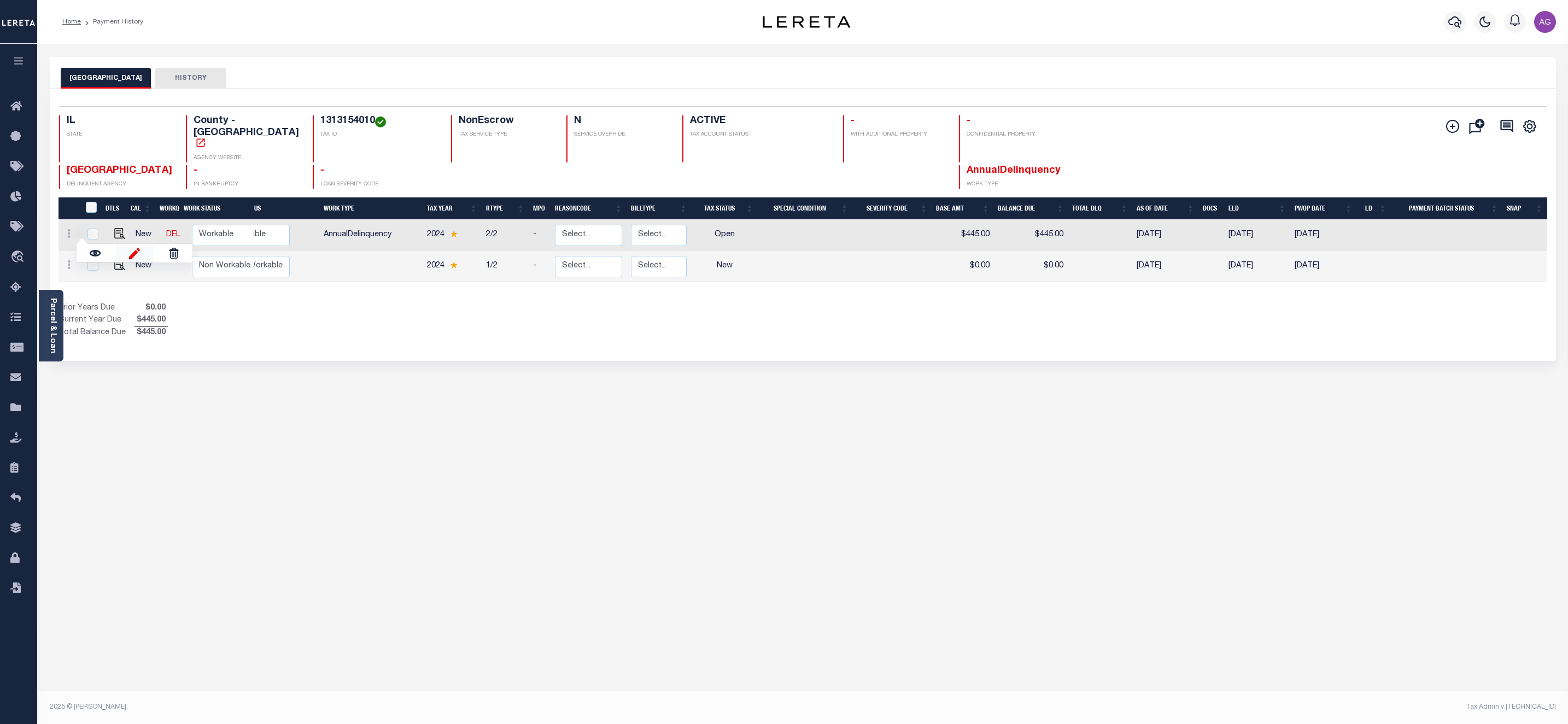
type input "7878"
type input "[DATE]"
type input "$440.00"
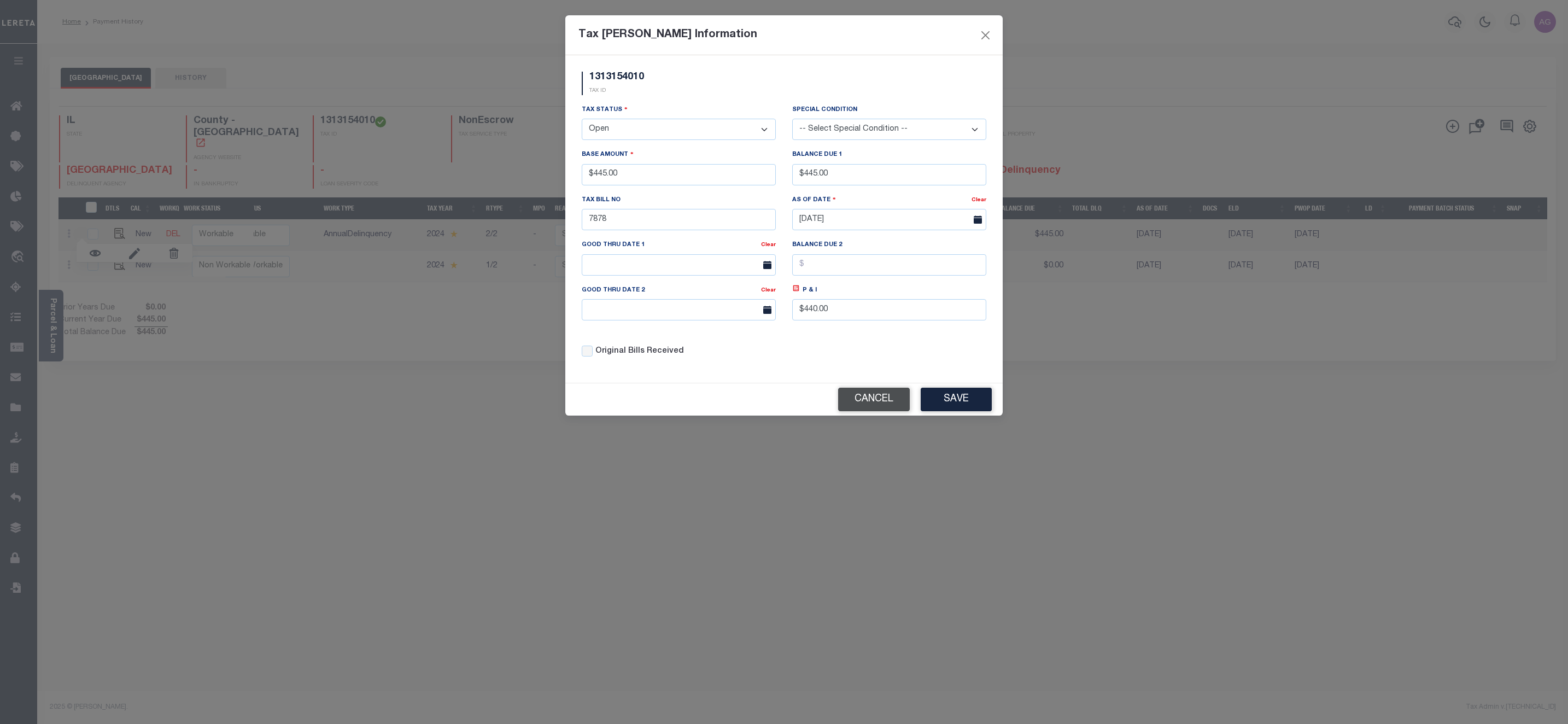
click at [883, 407] on button "Cancel" at bounding box center [874, 399] width 72 height 24
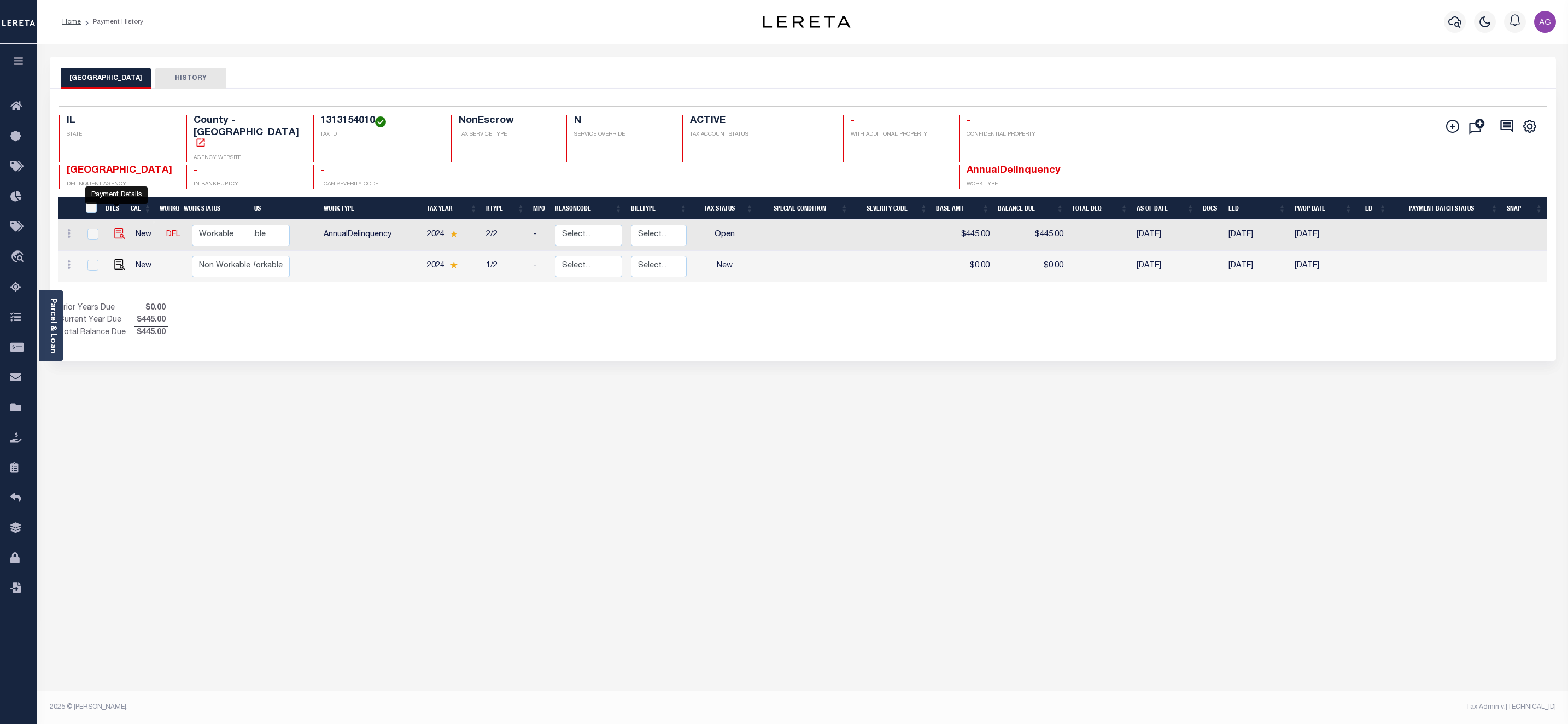
click at [116, 228] on img "" at bounding box center [120, 234] width 11 height 11
checkbox input "true"
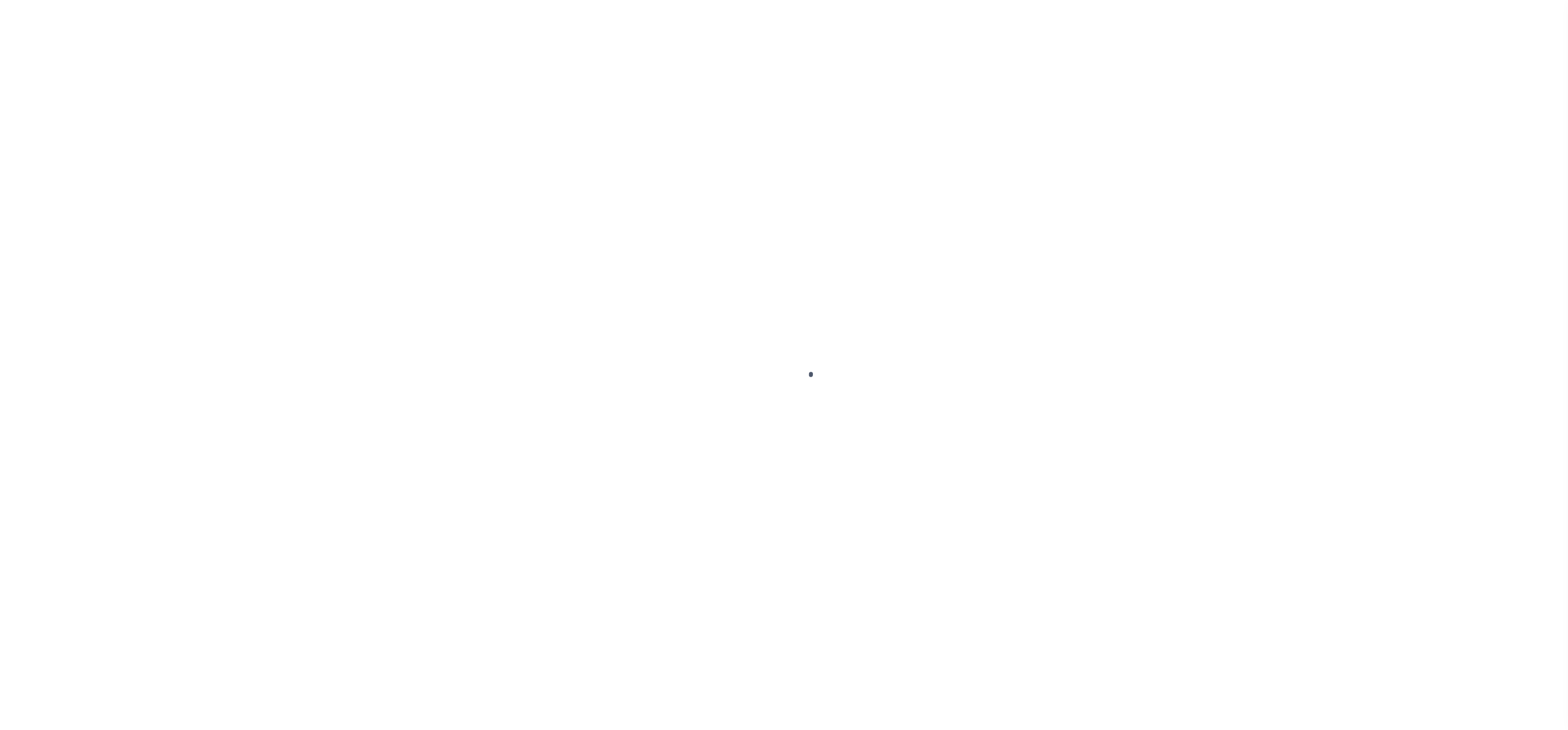
select select "OP2"
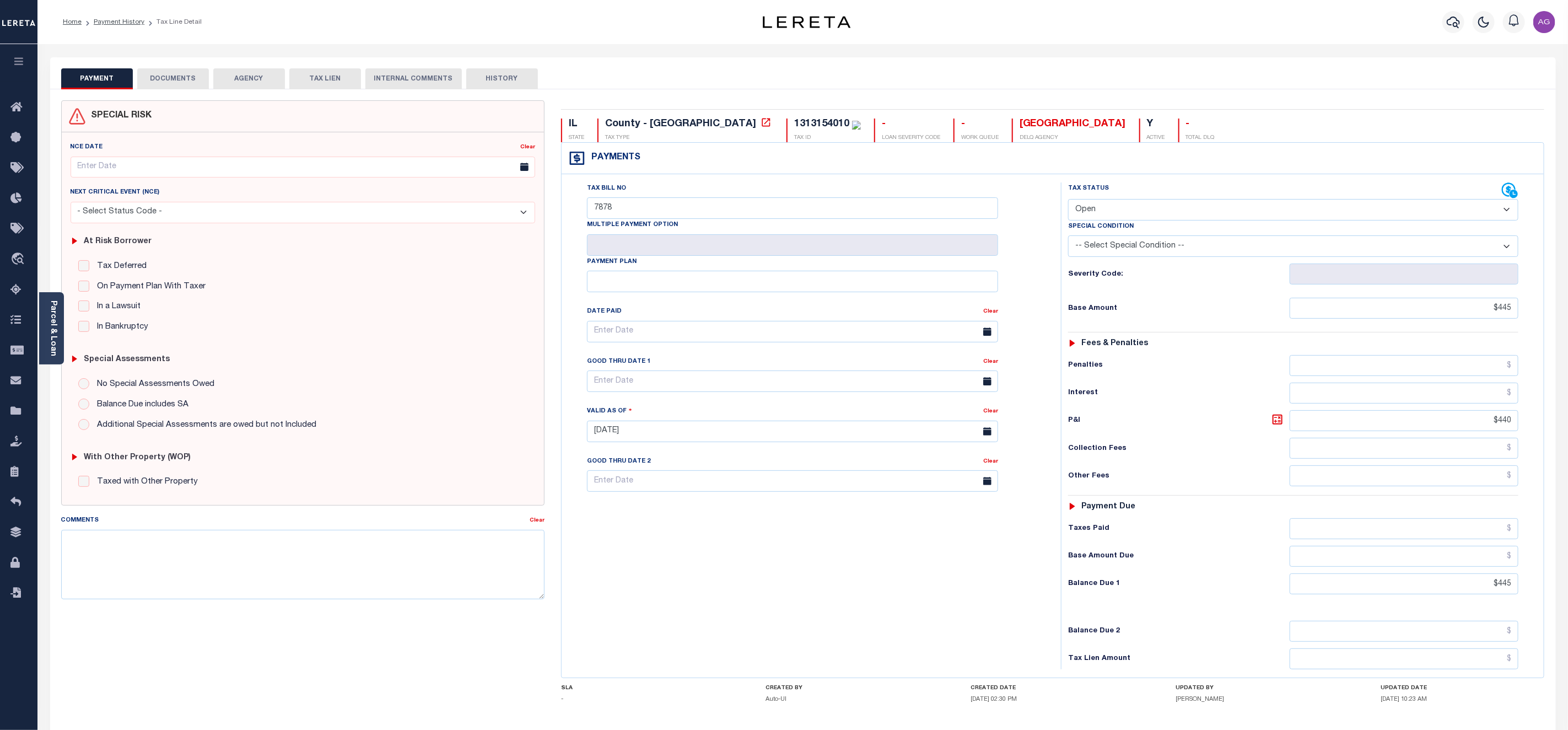
scroll to position [90, 0]
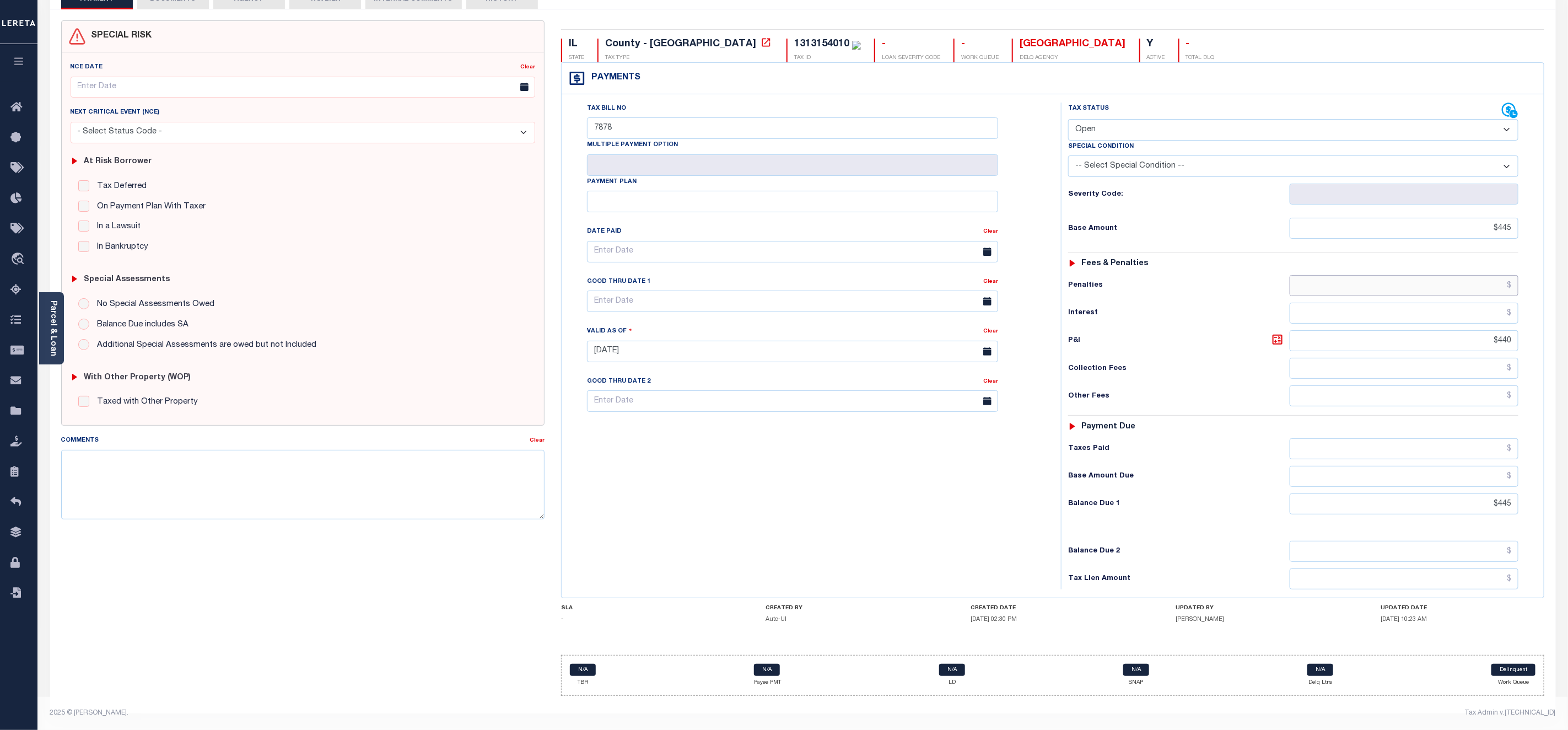
click at [1498, 275] on input "text" at bounding box center [1404, 285] width 229 height 21
type input "$992.00"
click at [1492, 306] on input "text" at bounding box center [1404, 313] width 229 height 21
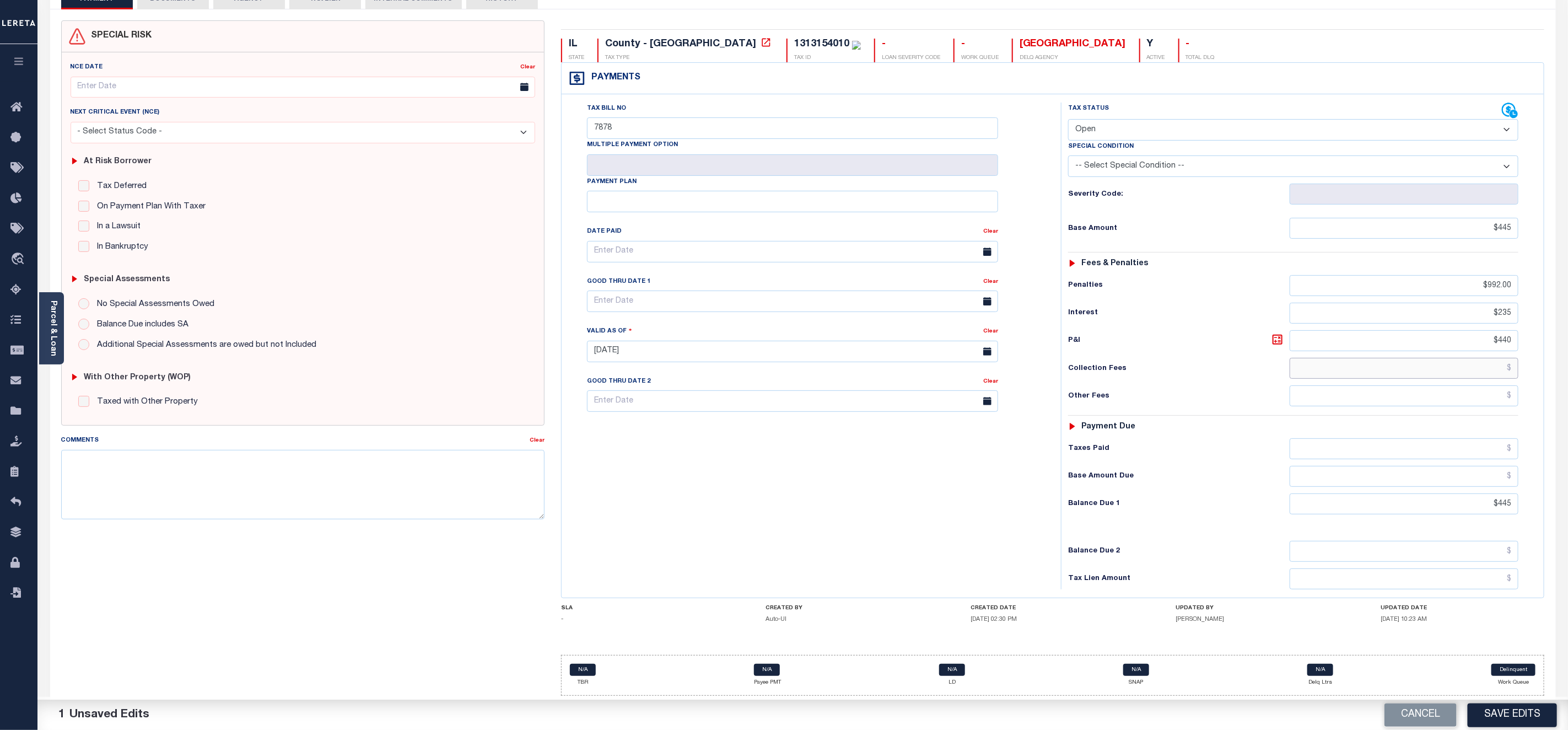
type input "$235.00"
click at [1492, 359] on input "text" at bounding box center [1404, 368] width 229 height 21
type input "$535.00"
click at [1502, 395] on input "text" at bounding box center [1404, 396] width 229 height 21
type input "$5,355.00"
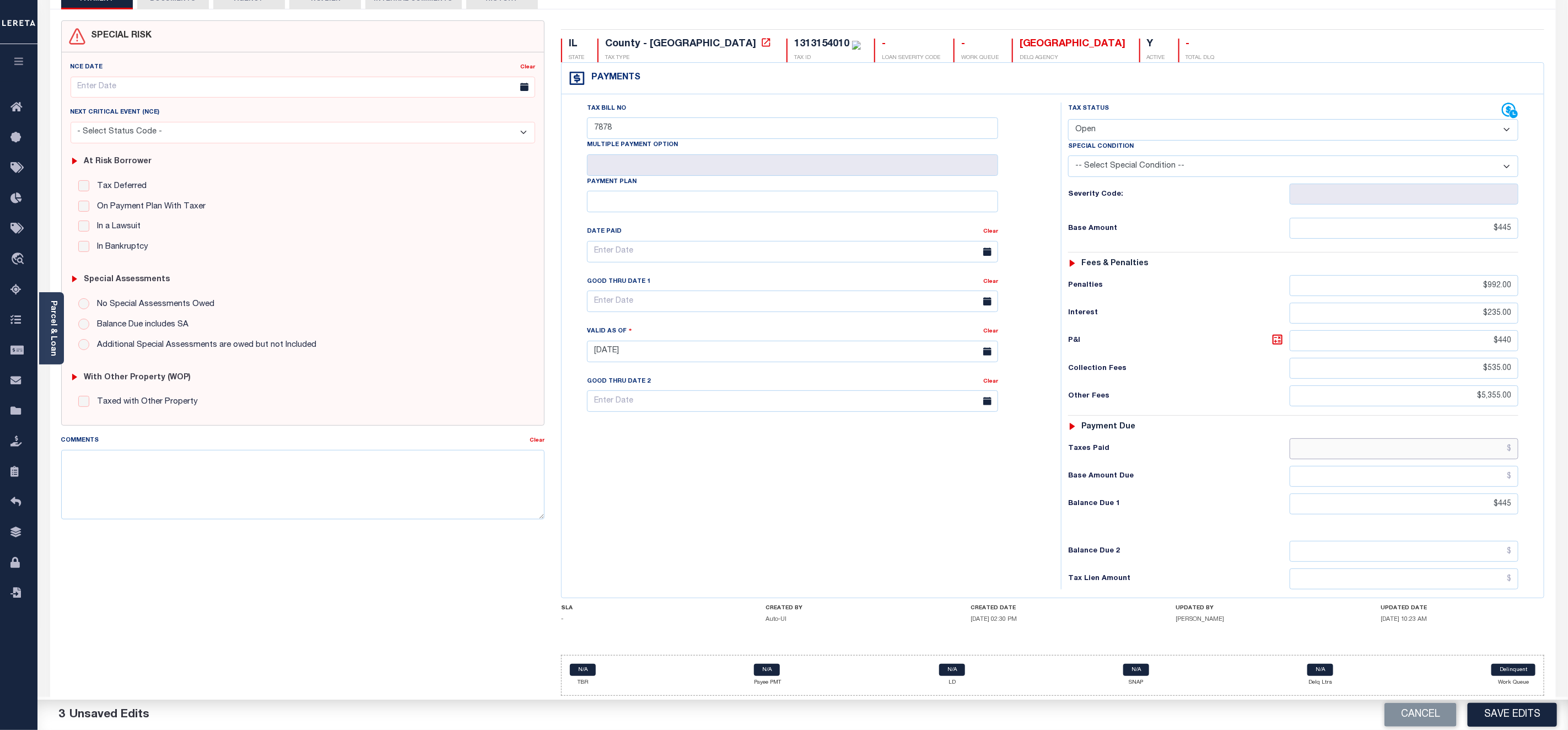
click at [1492, 449] on input "text" at bounding box center [1404, 449] width 229 height 21
type input "$535.00"
click at [1491, 475] on input "text" at bounding box center [1404, 476] width 229 height 21
type input "$35.00"
click at [1475, 560] on input "text" at bounding box center [1404, 551] width 229 height 21
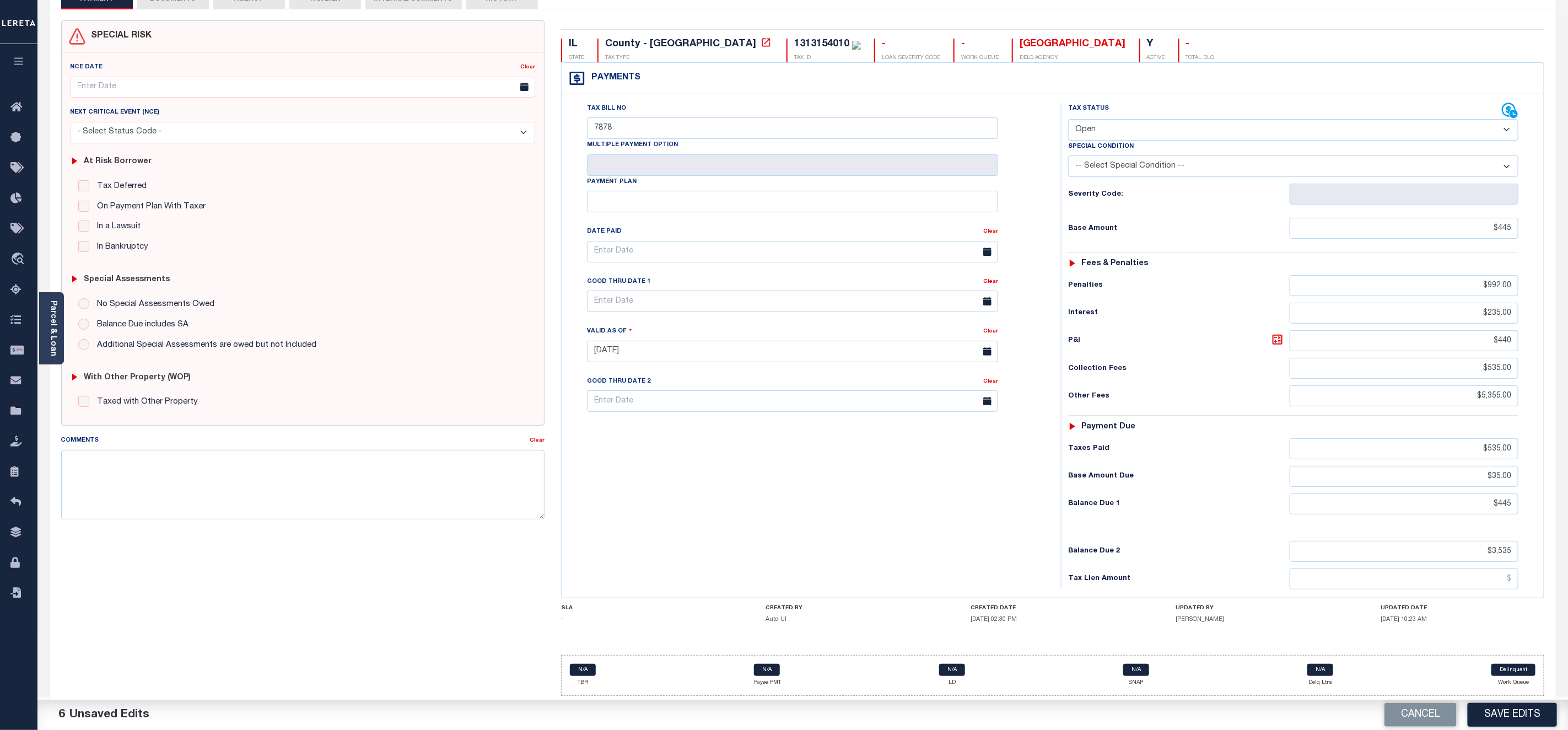
type input "$3,535.00"
click at [1492, 592] on div "Tax Bill No 7878 Multiple Payment Option Payment Plan Clear" at bounding box center [1052, 346] width 983 height 503
click at [1485, 579] on input "3" at bounding box center [1404, 579] width 229 height 21
type input "$3,555.00"
click at [1520, 724] on button "Save Edits" at bounding box center [1513, 715] width 90 height 24
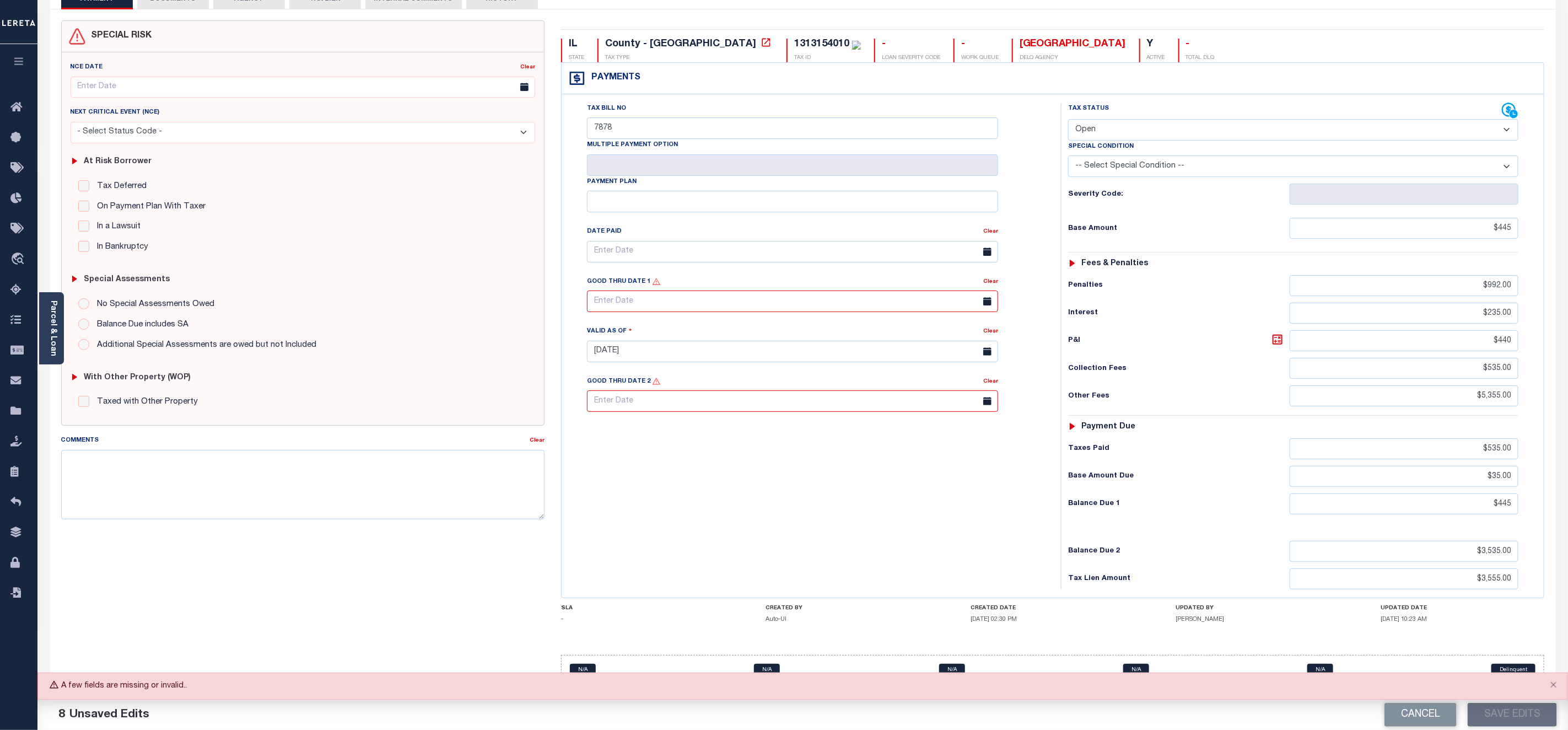
click at [1312, 155] on select "-- Select Special Condition -- 3RD PARTY TAX LIEN AGENCY TAX LIEN (A.K.A Inside…" at bounding box center [1294, 166] width 450 height 21
click at [703, 295] on input "text" at bounding box center [793, 301] width 411 height 21
click at [962, 303] on input "text" at bounding box center [793, 301] width 411 height 21
click at [672, 409] on span "13" at bounding box center [672, 414] width 21 height 21
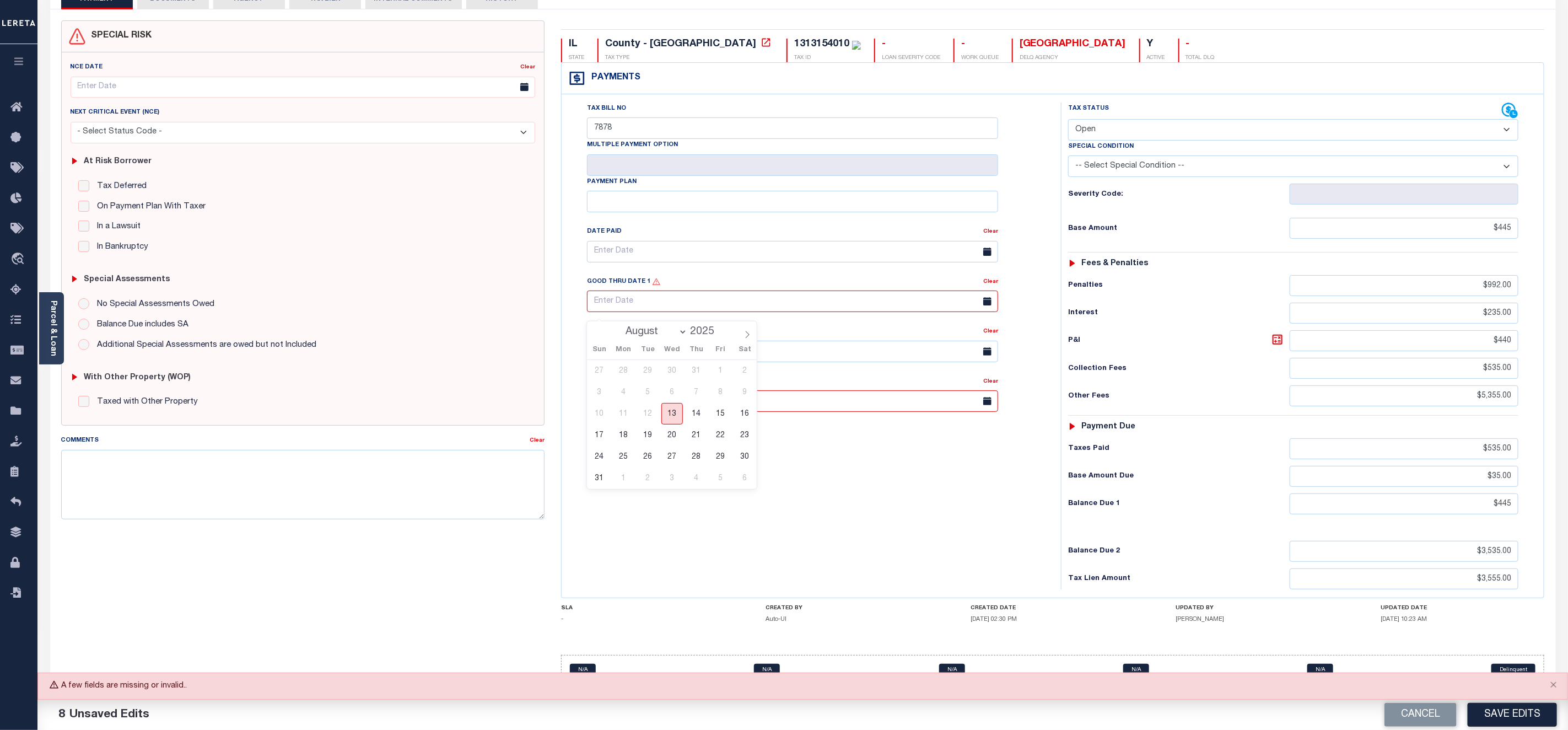
type input "[DATE]"
click at [746, 410] on input "text" at bounding box center [793, 401] width 411 height 21
click at [698, 506] on span "14" at bounding box center [696, 516] width 21 height 21
type input "[DATE]"
click at [1520, 707] on button "Save Edits" at bounding box center [1513, 715] width 90 height 24
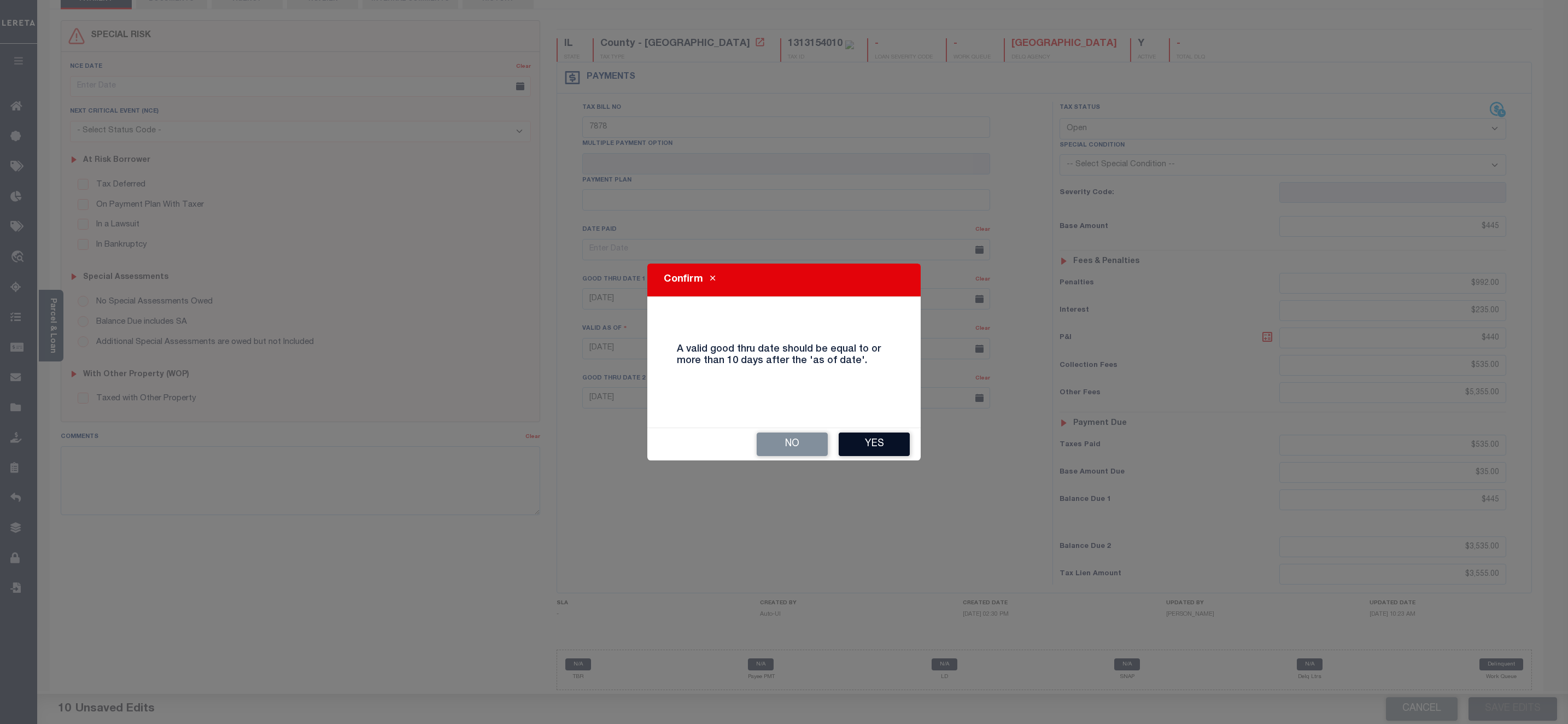
click at [878, 435] on button "Yes" at bounding box center [874, 444] width 71 height 24
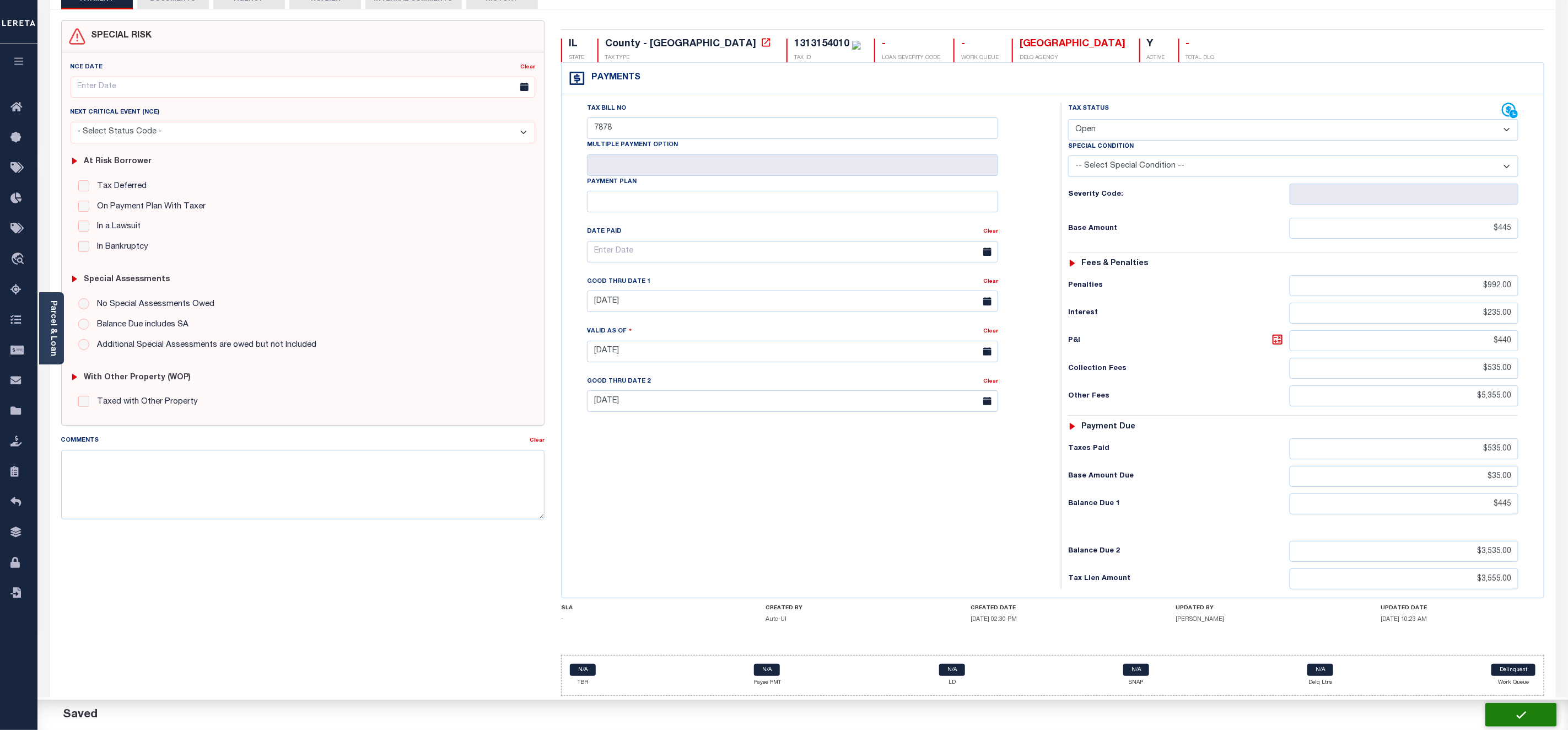
checkbox input "false"
type input "$445"
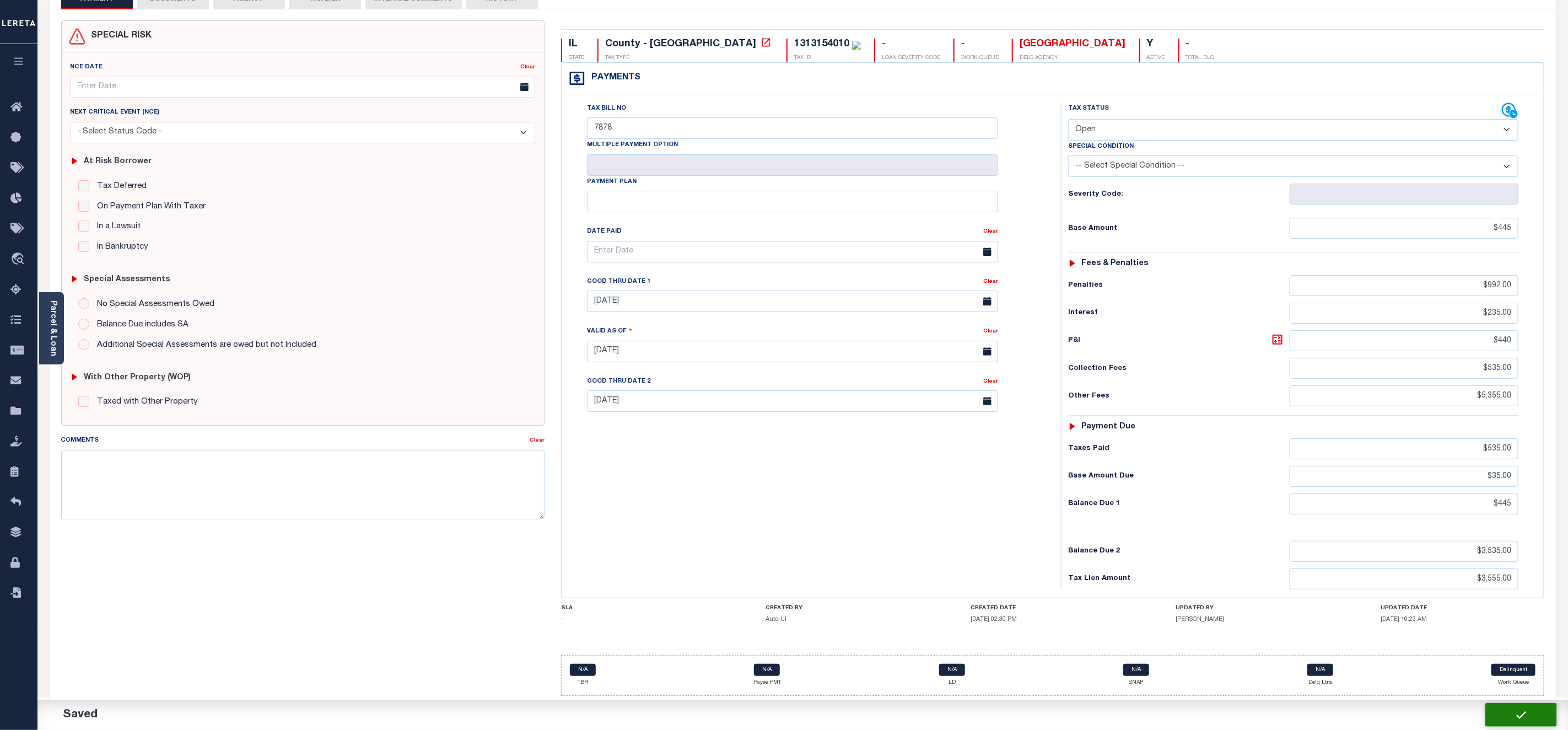
type input "$992"
type input "$235"
type input "$440"
type input "$535"
type input "$5,355"
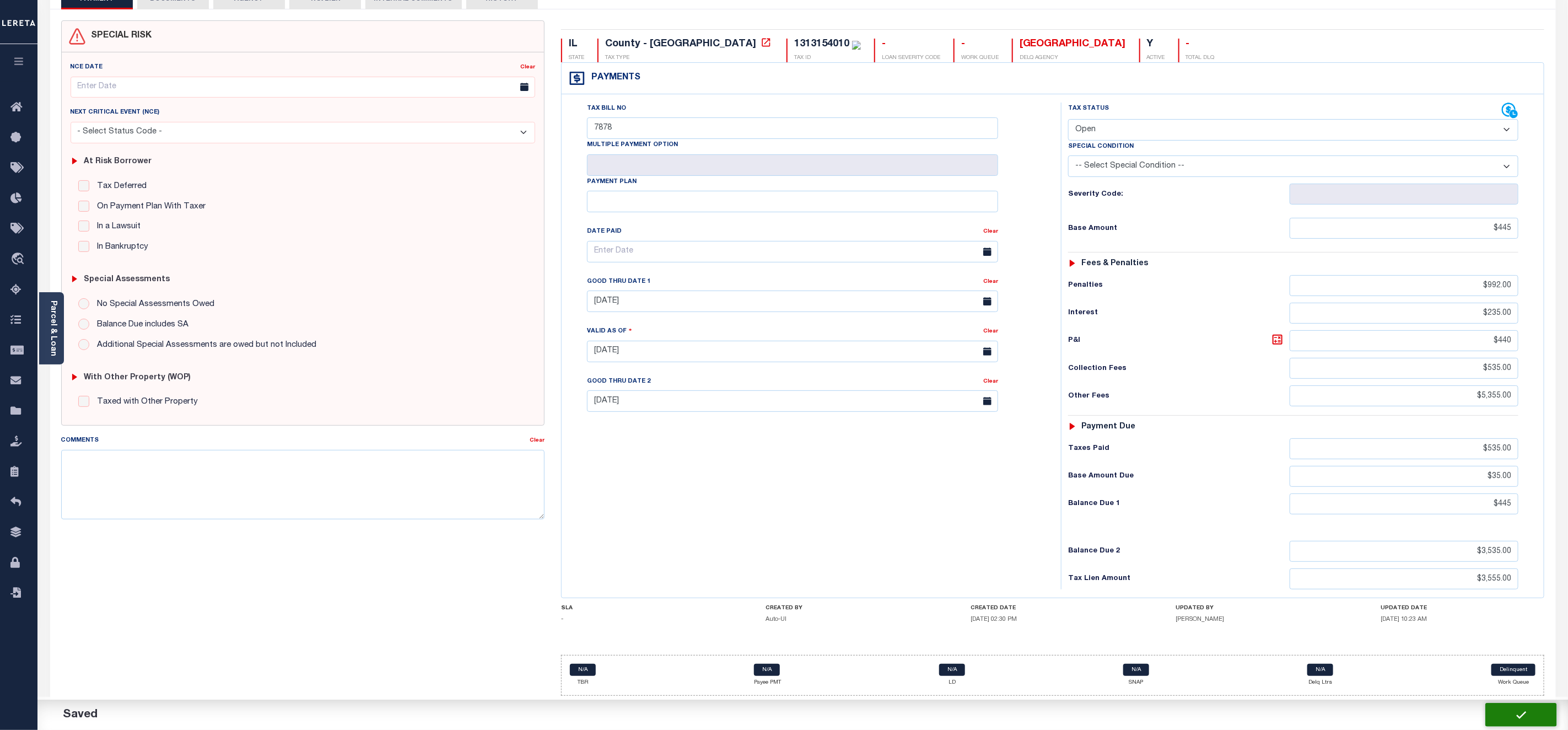
type input "$535"
type input "$35"
type input "$445"
type input "$3,535"
type input "$3,555"
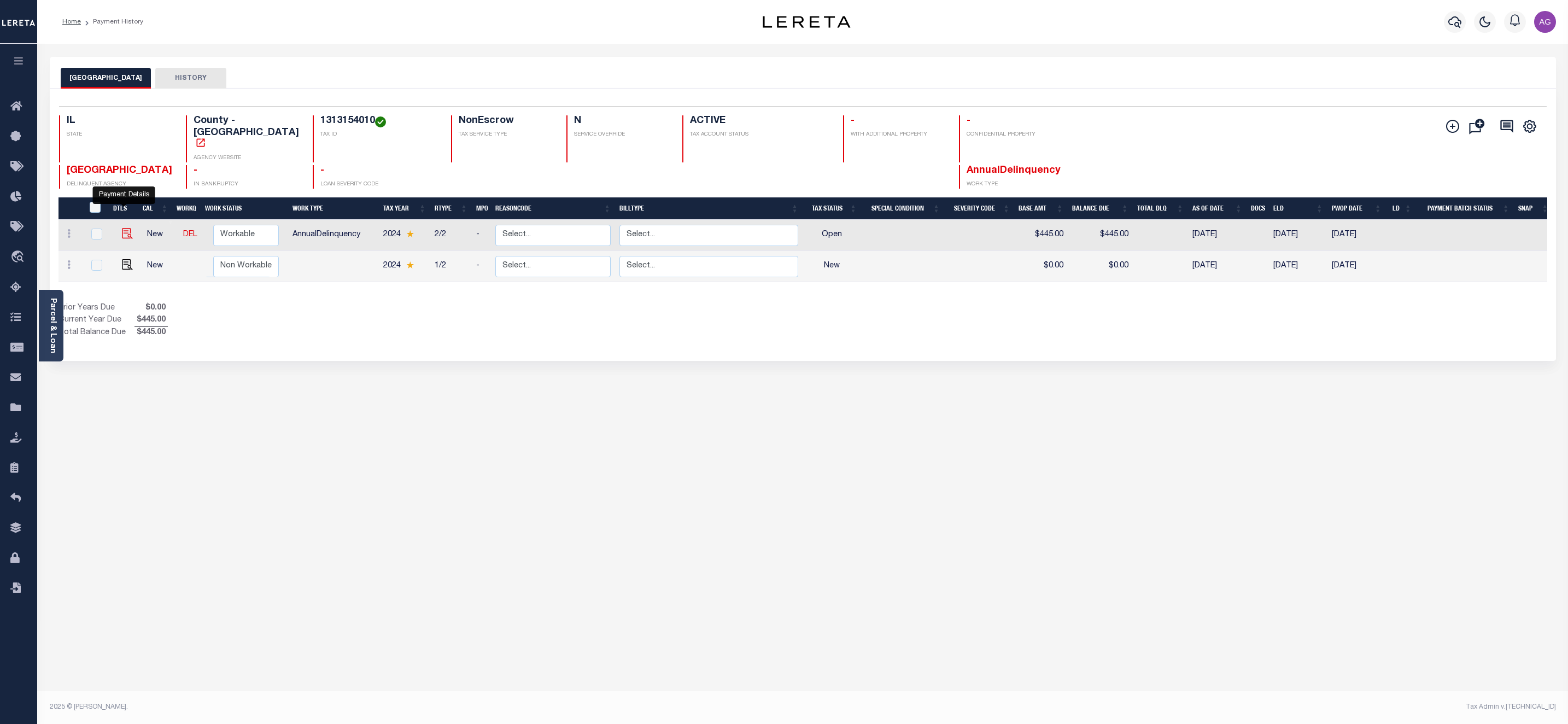
click at [123, 228] on img "" at bounding box center [127, 234] width 11 height 11
checkbox input "true"
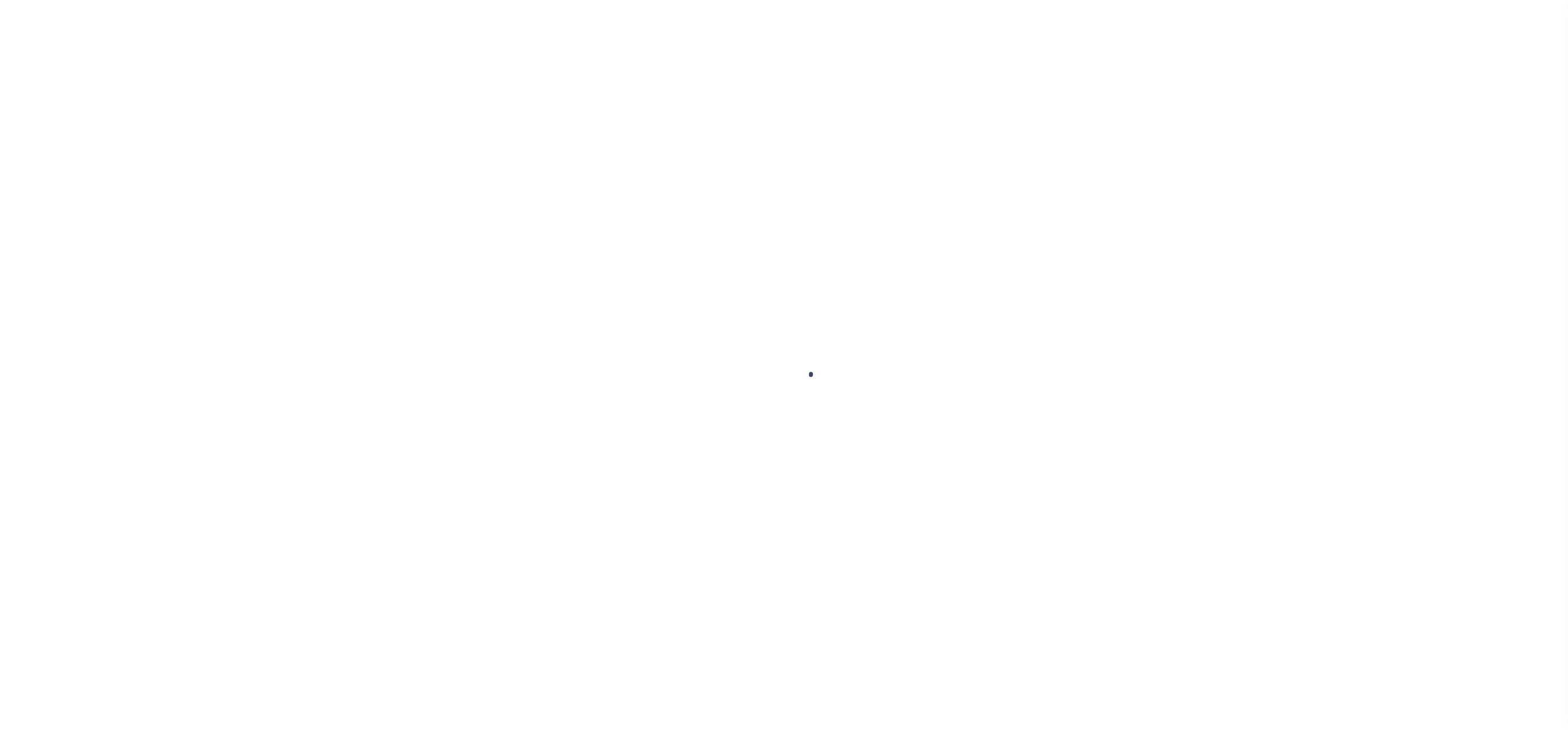
select select "OP2"
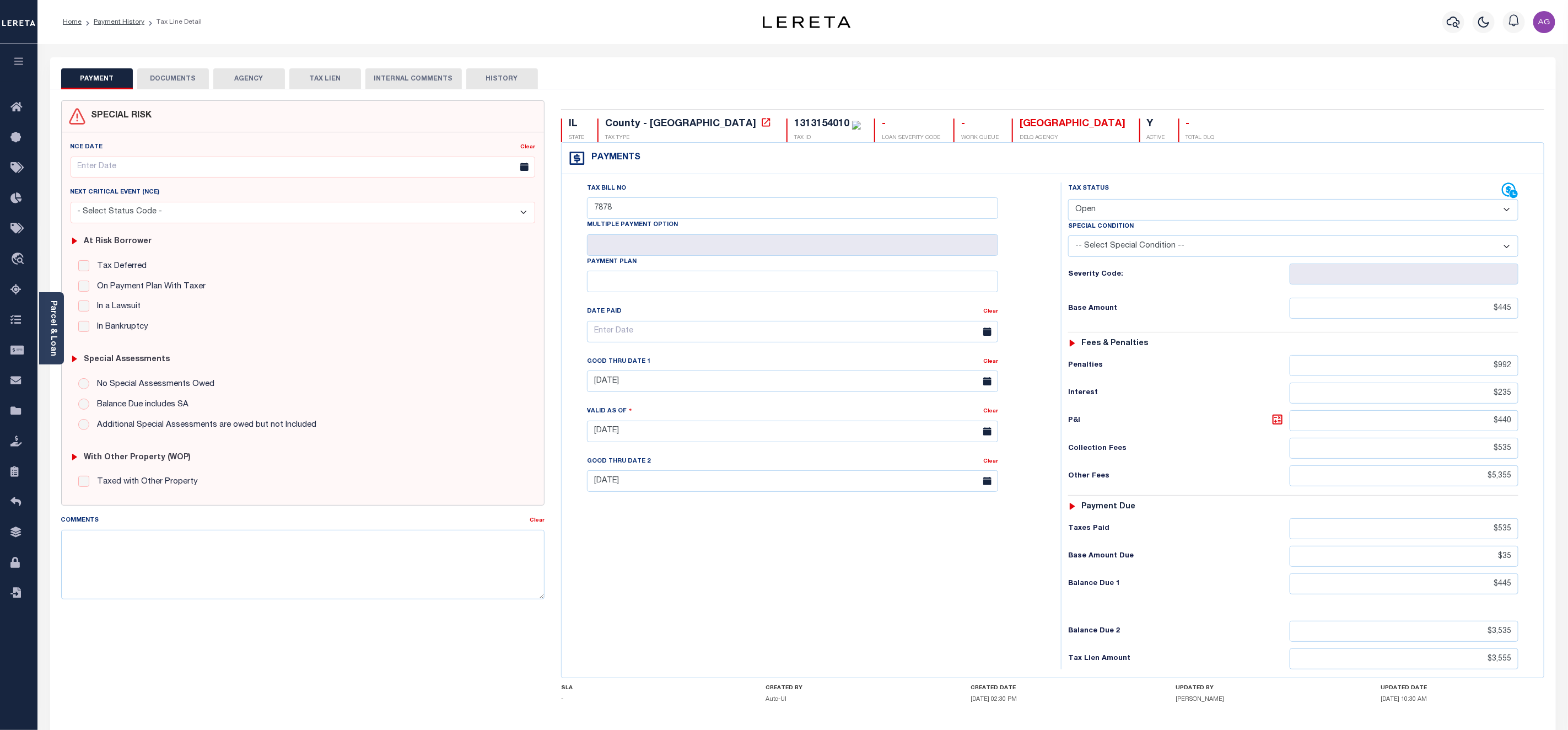
scroll to position [90, 0]
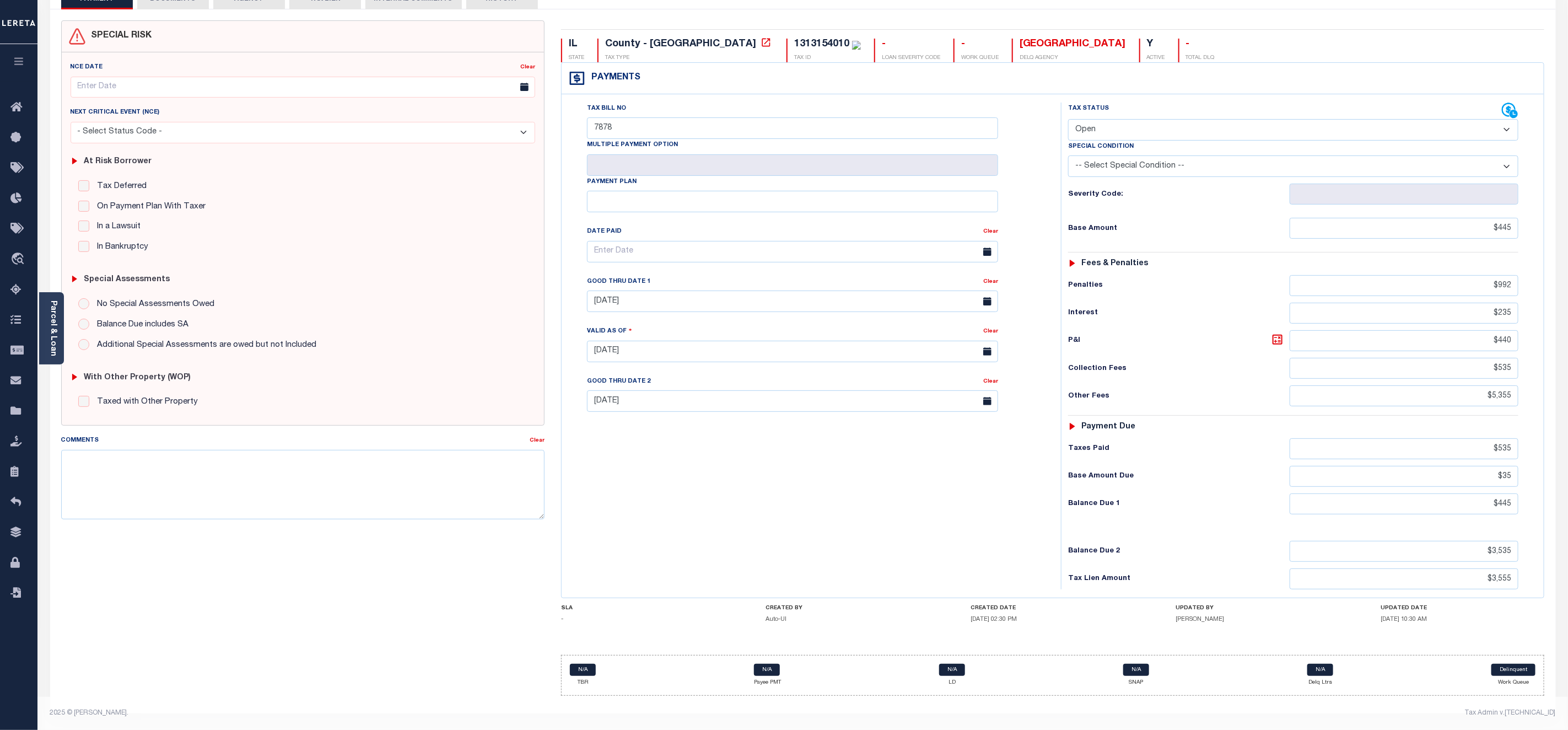
click at [983, 498] on div "Tax Bill No 7878 Multiple Payment Option Payment Plan" at bounding box center [809, 346] width 489 height 487
click at [1499, 288] on input "$992" at bounding box center [1404, 285] width 229 height 21
click at [1512, 282] on input "$992" at bounding box center [1404, 285] width 229 height 21
type input "$9,921.00"
click at [1512, 311] on input "$235" at bounding box center [1404, 313] width 229 height 21
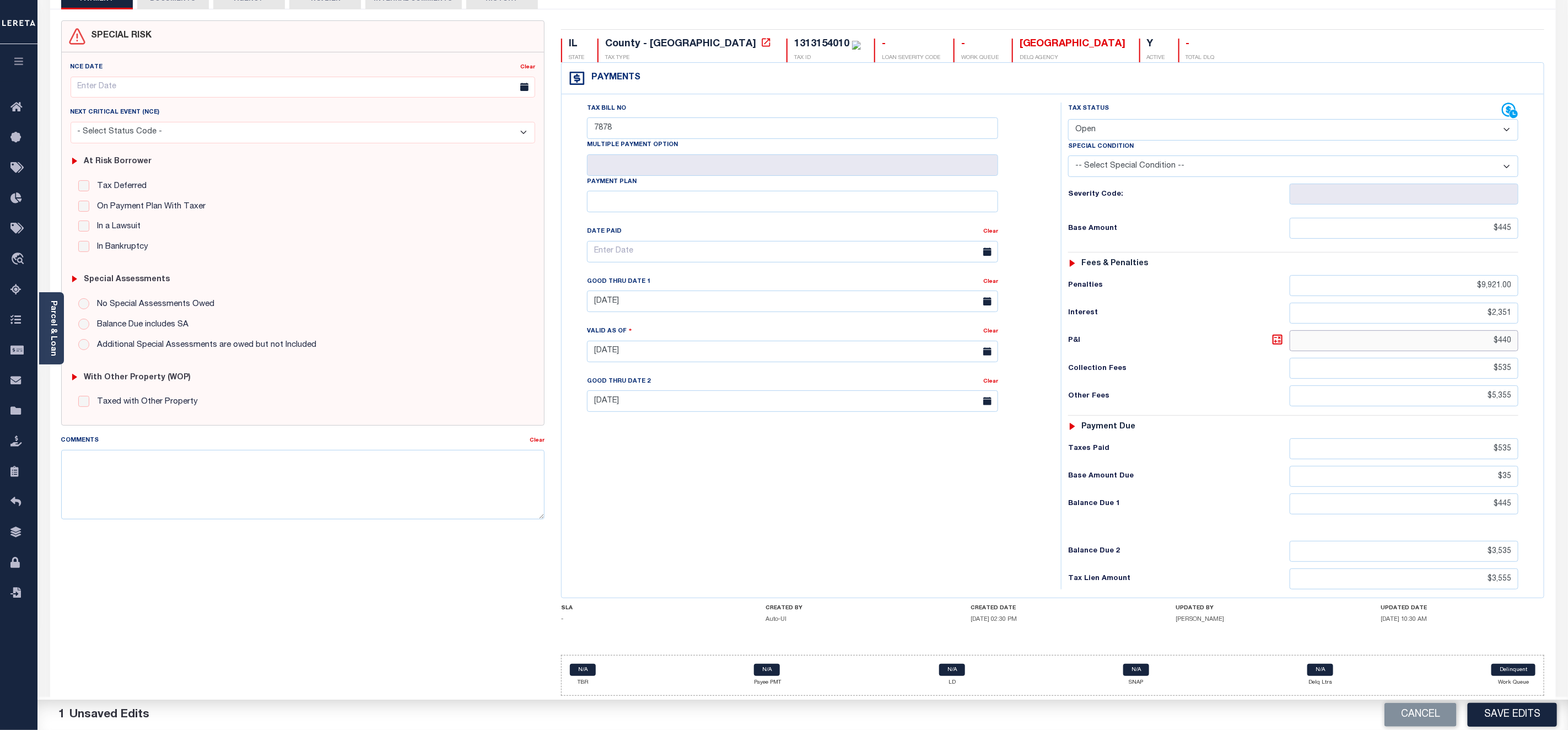
type input "$2,351.00"
click at [1510, 336] on input "$440" at bounding box center [1404, 341] width 229 height 21
type input "$4,401.00"
click at [1512, 365] on input "$535" at bounding box center [1404, 368] width 229 height 21
type input "$5,351.00"
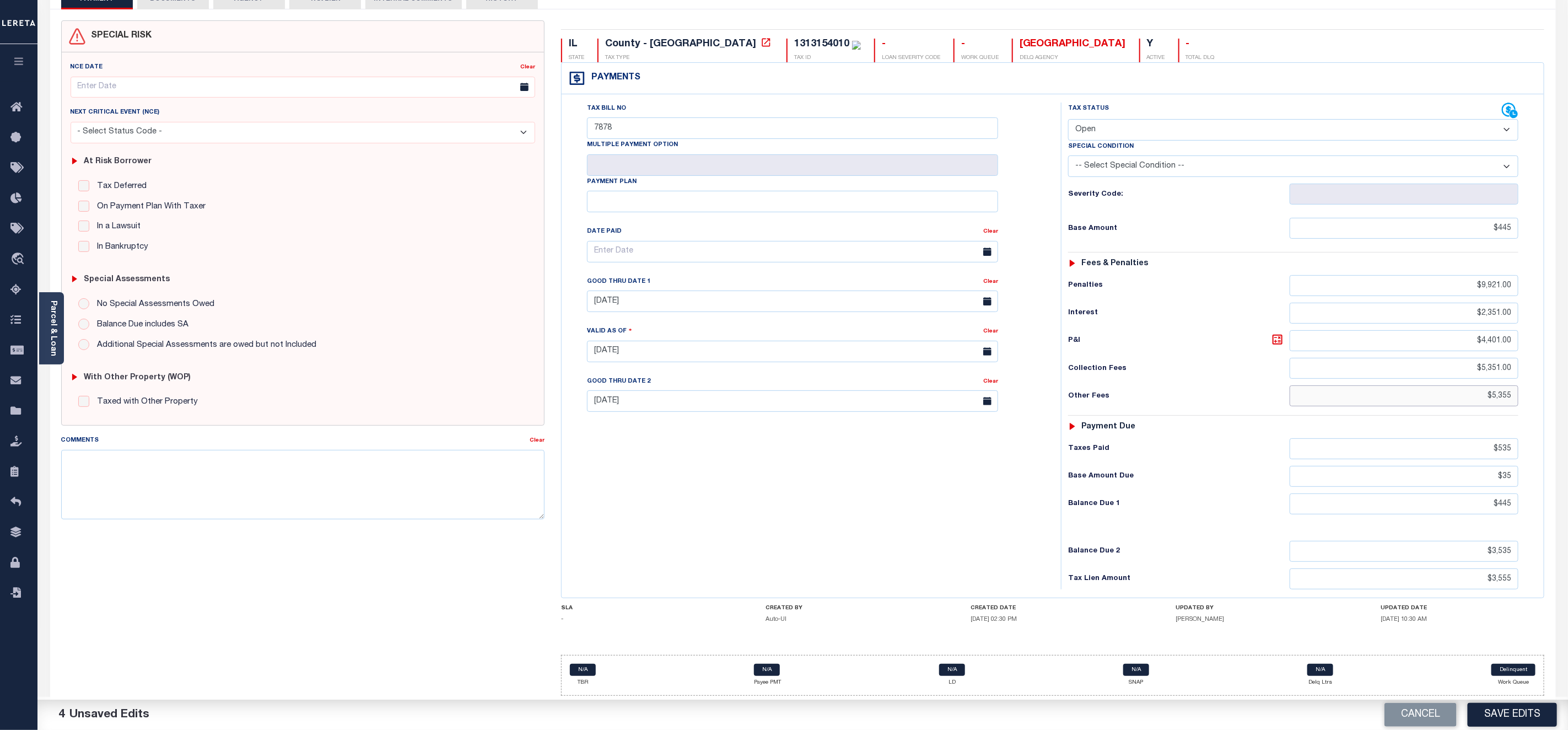
click at [1512, 393] on input "$5,355" at bounding box center [1404, 396] width 229 height 21
type input "$53,551.00"
click at [1510, 449] on input "$535" at bounding box center [1404, 449] width 229 height 21
type input "$5,351.00"
click at [1510, 476] on input "$35" at bounding box center [1404, 476] width 229 height 21
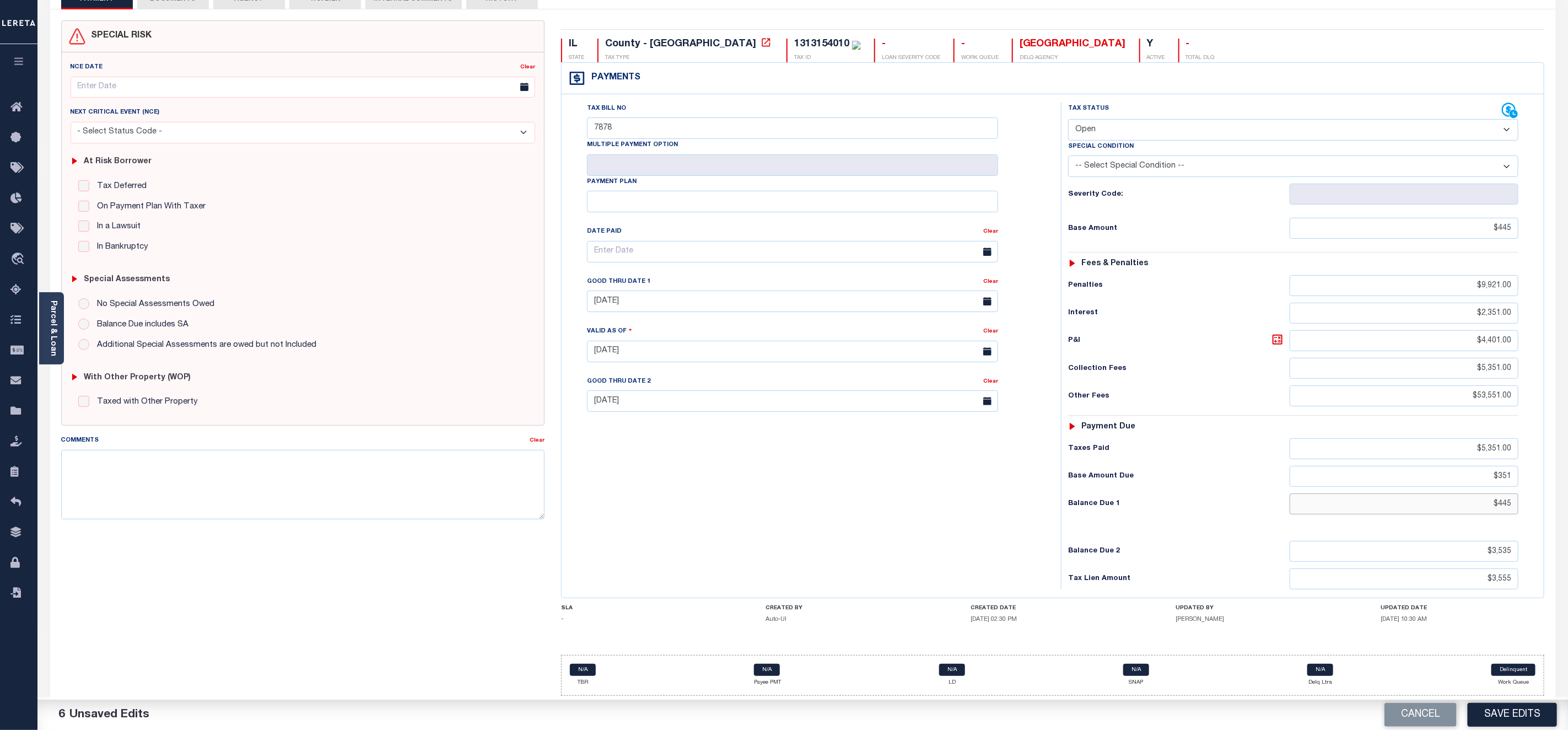
type input "$351.00"
click at [1510, 505] on input "$445" at bounding box center [1404, 504] width 229 height 21
type input "$4,451.00"
click at [1512, 554] on input "$3,535" at bounding box center [1404, 551] width 229 height 21
type input "$35,351.00"
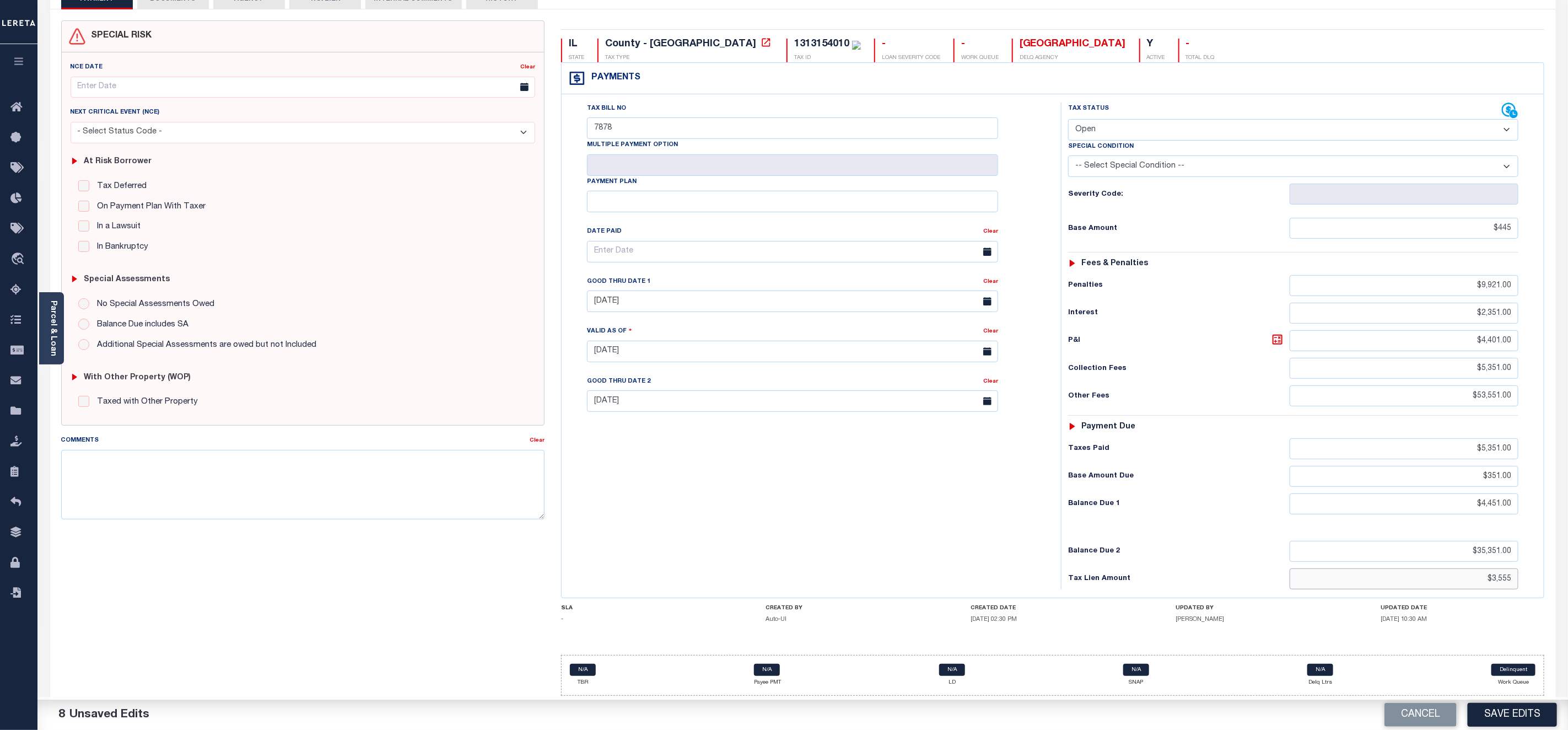
click at [1508, 578] on input "$3,555" at bounding box center [1404, 579] width 229 height 21
type input "$35,551.00"
click at [1517, 715] on button "Save Edits" at bounding box center [1513, 715] width 90 height 24
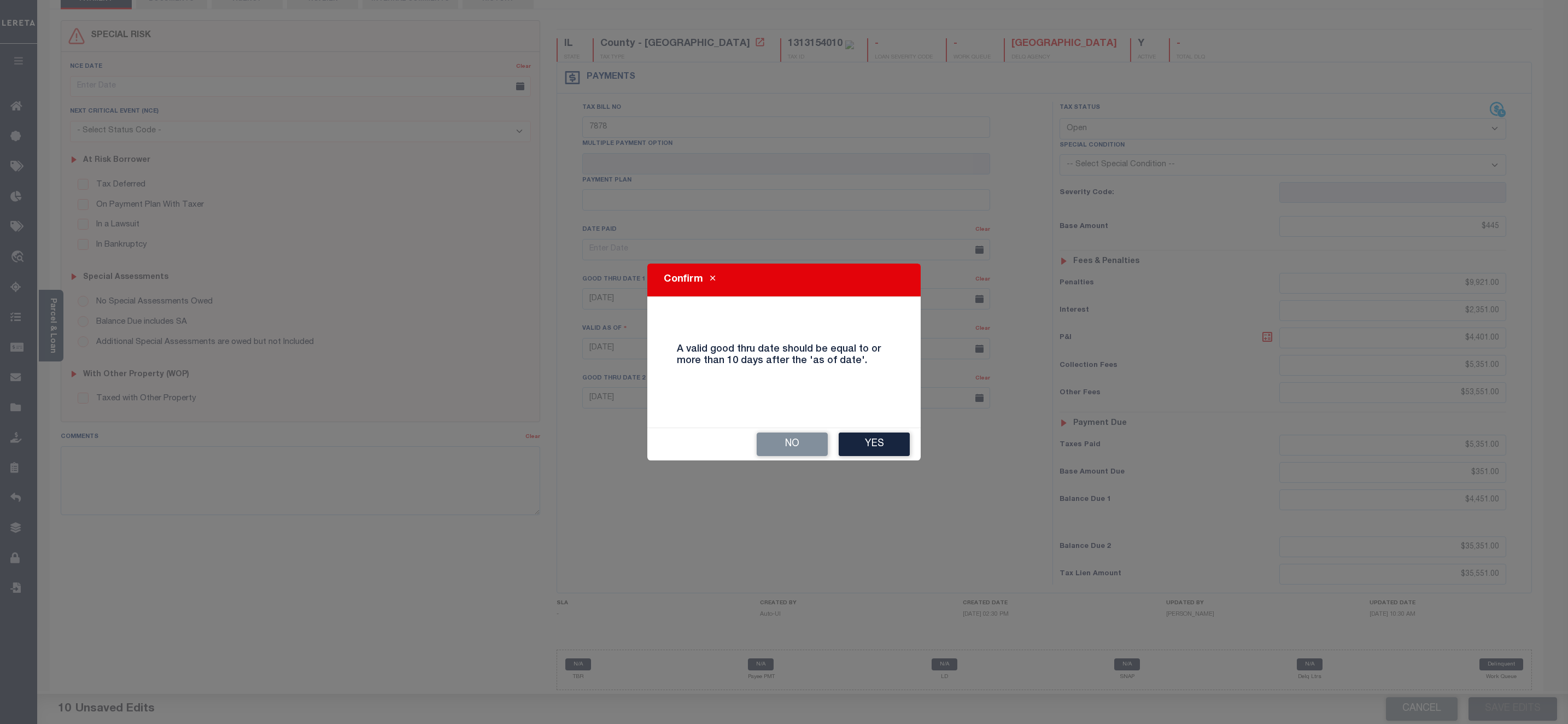
click at [886, 443] on button "Yes" at bounding box center [874, 444] width 71 height 24
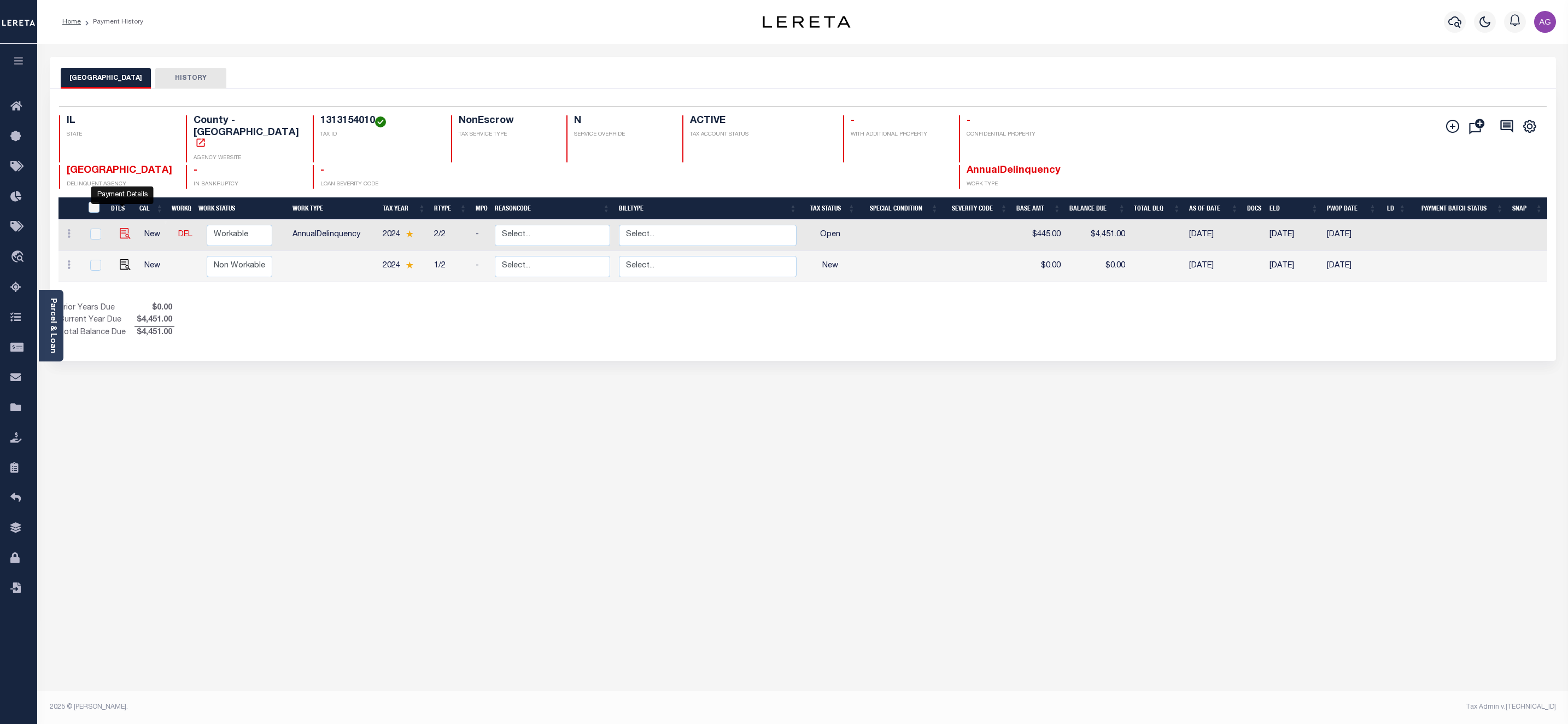
click at [123, 228] on img "" at bounding box center [125, 234] width 11 height 11
checkbox input "true"
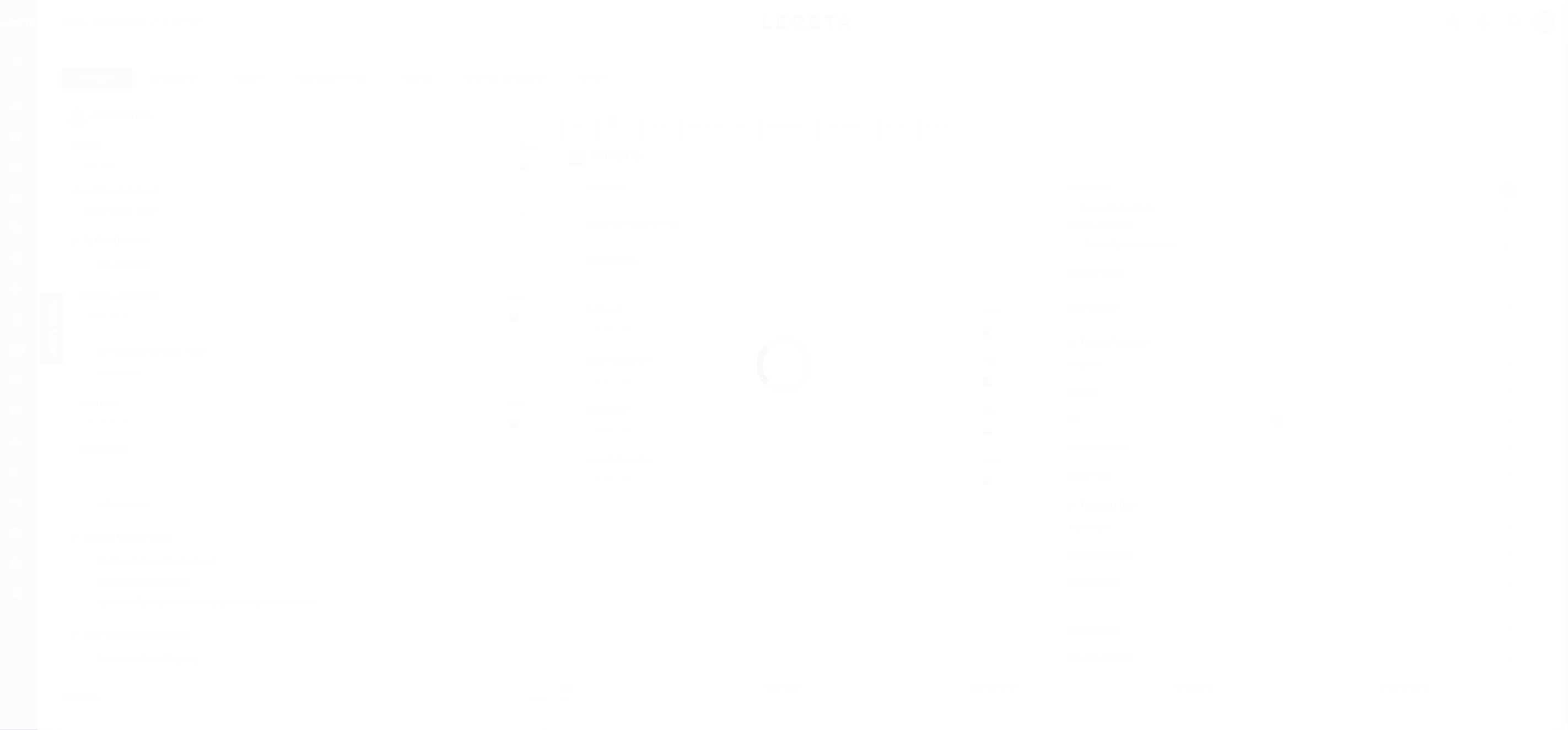
checkbox input "false"
type input "7878"
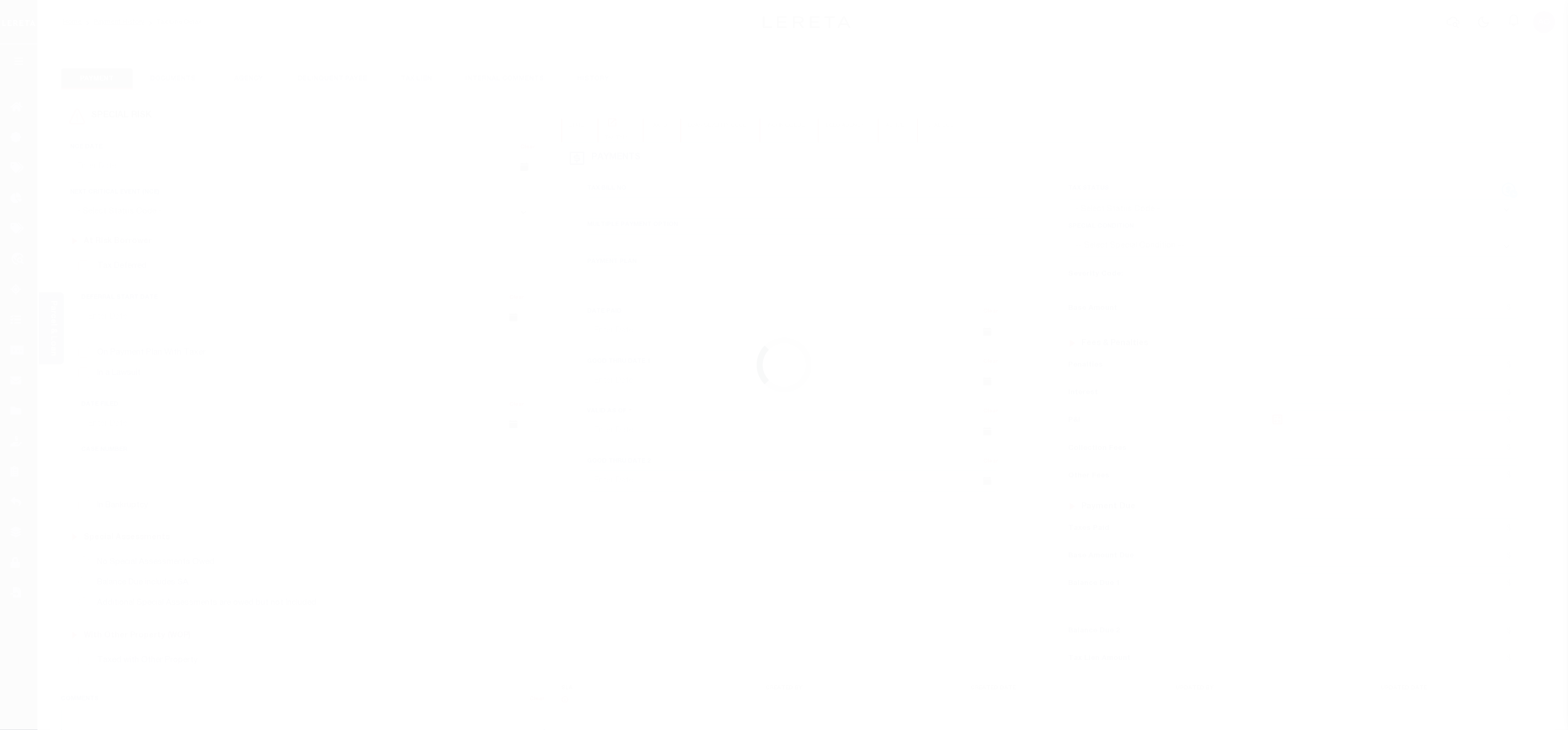
type input "[DATE]"
select select "OP2"
type input "$445"
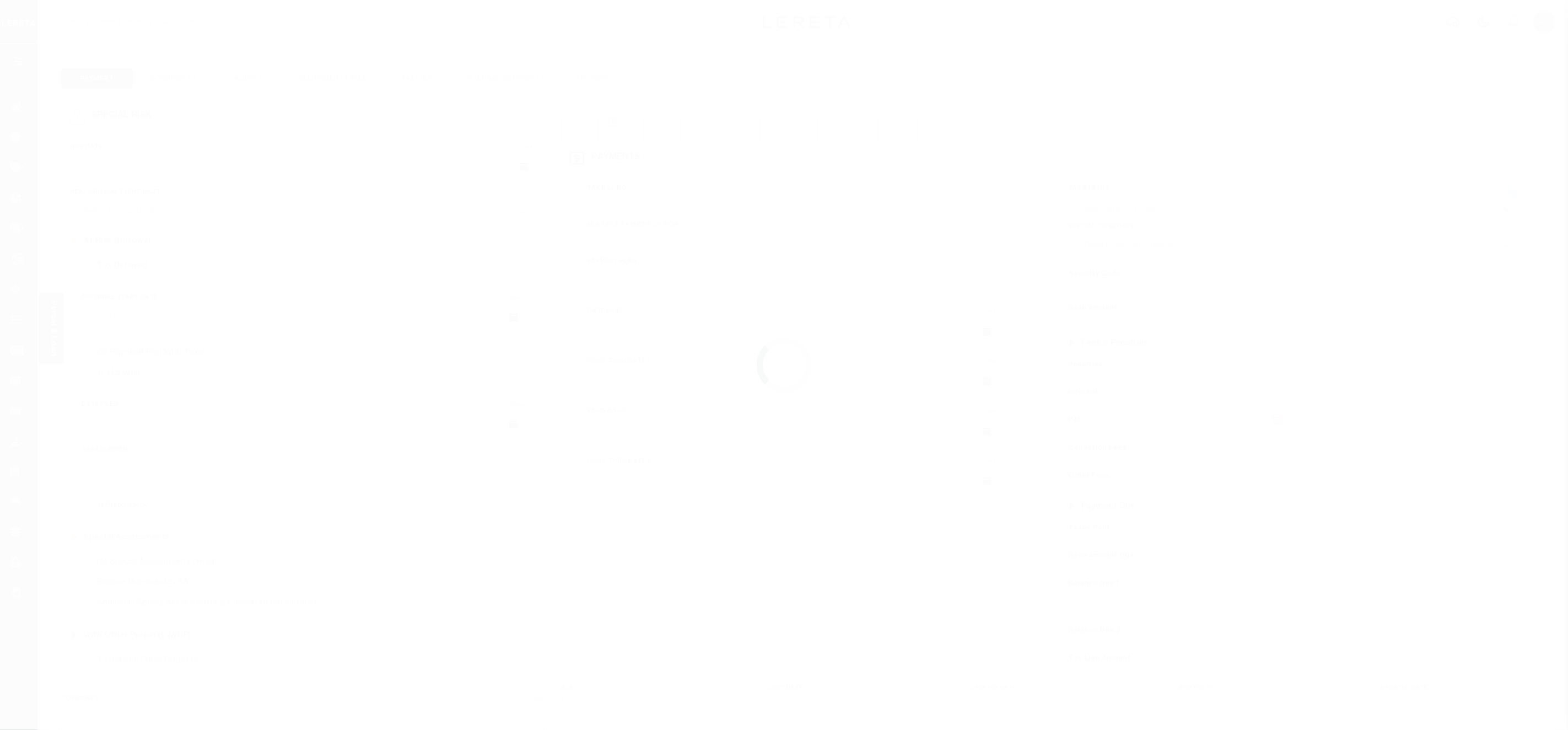
type input "$9,921"
type input "$2,351"
type input "$4,401"
type input "$5,351"
type input "$53,551"
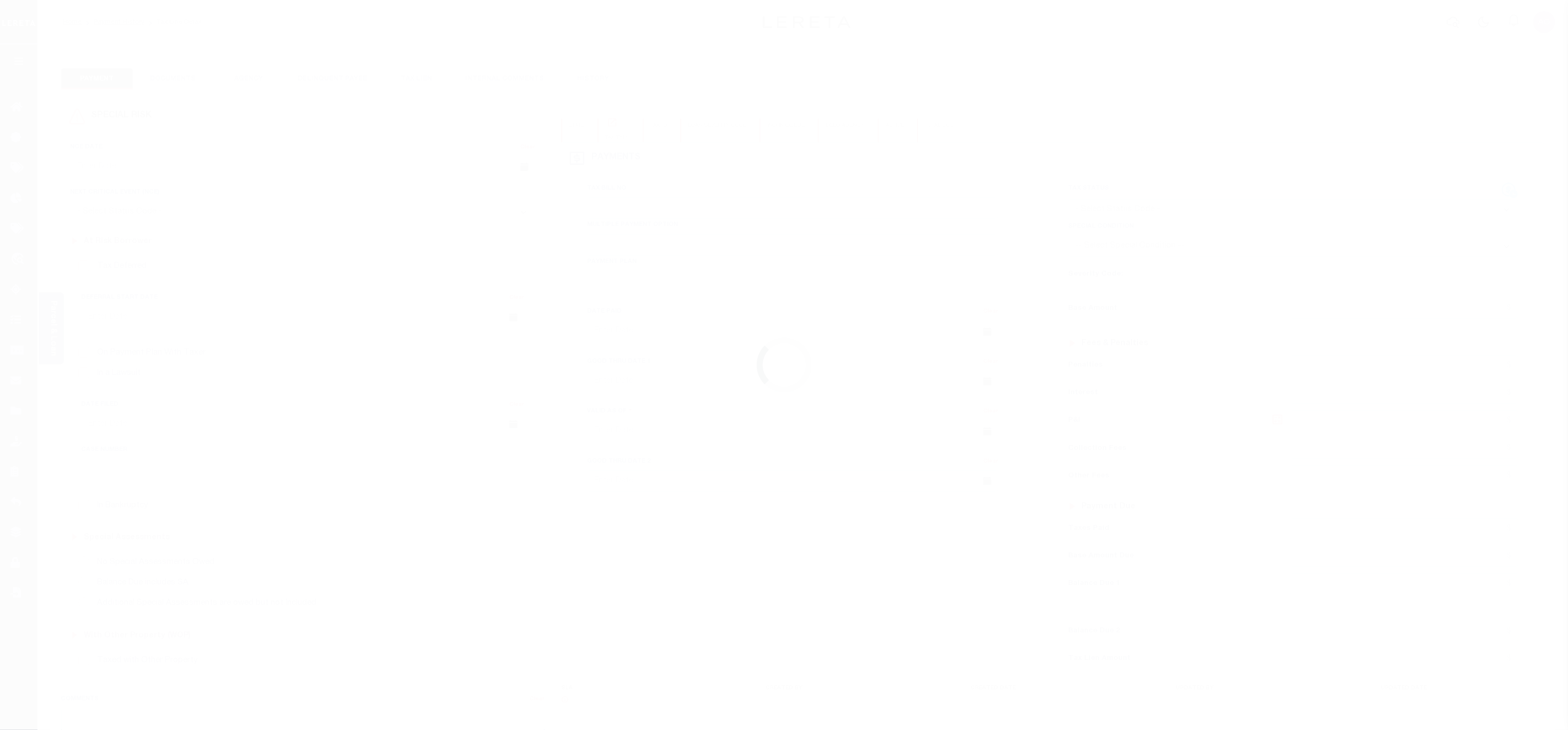
type input "$5,351"
type input "$351"
type input "$4,451"
type input "$35,351"
type input "$35,551"
